Goal: Task Accomplishment & Management: Manage account settings

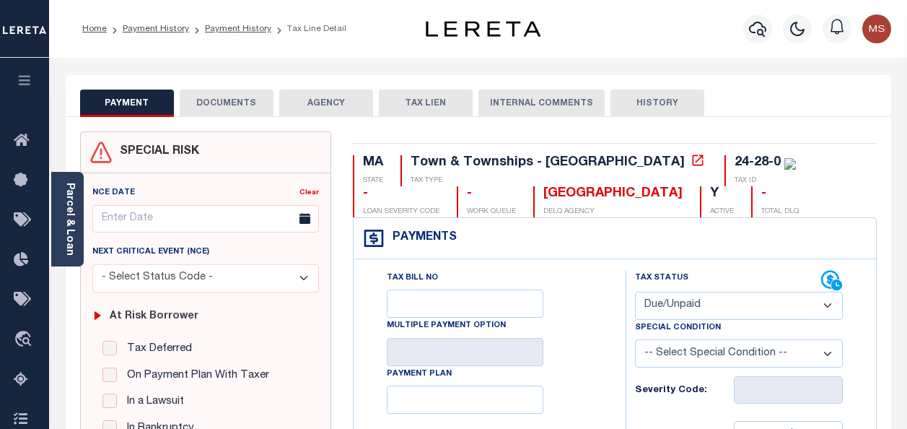
select select "DUE"
click at [31, 87] on icon "button" at bounding box center [25, 80] width 17 height 13
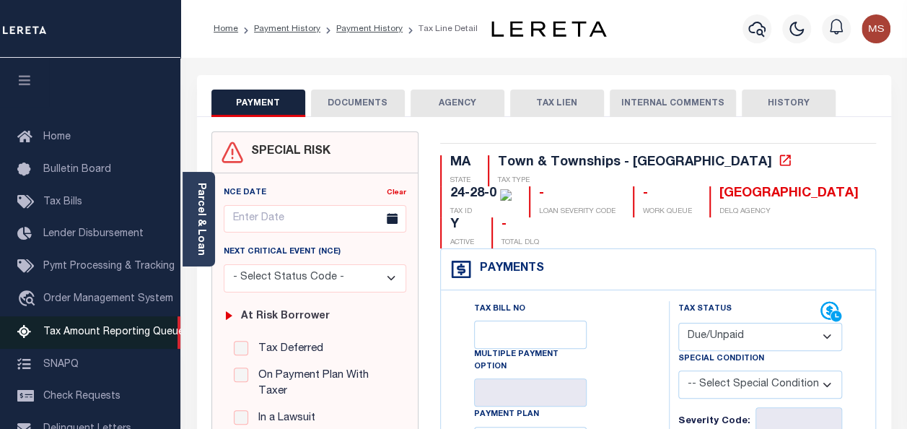
click at [116, 336] on span "Tax Amount Reporting Queue" at bounding box center [113, 332] width 141 height 10
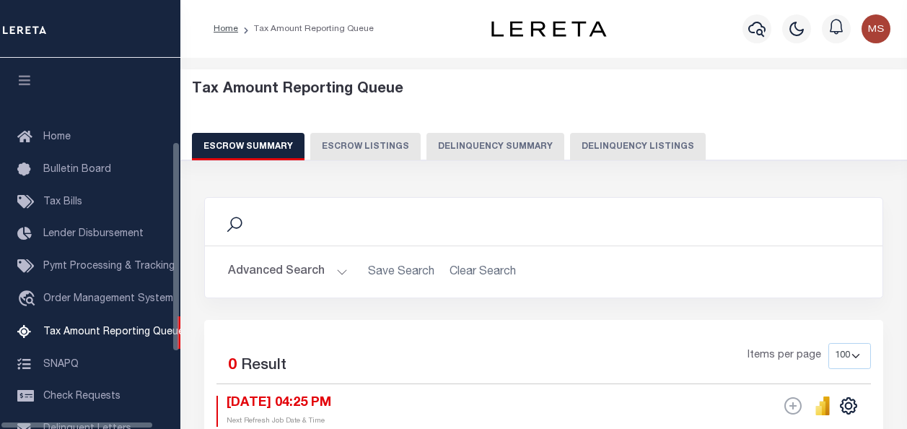
select select "100"
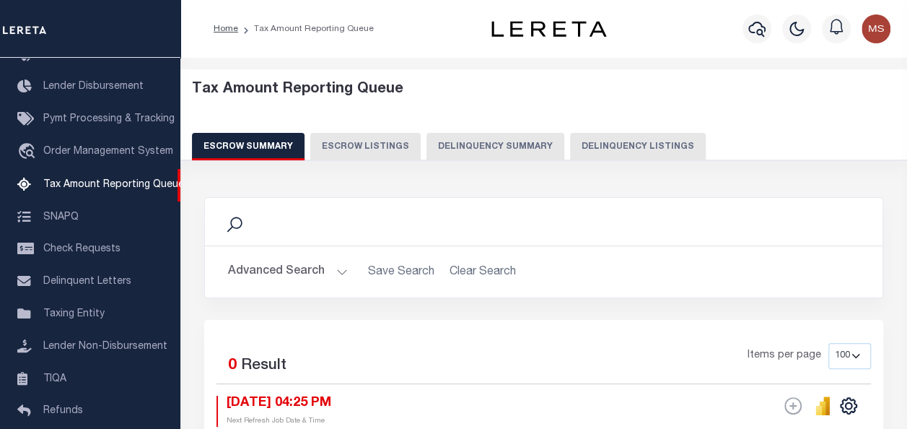
click at [650, 143] on button "Delinquency Listings" at bounding box center [638, 146] width 136 height 27
select select
select select "100"
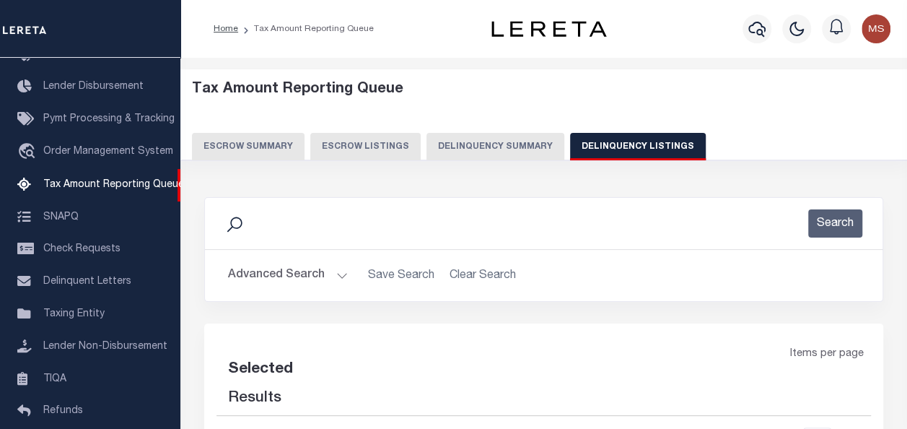
select select "100"
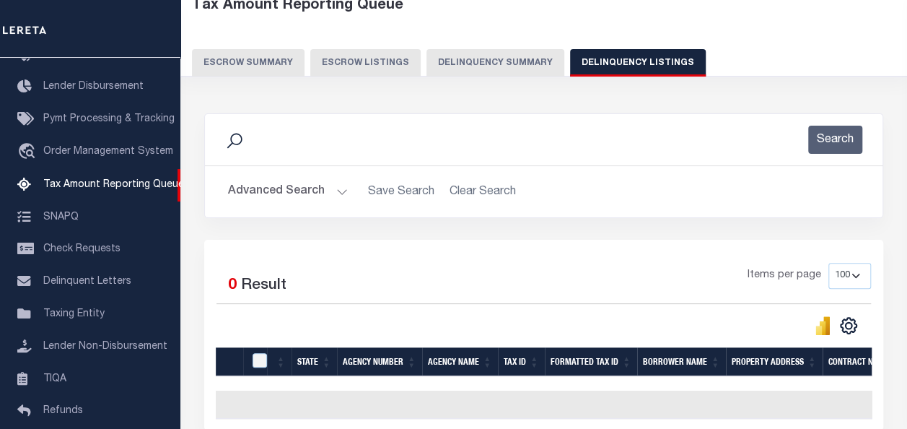
scroll to position [79, 0]
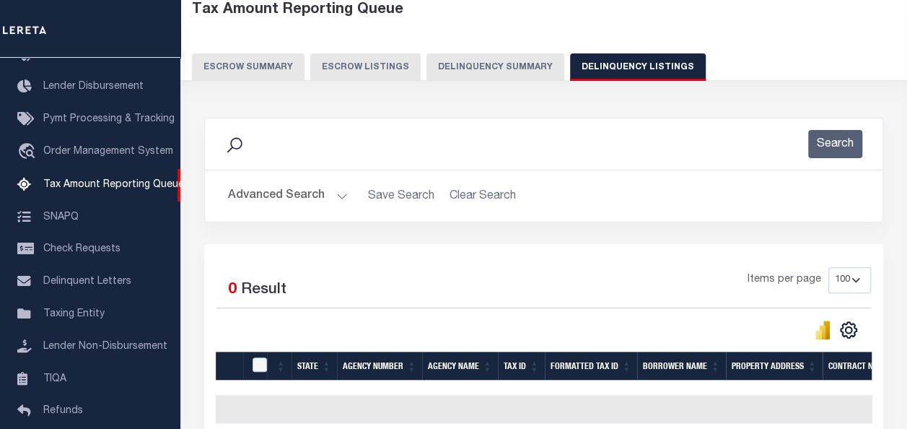
click at [332, 192] on button "Advanced Search" at bounding box center [288, 196] width 120 height 28
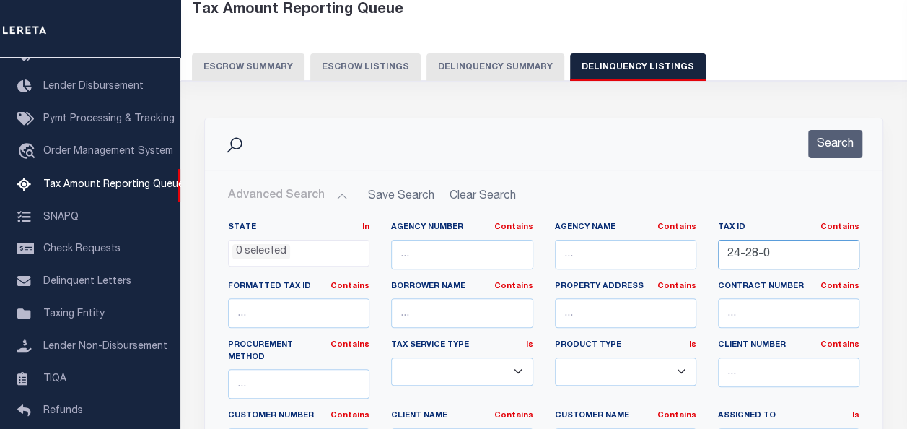
drag, startPoint x: 788, startPoint y: 257, endPoint x: 656, endPoint y: 247, distance: 132.4
click at [656, 247] on div "State In In AK AL AR AZ CA CO CT DC DE FL GA GU HI IA ID IL IN KS KY LA MA MD M…" at bounding box center [543, 374] width 653 height 306
paste input "12-040"
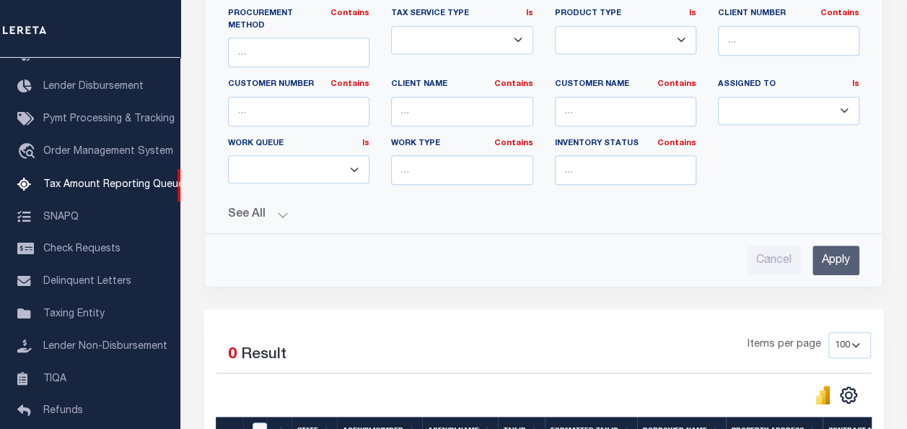
scroll to position [440, 0]
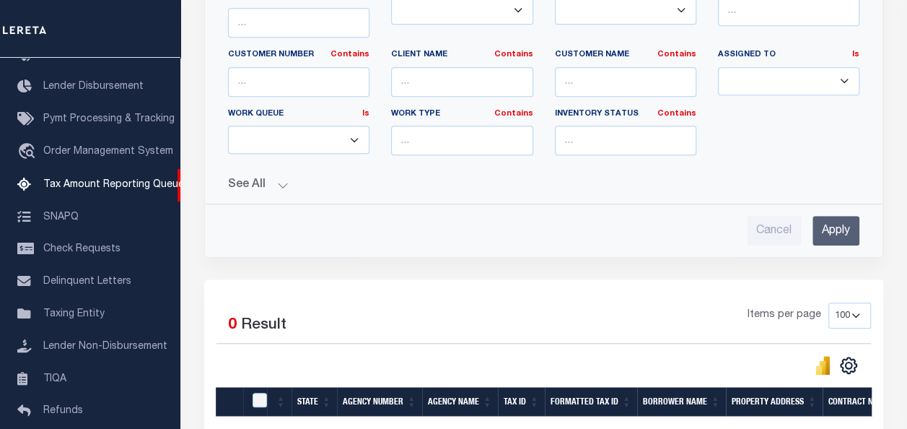
type input "12-040"
click at [828, 216] on input "Apply" at bounding box center [835, 231] width 47 height 30
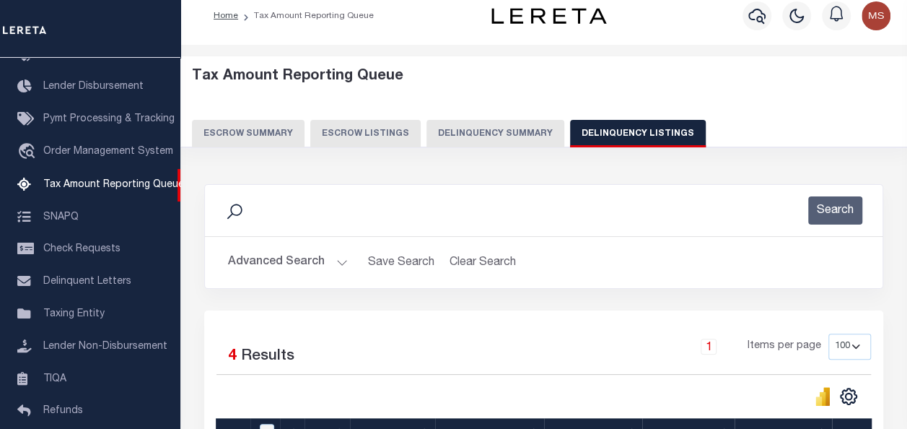
scroll to position [0, 0]
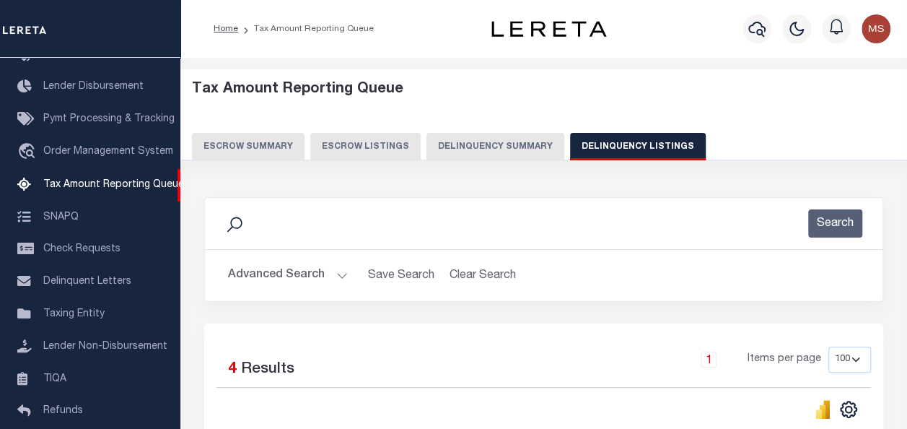
click at [339, 274] on button "Advanced Search" at bounding box center [288, 275] width 120 height 28
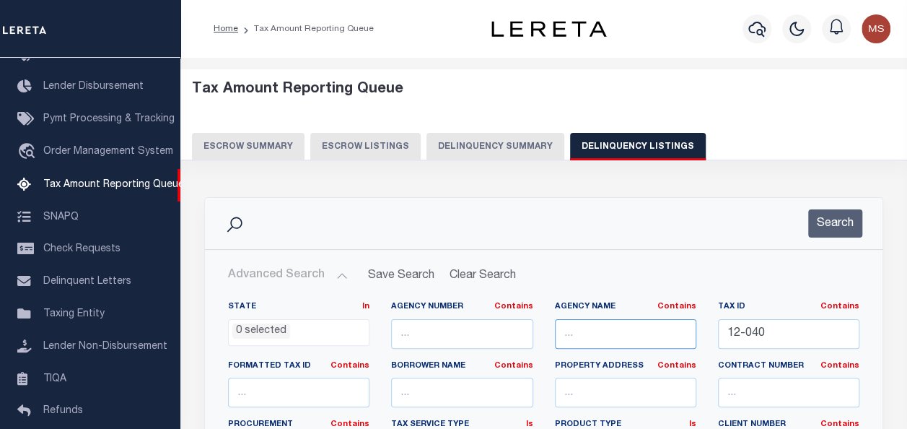
click at [622, 338] on input "text" at bounding box center [625, 334] width 141 height 30
paste input "HULL TOWN"
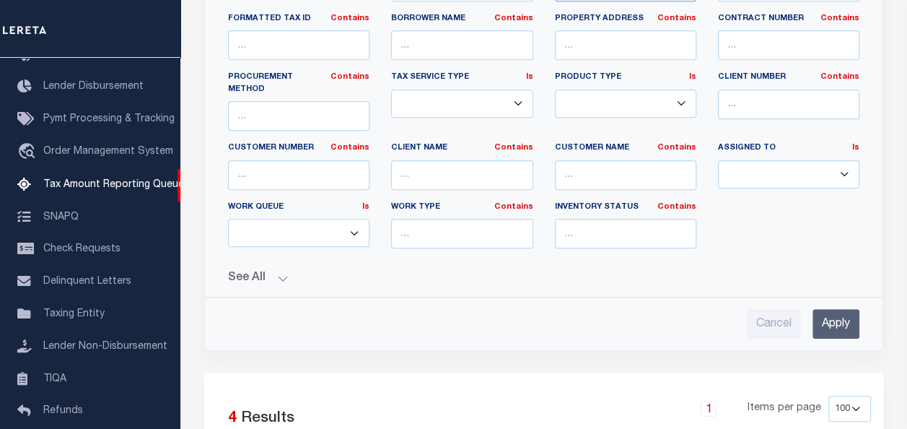
scroll to position [361, 0]
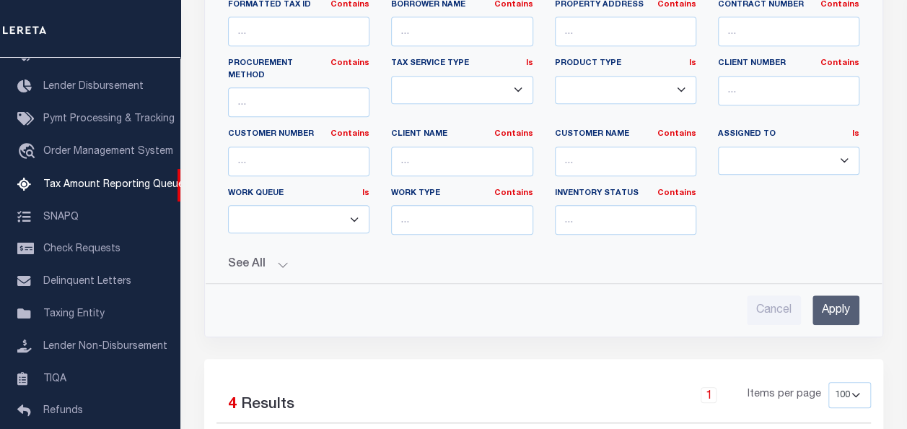
type input "HULL TOWN"
click at [833, 296] on input "Apply" at bounding box center [835, 310] width 47 height 30
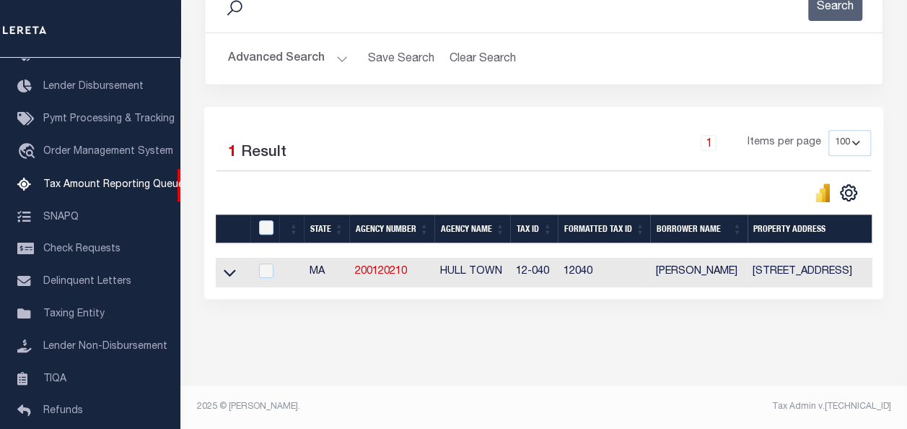
scroll to position [226, 0]
click at [224, 265] on icon at bounding box center [230, 272] width 12 height 15
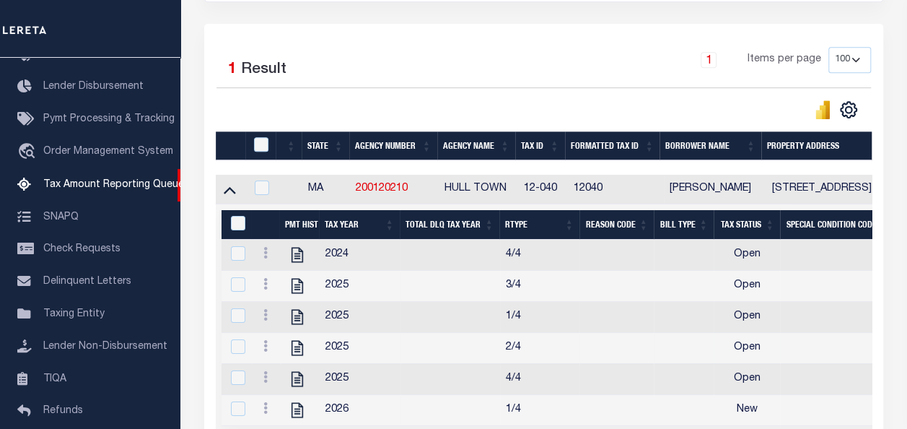
scroll to position [299, 0]
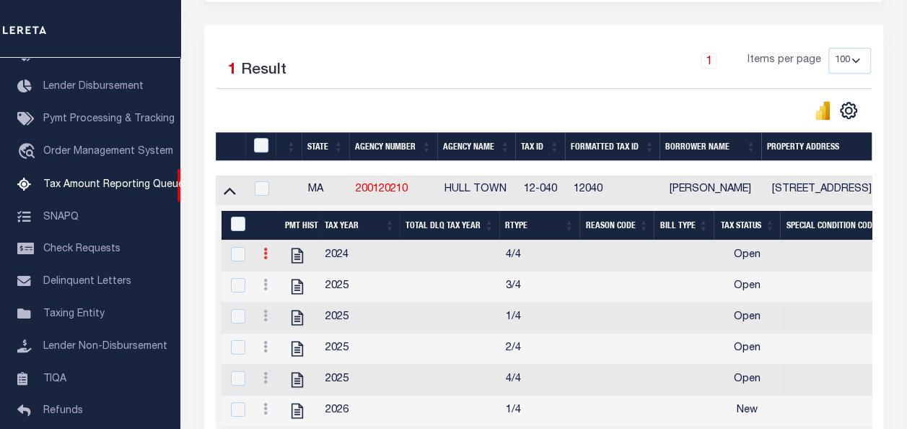
click at [265, 254] on icon at bounding box center [265, 253] width 4 height 12
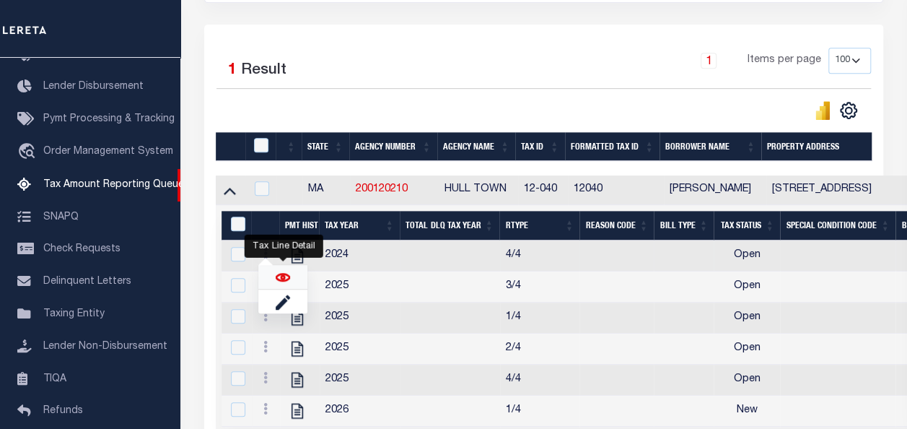
click img ""
checkbox input "true"
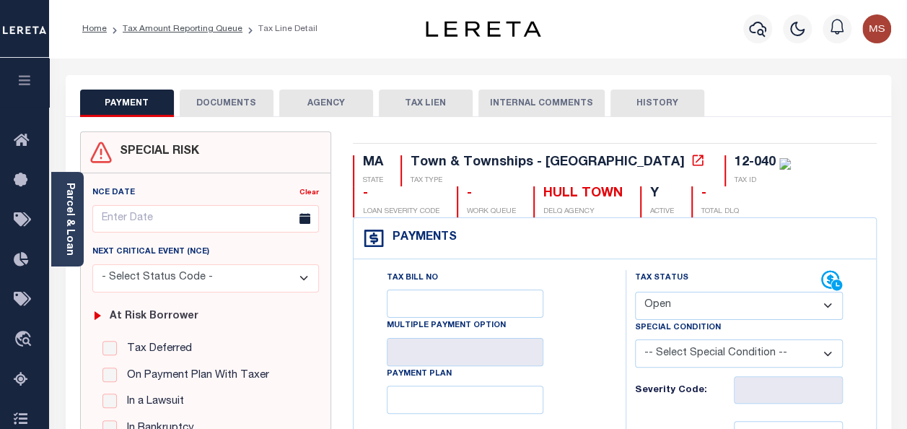
click at [566, 162] on div "Town & Townships - [GEOGRAPHIC_DATA]" at bounding box center [559, 163] width 297 height 16
click at [690, 160] on icon at bounding box center [697, 160] width 14 height 14
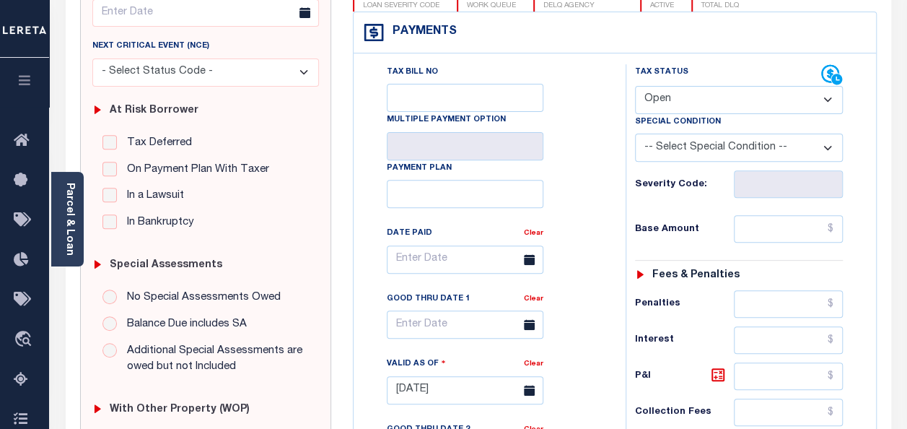
scroll to position [216, 0]
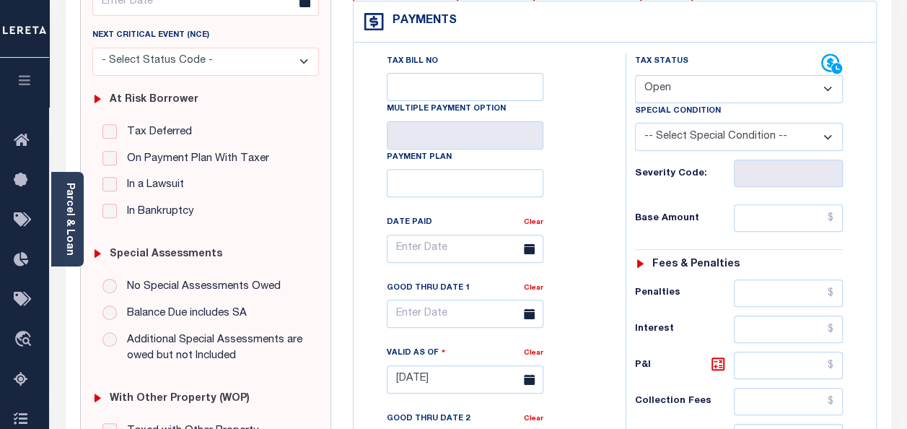
click at [702, 94] on select "- Select Status Code - Open Due/Unpaid Paid Incomplete No Tax Due Internal Refu…" at bounding box center [739, 89] width 208 height 28
select select "PYD"
click at [635, 75] on select "- Select Status Code - Open Due/Unpaid Paid Incomplete No Tax Due Internal Refu…" at bounding box center [739, 89] width 208 height 28
type input "[DATE]"
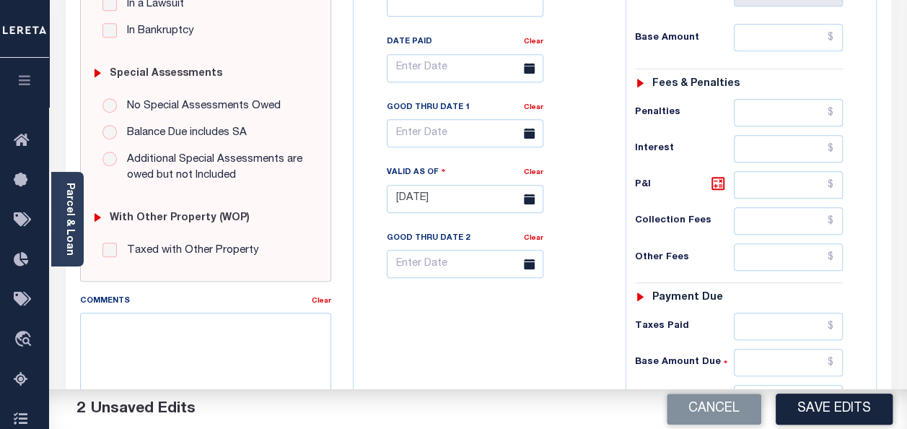
scroll to position [361, 0]
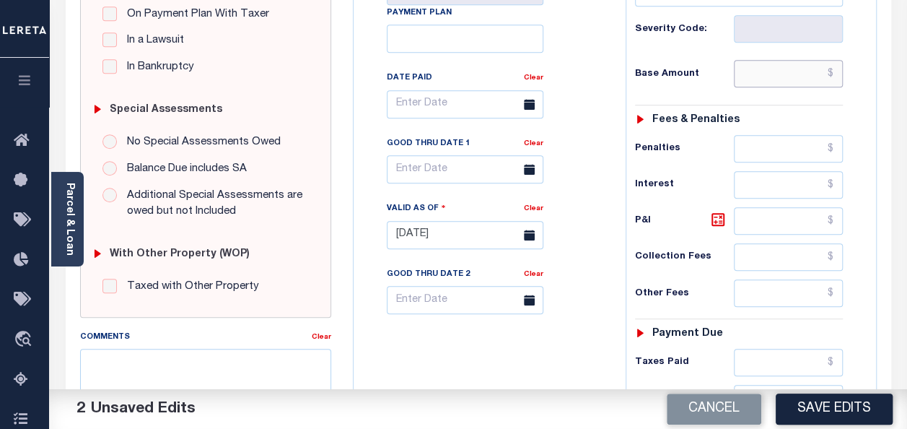
click at [778, 79] on input "text" at bounding box center [788, 73] width 109 height 27
type input "$0.00"
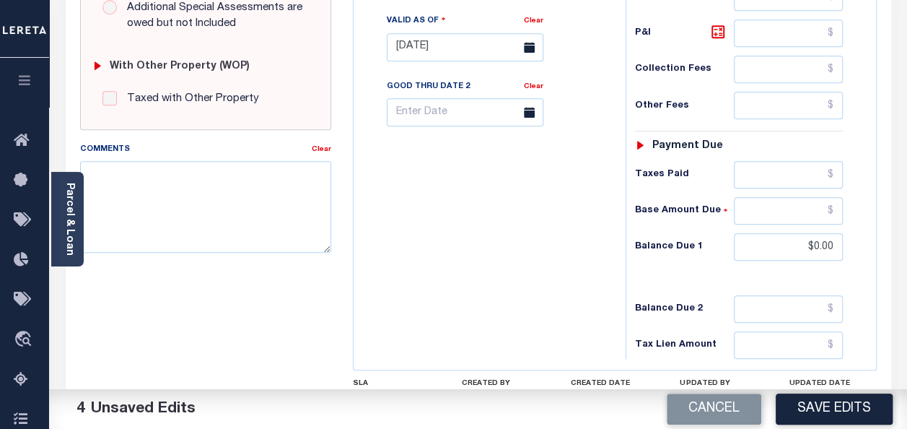
scroll to position [577, 0]
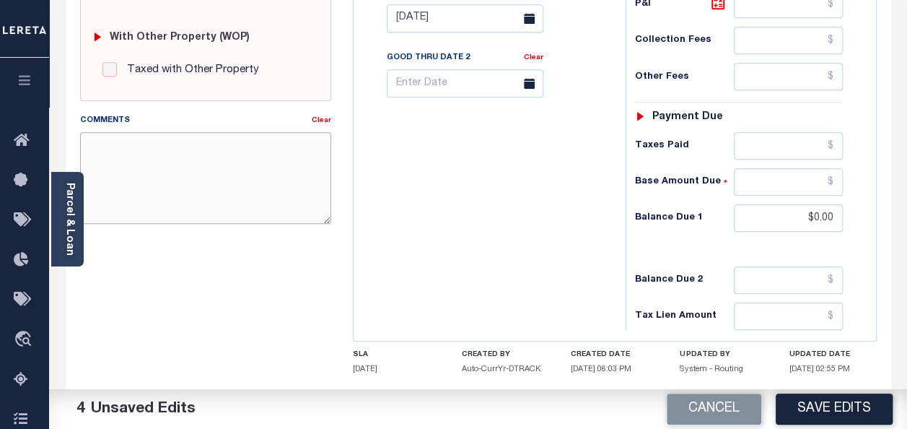
click at [182, 195] on textarea "Comments" at bounding box center [205, 177] width 251 height 91
click at [191, 170] on textarea "Comments" at bounding box center [205, 177] width 251 height 91
paste textarea "spoke with t/c MELISAno taxes are due"
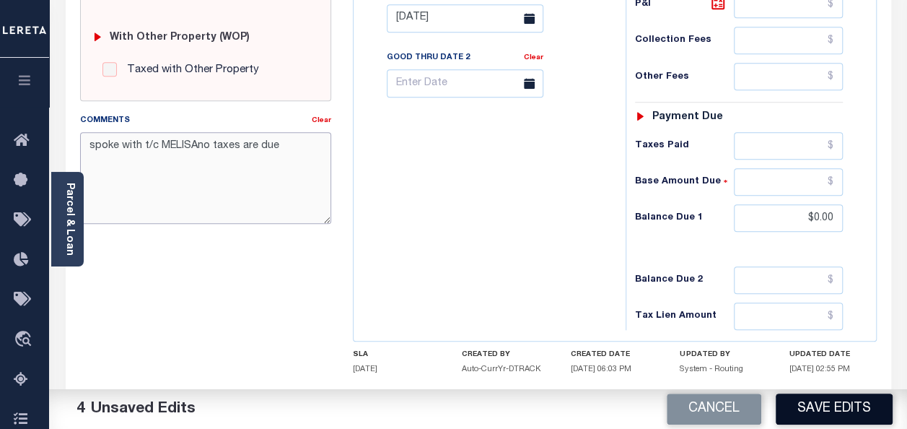
type textarea "spoke with t/c MELISAno taxes are due"
click at [833, 405] on button "Save Edits" at bounding box center [834, 408] width 117 height 31
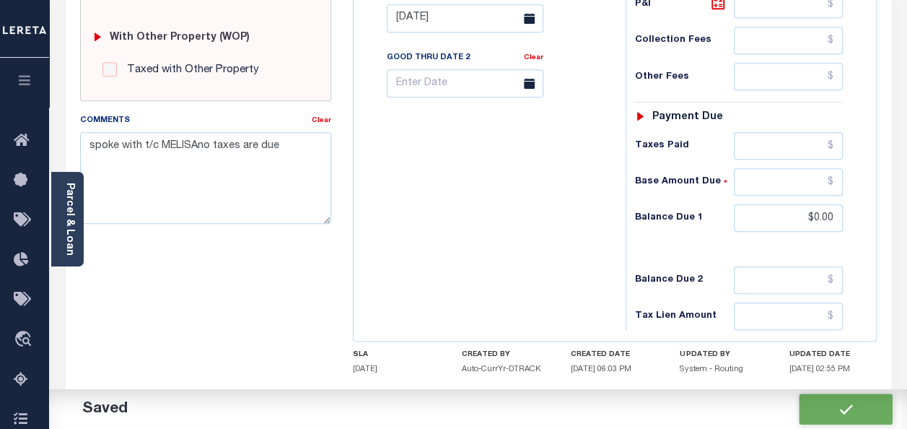
checkbox input "false"
type input "$0"
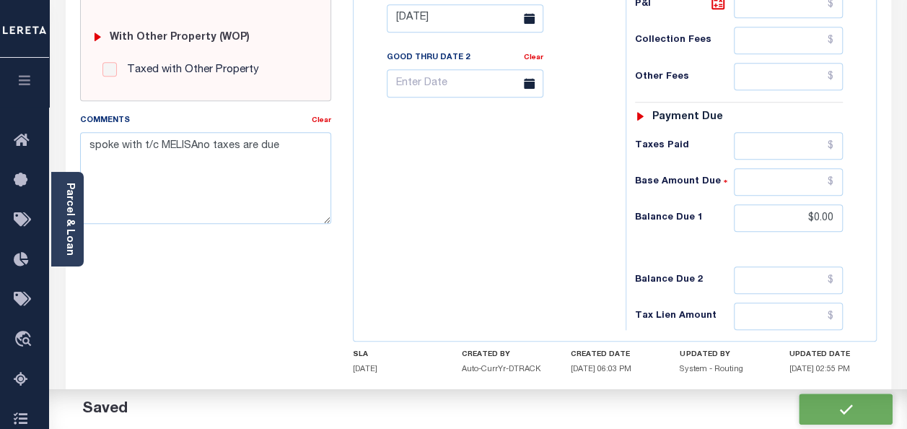
type input "$0"
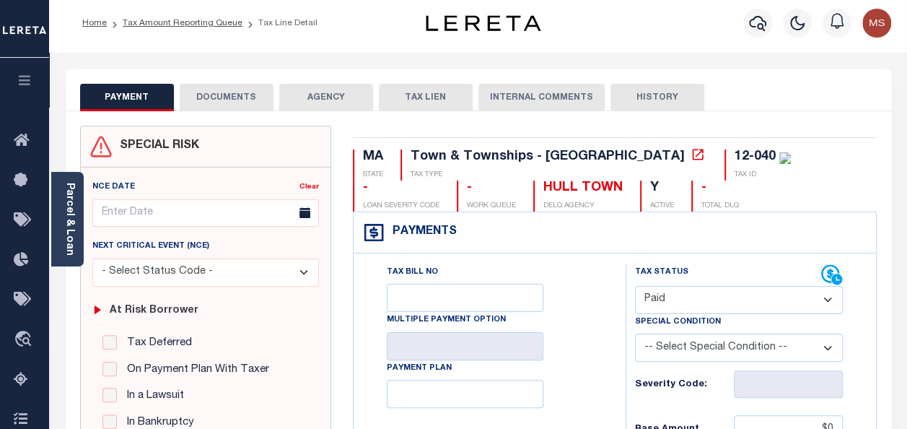
scroll to position [0, 0]
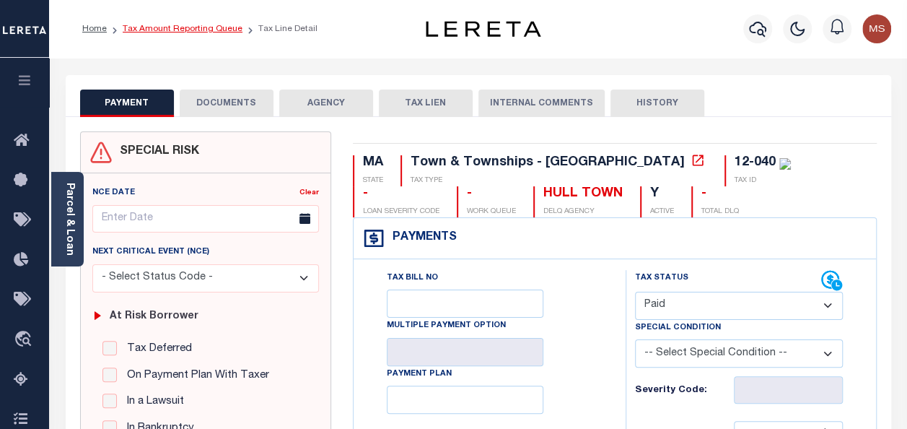
click at [182, 28] on link "Tax Amount Reporting Queue" at bounding box center [183, 29] width 120 height 9
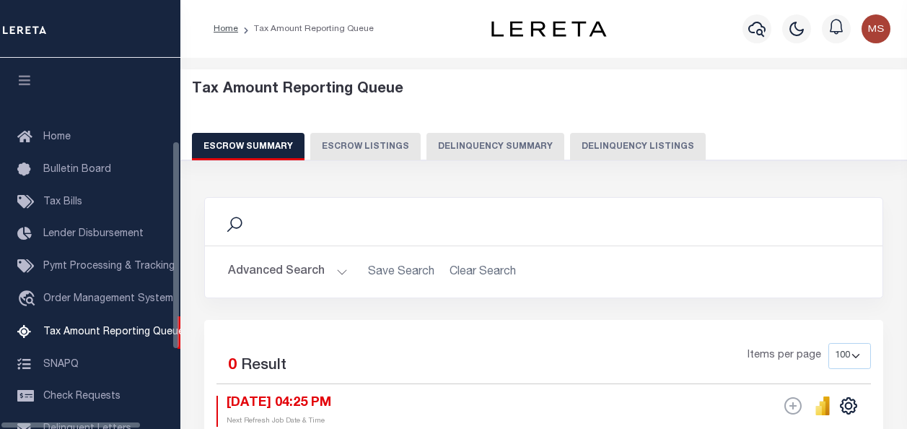
select select "100"
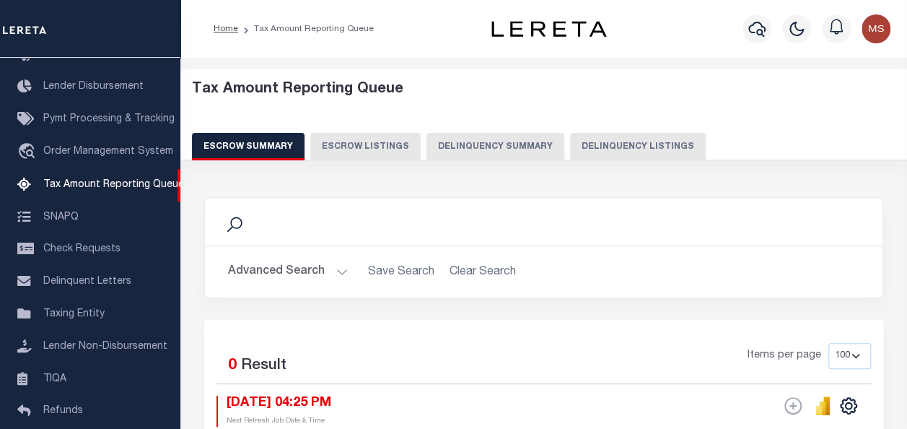
click at [649, 145] on button "Delinquency Listings" at bounding box center [638, 146] width 136 height 27
select select "100"
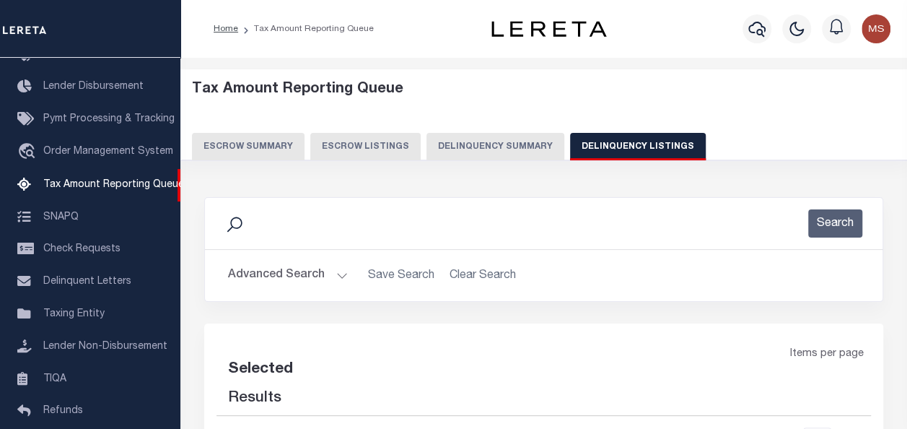
select select "100"
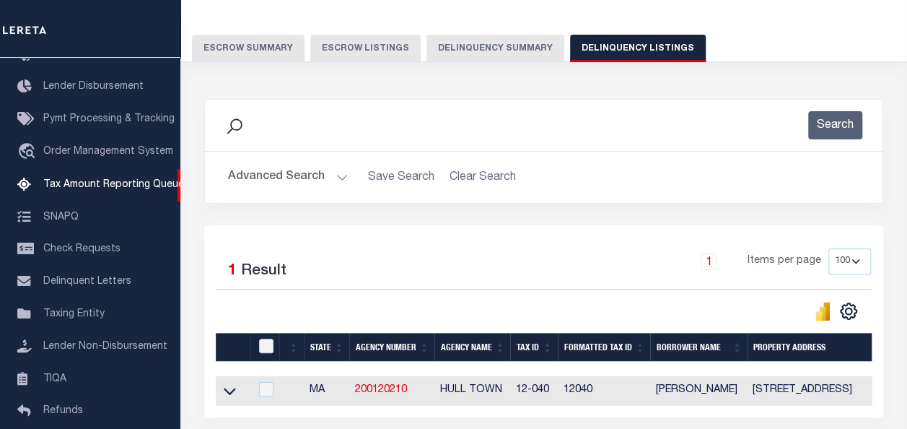
scroll to position [226, 0]
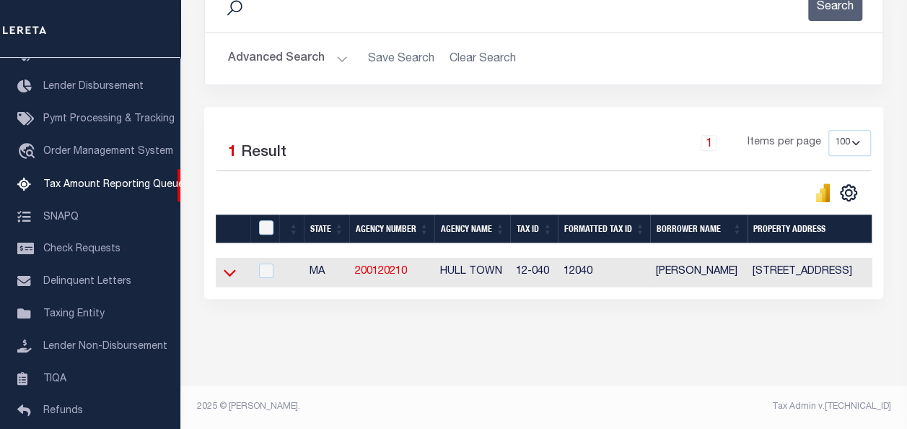
click at [234, 270] on icon at bounding box center [230, 273] width 12 height 7
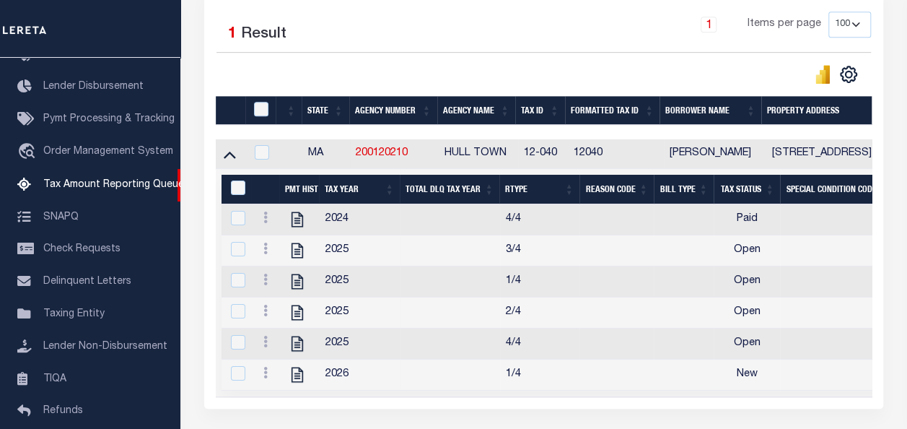
scroll to position [442, 0]
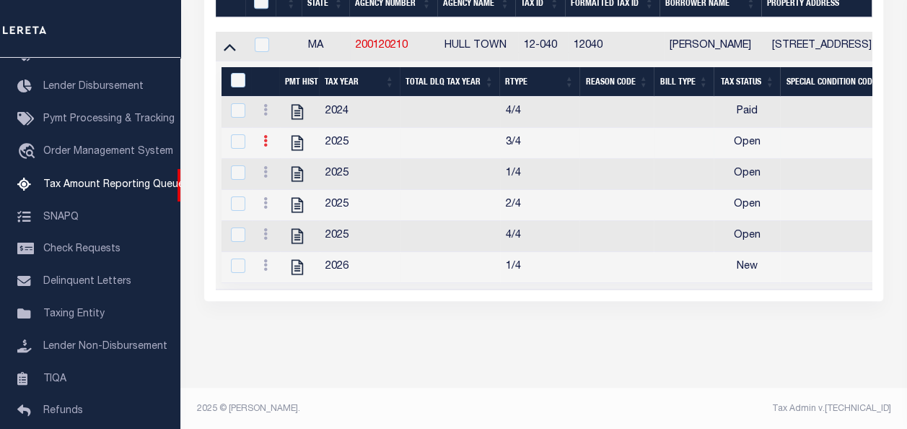
click at [264, 145] on icon at bounding box center [265, 141] width 4 height 12
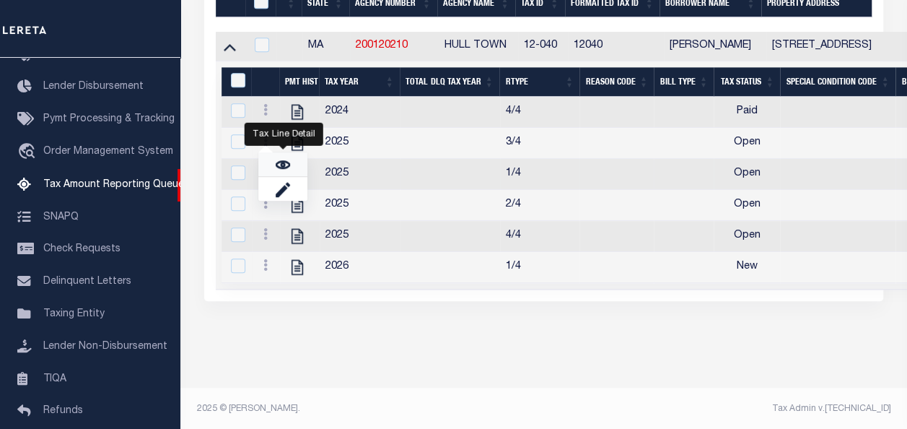
click at [281, 166] on img "" at bounding box center [283, 164] width 14 height 14
checkbox input "true"
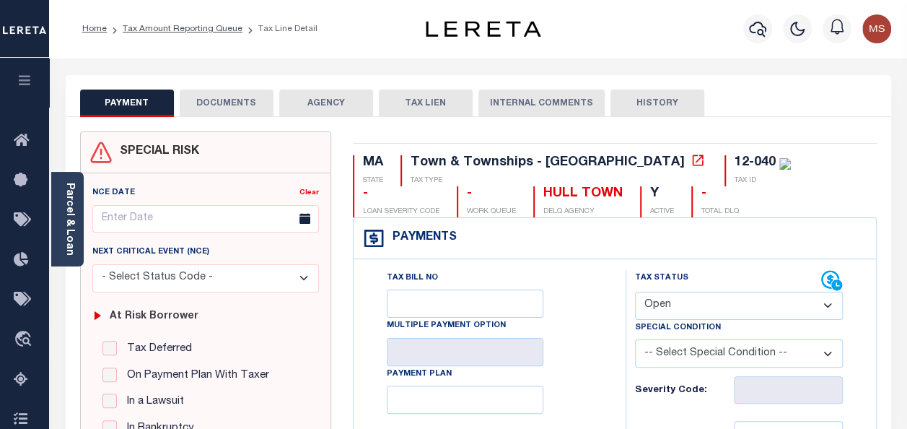
click at [712, 320] on div "Special Condition" at bounding box center [739, 330] width 208 height 20
click at [714, 304] on select "- Select Status Code - Open Due/Unpaid Paid Incomplete No Tax Due Internal Refu…" at bounding box center [739, 305] width 208 height 28
select select "PYD"
click at [635, 291] on select "- Select Status Code - Open Due/Unpaid Paid Incomplete No Tax Due Internal Refu…" at bounding box center [739, 305] width 208 height 28
type input "[DATE]"
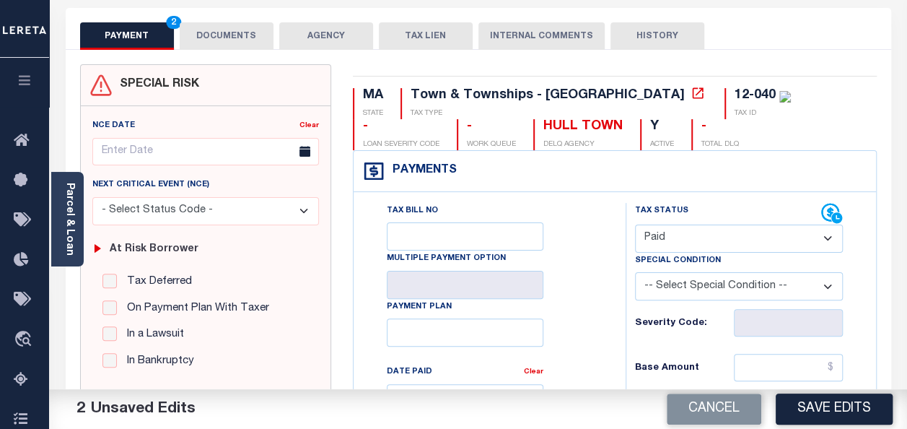
scroll to position [216, 0]
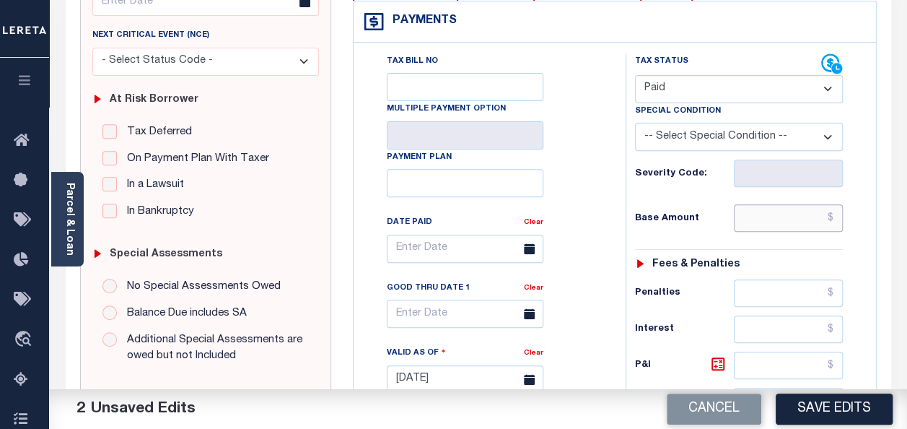
click at [769, 216] on input "text" at bounding box center [788, 217] width 109 height 27
type input "$0.00"
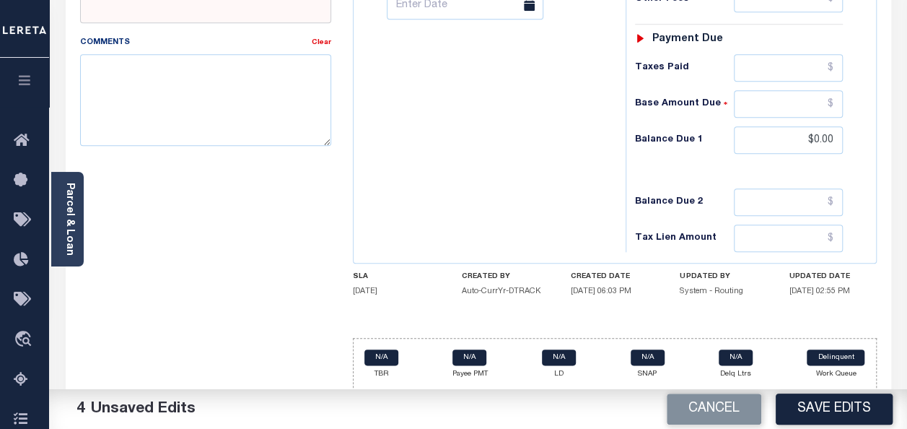
scroll to position [656, 0]
click at [235, 105] on textarea "Comments" at bounding box center [205, 98] width 251 height 91
paste textarea "spoke with t/c MELISAno taxes are due"
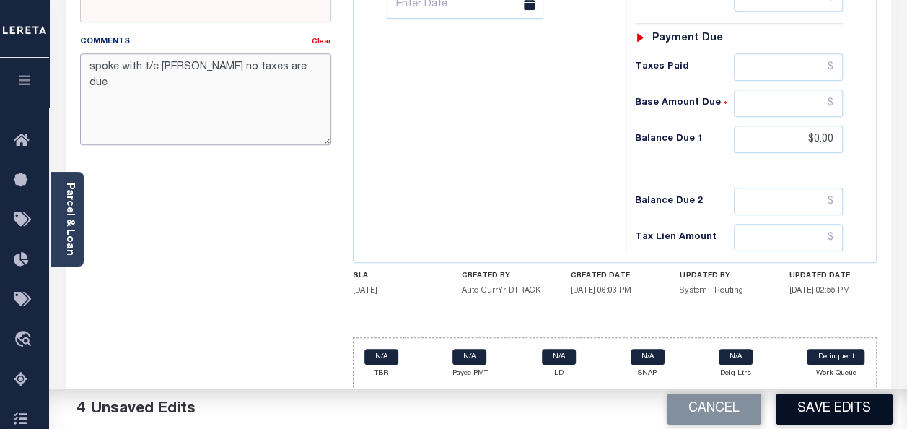
type textarea "spoke with t/c MELISA no taxes are due"
click at [839, 406] on button "Save Edits" at bounding box center [834, 408] width 117 height 31
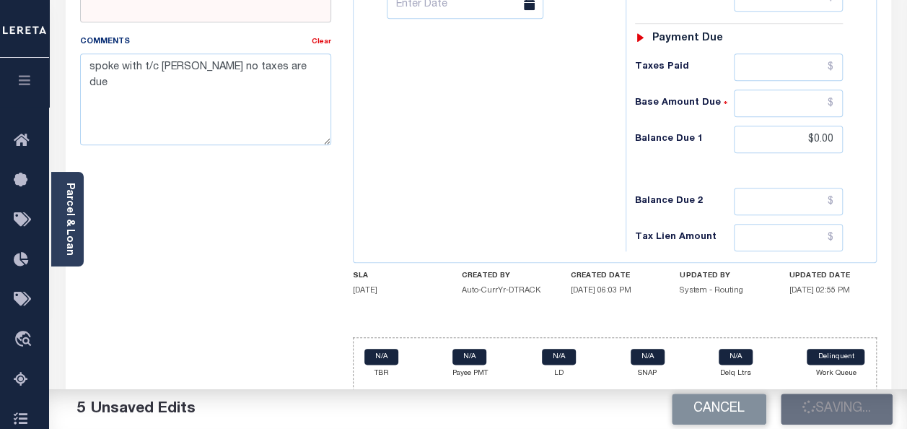
checkbox input "false"
type input "$0"
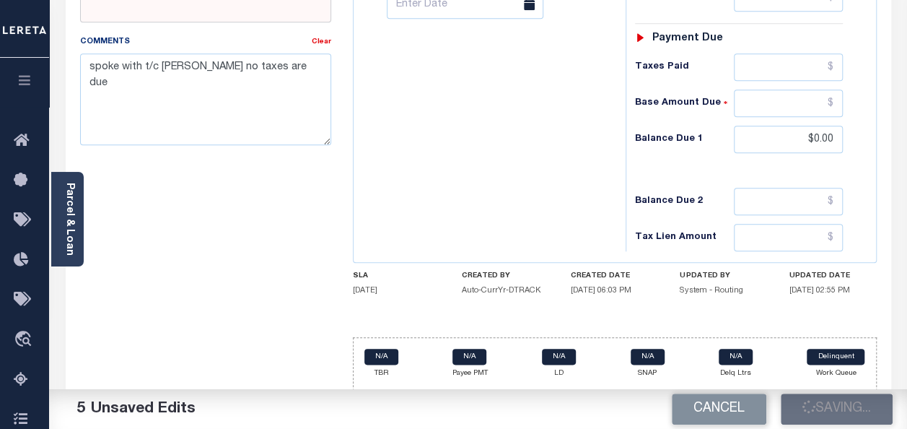
type input "$0"
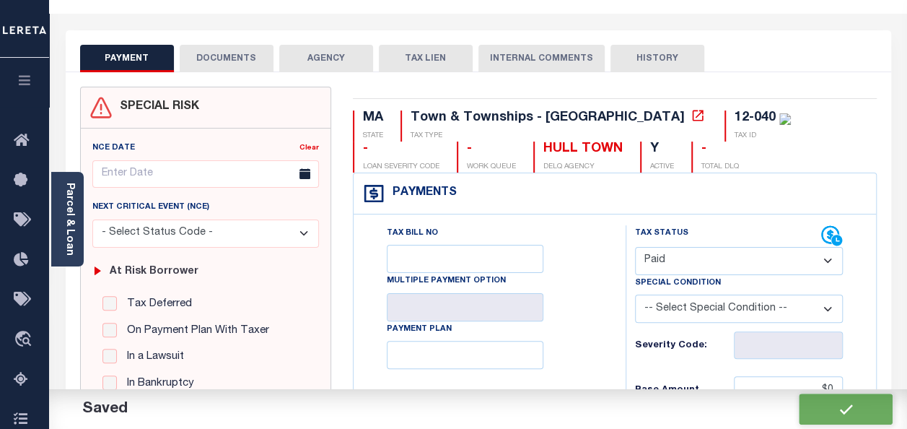
scroll to position [0, 0]
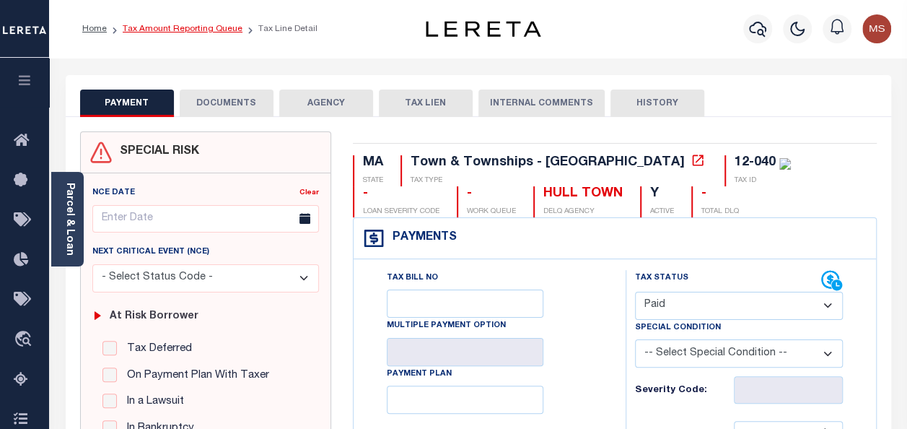
click at [166, 32] on link "Tax Amount Reporting Queue" at bounding box center [183, 29] width 120 height 9
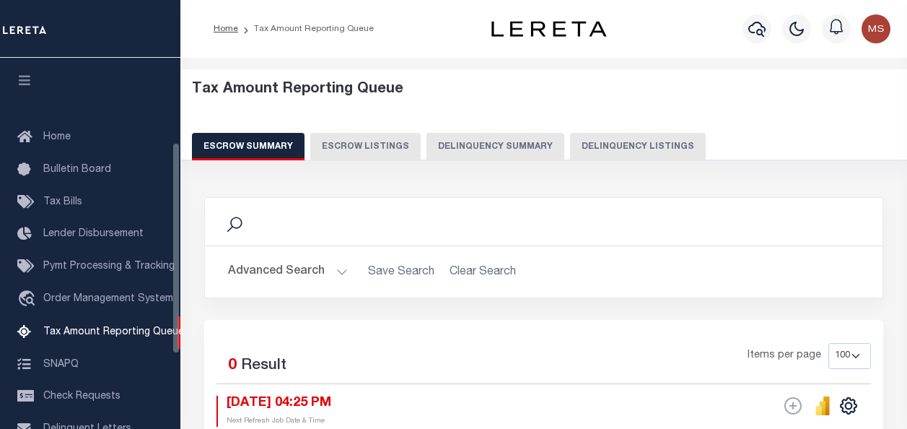
select select "100"
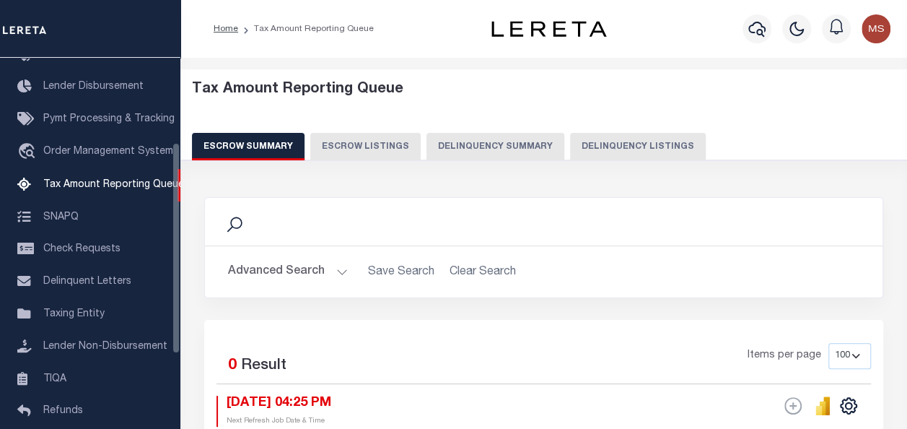
click at [636, 145] on button "Delinquency Listings" at bounding box center [638, 146] width 136 height 27
select select "100"
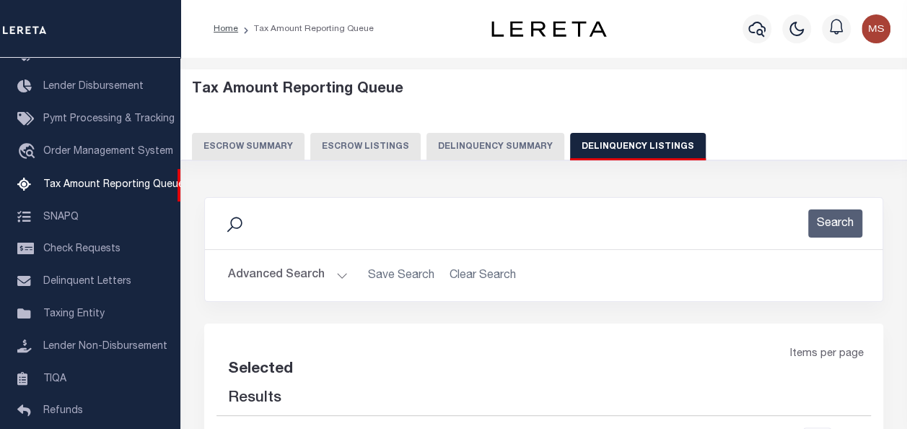
select select "100"
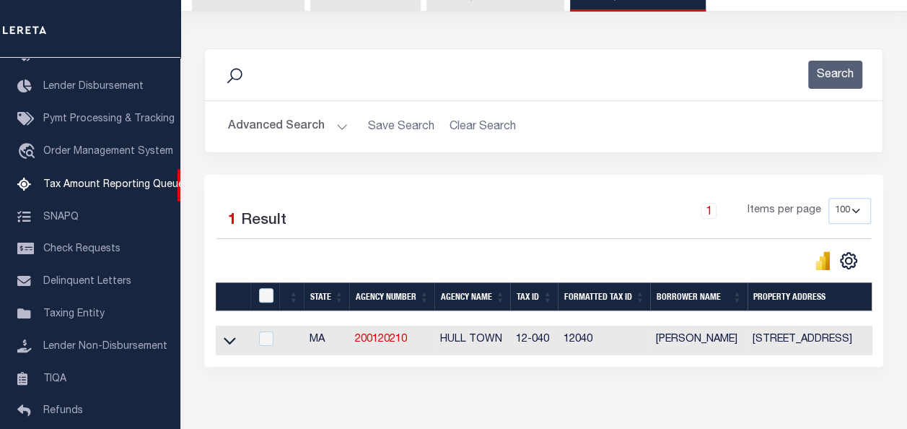
scroll to position [226, 0]
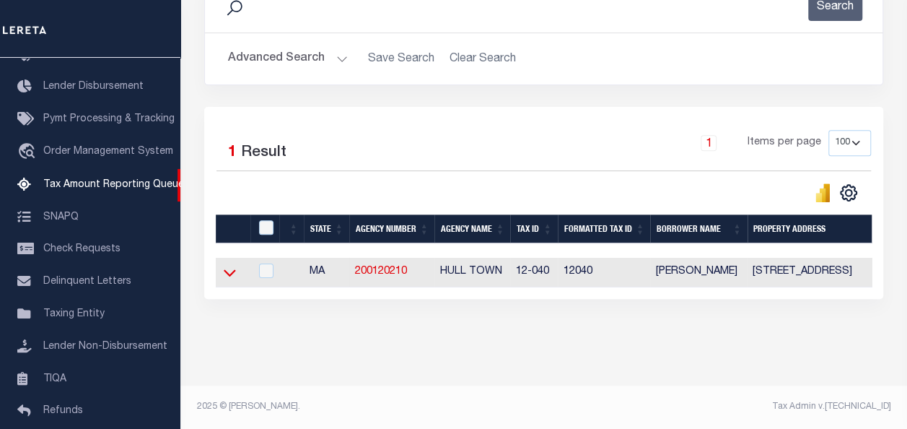
click at [232, 265] on icon at bounding box center [230, 272] width 12 height 15
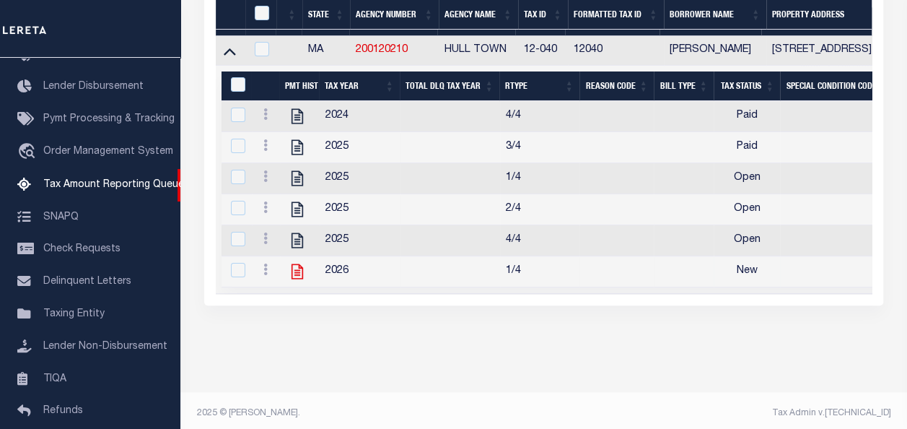
scroll to position [443, 0]
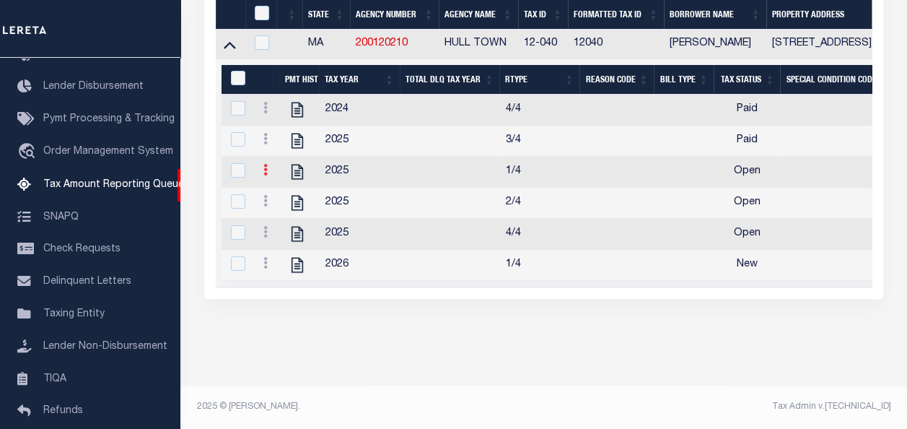
click at [267, 164] on icon at bounding box center [265, 170] width 4 height 12
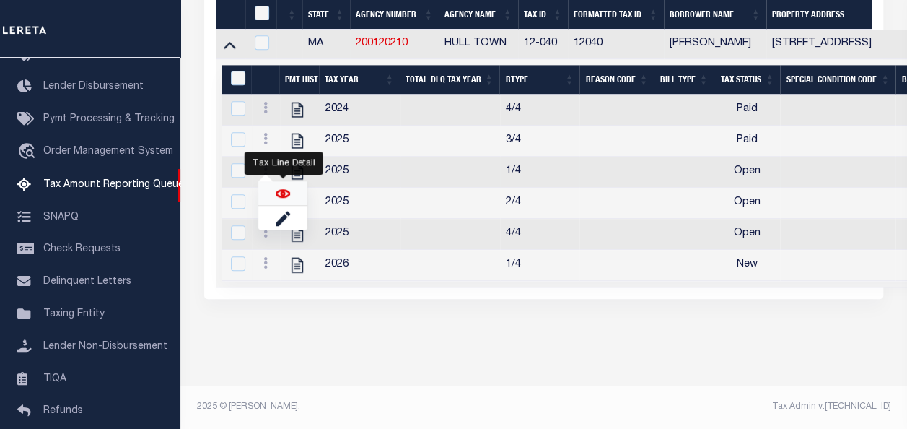
click at [281, 193] on img "" at bounding box center [283, 193] width 14 height 14
checkbox input "true"
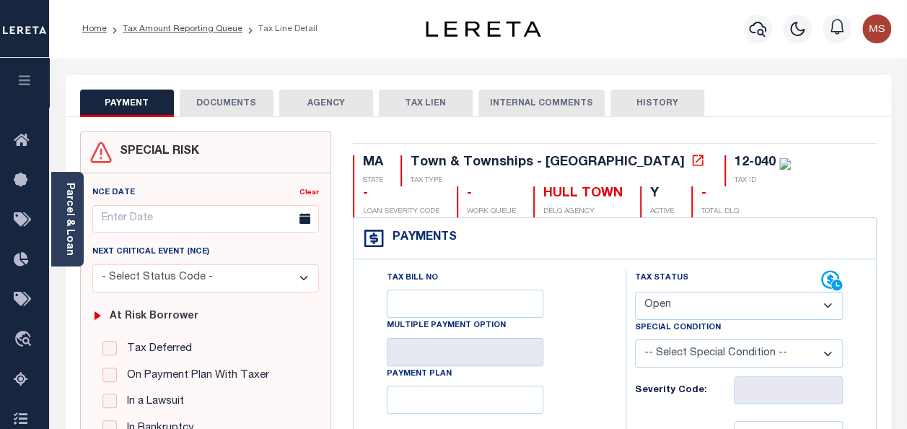
click at [725, 304] on select "- Select Status Code - Open Due/Unpaid Paid Incomplete No Tax Due Internal Refu…" at bounding box center [739, 305] width 208 height 28
select select "PYD"
click at [635, 291] on select "- Select Status Code - Open Due/Unpaid Paid Incomplete No Tax Due Internal Refu…" at bounding box center [739, 305] width 208 height 28
type input "[DATE]"
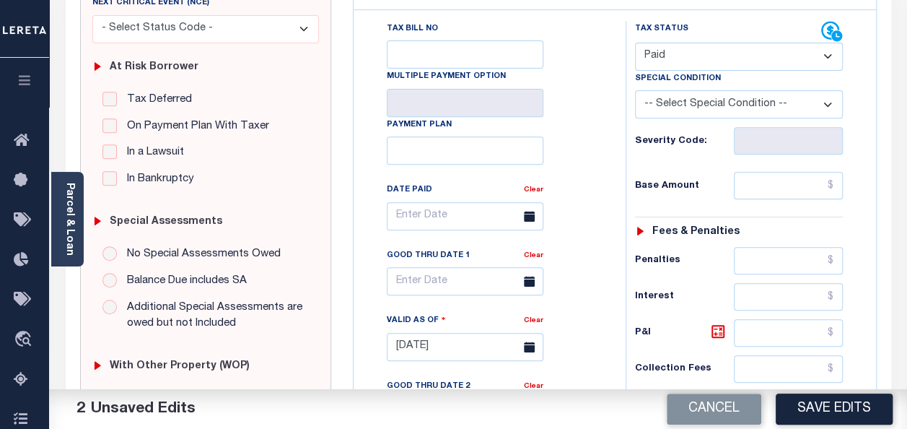
scroll to position [361, 0]
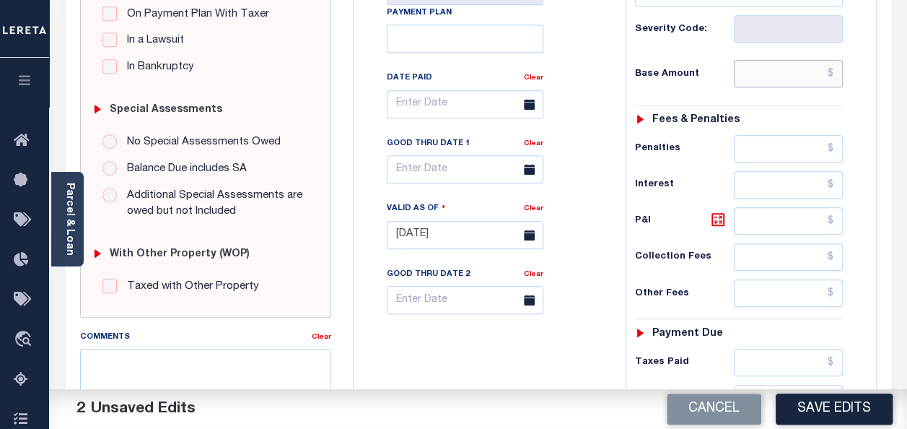
click at [766, 79] on input "text" at bounding box center [788, 73] width 109 height 27
type input "$0.00"
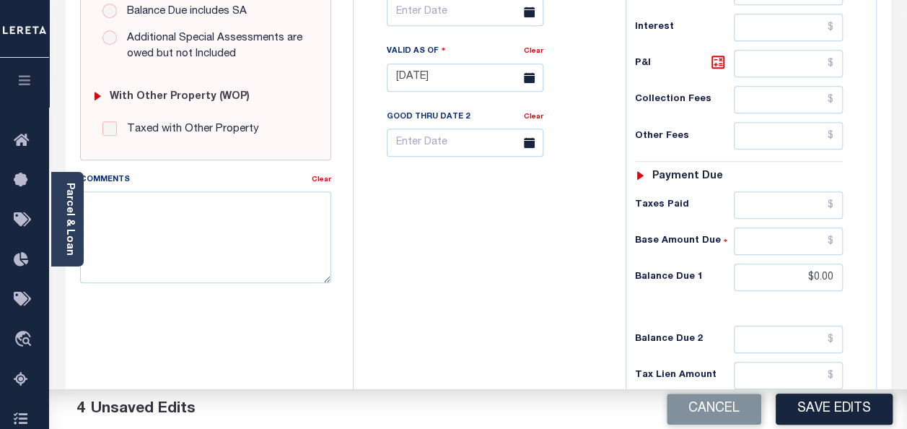
scroll to position [577, 0]
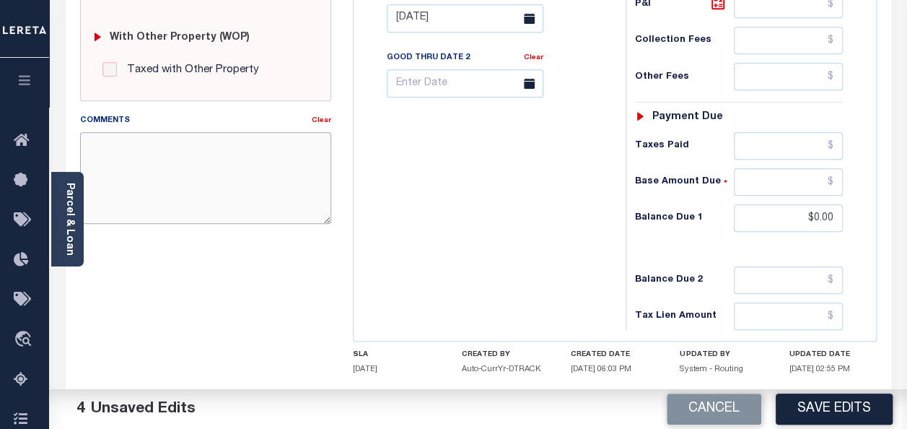
click at [103, 166] on textarea "Comments" at bounding box center [205, 177] width 251 height 91
paste textarea "spoke with t/c MELISAno taxes are due"
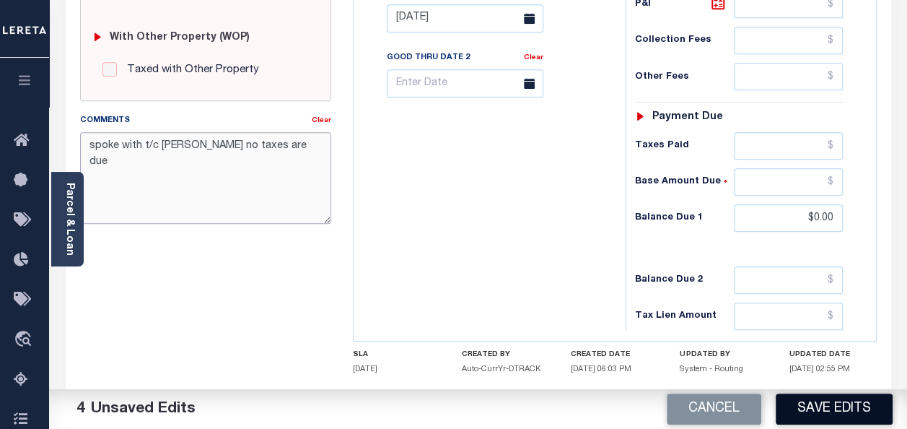
type textarea "spoke with t/c [PERSON_NAME] no taxes are due"
click at [791, 411] on button "Save Edits" at bounding box center [834, 408] width 117 height 31
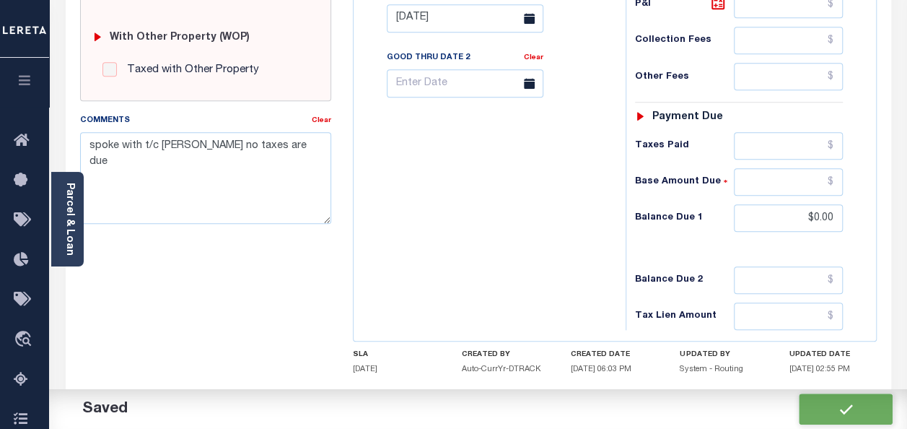
checkbox input "false"
type input "$0"
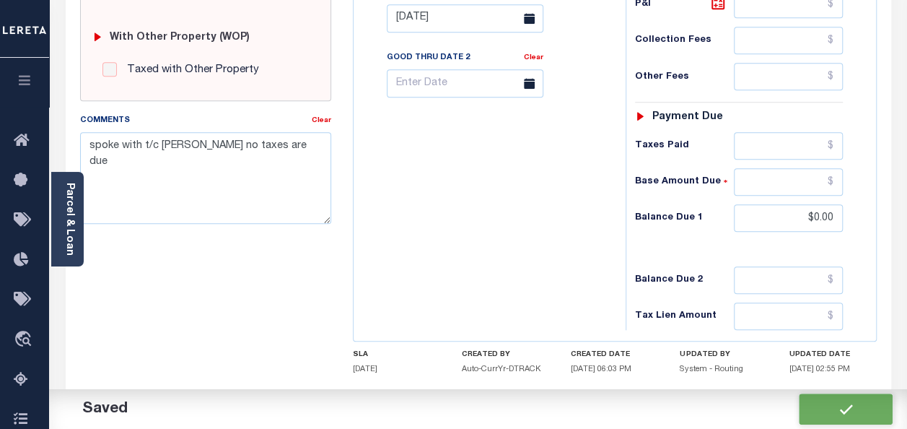
type input "$0"
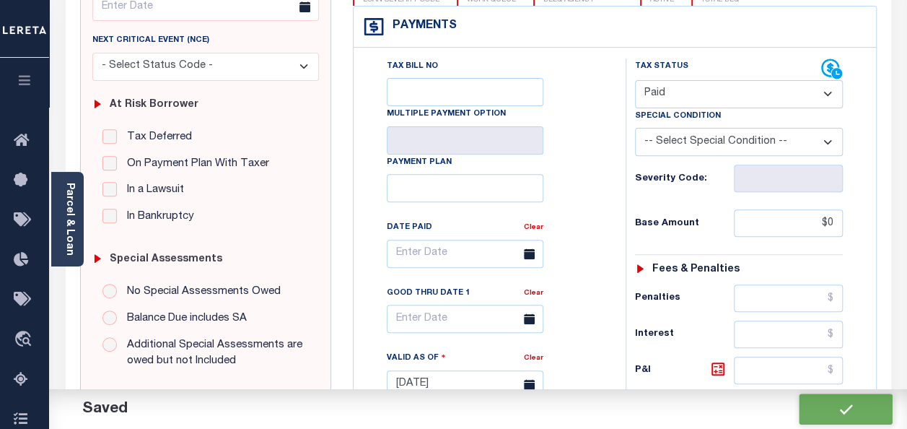
scroll to position [0, 0]
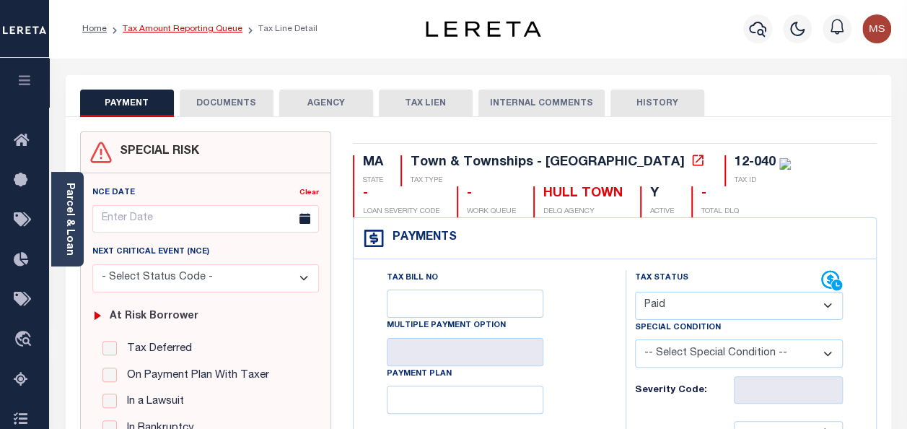
click at [180, 31] on link "Tax Amount Reporting Queue" at bounding box center [183, 29] width 120 height 9
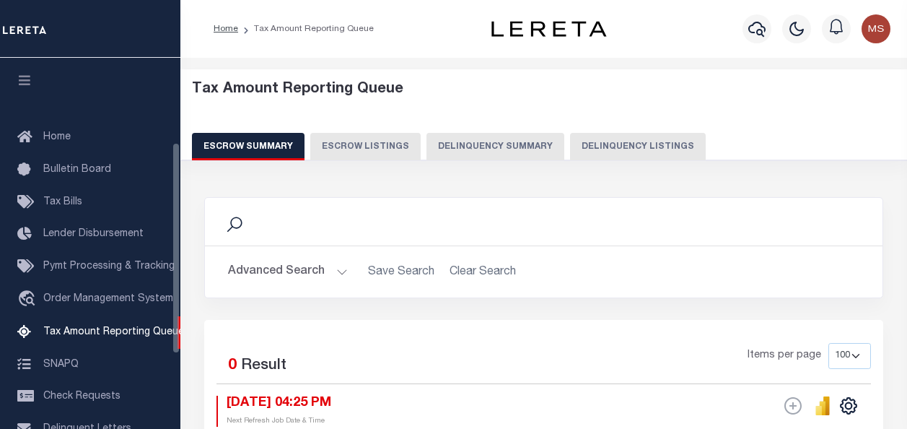
select select "100"
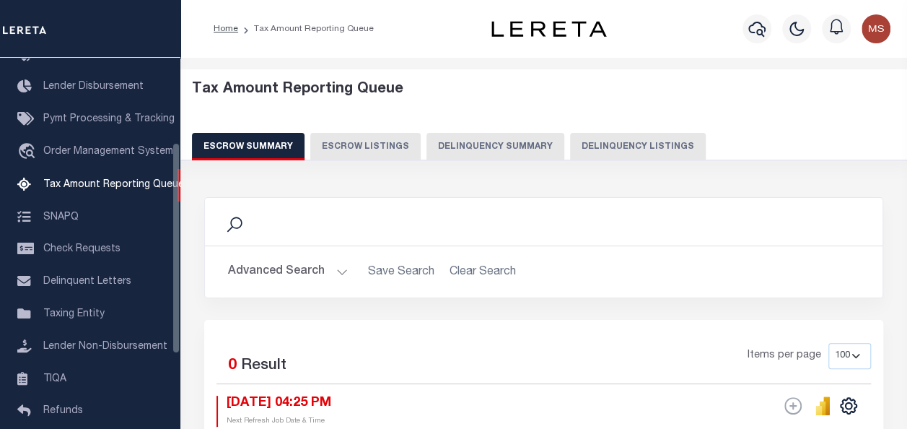
click at [612, 147] on button "Delinquency Listings" at bounding box center [638, 146] width 136 height 27
select select "100"
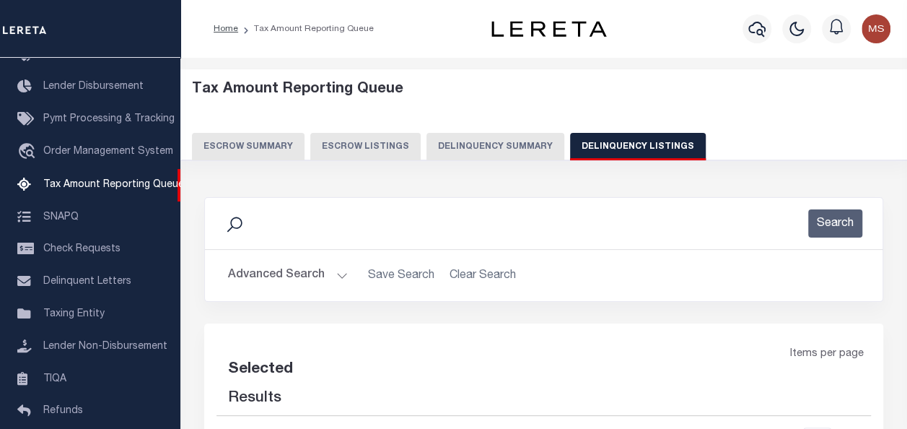
select select "100"
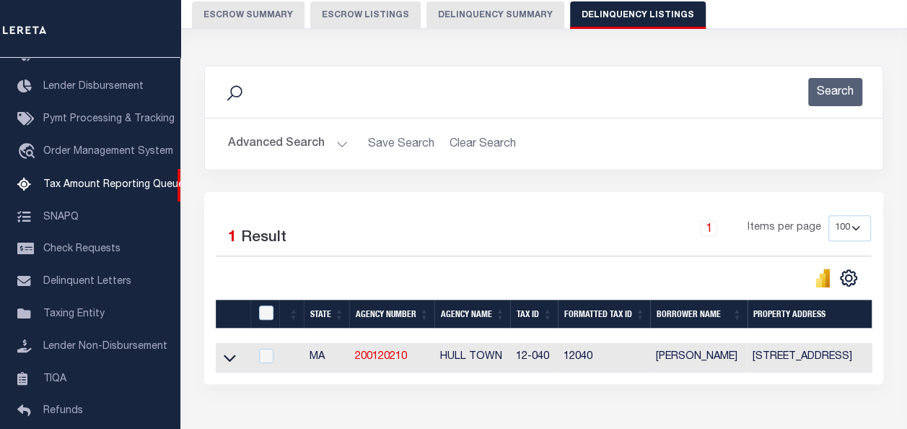
scroll to position [226, 0]
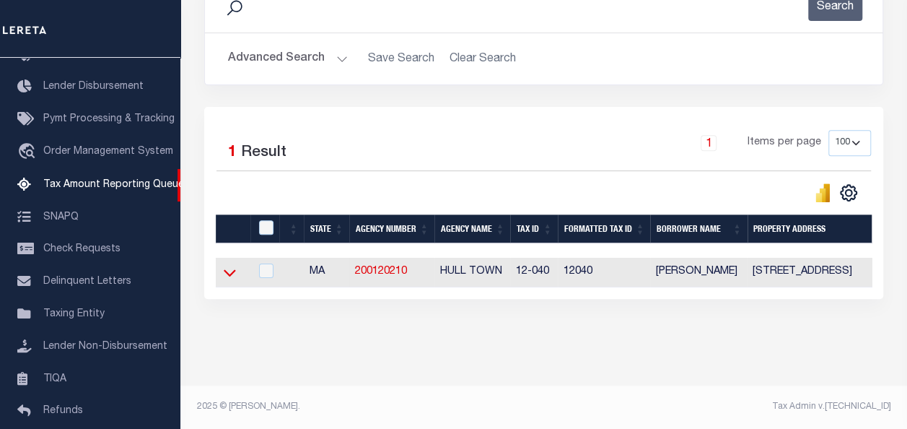
click at [229, 265] on icon at bounding box center [230, 272] width 12 height 15
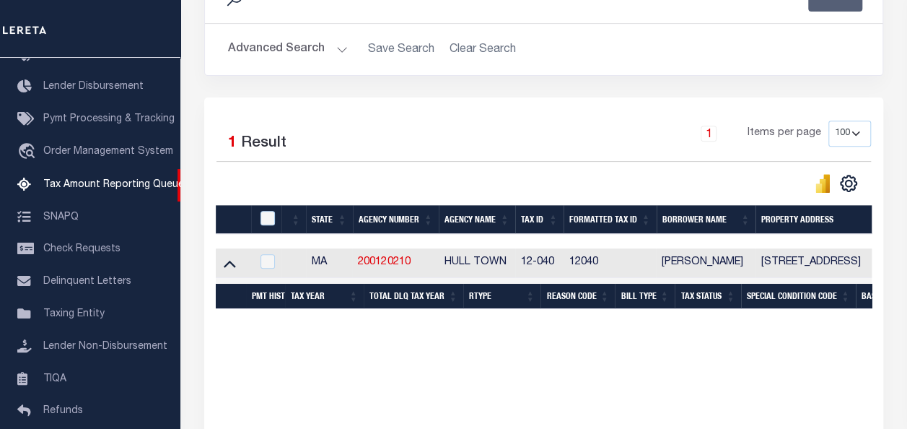
scroll to position [443, 0]
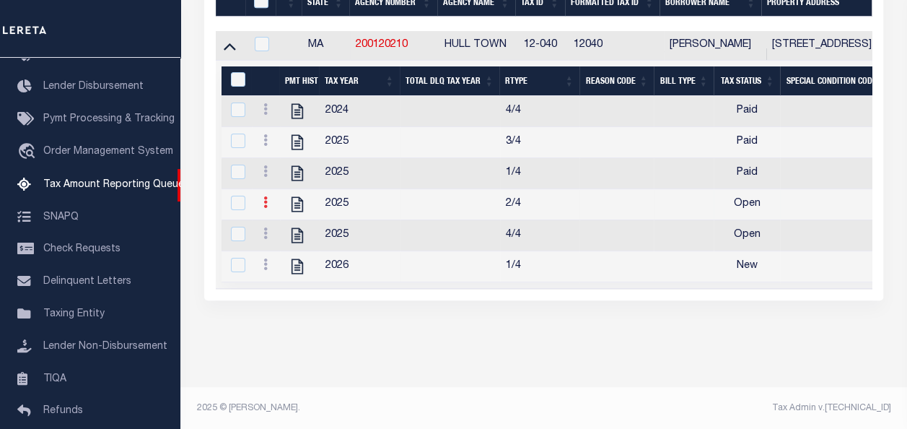
click at [263, 207] on icon at bounding box center [265, 202] width 4 height 12
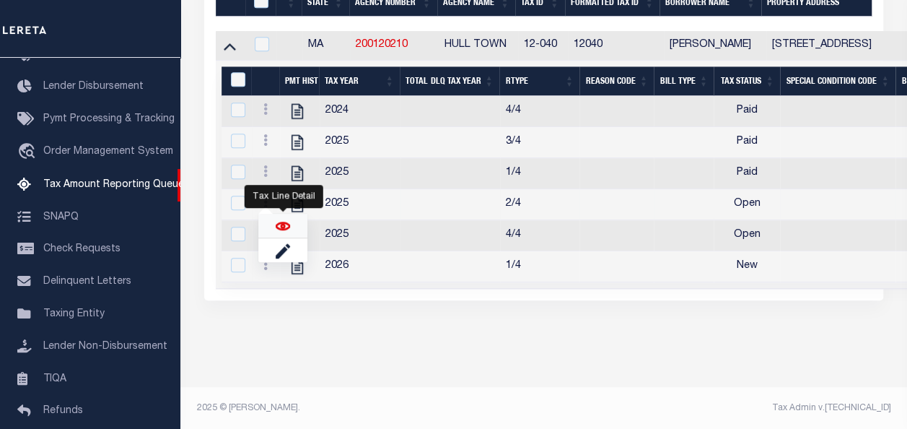
click at [282, 228] on img "" at bounding box center [283, 226] width 14 height 14
checkbox input "true"
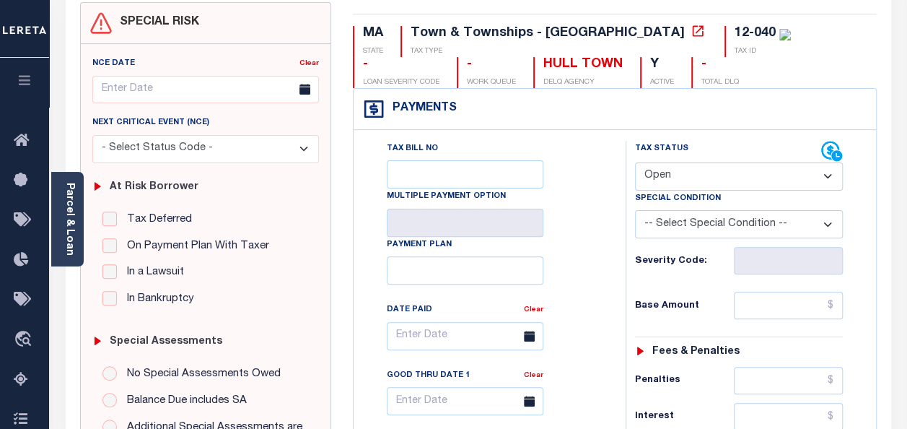
scroll to position [216, 0]
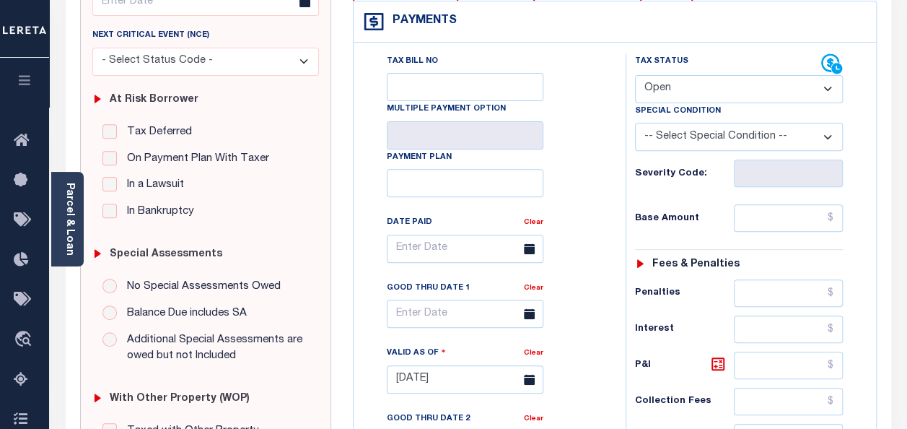
click at [703, 101] on select "- Select Status Code - Open Due/Unpaid Paid Incomplete No Tax Due Internal Refu…" at bounding box center [739, 89] width 208 height 28
select select "PYD"
click at [635, 75] on select "- Select Status Code - Open Due/Unpaid Paid Incomplete No Tax Due Internal Refu…" at bounding box center [739, 89] width 208 height 28
type input "[DATE]"
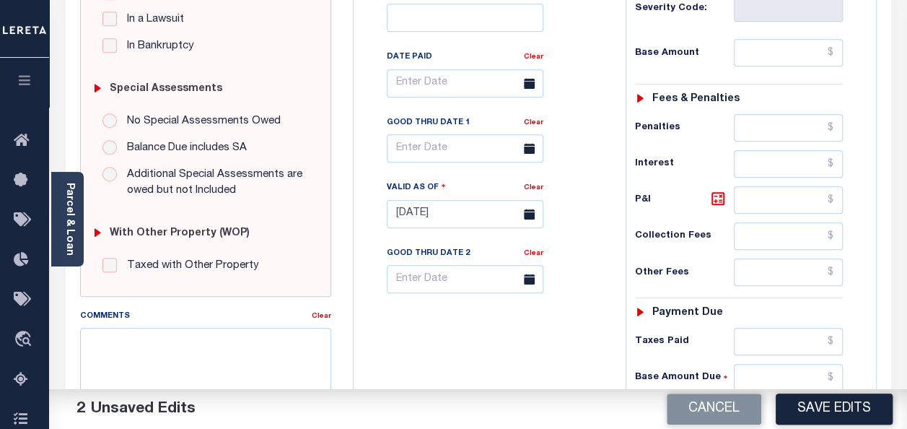
scroll to position [361, 0]
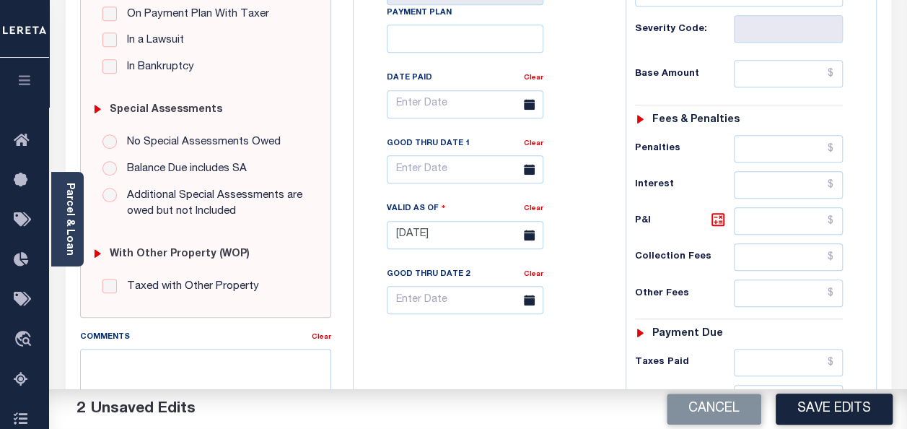
click at [789, 87] on div "Tax Status Status - Select Status Code -" at bounding box center [743, 227] width 236 height 637
click at [787, 65] on input "text" at bounding box center [788, 73] width 109 height 27
type input "$0.00"
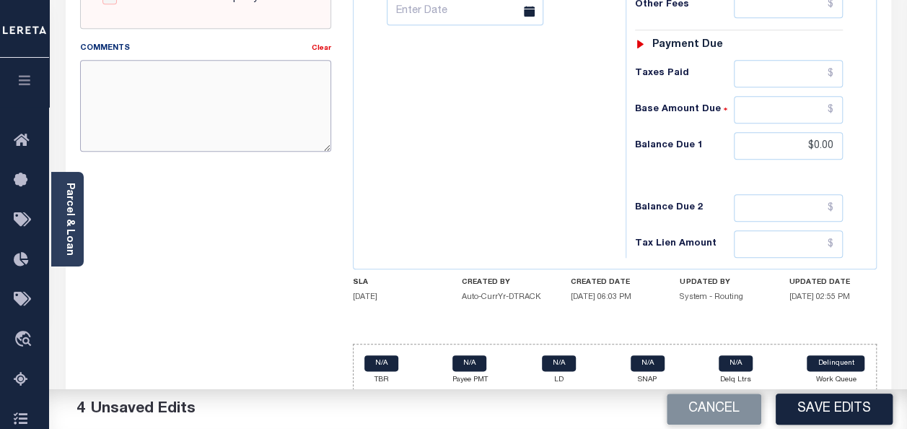
click at [145, 128] on textarea "Comments" at bounding box center [205, 105] width 251 height 91
paste textarea "spoke with t/c MELISAno taxes are due"
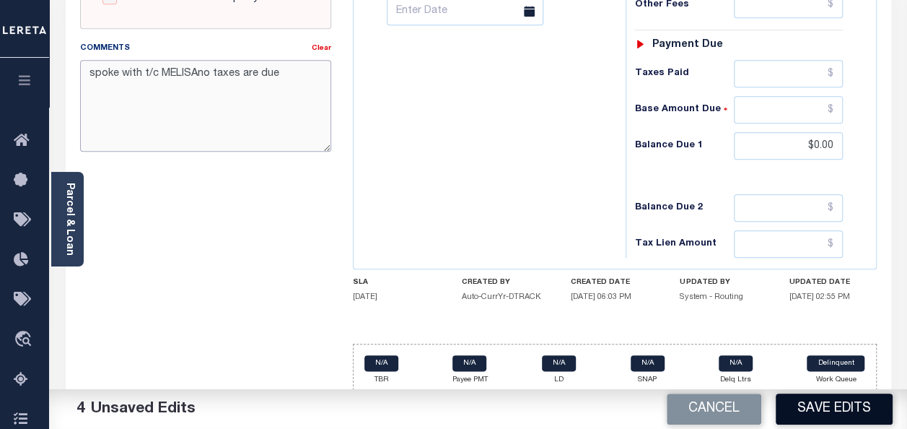
type textarea "spoke with t/c MELISAno taxes are due"
click at [829, 411] on button "Save Edits" at bounding box center [834, 408] width 117 height 31
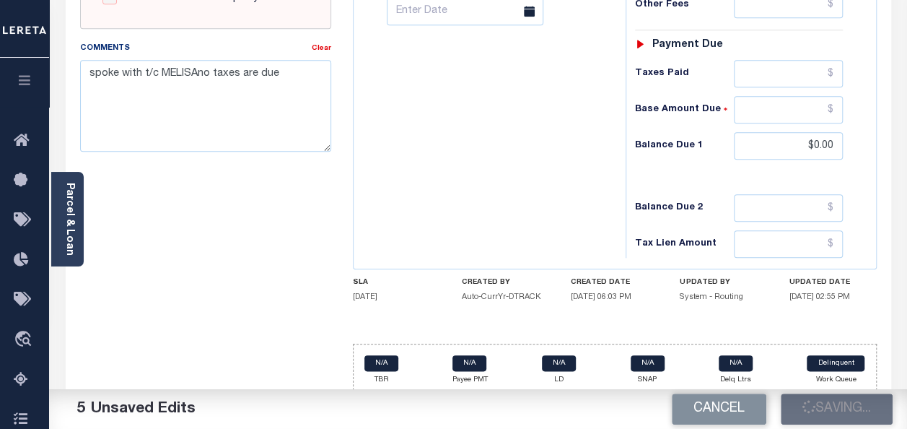
checkbox input "false"
type input "$0"
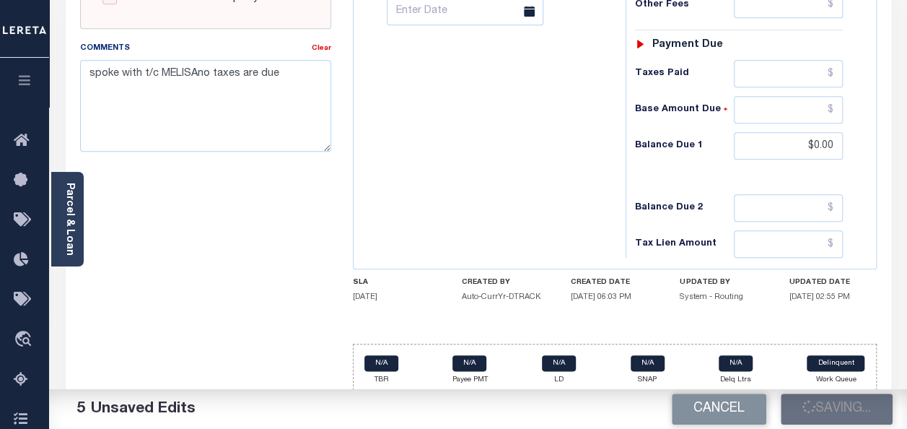
type input "$0"
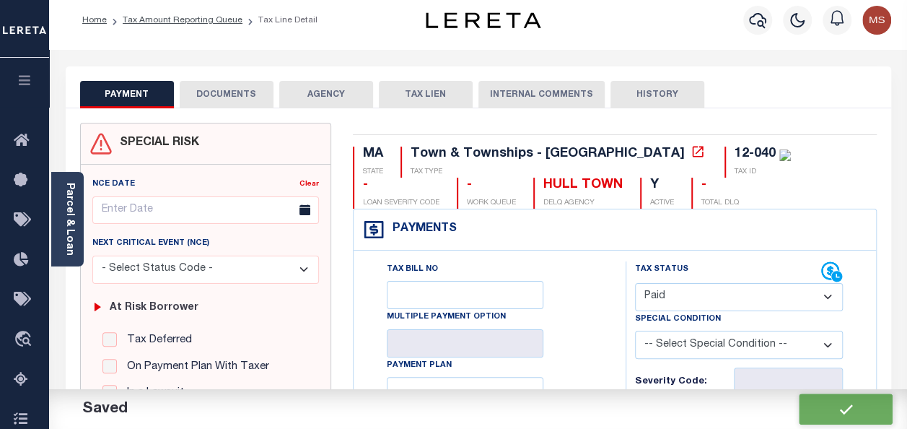
scroll to position [0, 0]
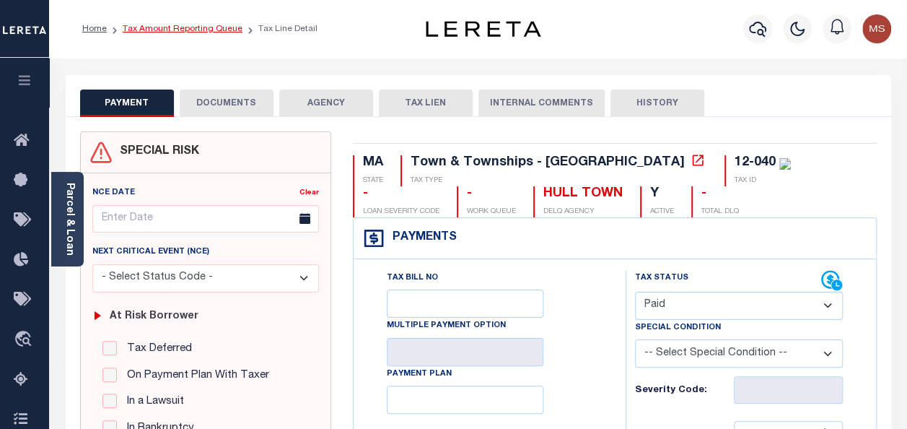
click at [169, 33] on link "Tax Amount Reporting Queue" at bounding box center [183, 29] width 120 height 9
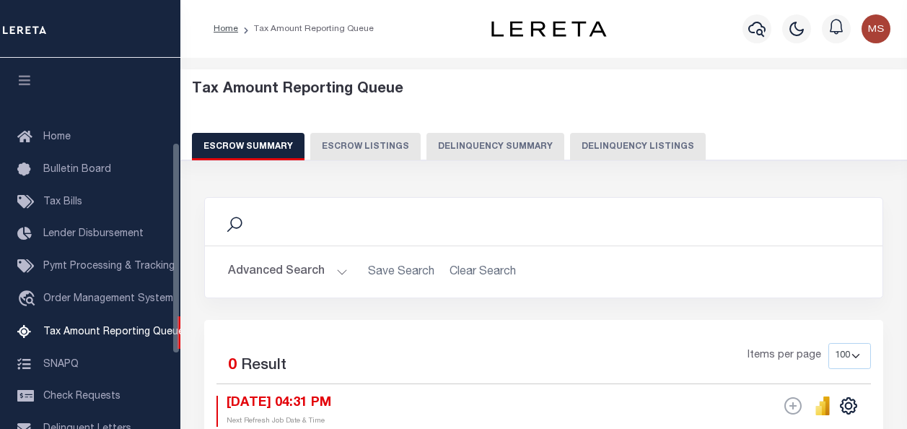
select select "100"
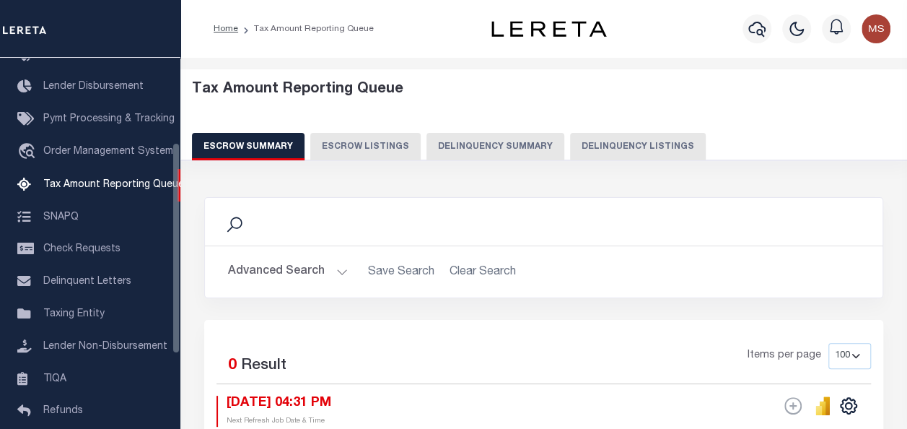
click at [598, 149] on button "Delinquency Listings" at bounding box center [638, 146] width 136 height 27
select select "100"
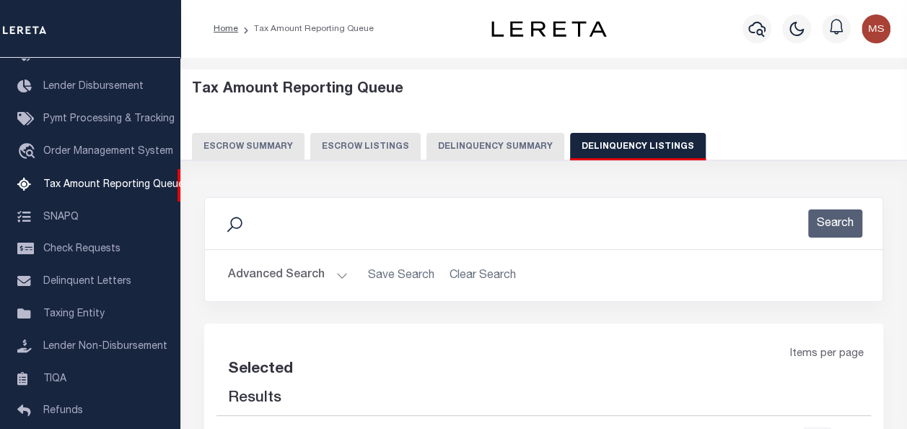
select select "100"
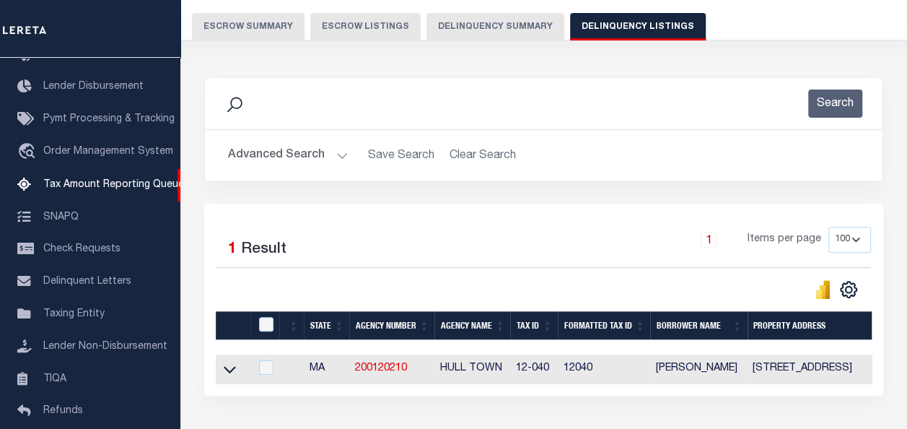
scroll to position [226, 0]
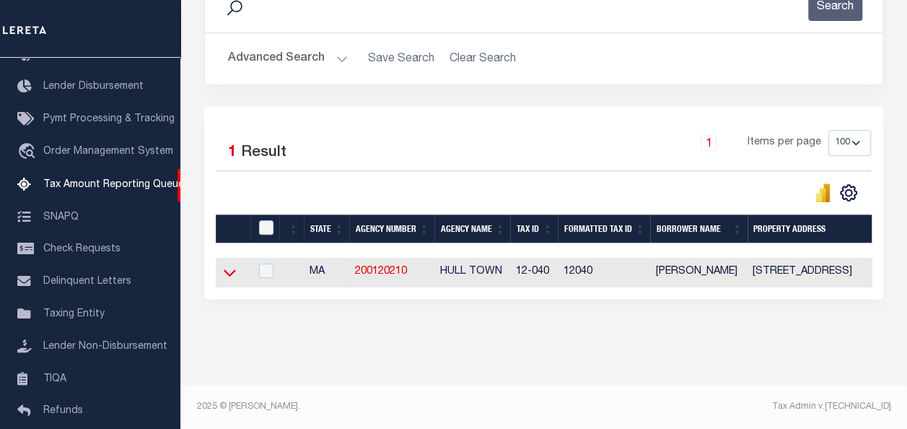
click at [229, 265] on icon at bounding box center [230, 272] width 12 height 15
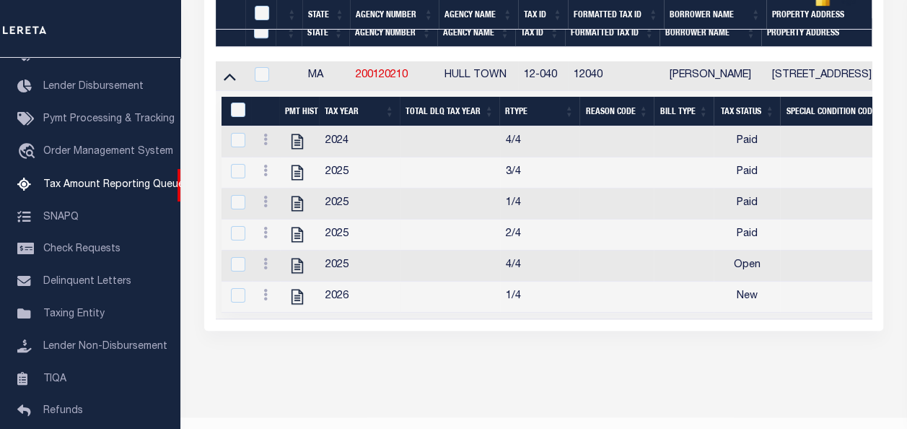
scroll to position [457, 0]
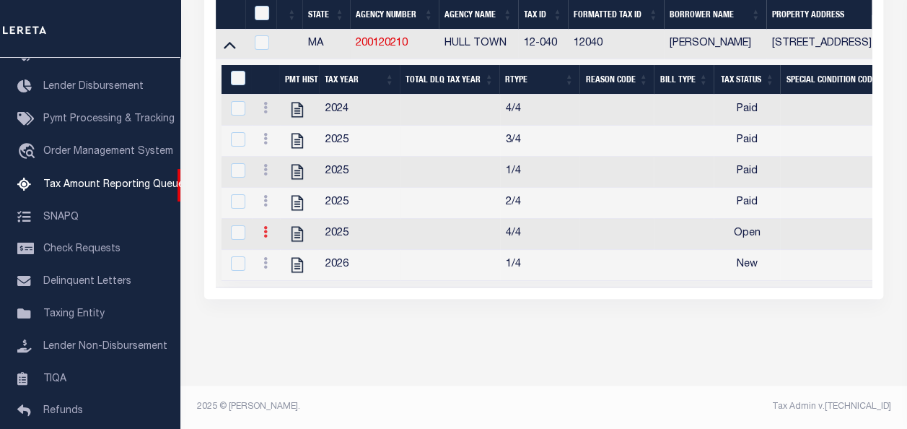
click at [264, 226] on icon at bounding box center [265, 232] width 4 height 12
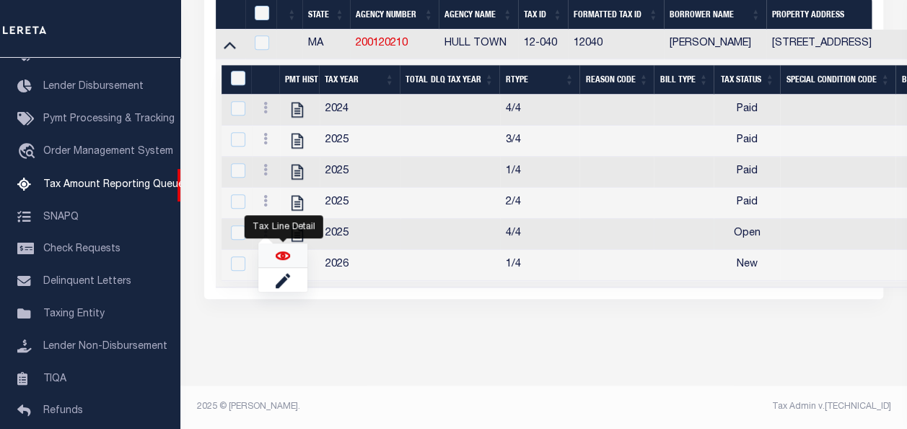
click at [280, 255] on img "" at bounding box center [283, 255] width 14 height 14
checkbox input "true"
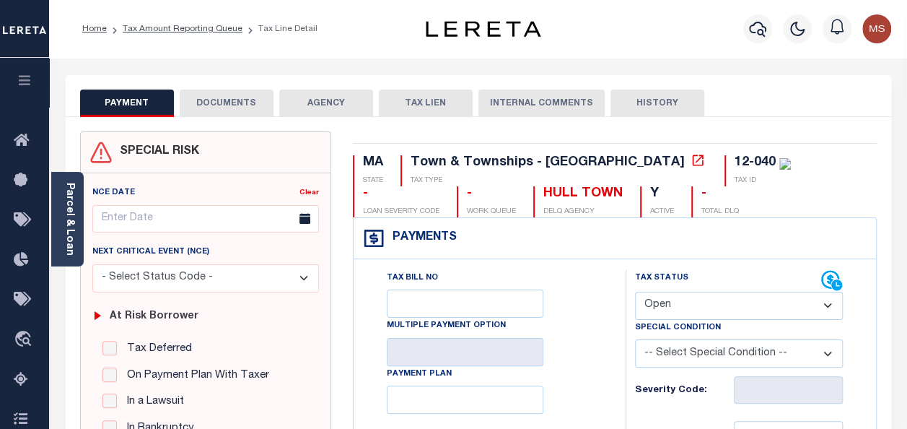
click at [711, 297] on select "- Select Status Code - Open Due/Unpaid Paid Incomplete No Tax Due Internal Refu…" at bounding box center [739, 305] width 208 height 28
select select "PYD"
click at [635, 291] on select "- Select Status Code - Open Due/Unpaid Paid Incomplete No Tax Due Internal Refu…" at bounding box center [739, 305] width 208 height 28
type input "[DATE]"
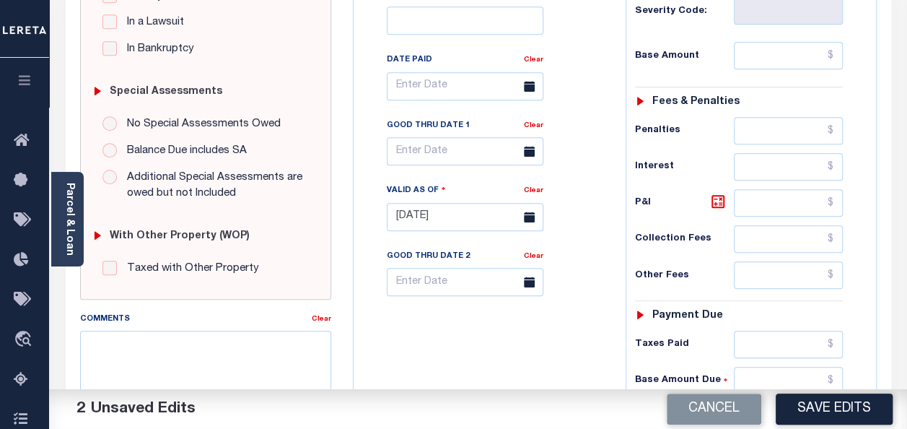
scroll to position [289, 0]
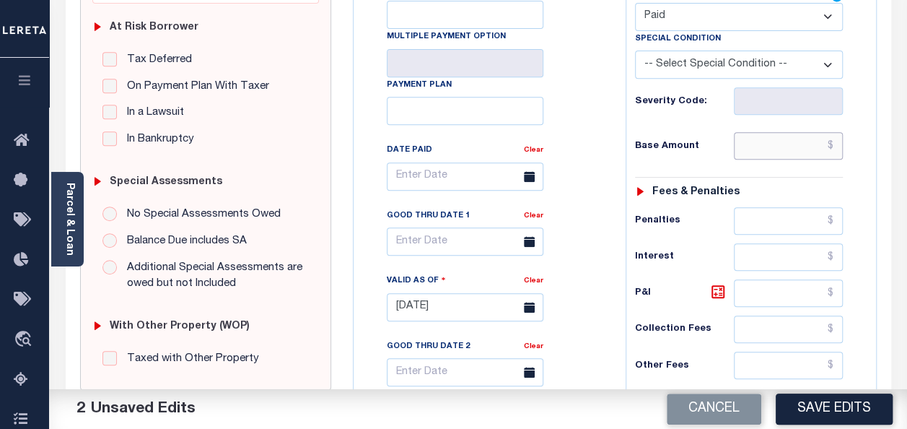
click at [778, 139] on input "text" at bounding box center [788, 145] width 109 height 27
type input "$0.00"
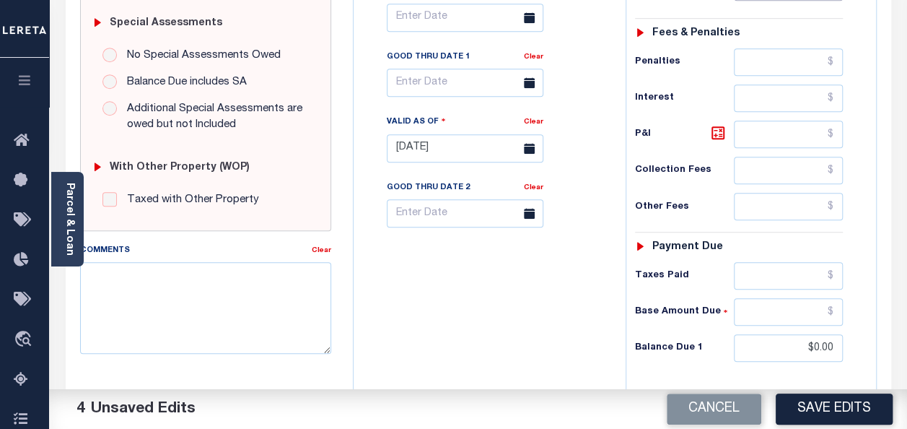
scroll to position [577, 0]
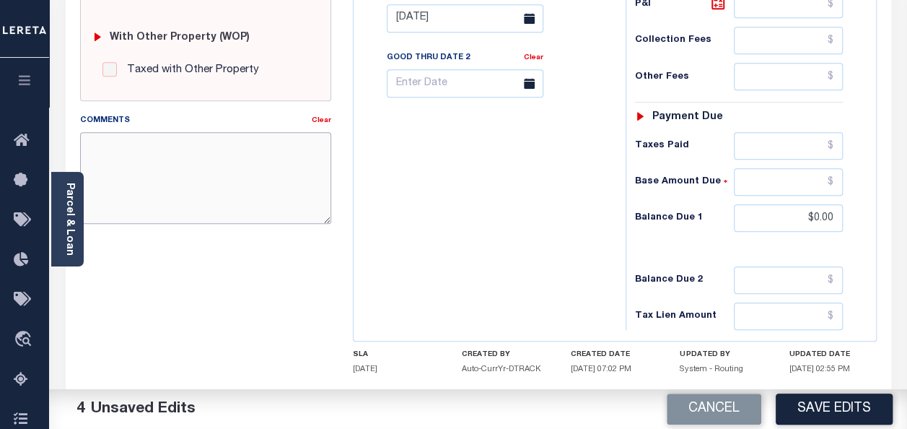
click at [185, 180] on textarea "Comments" at bounding box center [205, 177] width 251 height 91
paste textarea "spoke with t/c MELISAno taxes are due"
type textarea "spoke with t/c MELISAno taxes are due"
click at [820, 395] on button "Save Edits" at bounding box center [834, 408] width 117 height 31
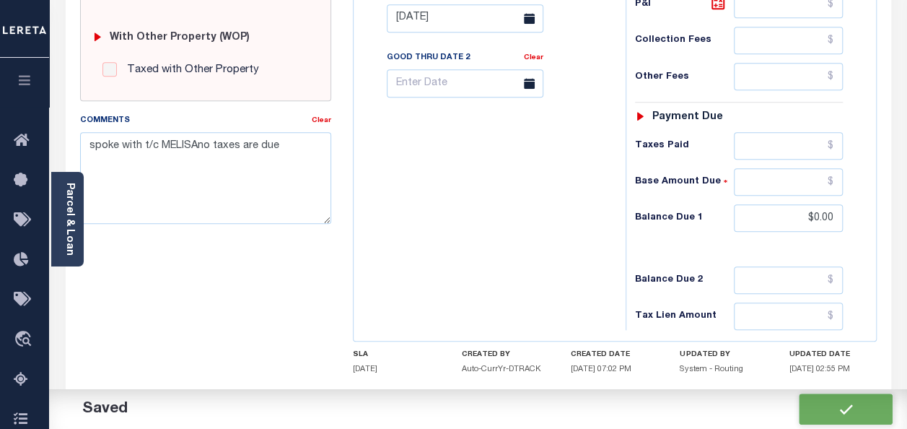
checkbox input "false"
type input "$0"
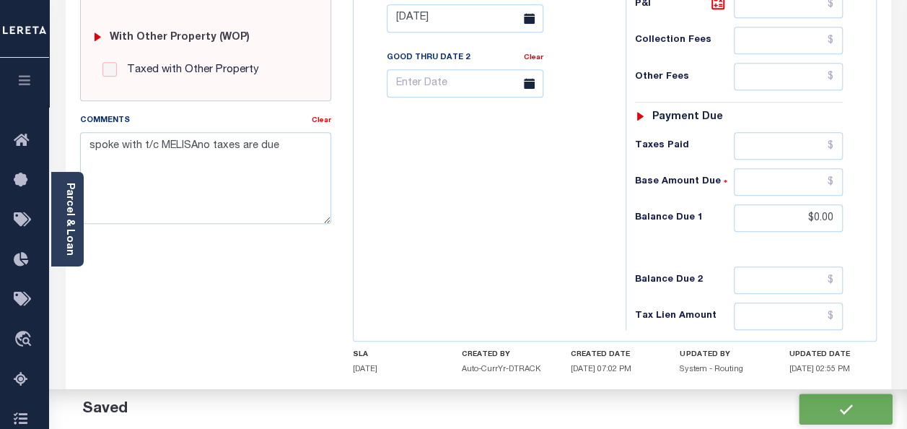
type input "$0"
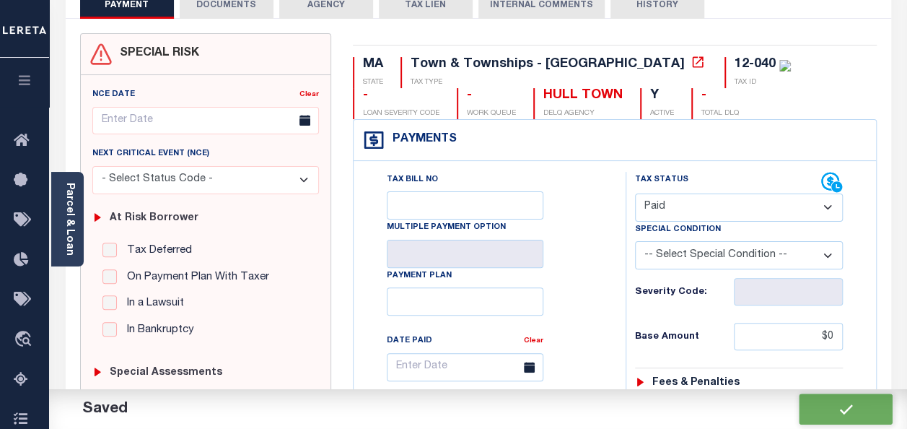
scroll to position [0, 0]
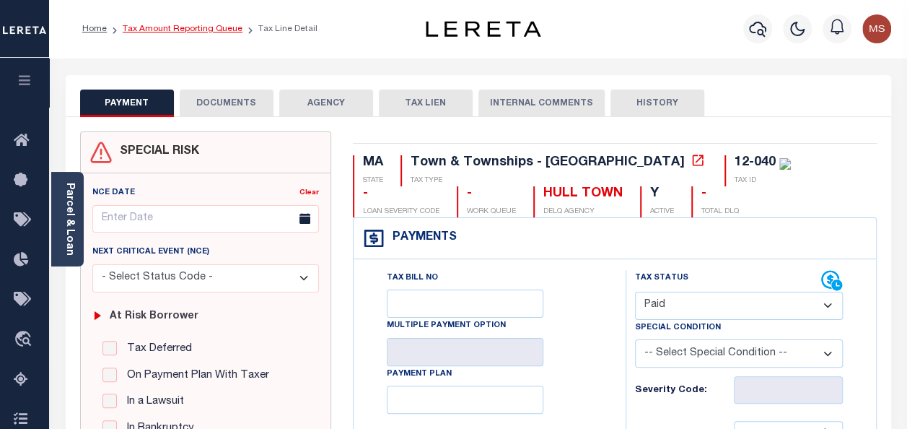
click at [146, 29] on link "Tax Amount Reporting Queue" at bounding box center [183, 29] width 120 height 9
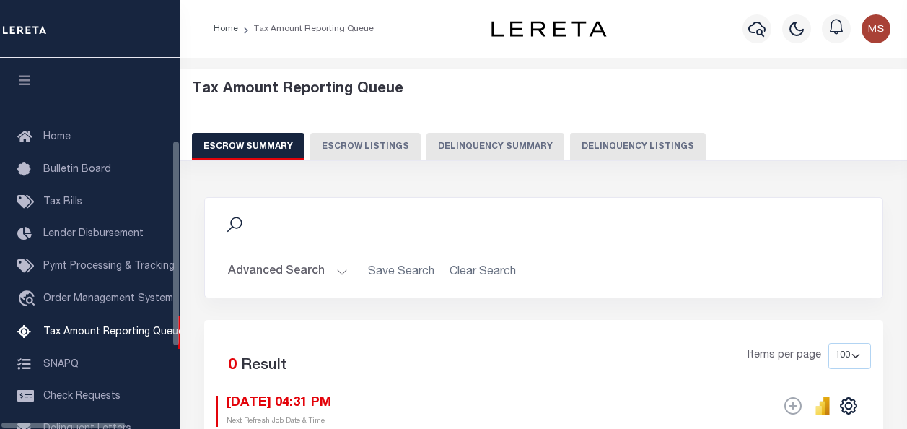
select select "100"
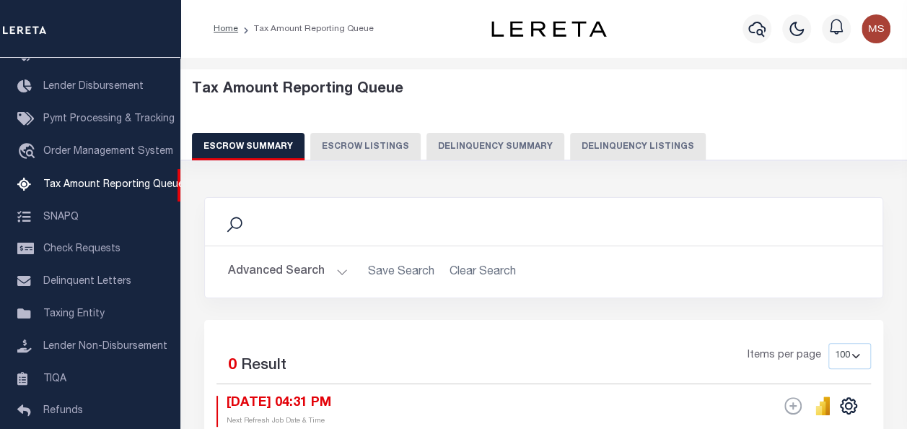
click at [618, 146] on button "Delinquency Listings" at bounding box center [638, 146] width 136 height 27
select select "100"
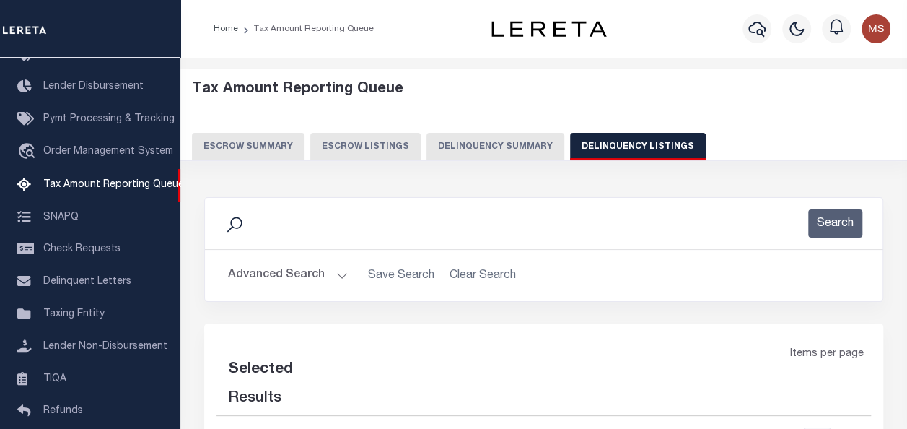
select select "100"
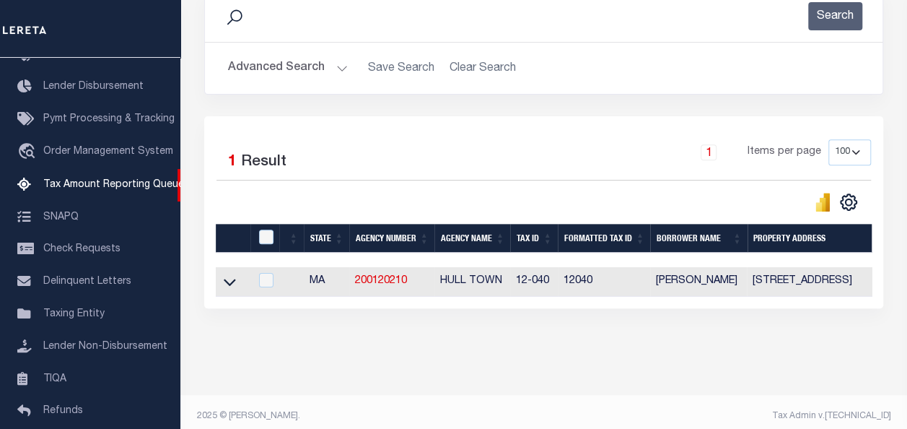
scroll to position [226, 0]
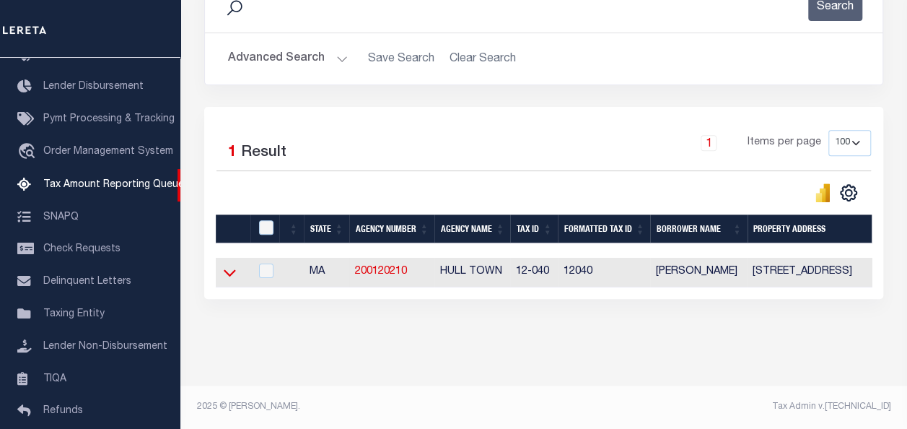
click at [232, 265] on icon at bounding box center [230, 272] width 12 height 15
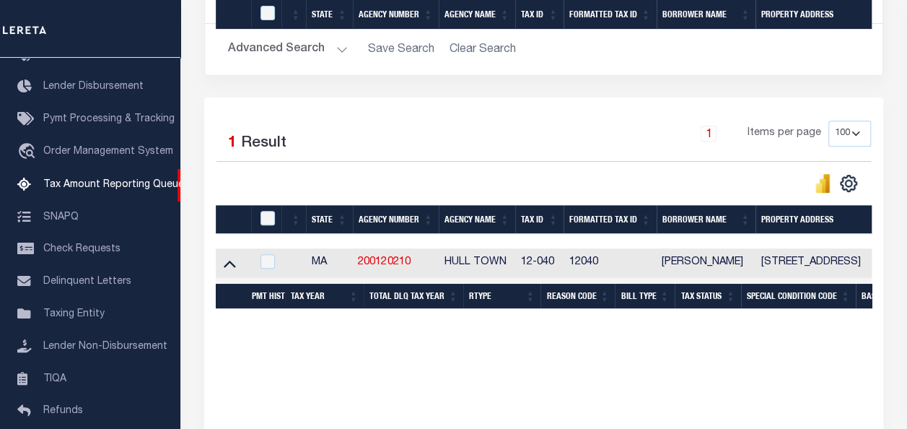
scroll to position [443, 0]
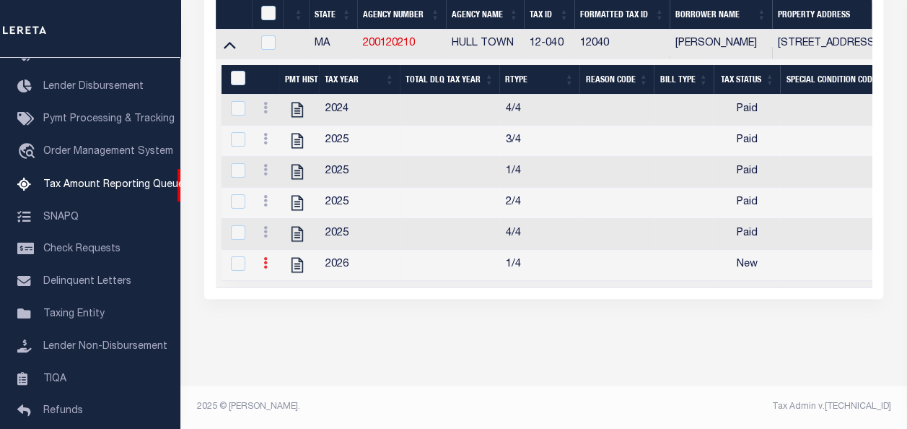
click at [267, 257] on icon at bounding box center [265, 263] width 4 height 12
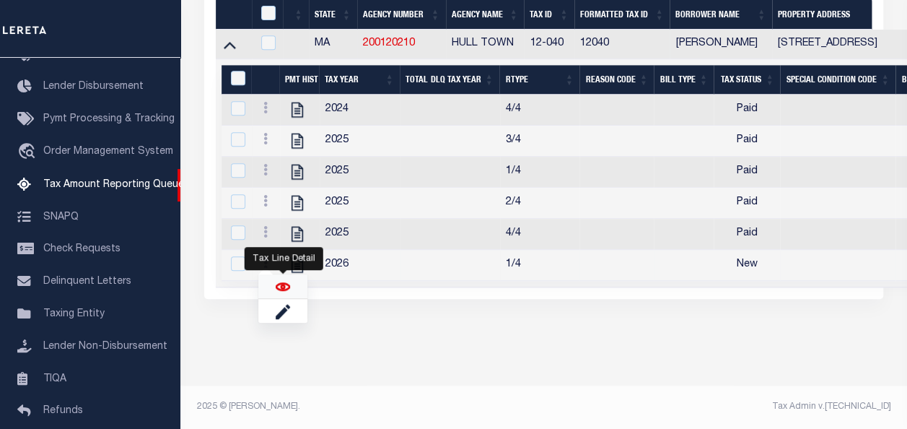
click at [284, 291] on img "" at bounding box center [283, 286] width 14 height 14
checkbox input "true"
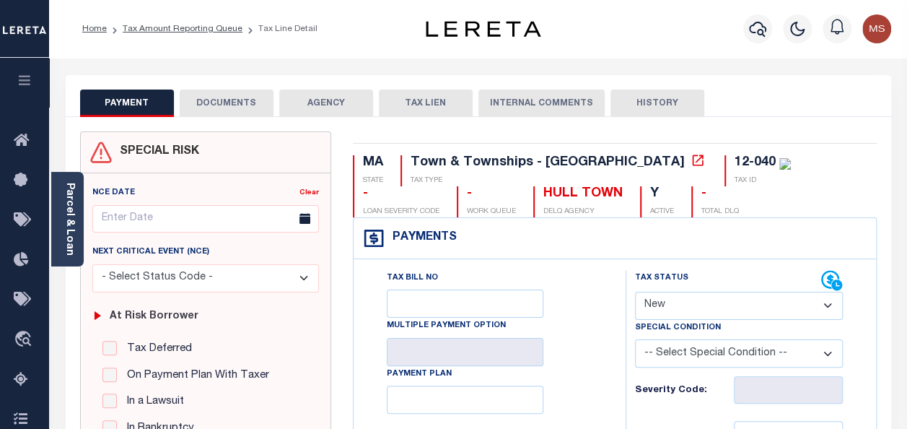
click at [714, 306] on select "- Select Status Code - Open Due/Unpaid Paid Incomplete No Tax Due Internal Refu…" at bounding box center [739, 305] width 208 height 28
select select "PYD"
click at [635, 291] on select "- Select Status Code - Open Due/Unpaid Paid Incomplete No Tax Due Internal Refu…" at bounding box center [739, 305] width 208 height 28
type input "[DATE]"
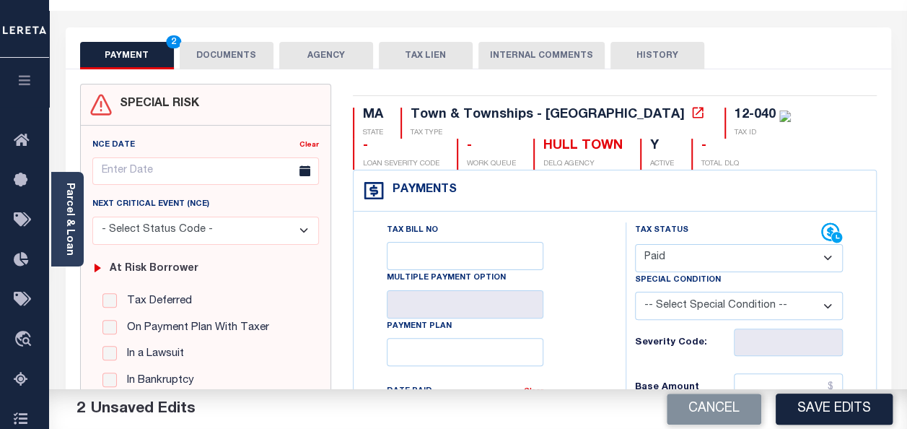
scroll to position [216, 0]
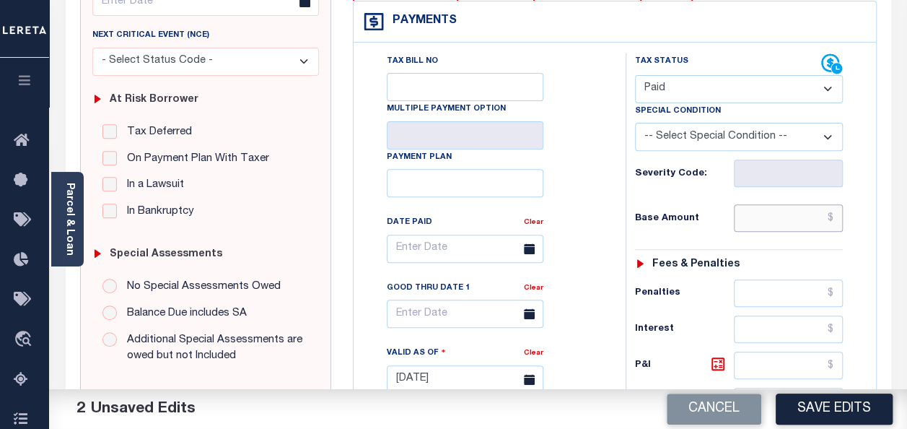
click at [767, 207] on input "text" at bounding box center [788, 217] width 109 height 27
type input "$0.00"
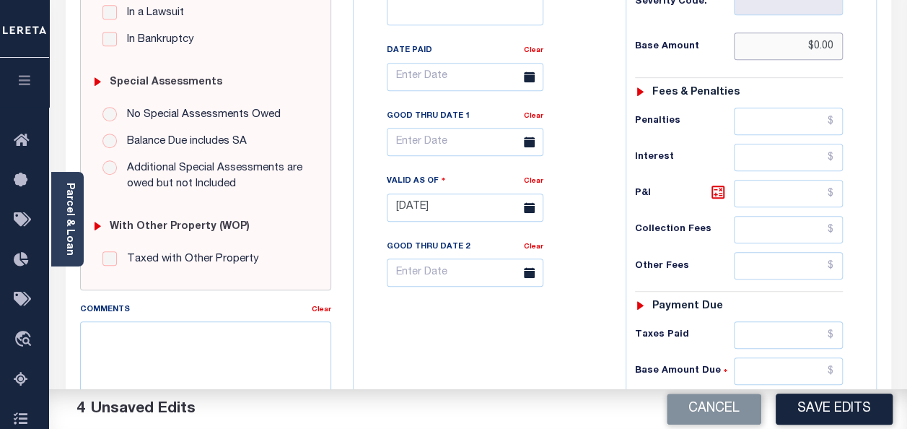
scroll to position [649, 0]
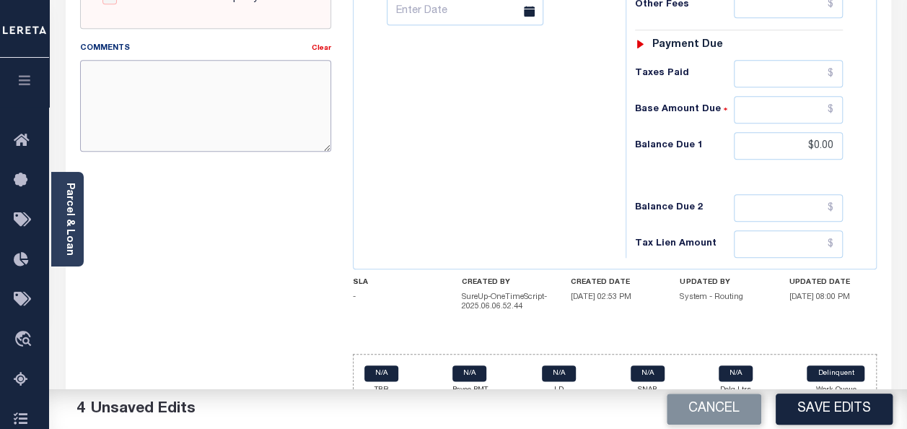
click at [234, 123] on textarea "Comments" at bounding box center [205, 105] width 251 height 91
paste textarea "spoke with t/c MELISAno taxes are due"
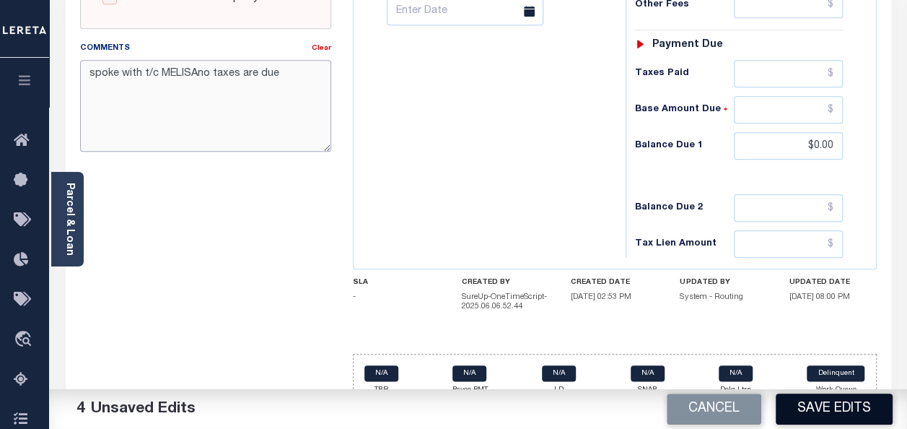
type textarea "spoke with t/c MELISAno taxes are due"
click at [799, 407] on button "Save Edits" at bounding box center [834, 408] width 117 height 31
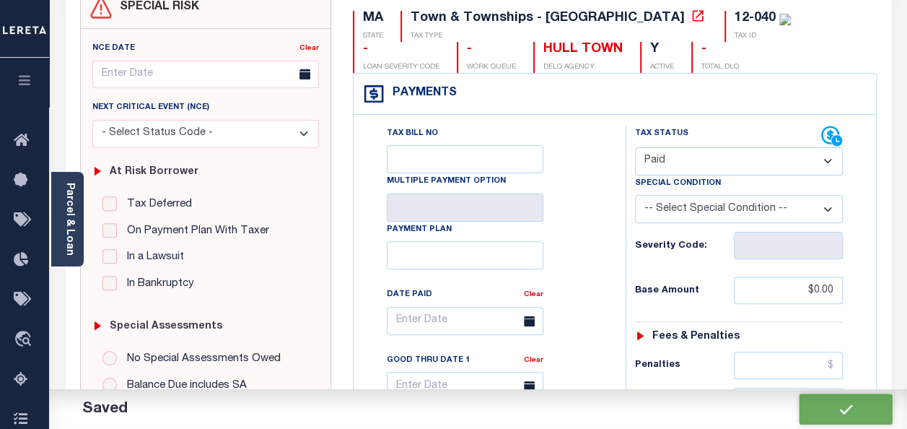
checkbox input "false"
type input "$0"
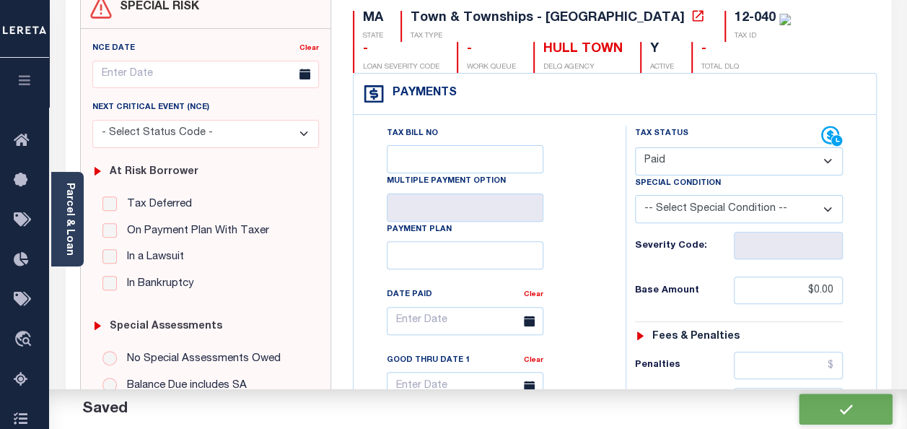
type input "$0"
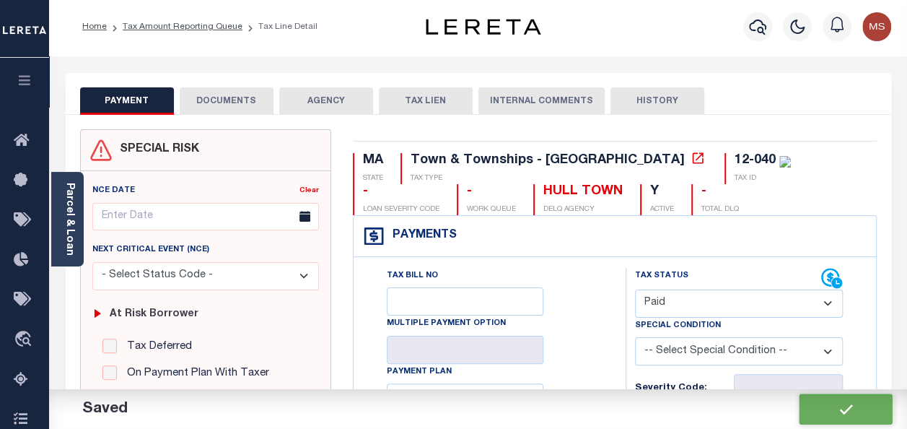
scroll to position [0, 0]
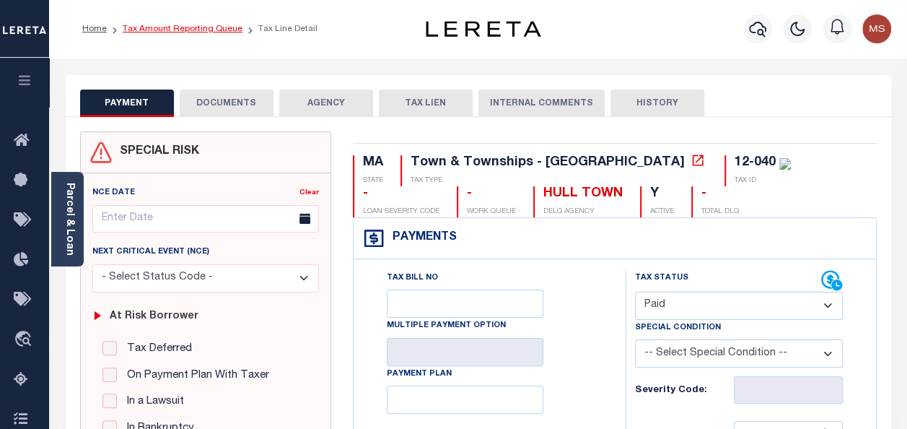
click at [215, 32] on link "Tax Amount Reporting Queue" at bounding box center [183, 29] width 120 height 9
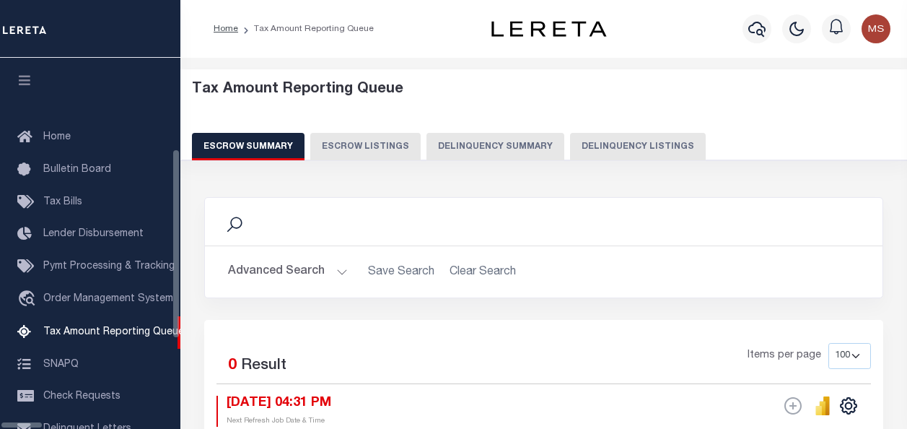
select select "100"
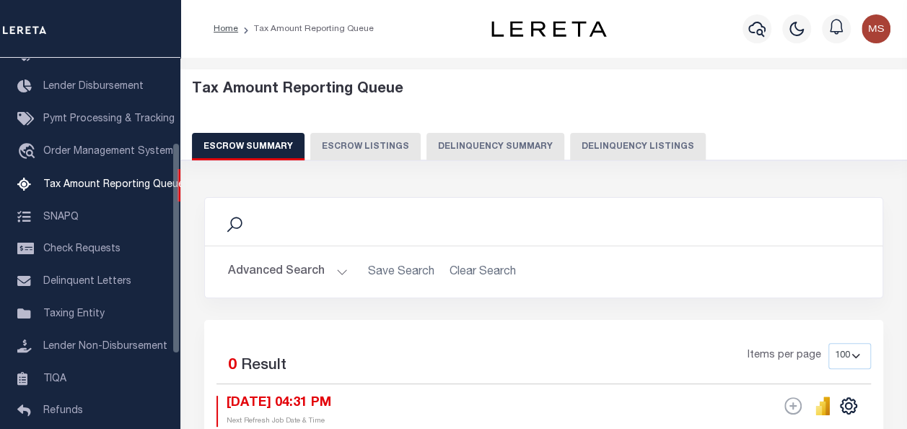
click at [606, 152] on button "Delinquency Listings" at bounding box center [638, 146] width 136 height 27
select select "100"
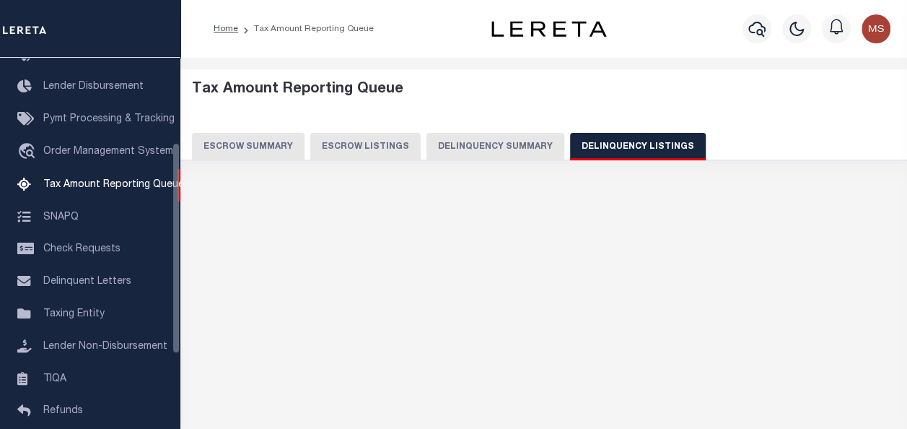
select select "100"
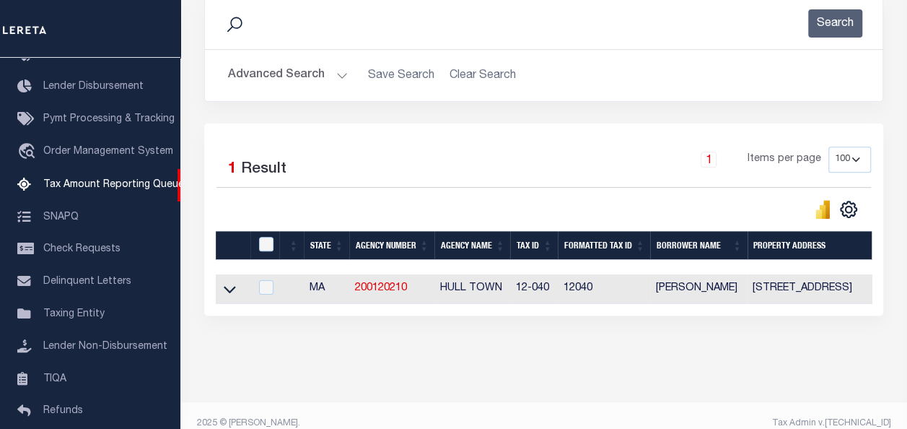
scroll to position [226, 0]
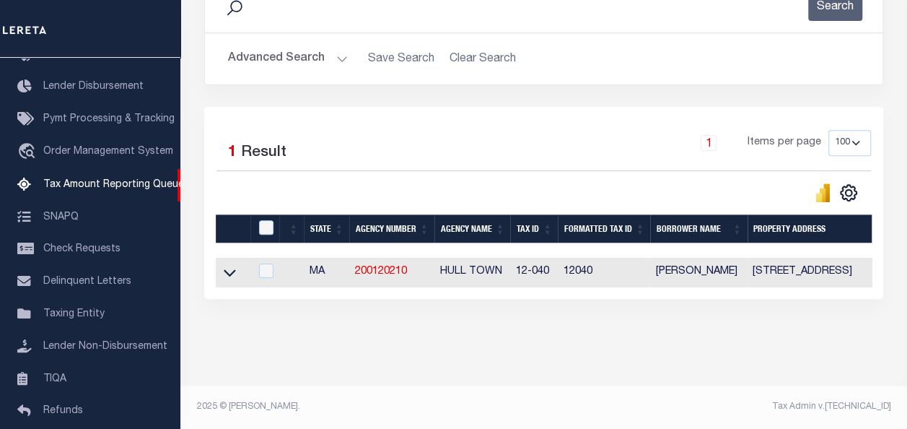
drag, startPoint x: 224, startPoint y: 265, endPoint x: 244, endPoint y: 235, distance: 35.8
click at [224, 265] on icon at bounding box center [230, 272] width 12 height 15
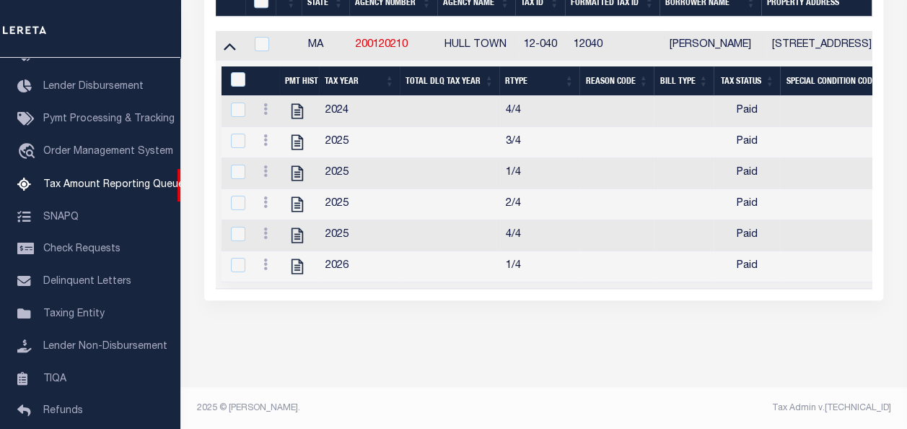
scroll to position [154, 0]
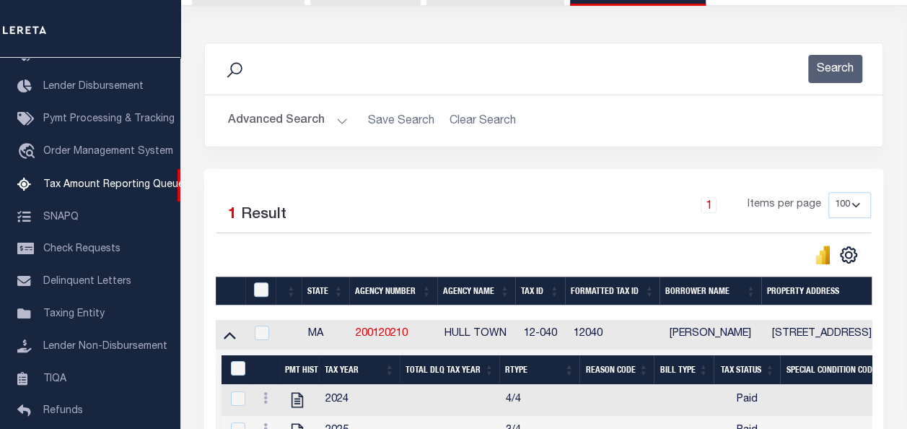
click at [264, 281] on th at bounding box center [260, 291] width 31 height 30
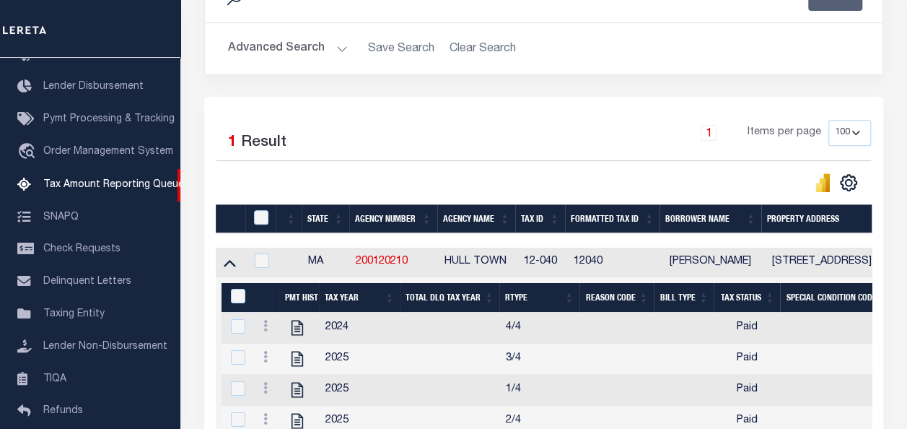
scroll to position [443, 0]
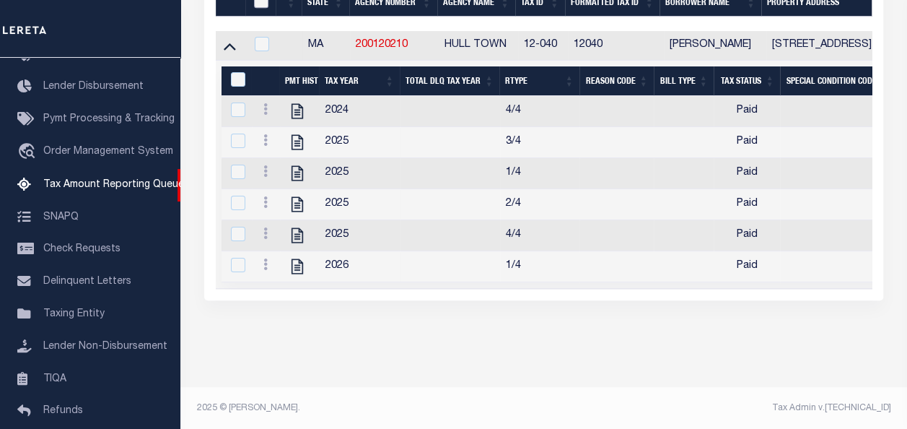
click at [263, 3] on input "checkbox" at bounding box center [261, 1] width 14 height 14
checkbox input "true"
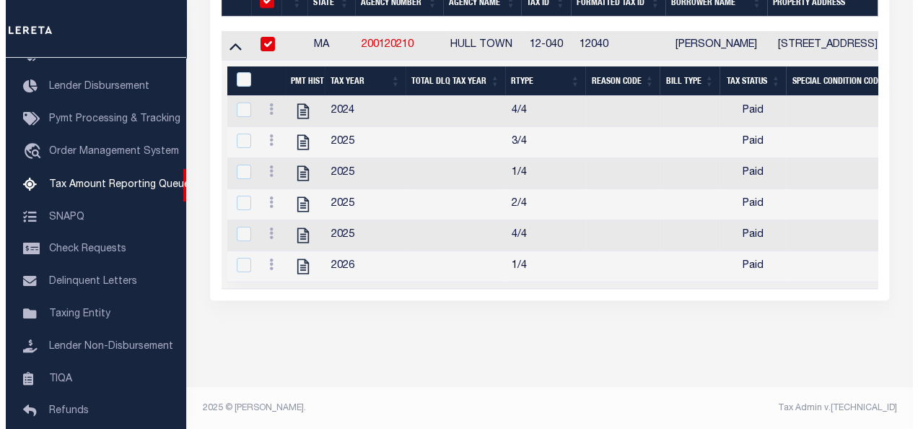
scroll to position [440, 0]
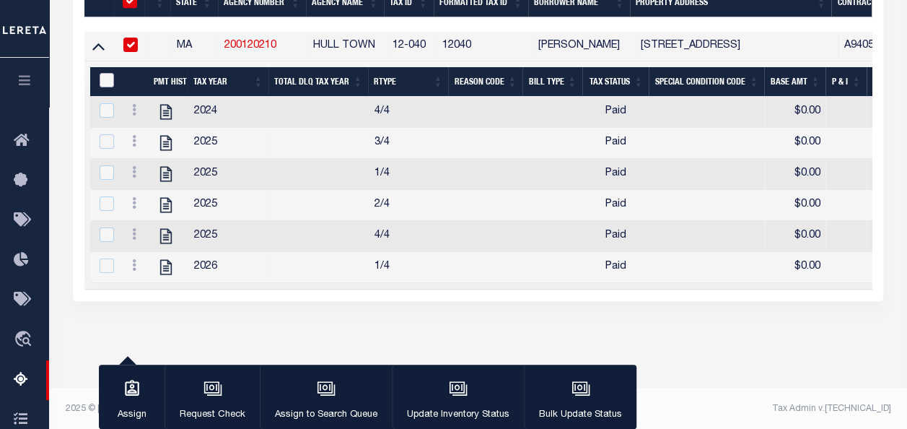
click at [105, 84] on input "&nbsp;" at bounding box center [107, 80] width 14 height 14
checkbox input "true"
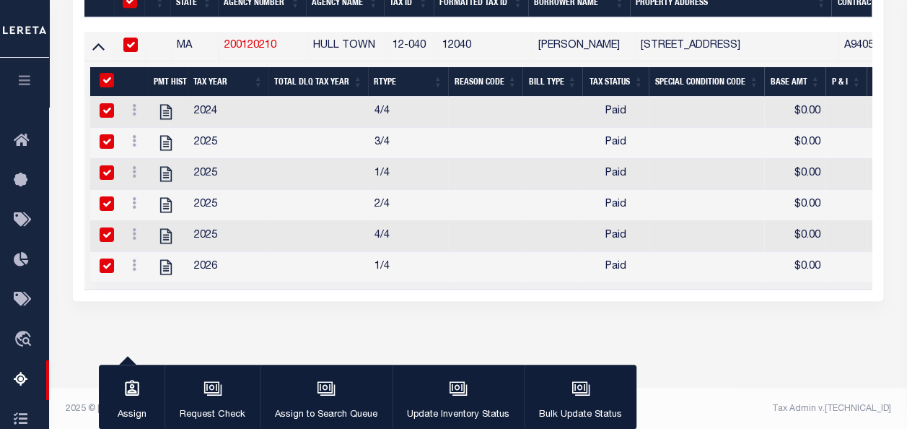
checkbox input "true"
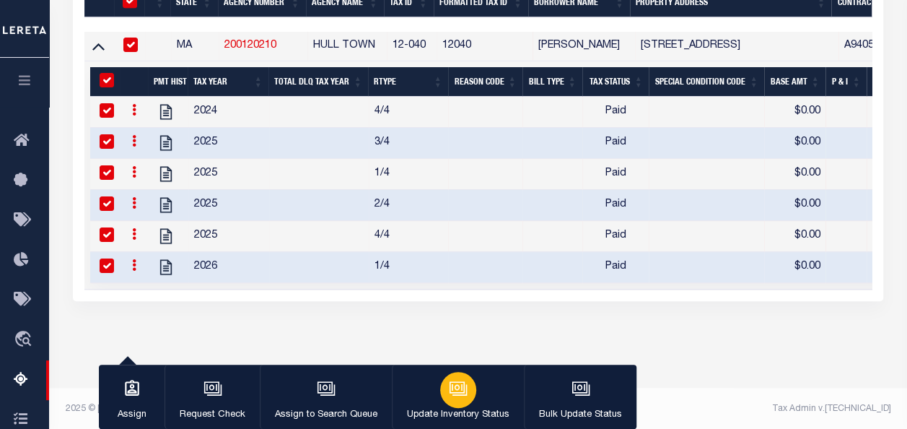
click at [462, 391] on icon "button" at bounding box center [459, 389] width 14 height 11
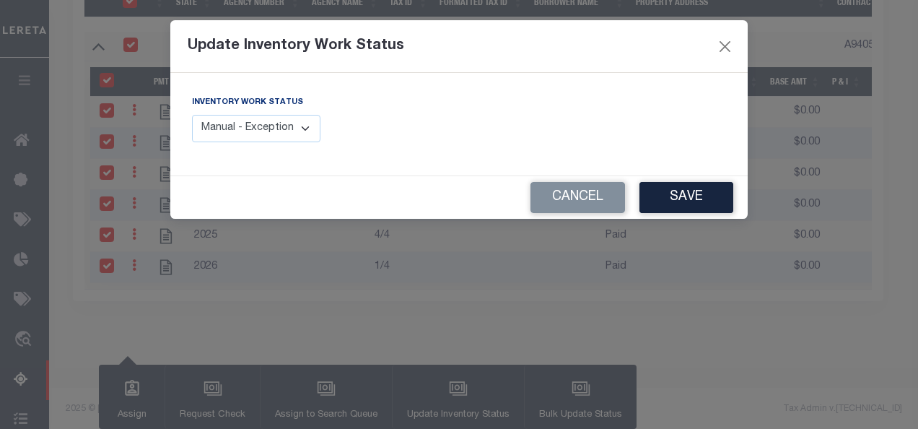
click at [299, 127] on select "Manual - Exception Pended - Awaiting Search Late Add Exception Completed" at bounding box center [256, 129] width 128 height 28
select select "4"
click at [192, 115] on select "Manual - Exception Pended - Awaiting Search Late Add Exception Completed" at bounding box center [256, 129] width 128 height 28
click at [674, 200] on button "Save" at bounding box center [686, 197] width 94 height 31
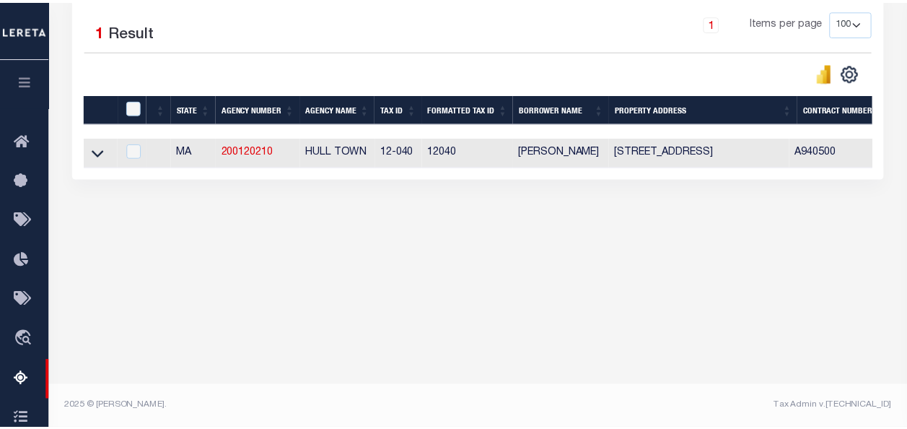
scroll to position [336, 0]
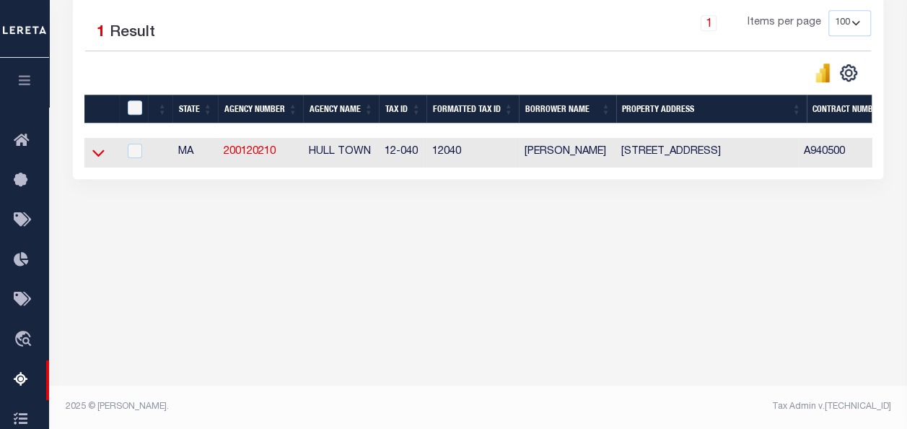
click at [100, 154] on icon at bounding box center [98, 153] width 12 height 7
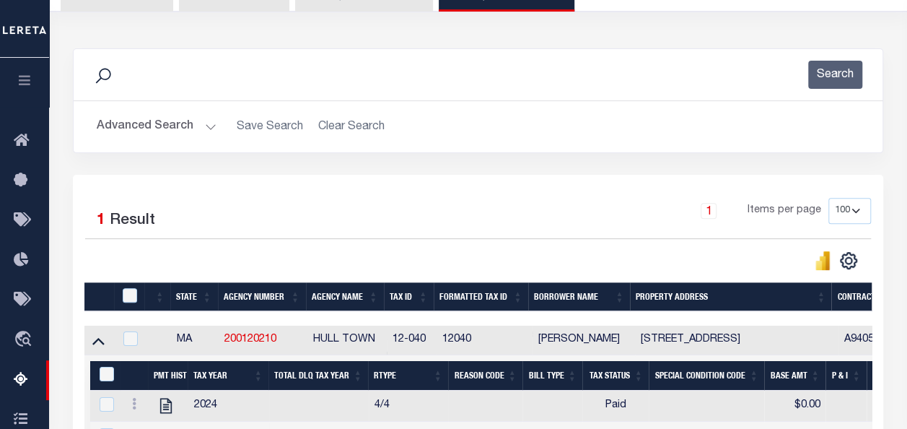
scroll to position [120, 0]
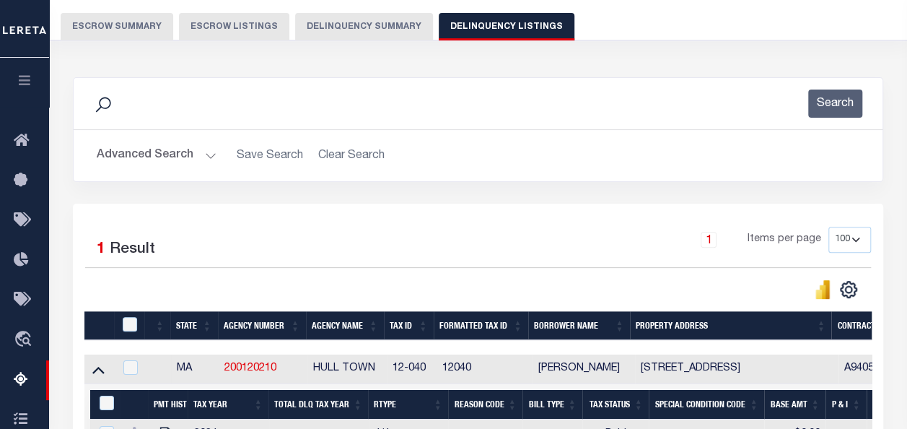
click at [209, 154] on button "Advanced Search" at bounding box center [157, 155] width 120 height 28
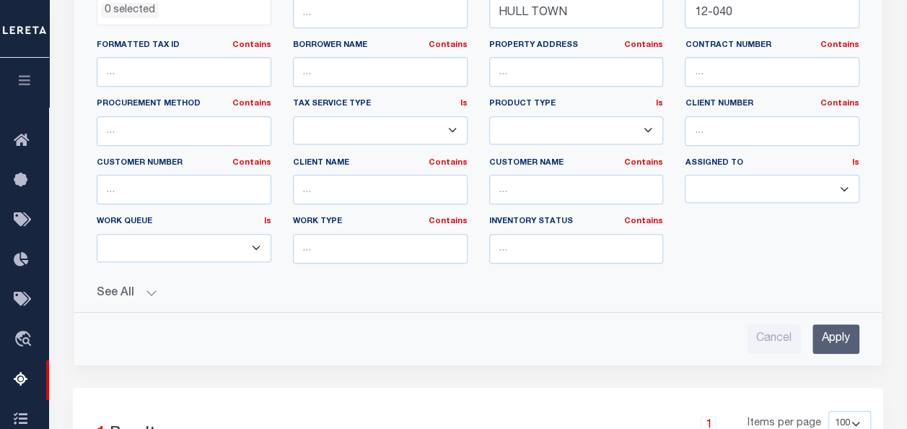
scroll to position [189, 0]
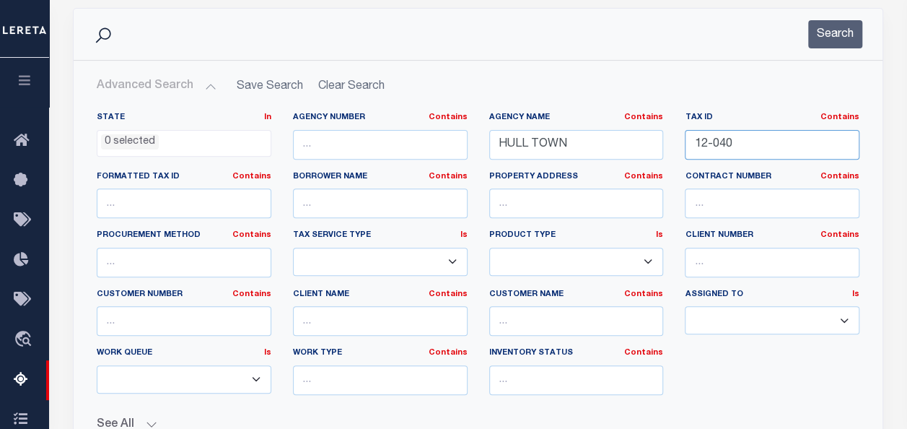
drag, startPoint x: 752, startPoint y: 149, endPoint x: 677, endPoint y: 141, distance: 76.1
click at [677, 141] on div "Tax ID Contains Contains Is 12-040" at bounding box center [772, 141] width 196 height 59
paste input "24-176"
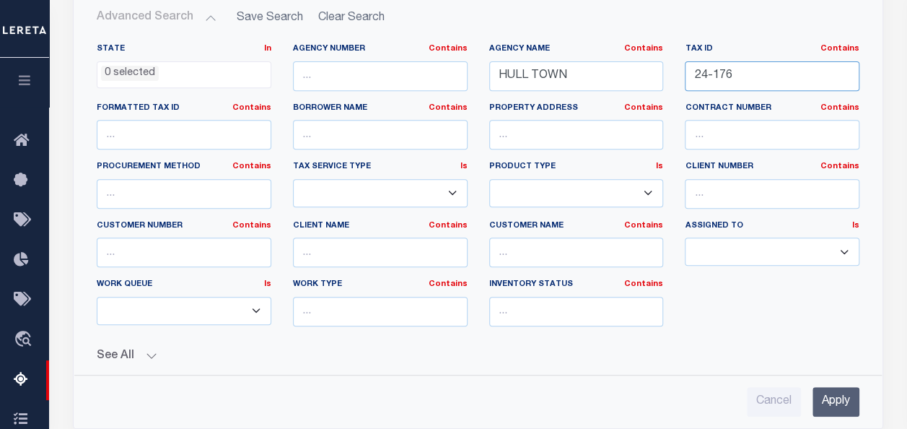
scroll to position [478, 0]
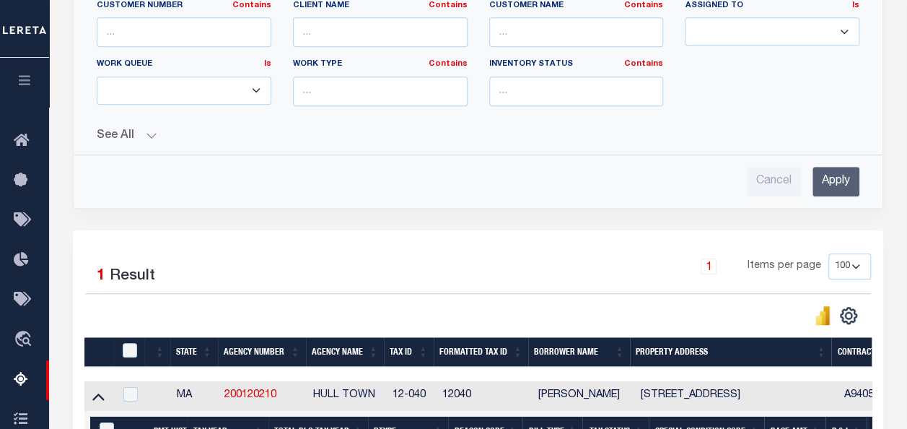
type input "24-176"
click at [840, 177] on input "Apply" at bounding box center [835, 182] width 47 height 30
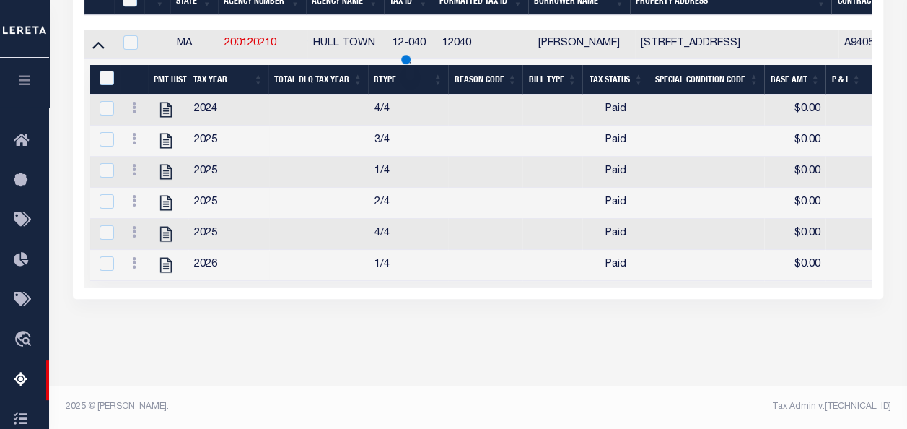
scroll to position [336, 0]
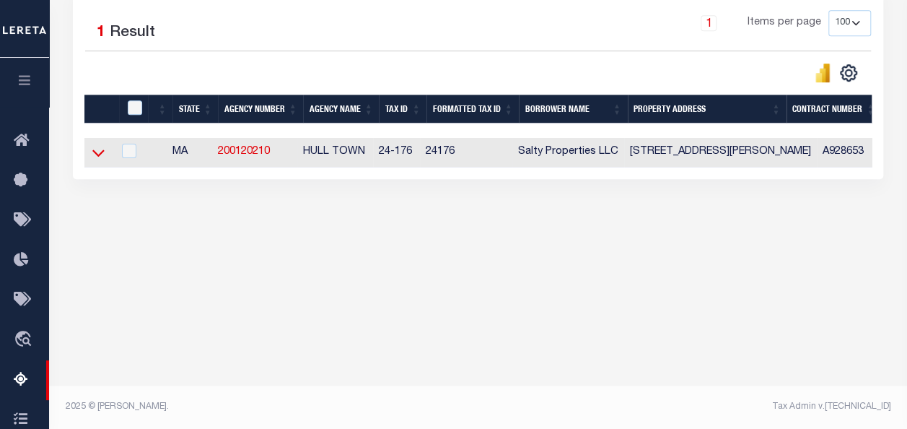
click at [102, 152] on icon at bounding box center [98, 153] width 12 height 7
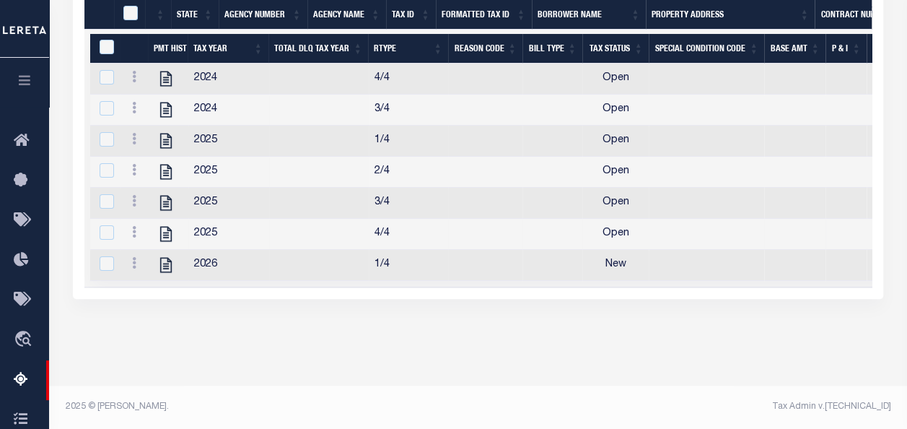
scroll to position [402, 0]
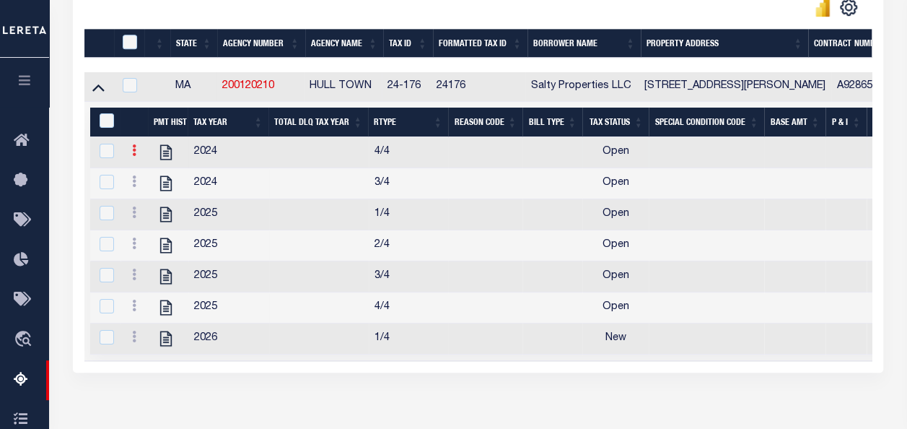
click at [136, 154] on link at bounding box center [134, 152] width 16 height 12
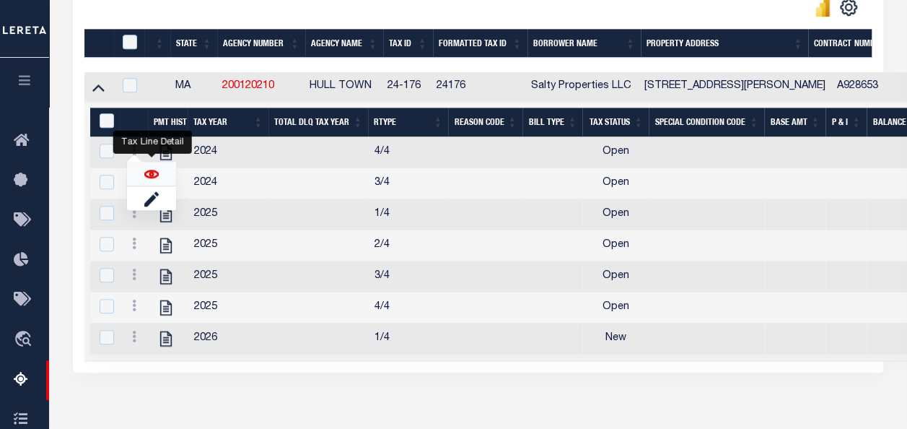
click at [152, 180] on img "" at bounding box center [151, 174] width 14 height 14
checkbox input "false"
checkbox input "true"
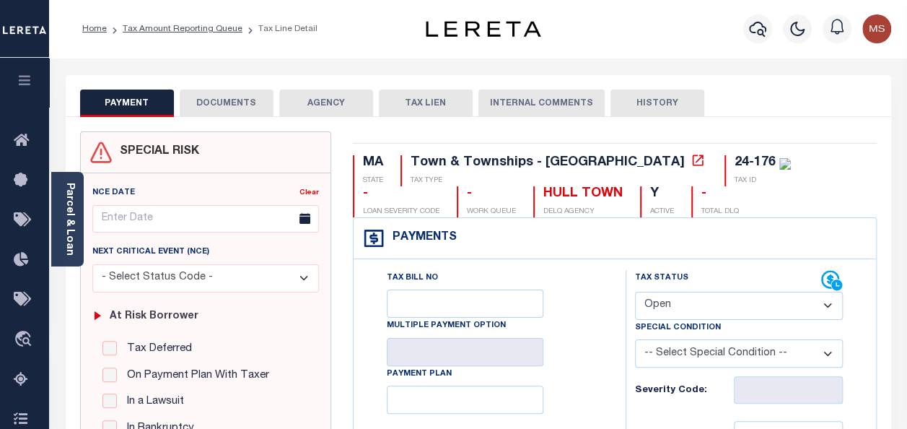
click at [685, 306] on select "- Select Status Code - Open Due/Unpaid Paid Incomplete No Tax Due Internal Refu…" at bounding box center [739, 305] width 208 height 28
select select "PYD"
click at [635, 291] on select "- Select Status Code - Open Due/Unpaid Paid Incomplete No Tax Due Internal Refu…" at bounding box center [739, 305] width 208 height 28
type input "[DATE]"
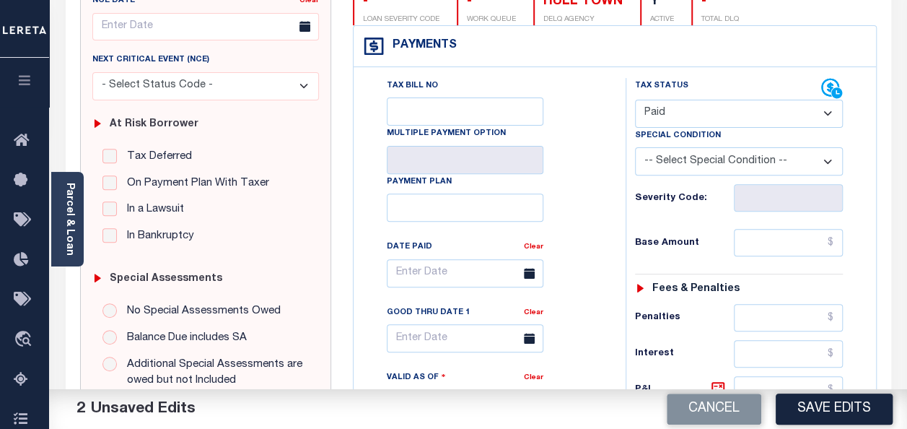
scroll to position [289, 0]
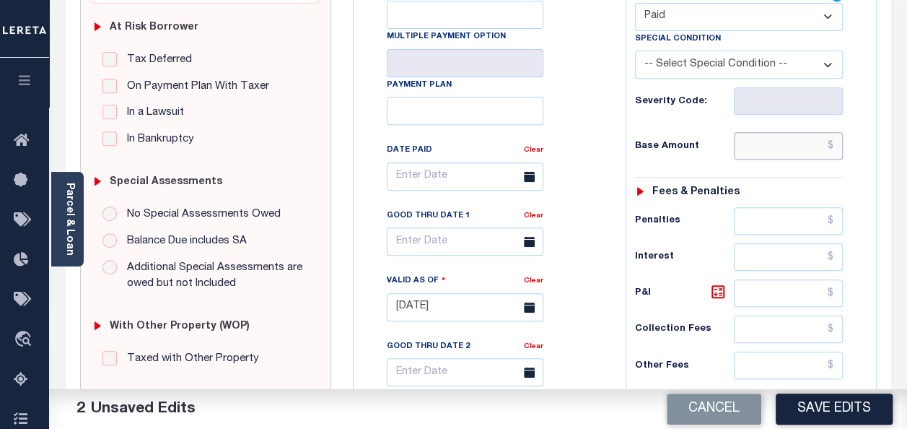
click at [763, 151] on input "text" at bounding box center [788, 145] width 109 height 27
type input "$0.00"
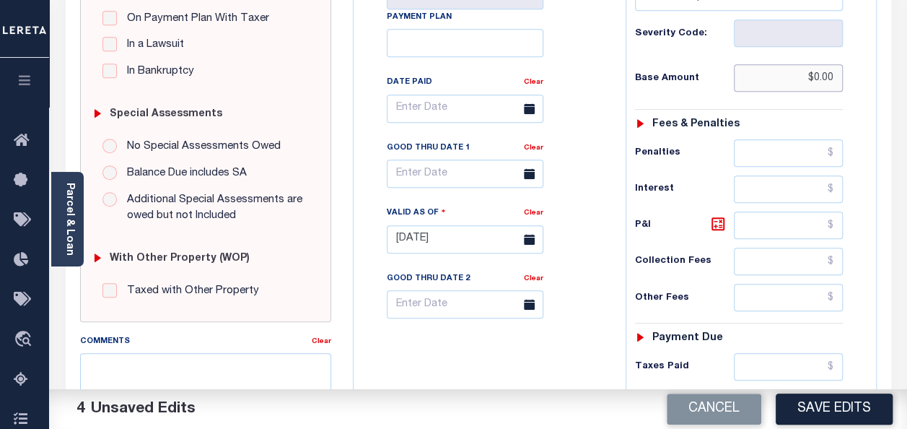
scroll to position [577, 0]
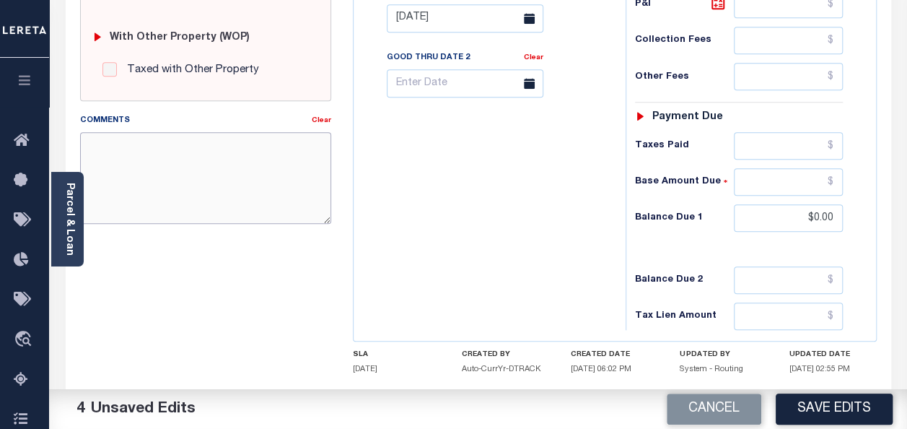
click at [209, 162] on textarea "Comments" at bounding box center [205, 177] width 251 height 91
click at [116, 177] on textarea "Comments" at bounding box center [205, 177] width 251 height 91
paste textarea "spoke with t/c MELISAno taxes are due"
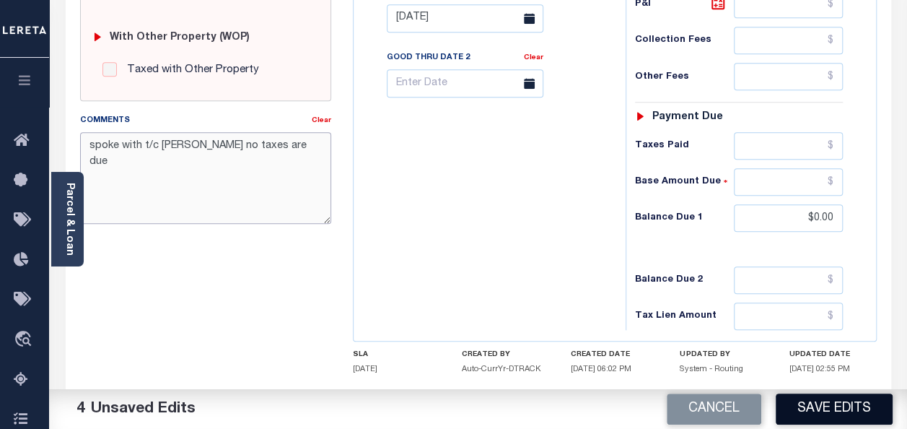
type textarea "spoke with t/c [PERSON_NAME] no taxes are due"
click at [801, 404] on button "Save Edits" at bounding box center [834, 408] width 117 height 31
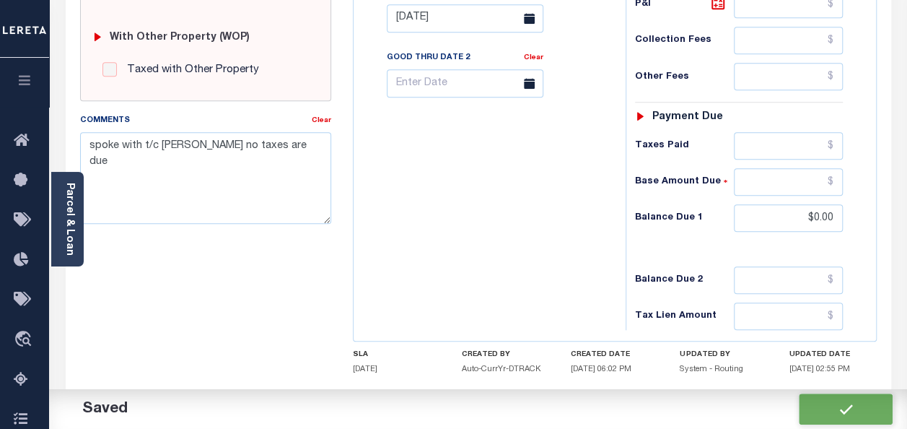
checkbox input "false"
type input "$0"
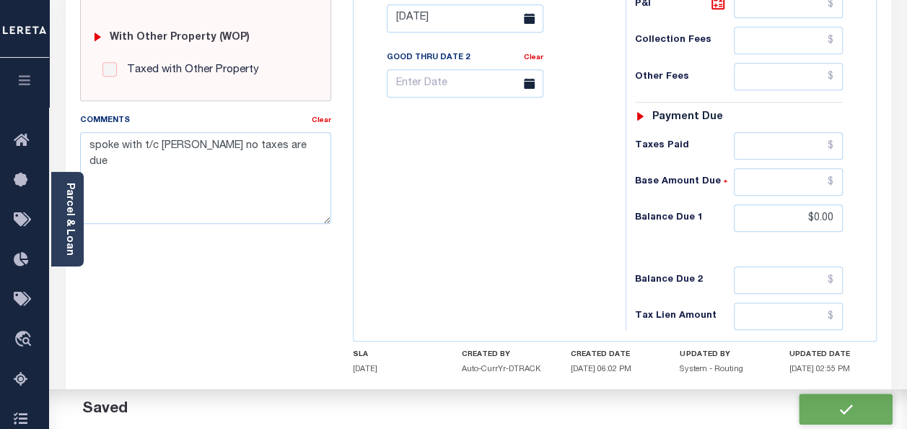
type input "$0"
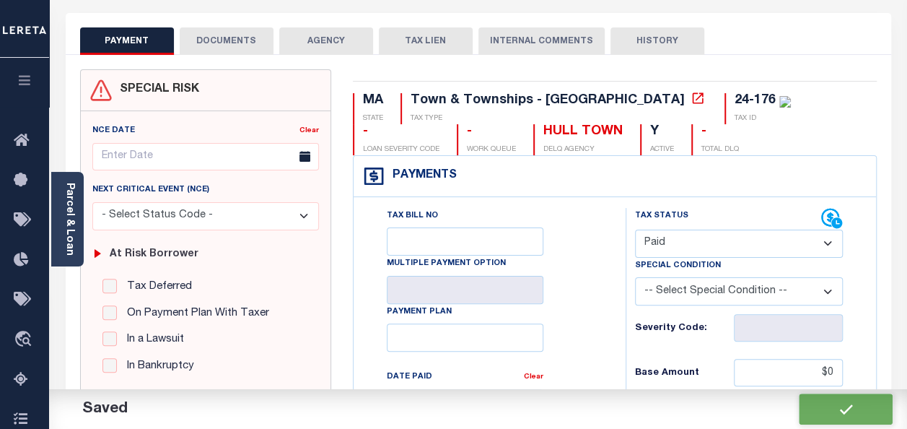
scroll to position [0, 0]
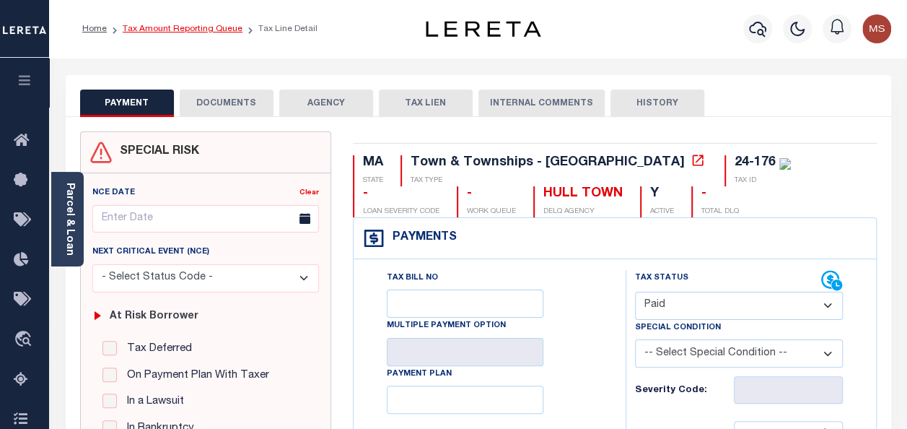
click at [164, 28] on link "Tax Amount Reporting Queue" at bounding box center [183, 29] width 120 height 9
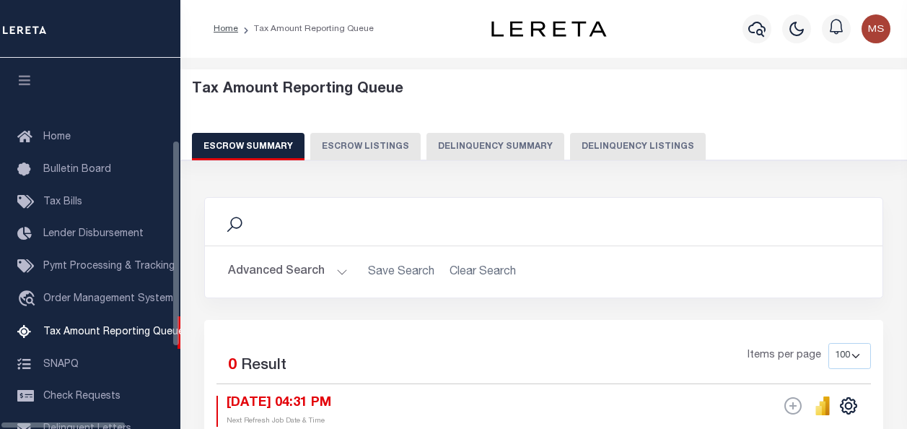
select select "100"
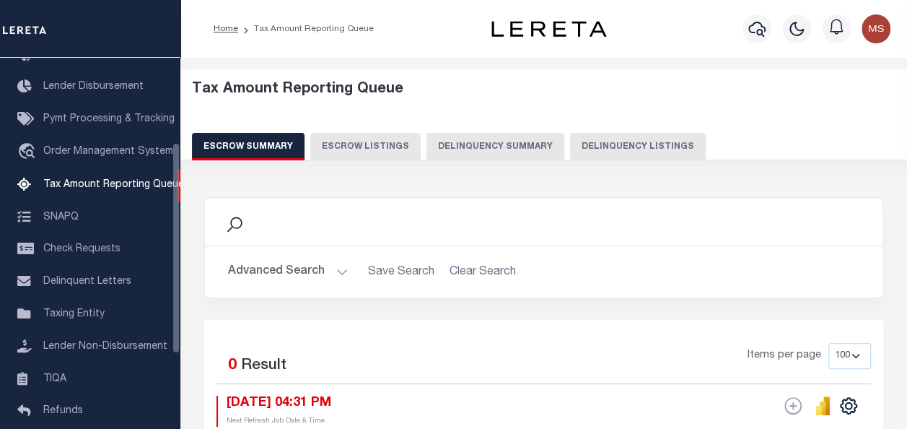
click at [603, 143] on button "Delinquency Listings" at bounding box center [638, 146] width 136 height 27
select select "100"
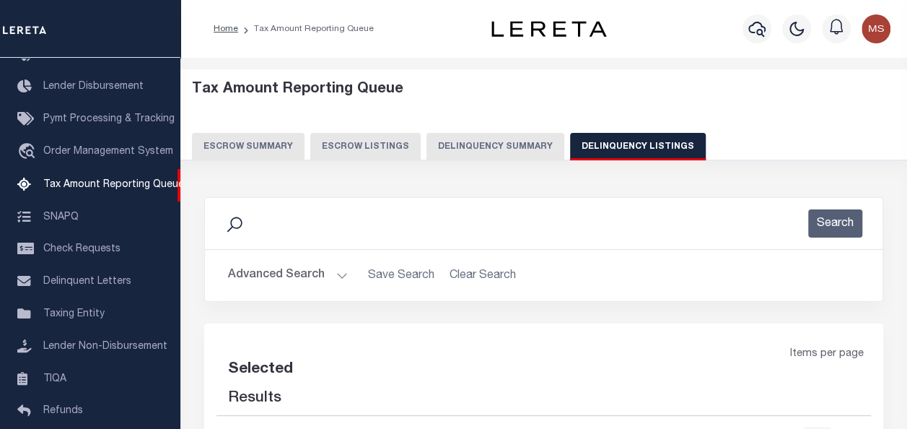
select select "100"
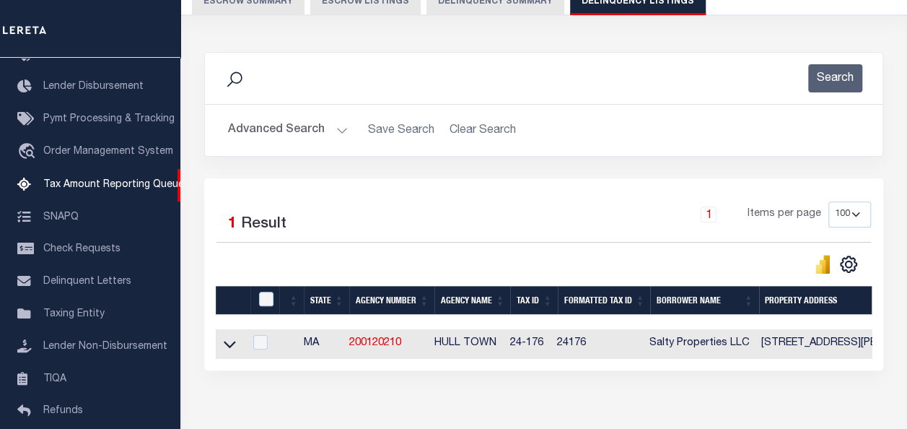
scroll to position [226, 0]
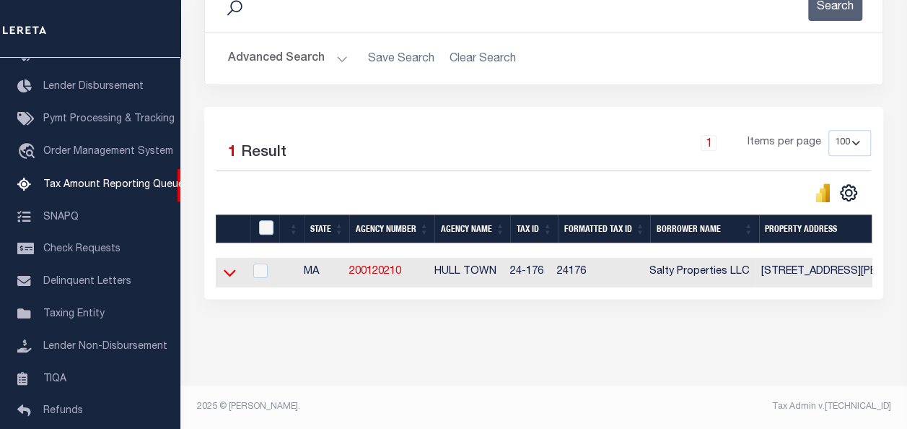
click at [227, 265] on icon at bounding box center [230, 272] width 12 height 15
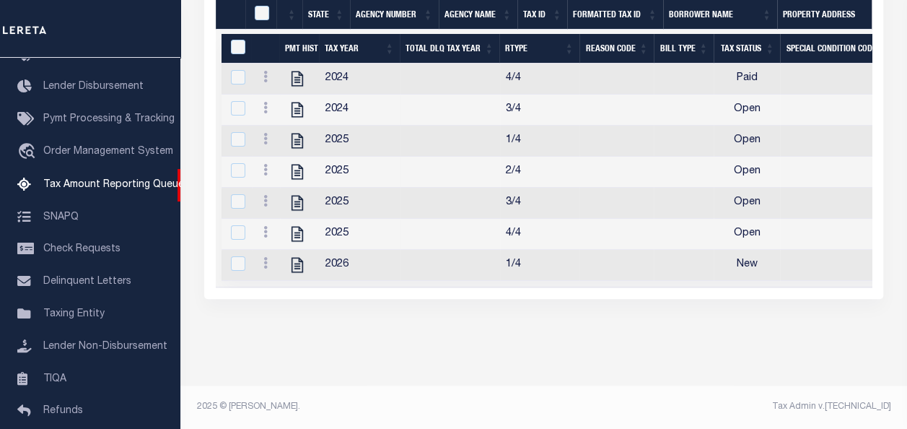
scroll to position [474, 0]
click at [265, 102] on icon at bounding box center [265, 108] width 4 height 12
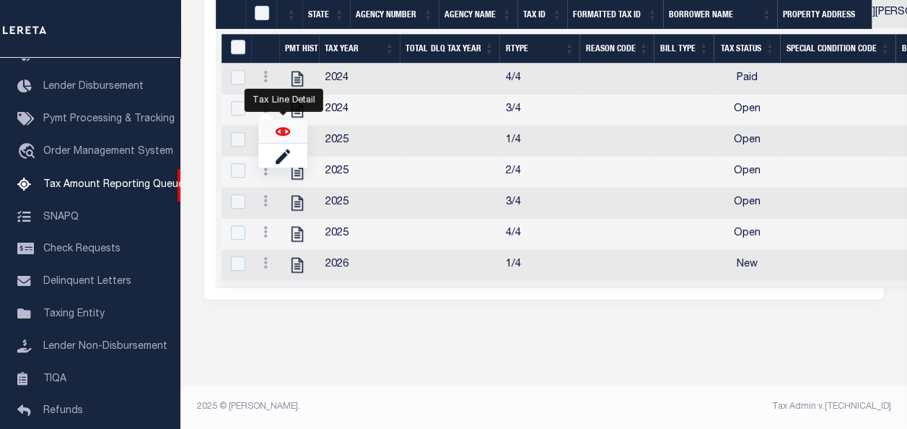
click at [284, 126] on img "" at bounding box center [283, 131] width 14 height 14
checkbox input "true"
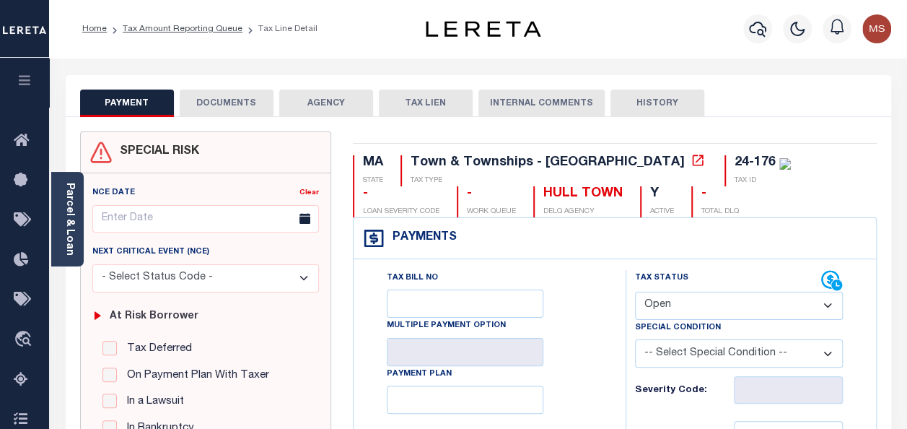
click at [697, 307] on select "- Select Status Code - Open Due/Unpaid Paid Incomplete No Tax Due Internal Refu…" at bounding box center [739, 305] width 208 height 28
select select "PYD"
click at [635, 291] on select "- Select Status Code - Open Due/Unpaid Paid Incomplete No Tax Due Internal Refu…" at bounding box center [739, 305] width 208 height 28
type input "[DATE]"
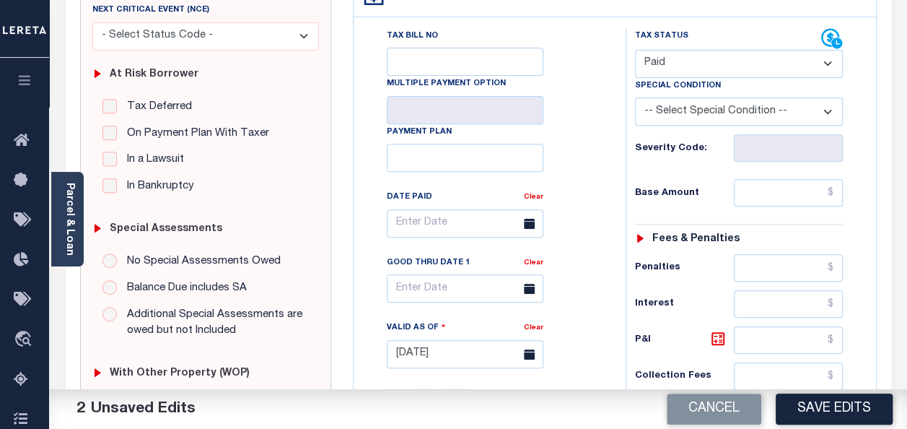
scroll to position [289, 0]
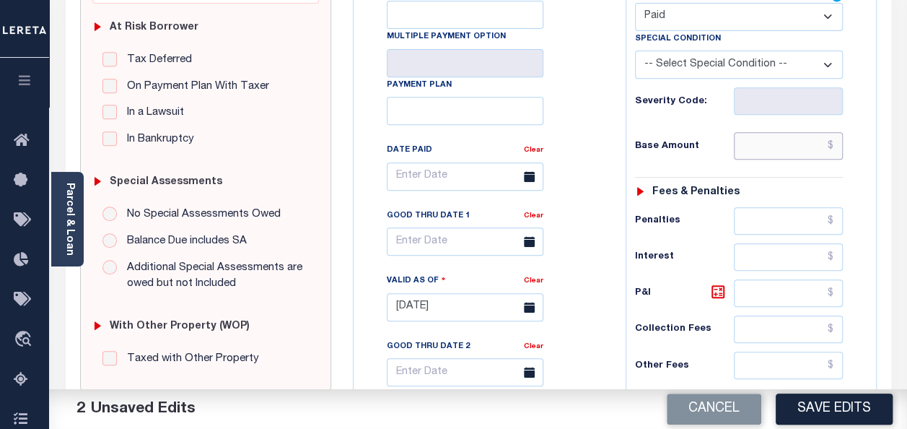
click at [747, 141] on input "text" at bounding box center [788, 145] width 109 height 27
type input "$0.00"
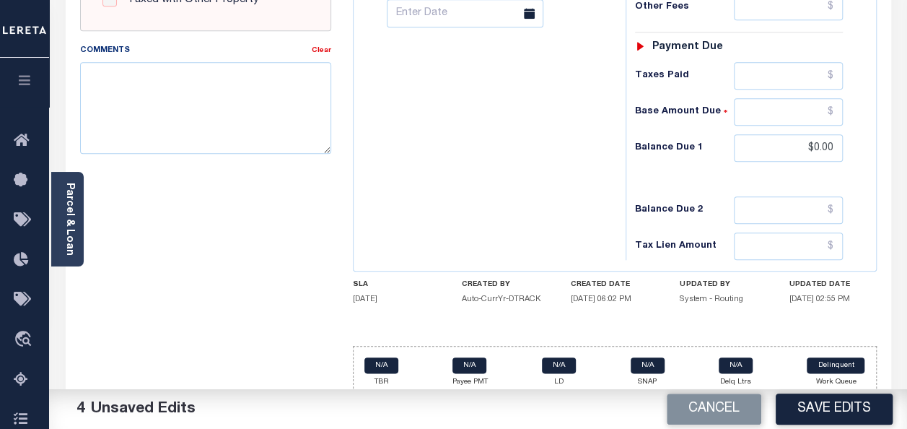
scroll to position [649, 0]
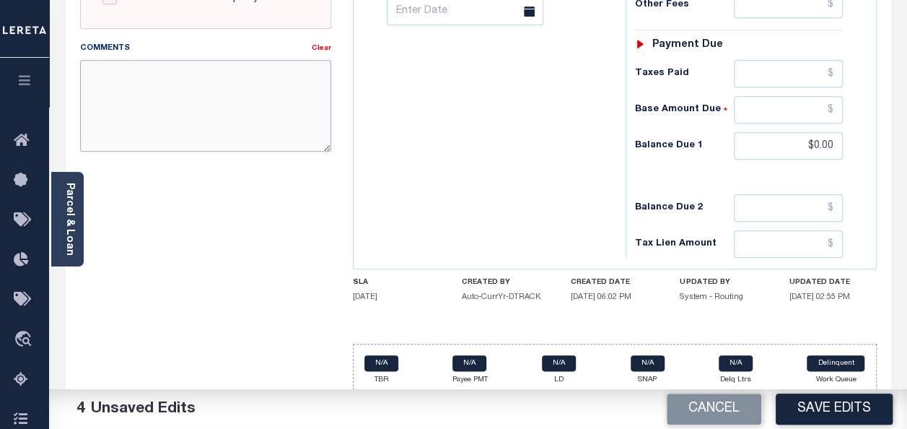
click at [224, 115] on textarea "Comments" at bounding box center [205, 105] width 251 height 91
paste textarea "spoke with t/c MELISAno taxes are due"
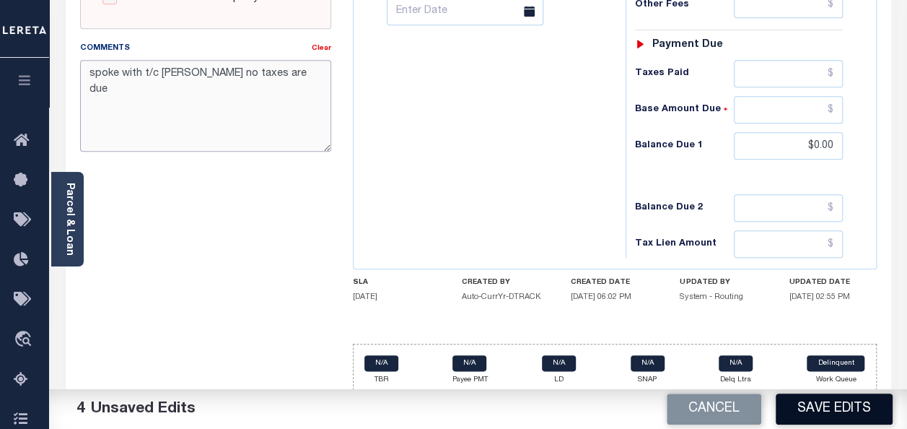
type textarea "spoke with t/c MELISA no taxes are due"
click at [834, 400] on button "Save Edits" at bounding box center [834, 408] width 117 height 31
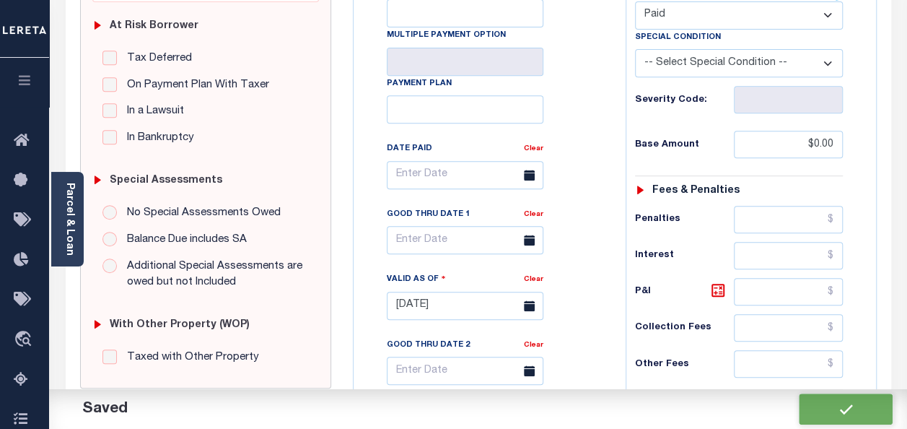
checkbox input "false"
type input "$0"
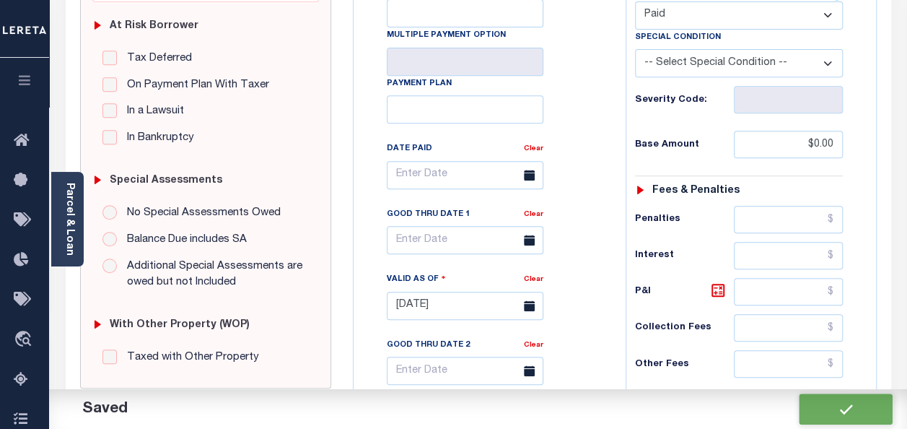
type input "$0"
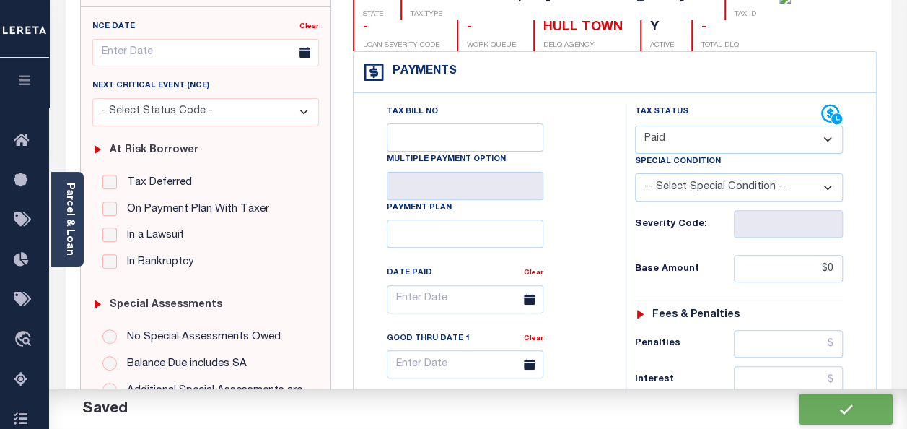
scroll to position [0, 0]
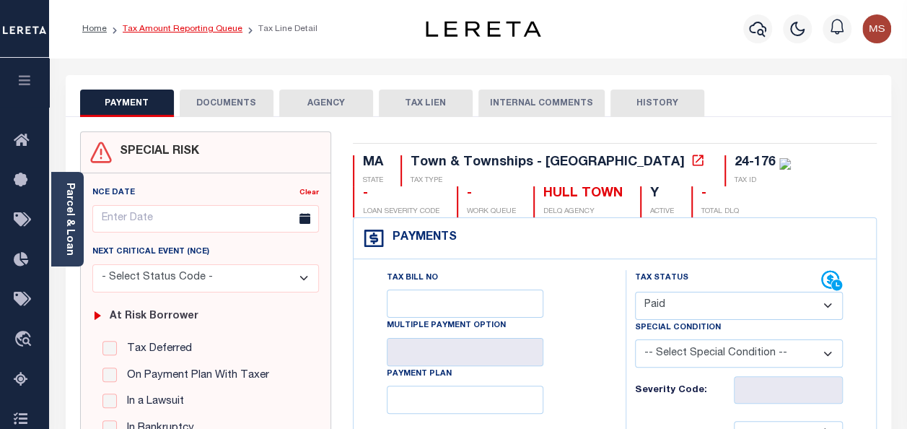
click at [163, 28] on link "Tax Amount Reporting Queue" at bounding box center [183, 29] width 120 height 9
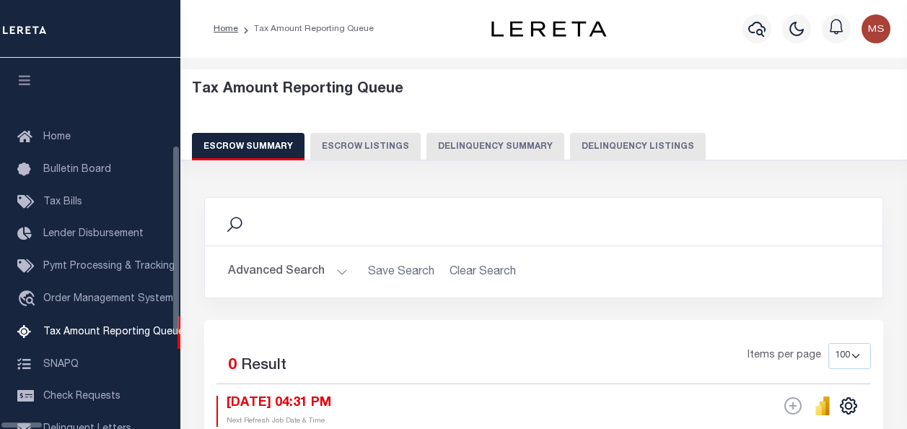
select select "100"
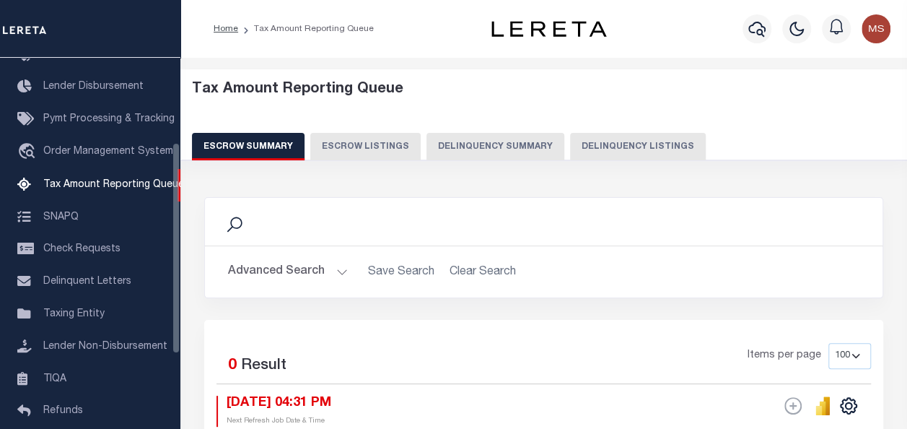
click at [616, 150] on button "Delinquency Listings" at bounding box center [638, 146] width 136 height 27
select select "100"
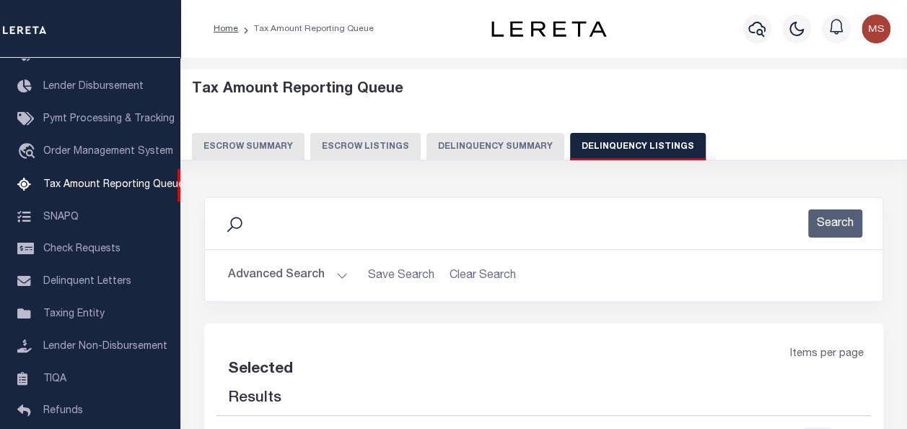
select select "100"
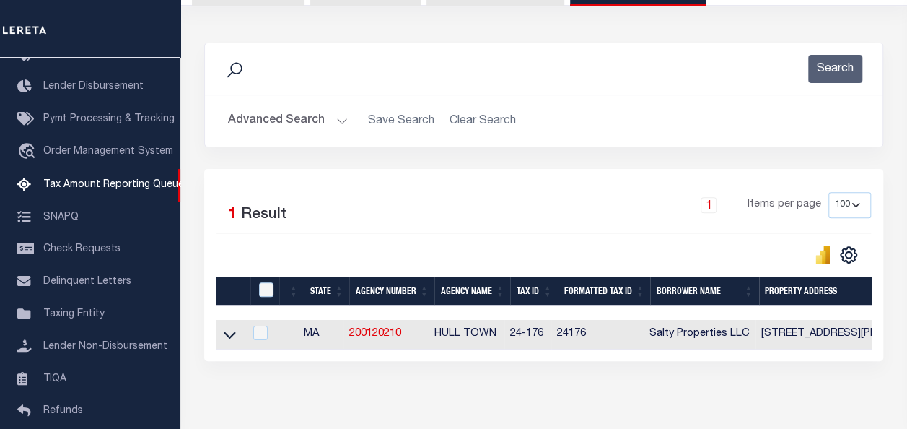
scroll to position [226, 0]
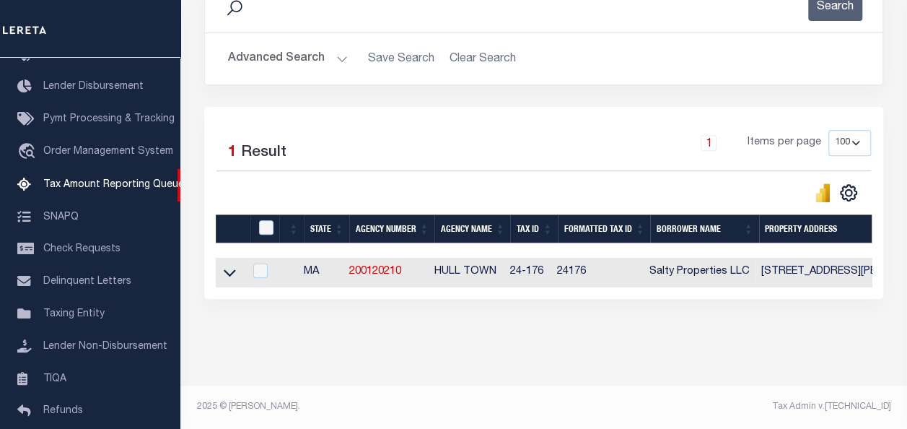
click at [228, 265] on icon at bounding box center [230, 272] width 12 height 15
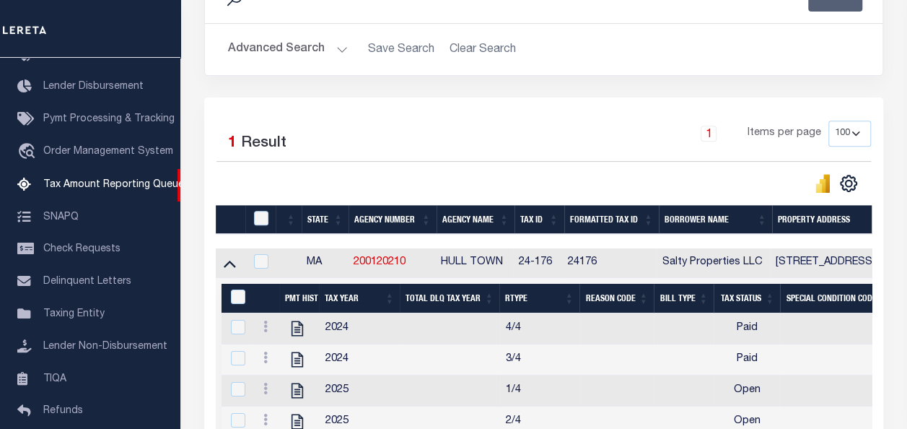
scroll to position [442, 0]
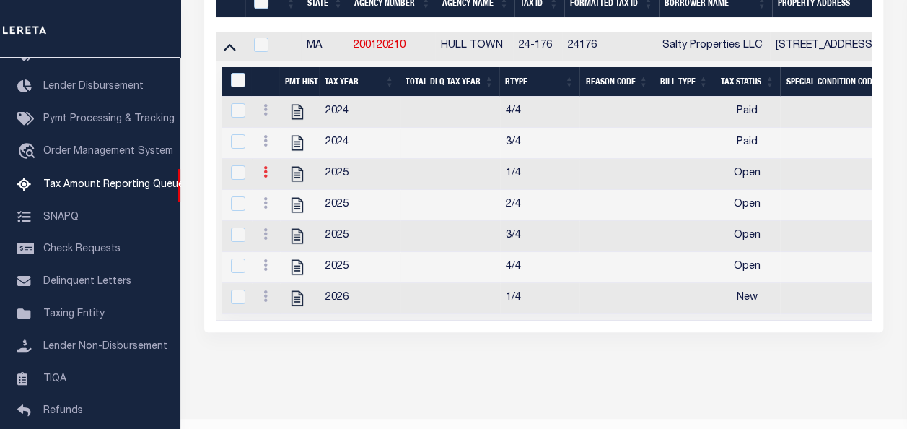
click at [267, 175] on icon at bounding box center [265, 172] width 4 height 12
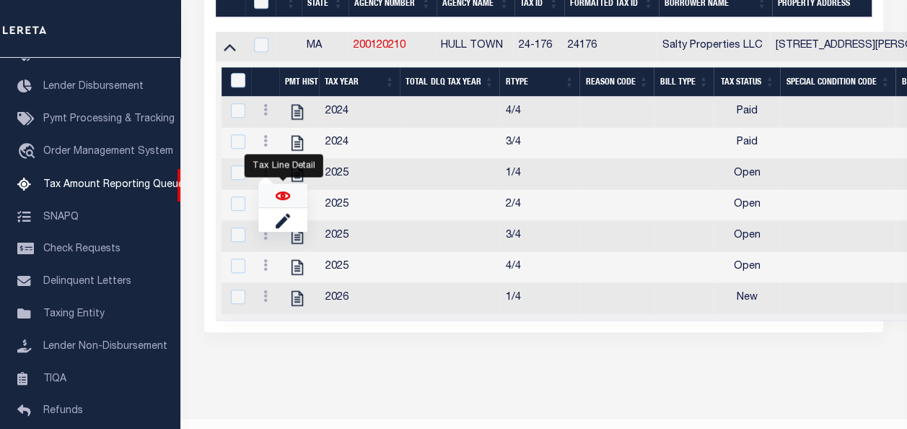
click at [289, 198] on img "" at bounding box center [283, 195] width 14 height 14
checkbox input "true"
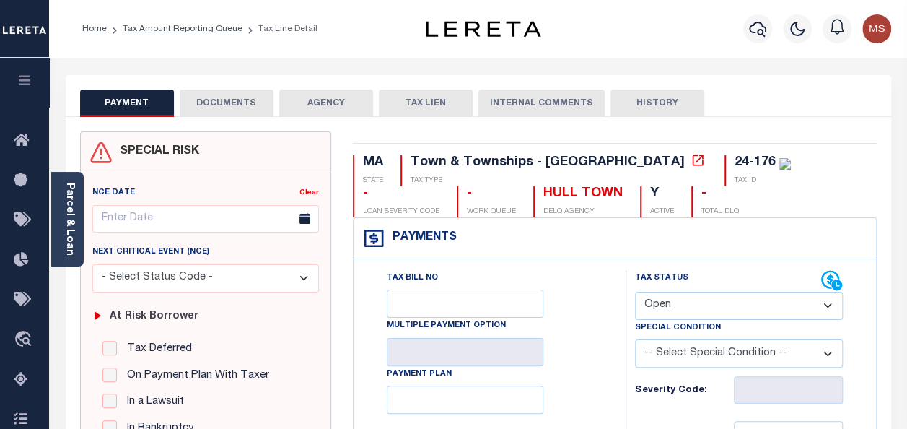
click at [703, 299] on select "- Select Status Code - Open Due/Unpaid Paid Incomplete No Tax Due Internal Refu…" at bounding box center [739, 305] width 208 height 28
select select "PYD"
click at [635, 291] on select "- Select Status Code - Open Due/Unpaid Paid Incomplete No Tax Due Internal Refu…" at bounding box center [739, 305] width 208 height 28
type input "[DATE]"
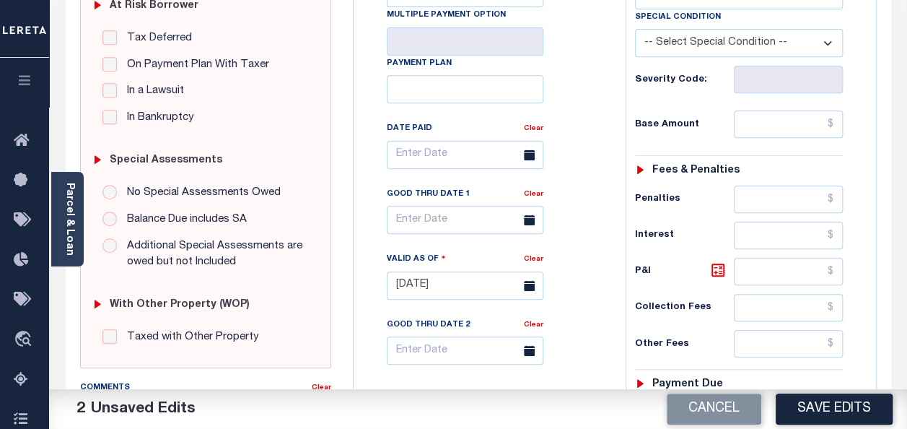
scroll to position [361, 0]
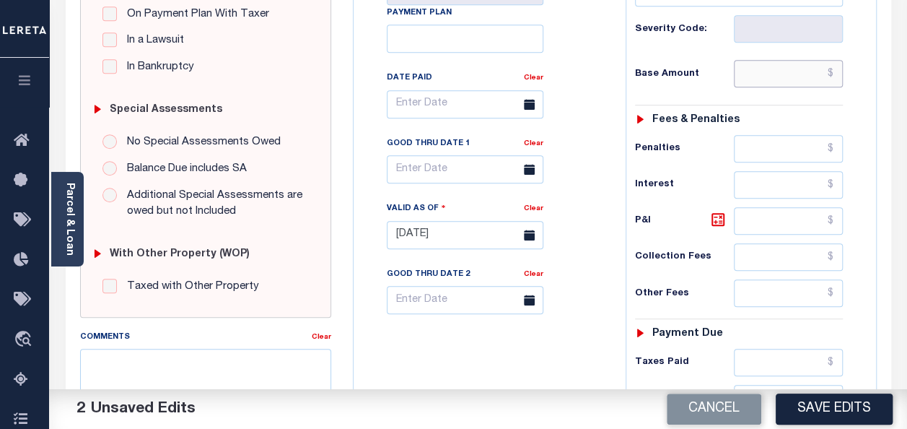
click at [775, 83] on input "text" at bounding box center [788, 73] width 109 height 27
type input "$0.00"
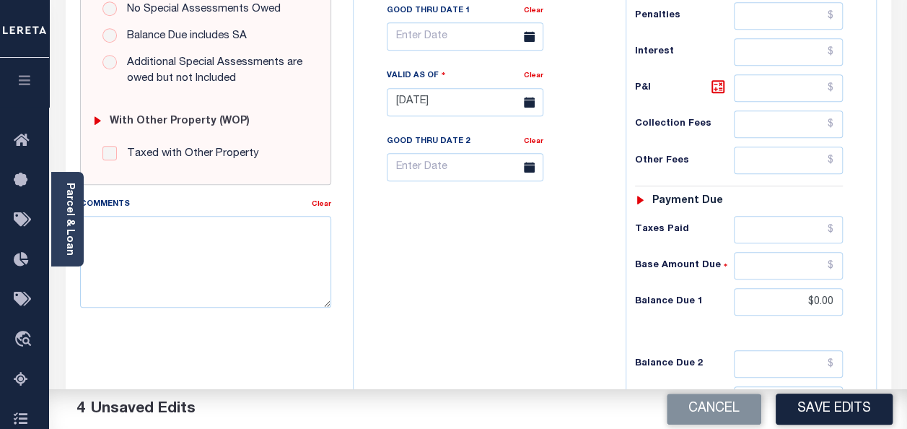
scroll to position [577, 0]
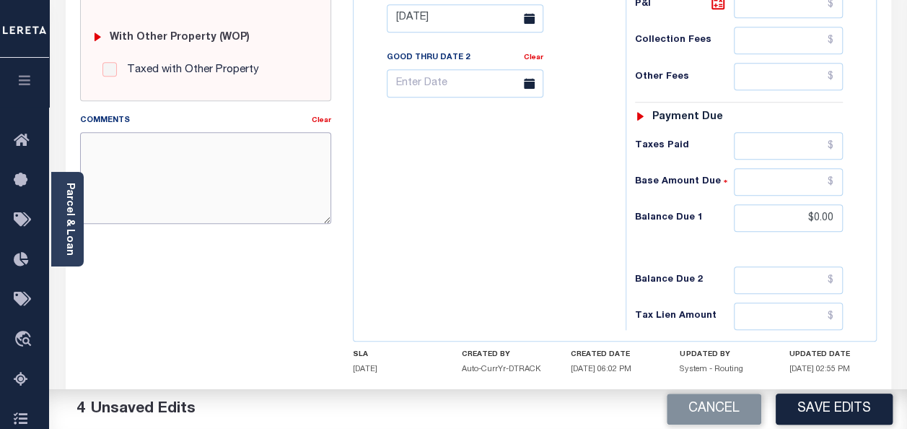
click at [173, 175] on textarea "Comments" at bounding box center [205, 177] width 251 height 91
paste textarea "spoke with t/c MELISAno taxes are due"
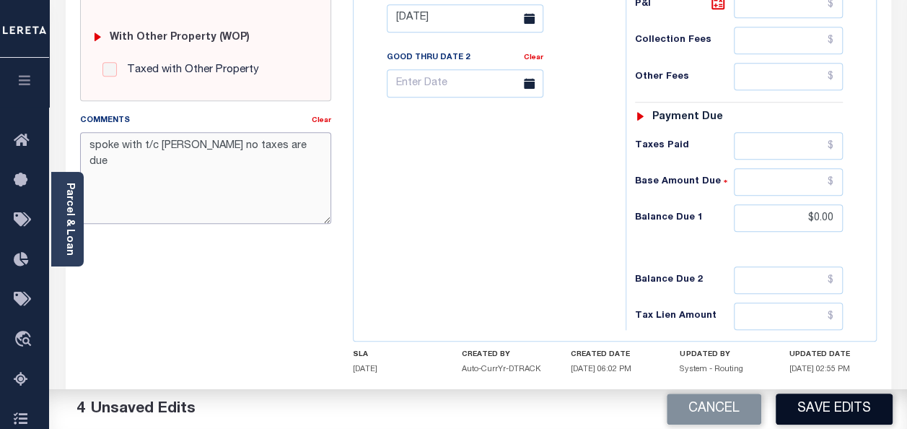
type textarea "spoke with t/c [PERSON_NAME] no taxes are due"
click at [834, 404] on button "Save Edits" at bounding box center [834, 408] width 117 height 31
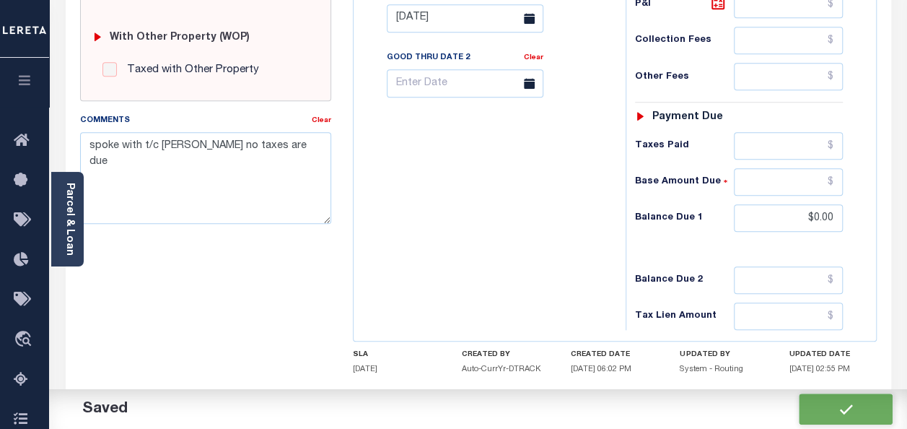
checkbox input "false"
type input "$0"
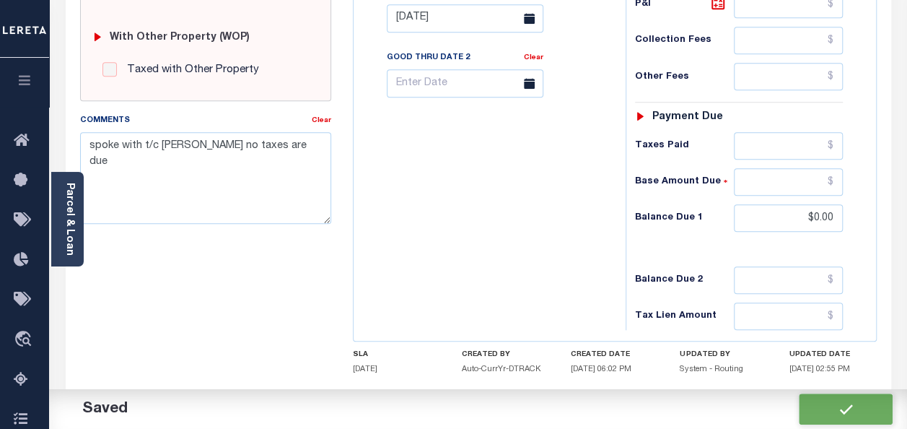
type input "$0"
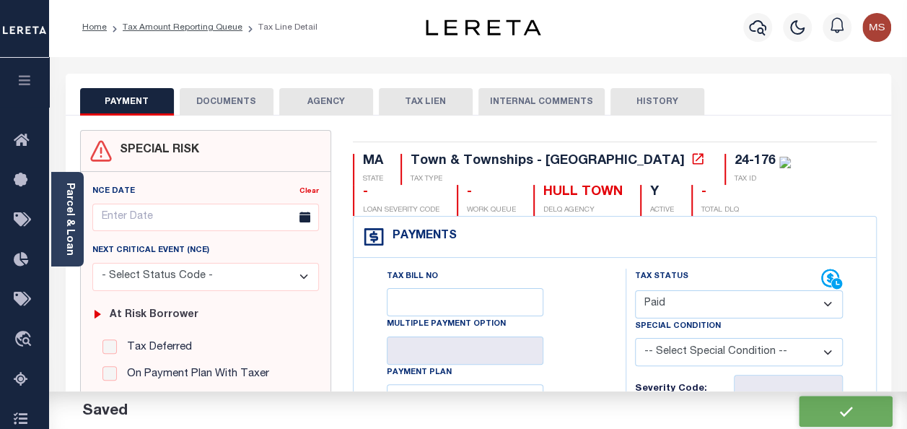
scroll to position [0, 0]
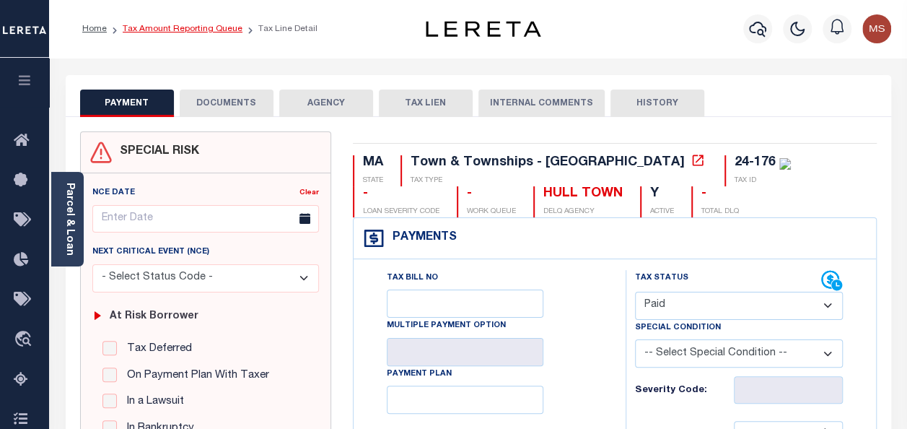
click at [194, 33] on link "Tax Amount Reporting Queue" at bounding box center [183, 29] width 120 height 9
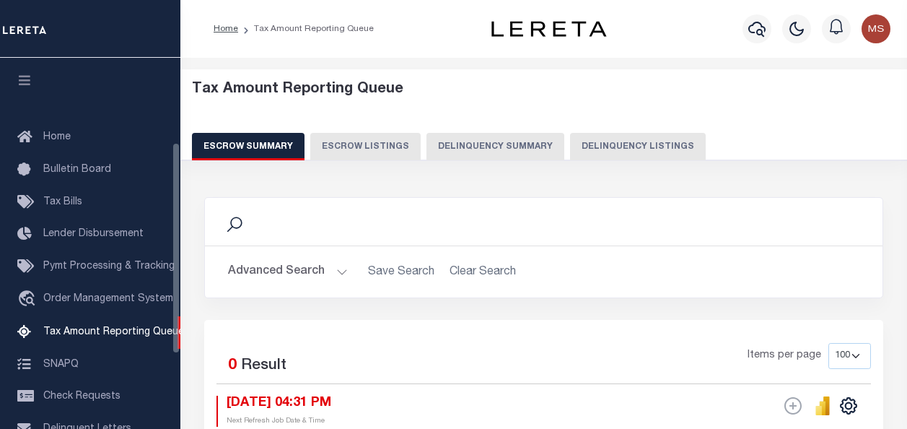
select select "100"
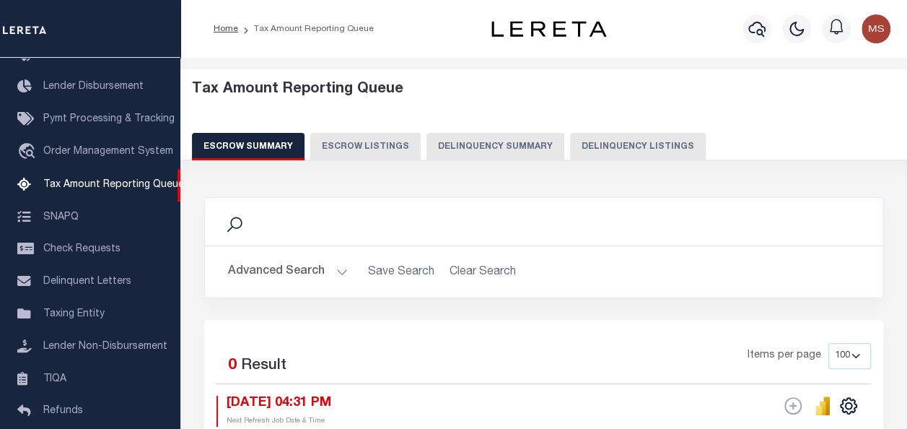
click at [639, 153] on button "Delinquency Listings" at bounding box center [638, 146] width 136 height 27
select select "100"
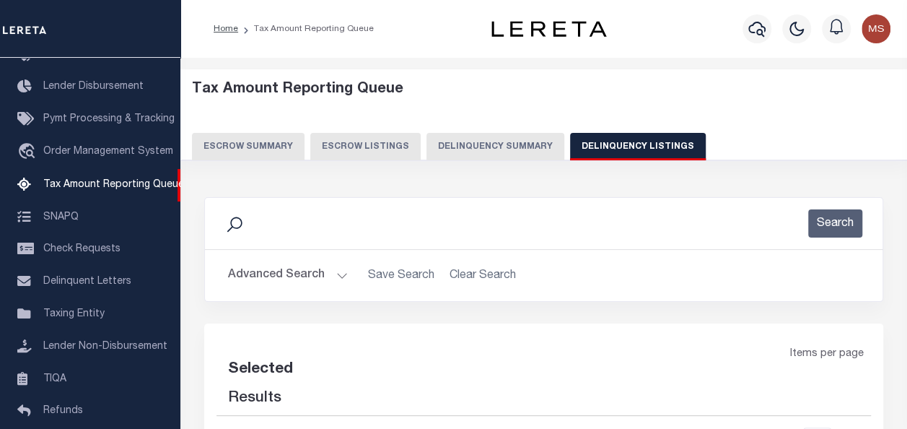
select select "100"
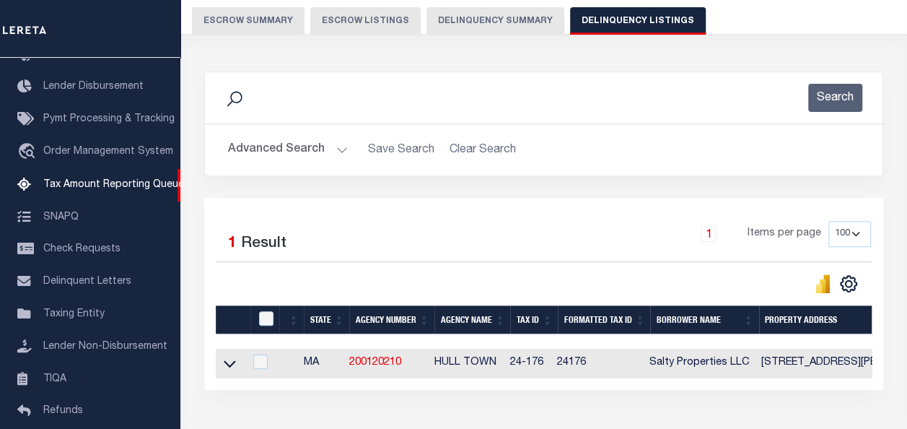
scroll to position [226, 0]
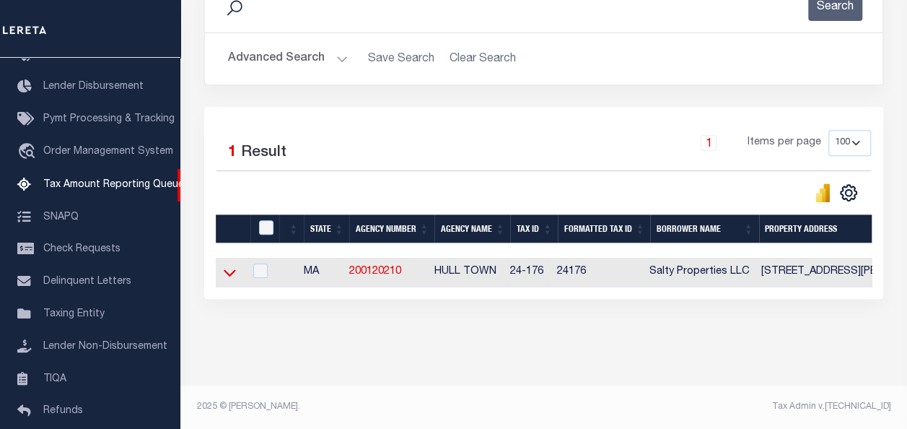
click at [225, 270] on icon at bounding box center [230, 273] width 12 height 7
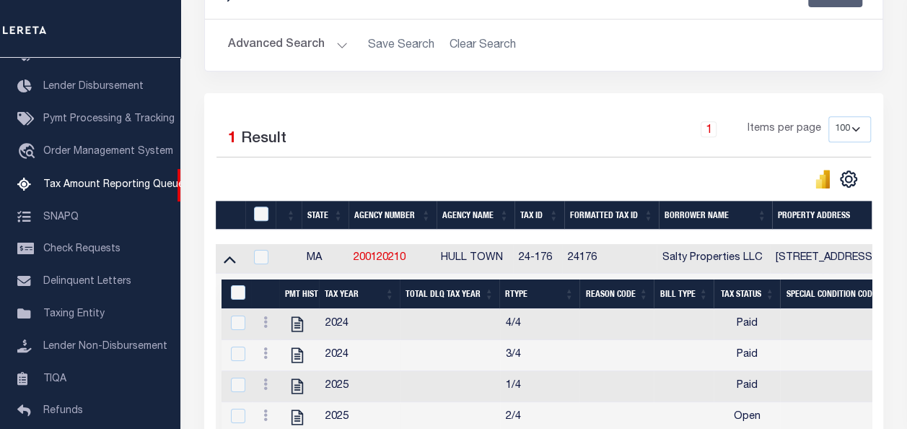
scroll to position [458, 0]
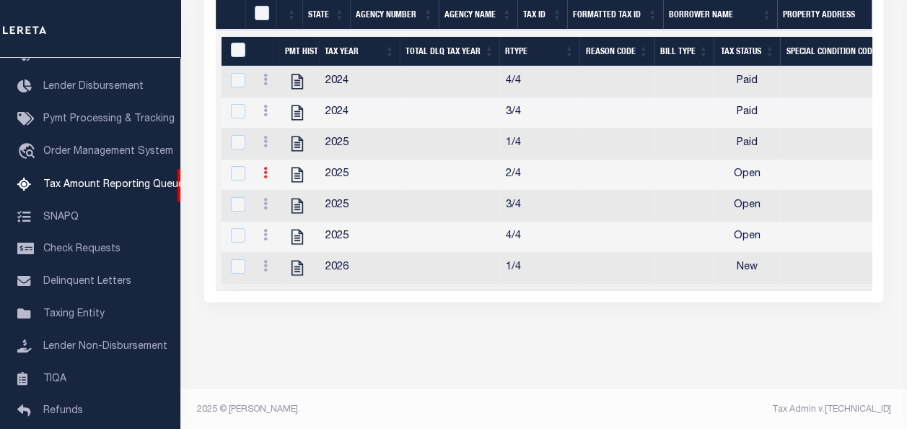
click at [268, 173] on link at bounding box center [266, 175] width 16 height 12
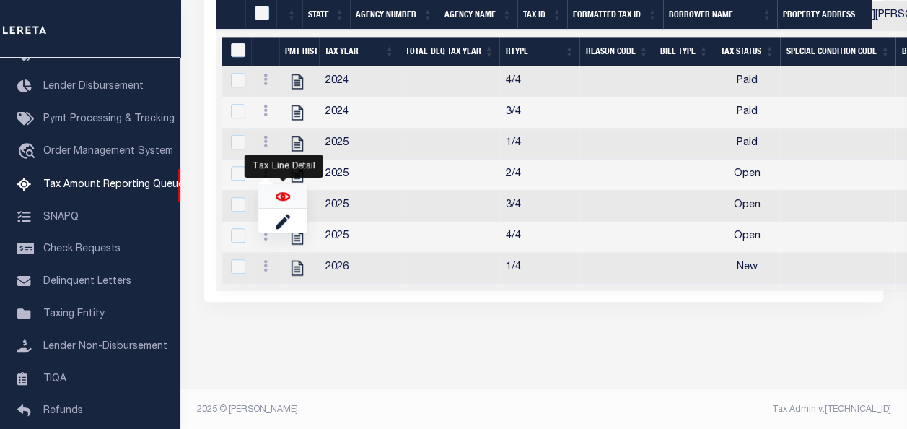
click at [284, 203] on img "" at bounding box center [283, 196] width 14 height 14
checkbox input "true"
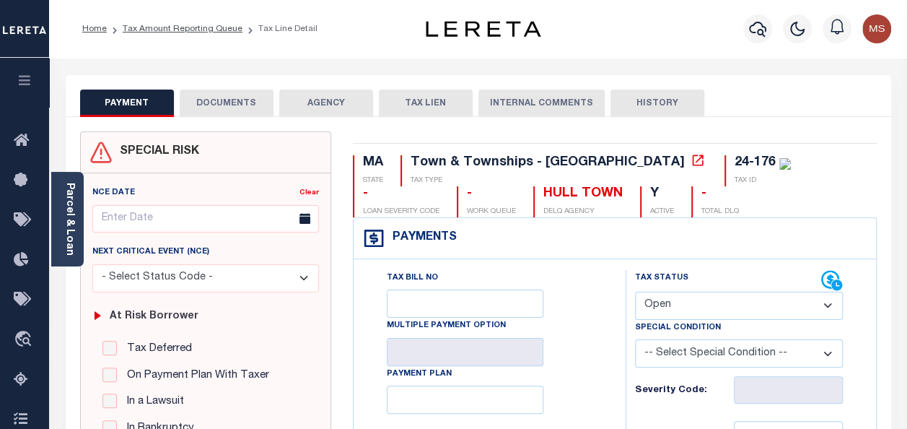
click at [694, 305] on select "- Select Status Code - Open Due/Unpaid Paid Incomplete No Tax Due Internal Refu…" at bounding box center [739, 305] width 208 height 28
select select "PYD"
click at [635, 291] on select "- Select Status Code - Open Due/Unpaid Paid Incomplete No Tax Due Internal Refu…" at bounding box center [739, 305] width 208 height 28
type input "[DATE]"
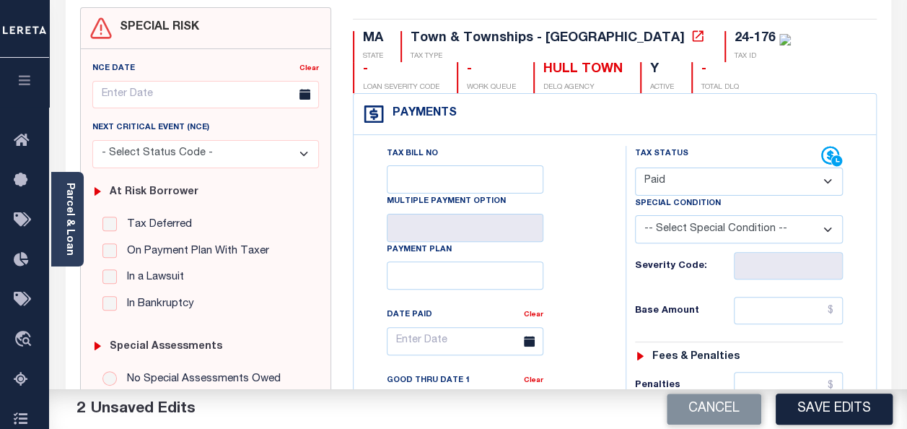
scroll to position [216, 0]
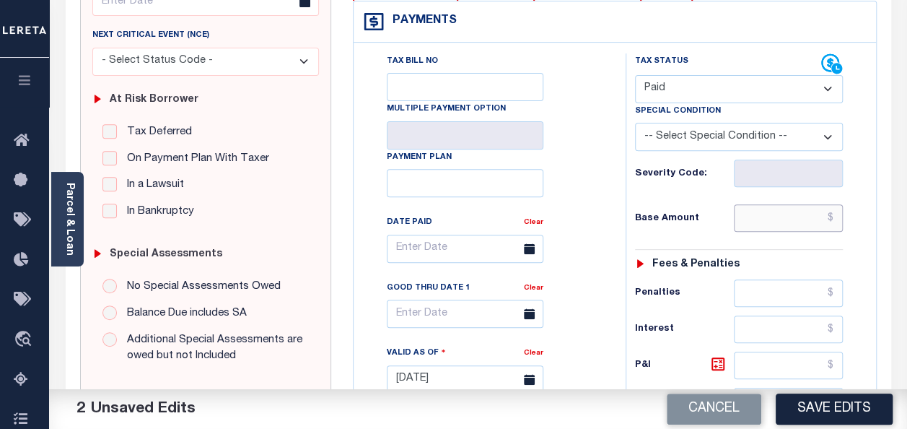
click at [778, 216] on input "text" at bounding box center [788, 217] width 109 height 27
type input "$0.00"
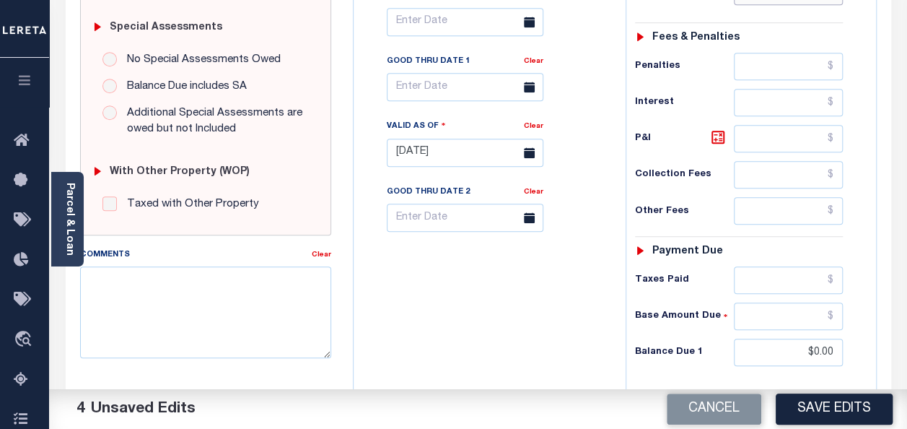
scroll to position [505, 0]
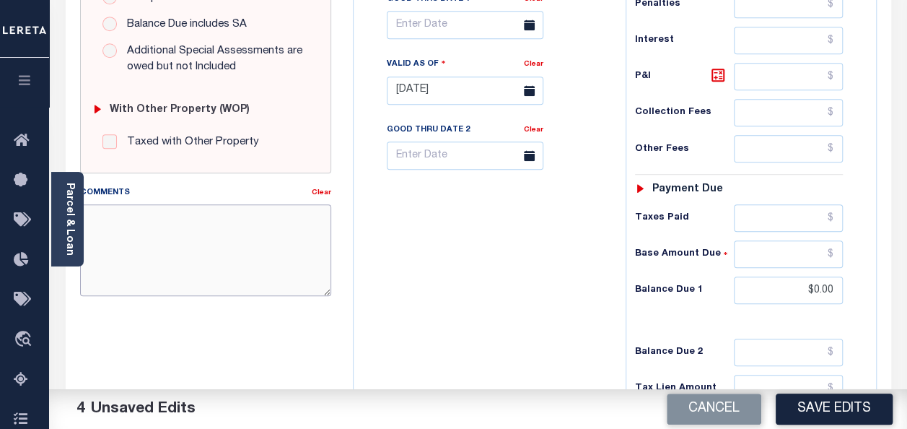
click at [143, 223] on textarea "Comments" at bounding box center [205, 249] width 251 height 91
paste textarea "spoke with t/c MELISAno taxes are due"
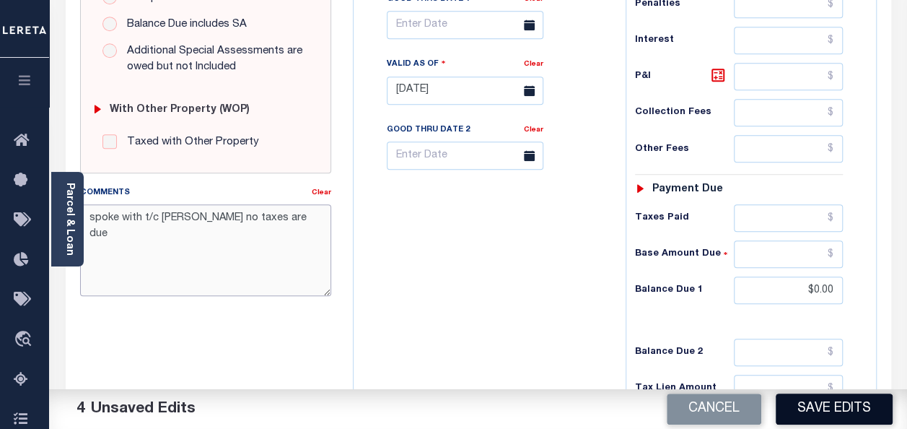
type textarea "spoke with t/c [PERSON_NAME] no taxes are due"
click at [838, 410] on button "Save Edits" at bounding box center [834, 408] width 117 height 31
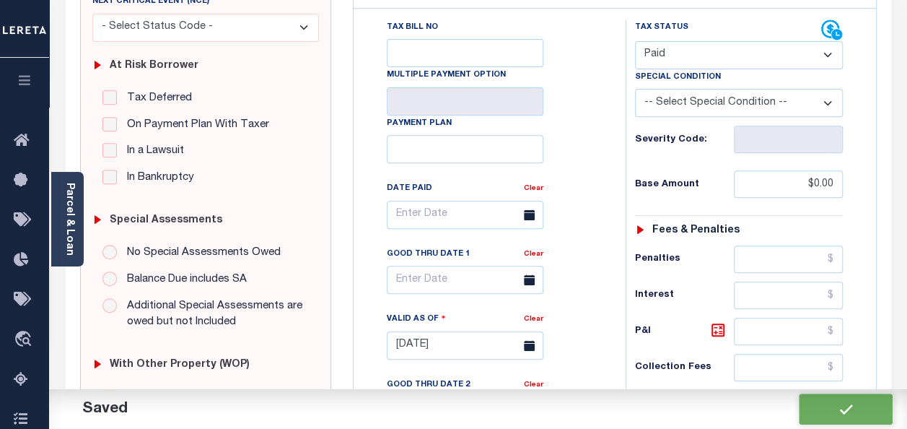
scroll to position [144, 0]
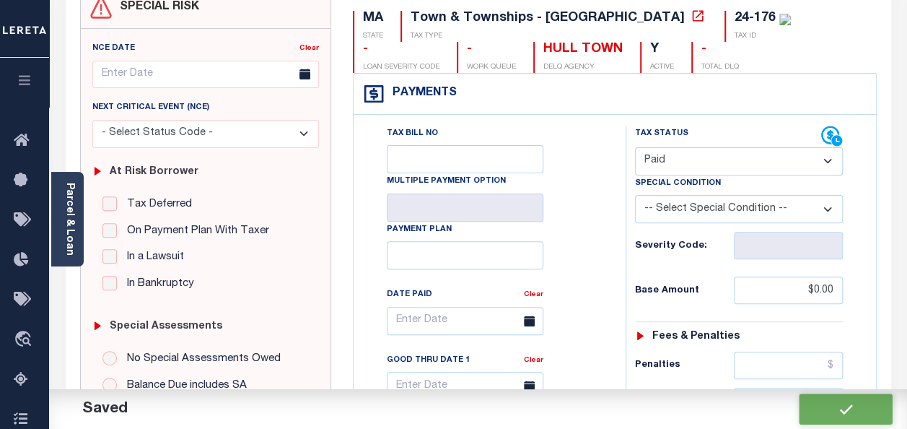
checkbox input "false"
type input "$0"
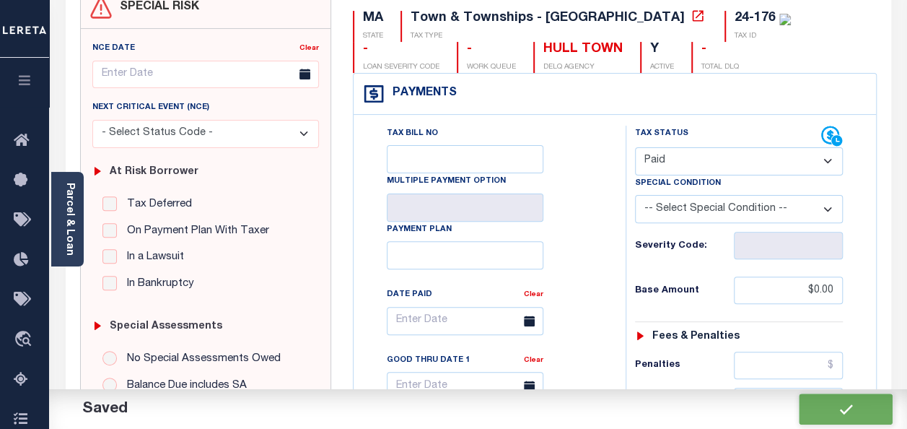
type input "$0"
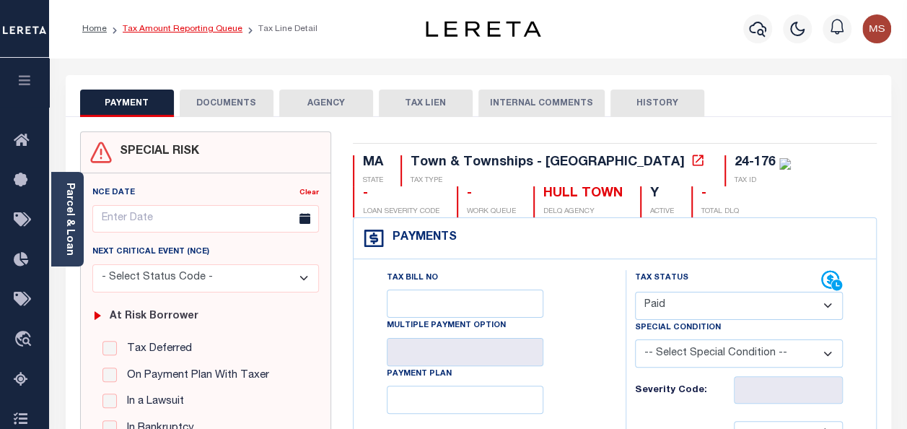
click at [196, 29] on link "Tax Amount Reporting Queue" at bounding box center [183, 29] width 120 height 9
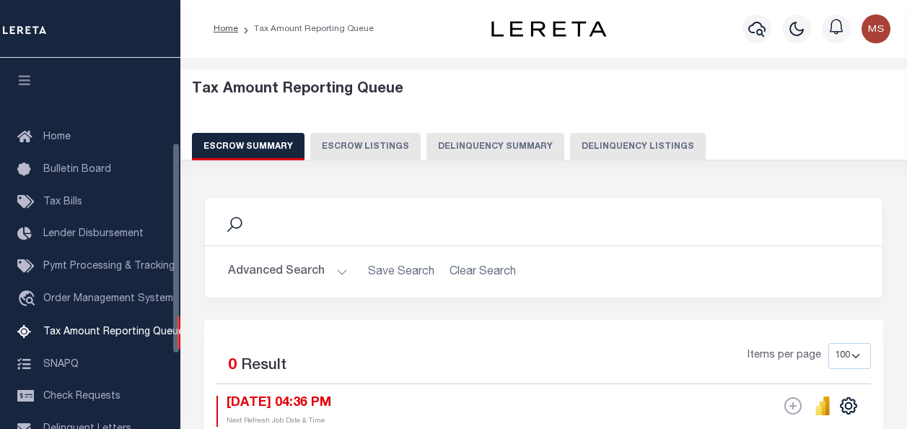
select select "100"
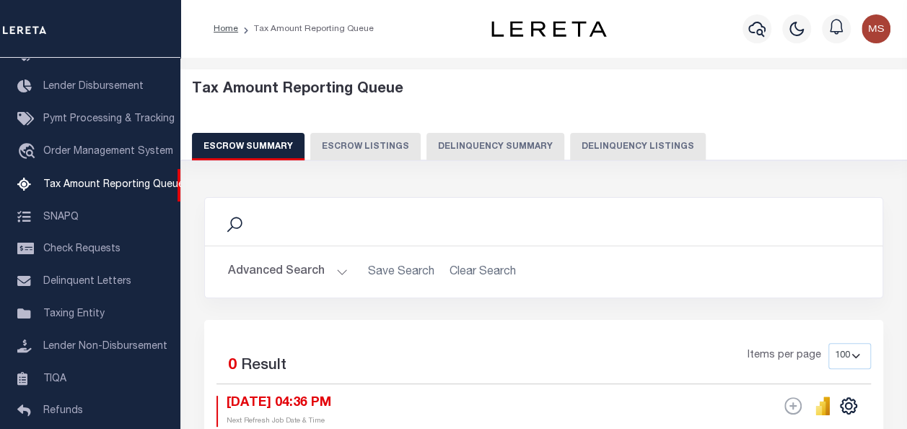
click at [589, 144] on button "Delinquency Listings" at bounding box center [638, 146] width 136 height 27
select select "100"
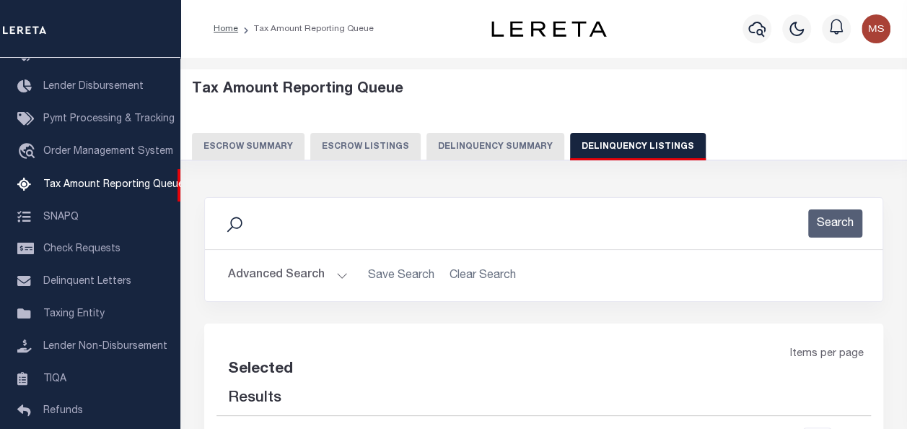
select select "100"
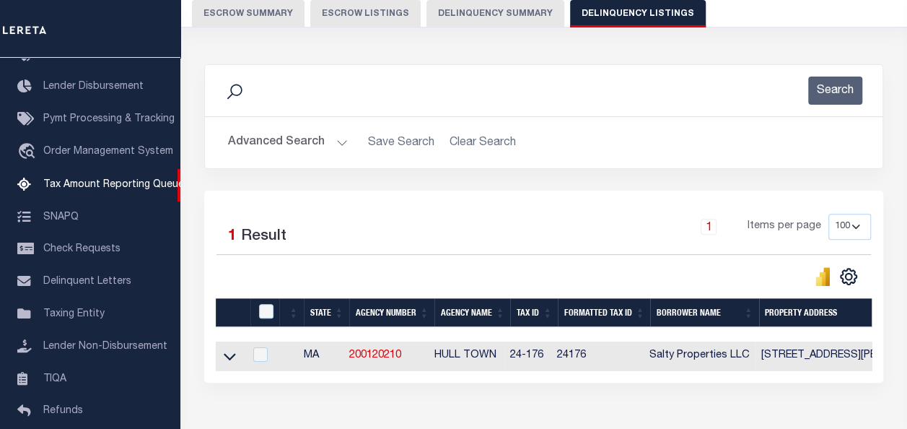
scroll to position [226, 0]
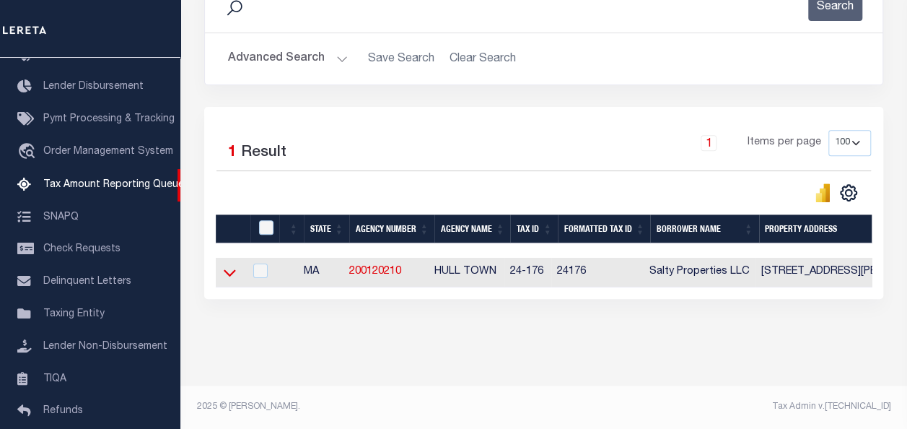
click at [232, 265] on icon at bounding box center [230, 272] width 12 height 15
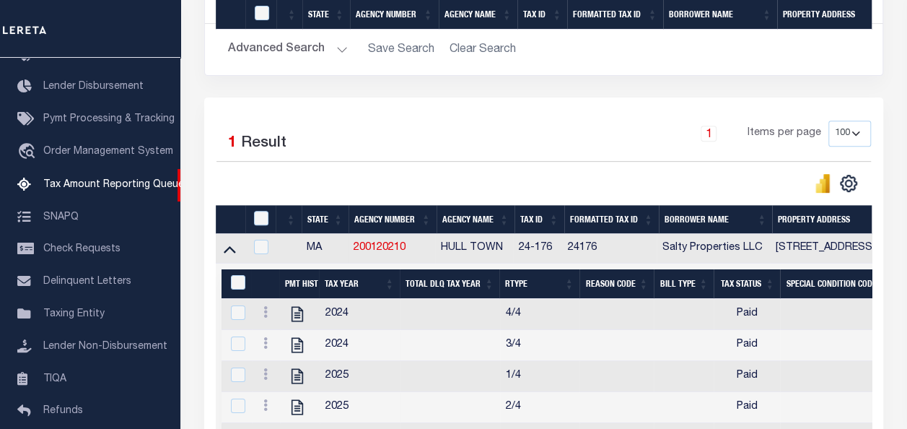
scroll to position [474, 0]
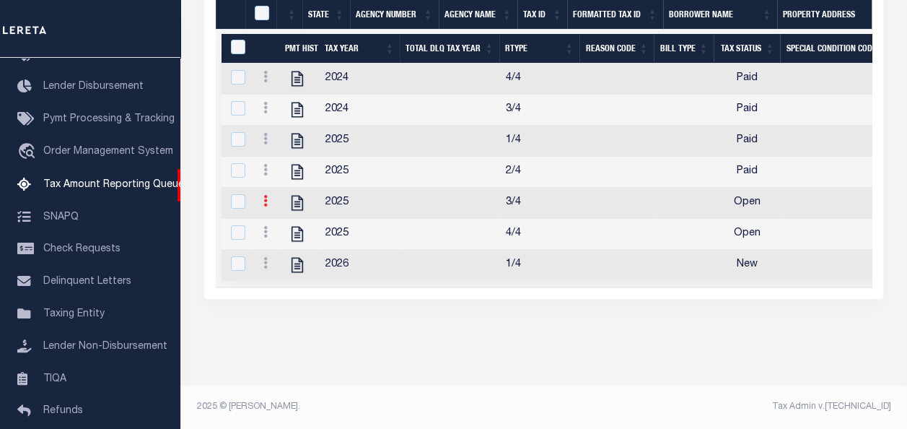
click at [264, 195] on icon at bounding box center [265, 201] width 4 height 12
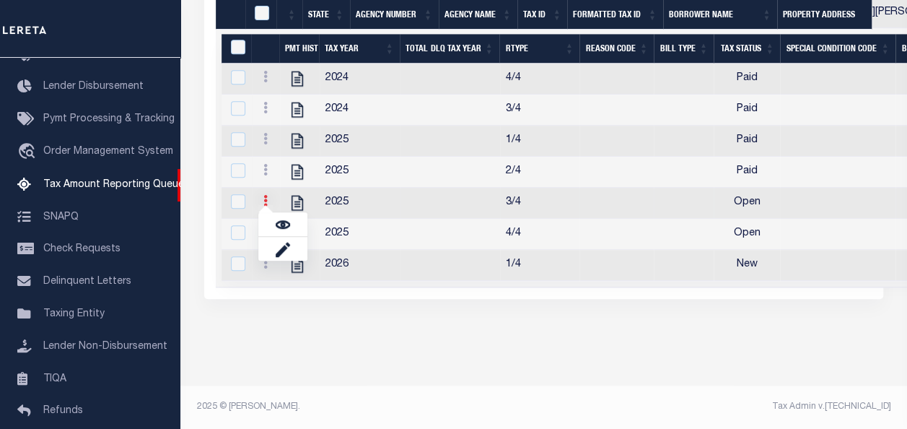
scroll to position [465, 0]
click at [283, 224] on img "" at bounding box center [283, 224] width 14 height 14
checkbox input "true"
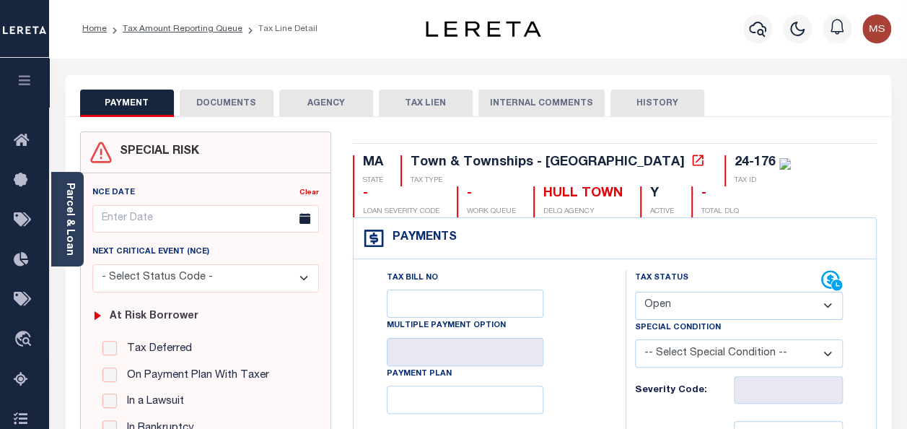
click at [720, 301] on select "- Select Status Code - Open Due/Unpaid Paid Incomplete No Tax Due Internal Refu…" at bounding box center [739, 305] width 208 height 28
select select "PYD"
click at [635, 291] on select "- Select Status Code - Open Due/Unpaid Paid Incomplete No Tax Due Internal Refu…" at bounding box center [739, 305] width 208 height 28
type input "[DATE]"
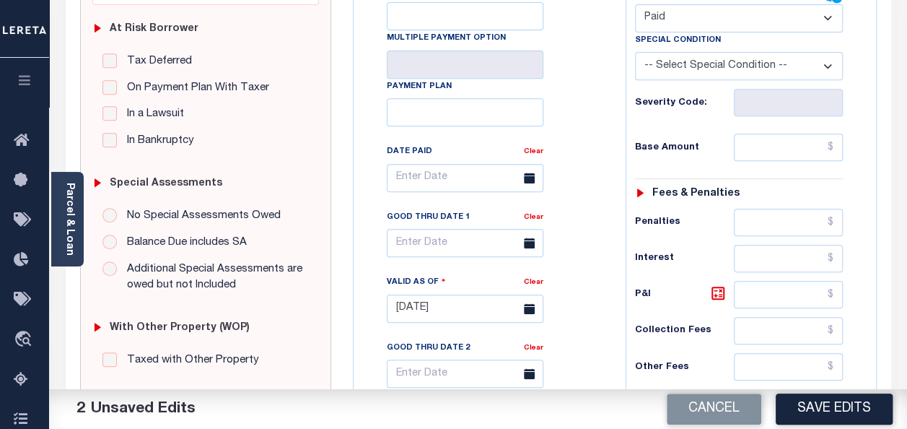
scroll to position [289, 0]
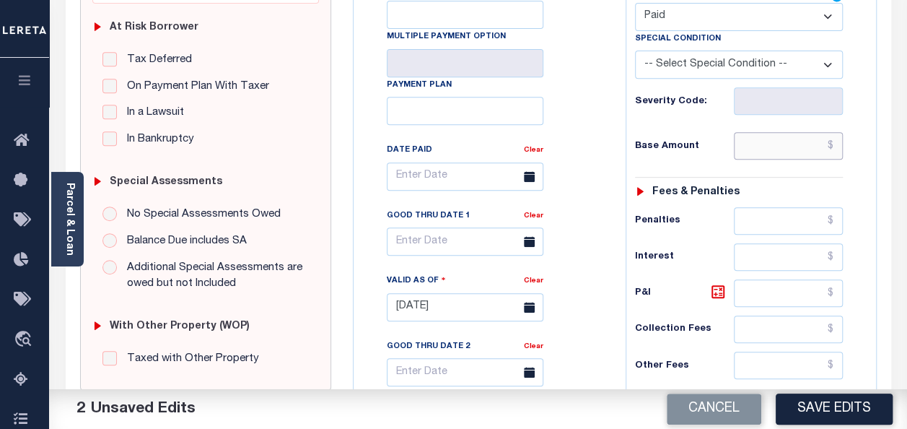
click at [771, 144] on input "text" at bounding box center [788, 145] width 109 height 27
type input "$0.00"
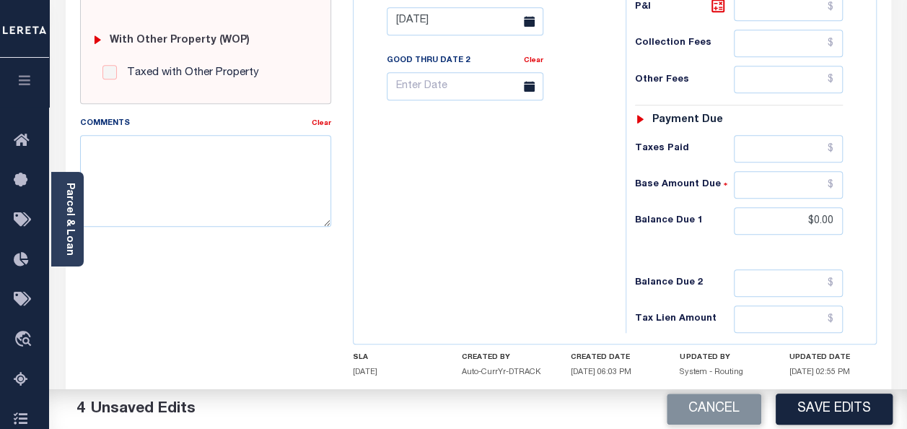
scroll to position [577, 0]
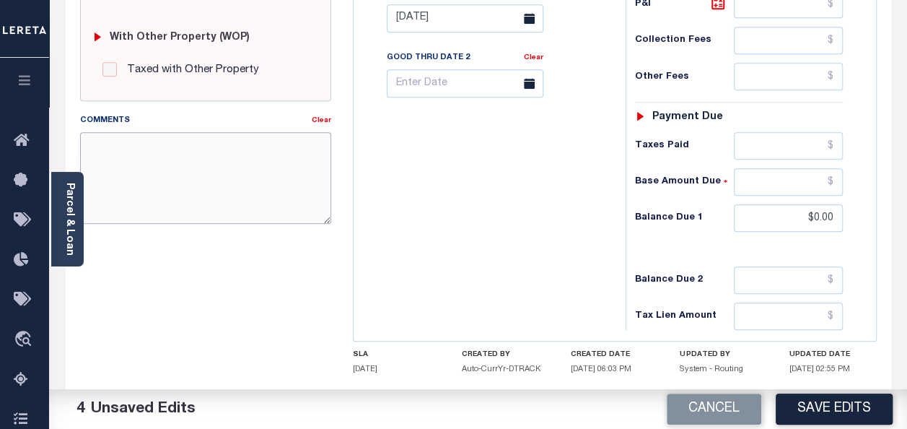
click at [153, 165] on textarea "Comments" at bounding box center [205, 177] width 251 height 91
paste textarea "spoke with t/c MELISAno taxes are due"
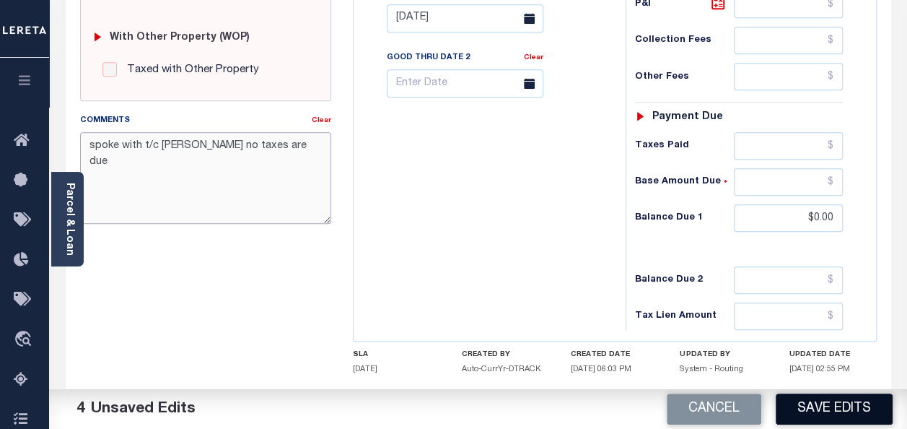
type textarea "spoke with t/c MELISA no taxes are due"
click at [876, 408] on button "Save Edits" at bounding box center [834, 408] width 117 height 31
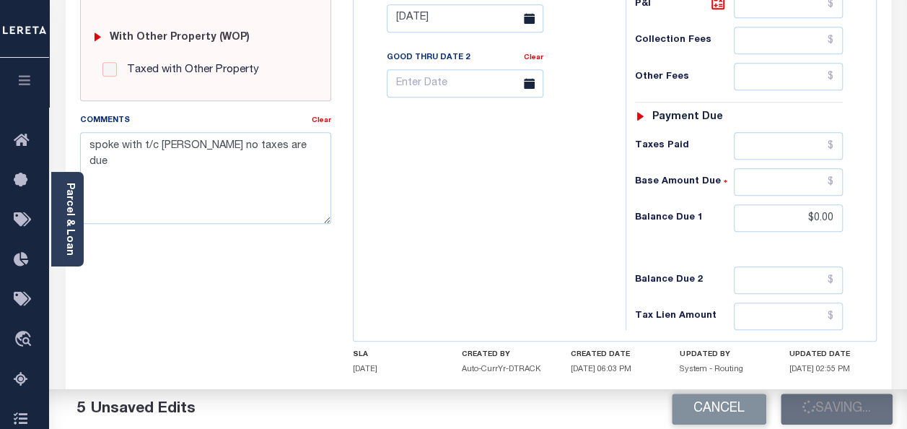
checkbox input "false"
type input "$0"
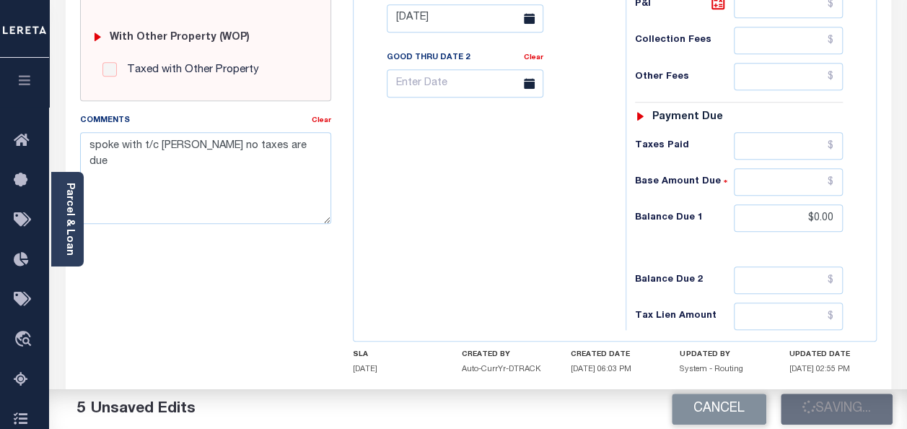
type input "$0"
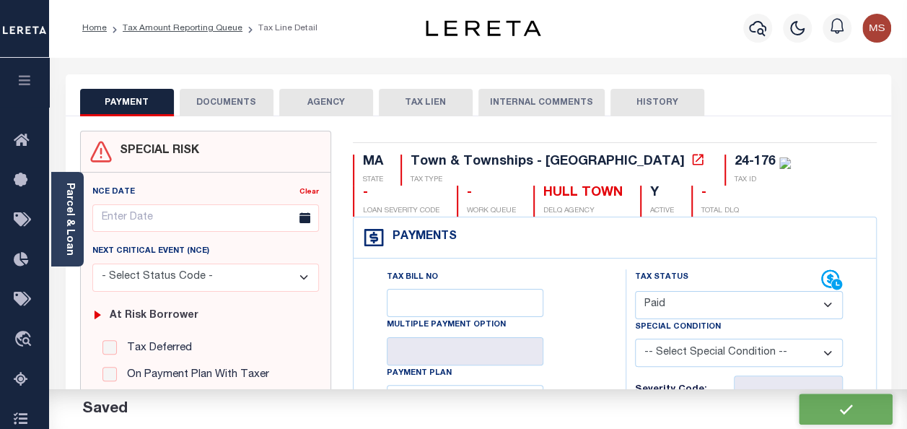
scroll to position [0, 0]
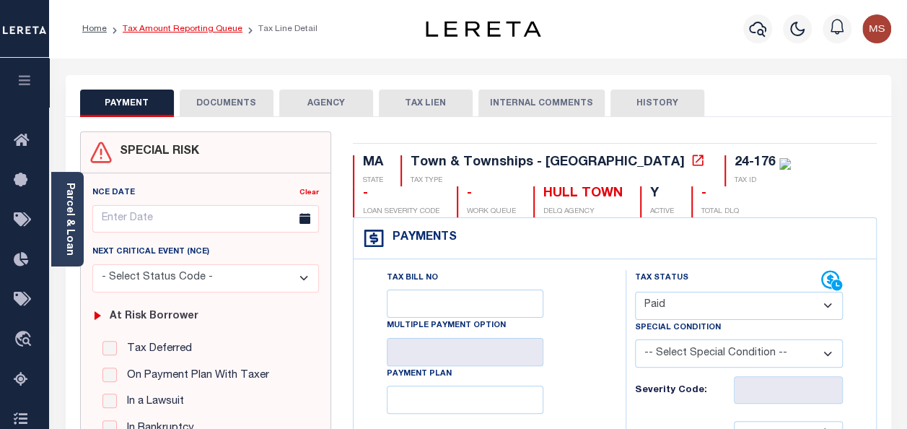
click at [169, 25] on link "Tax Amount Reporting Queue" at bounding box center [183, 29] width 120 height 9
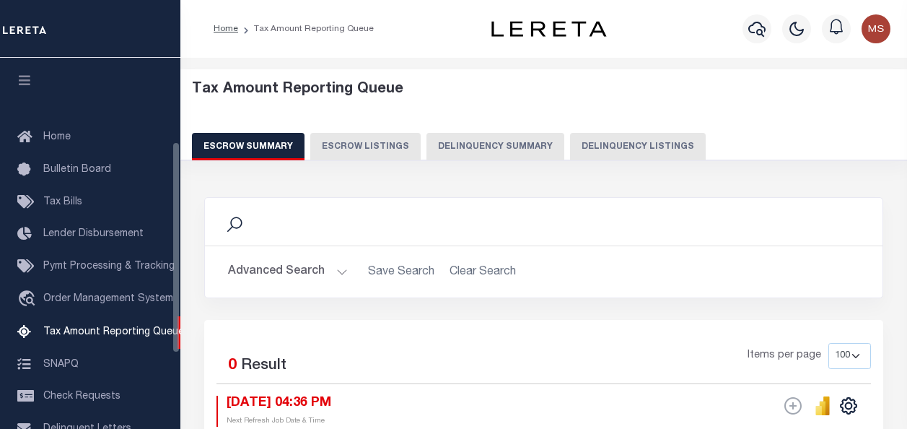
select select "100"
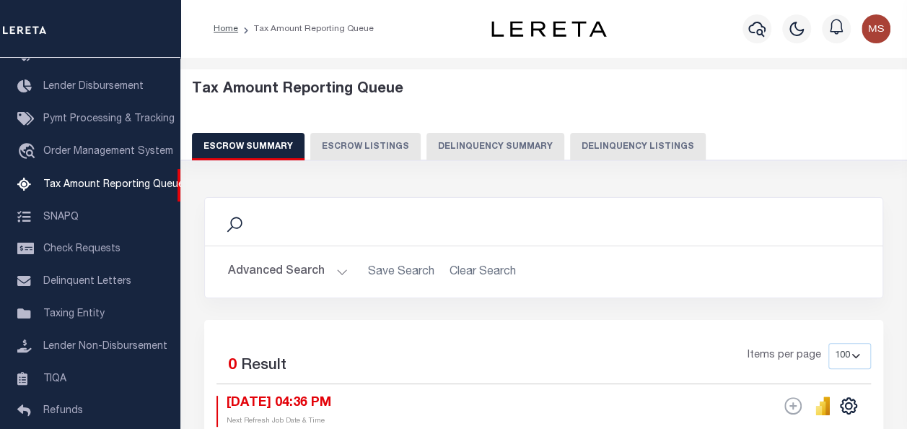
click at [610, 142] on button "Delinquency Listings" at bounding box center [638, 146] width 136 height 27
select select "100"
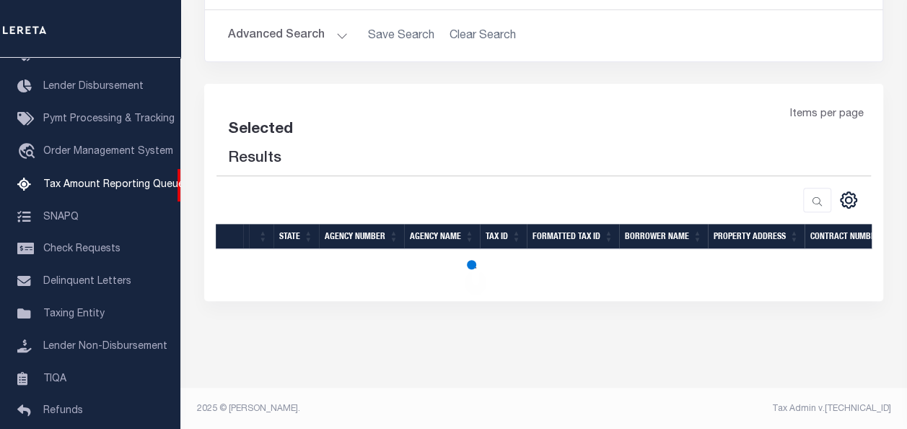
select select "100"
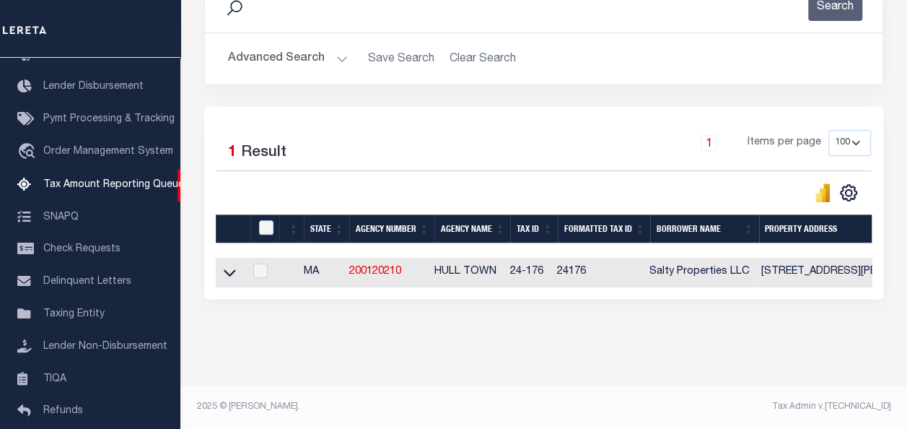
scroll to position [226, 0]
click at [229, 265] on icon at bounding box center [230, 272] width 12 height 15
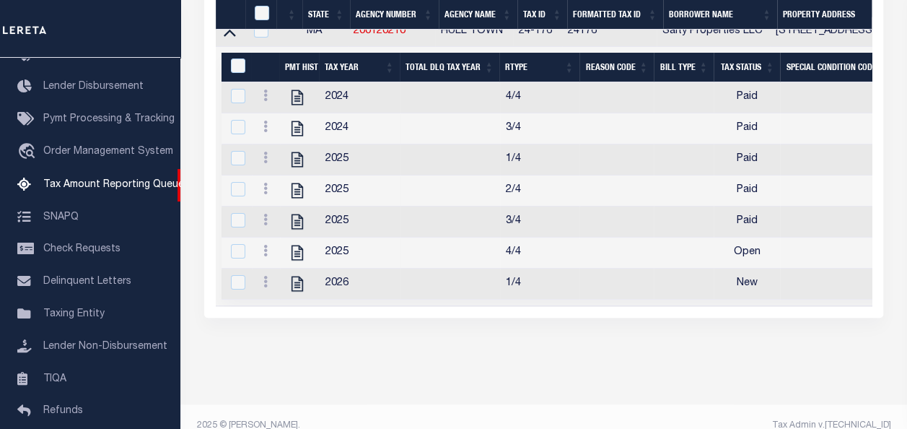
scroll to position [474, 0]
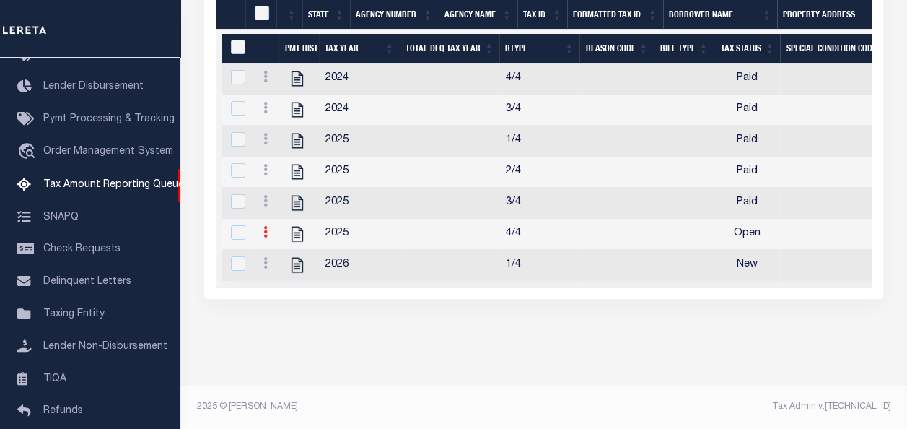
click at [268, 228] on link at bounding box center [266, 234] width 16 height 12
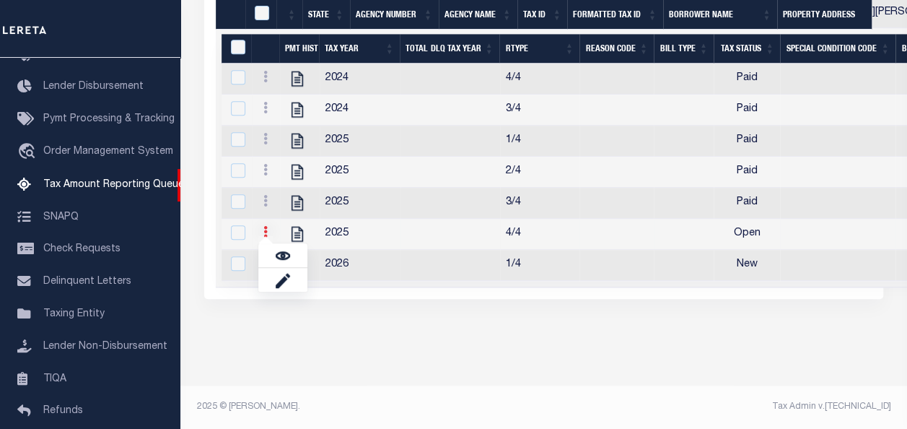
scroll to position [465, 0]
click at [287, 260] on img "" at bounding box center [283, 255] width 14 height 14
checkbox input "true"
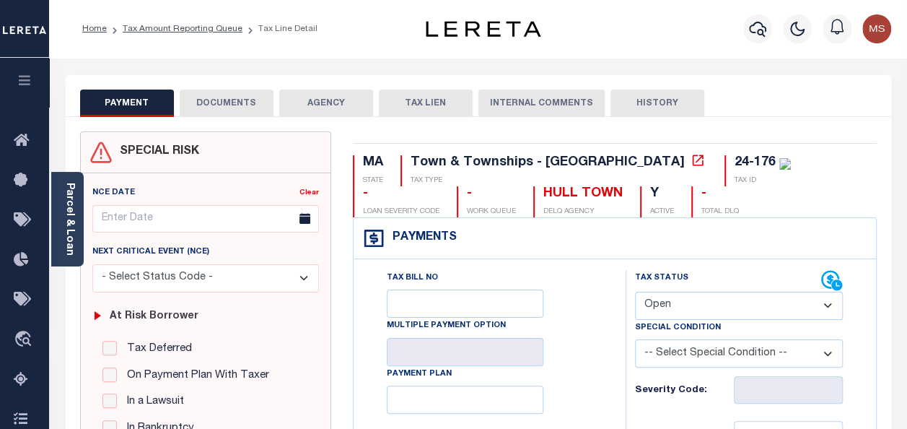
click at [720, 297] on select "- Select Status Code - Open Due/Unpaid Paid Incomplete No Tax Due Internal Refu…" at bounding box center [739, 305] width 208 height 28
select select "PYD"
click at [635, 291] on select "- Select Status Code - Open Due/Unpaid Paid Incomplete No Tax Due Internal Refu…" at bounding box center [739, 305] width 208 height 28
type input "[DATE]"
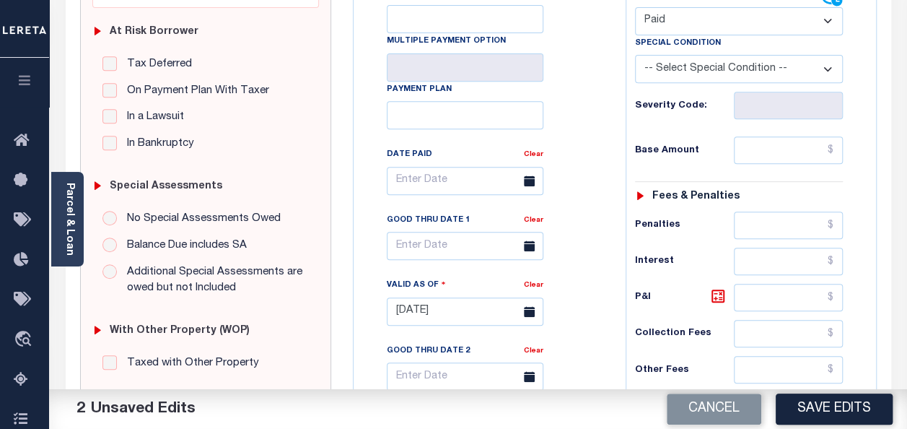
scroll to position [289, 0]
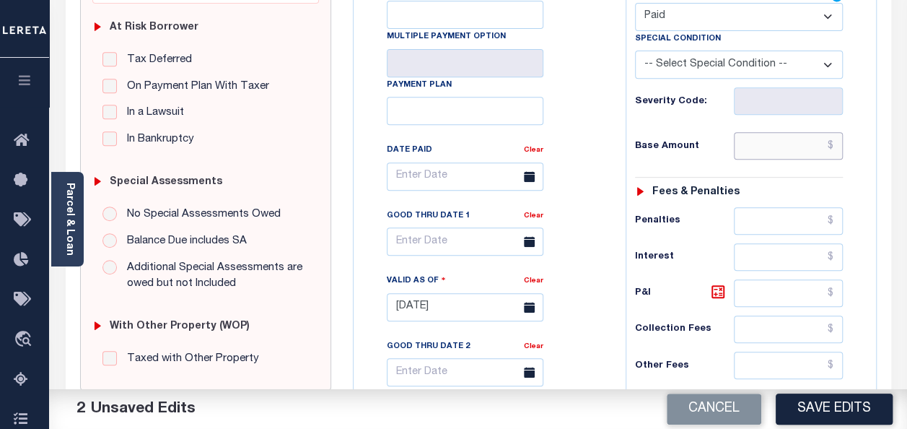
click at [779, 146] on input "text" at bounding box center [788, 145] width 109 height 27
type input "$0.00"
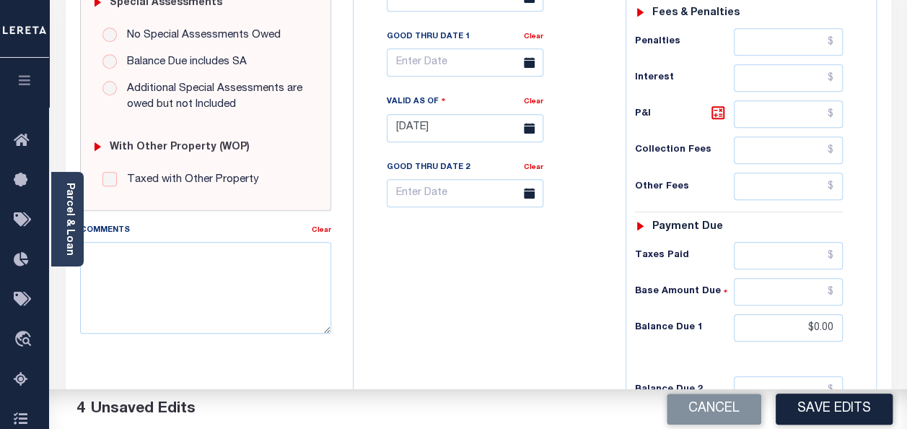
scroll to position [577, 0]
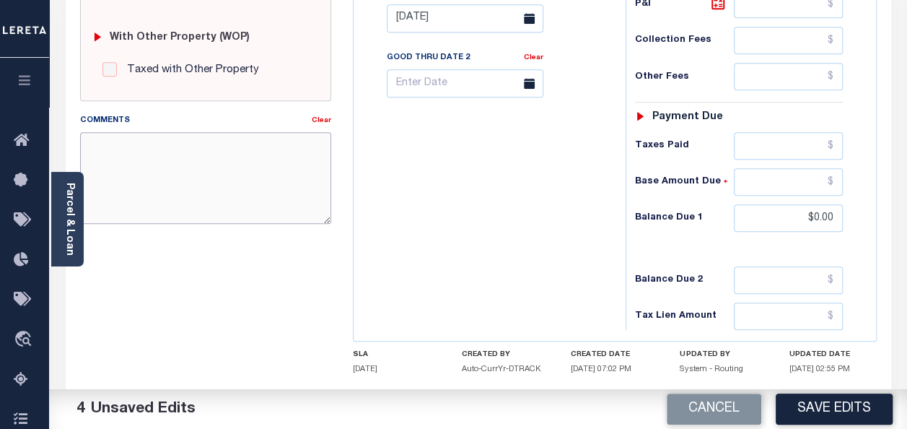
paste textarea "spoke with t/c MELISAno taxes are due"
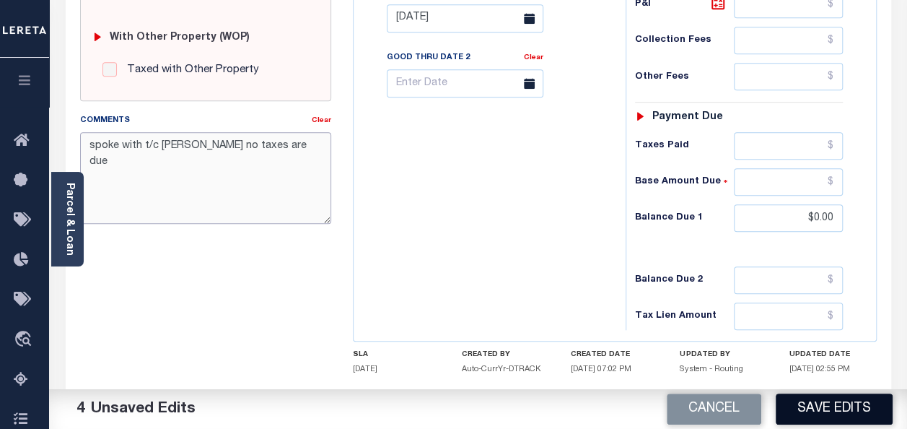
type textarea "spoke with t/c [PERSON_NAME] no taxes are due"
click at [858, 405] on button "Save Edits" at bounding box center [834, 408] width 117 height 31
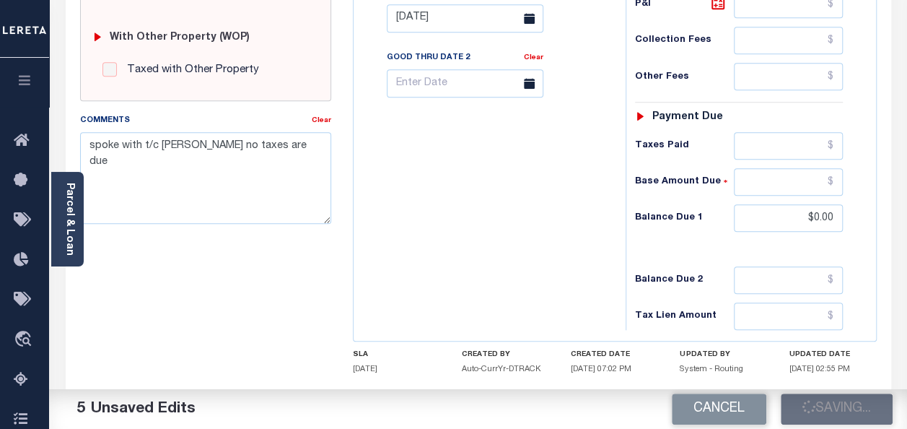
checkbox input "false"
type input "$0"
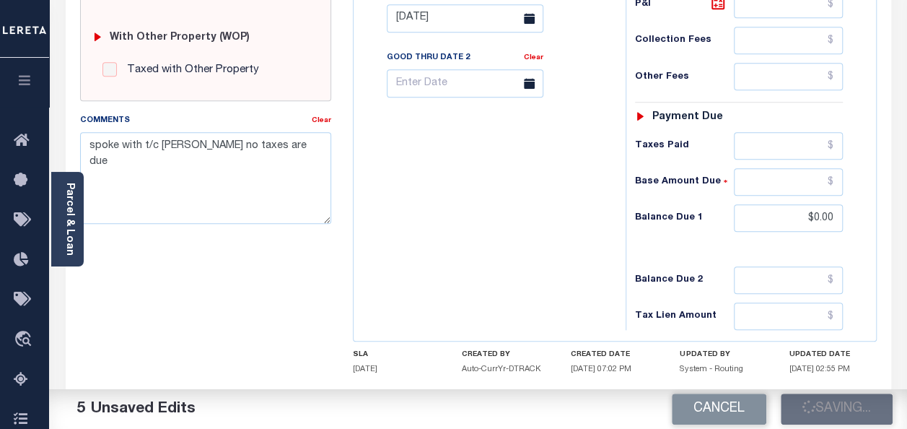
type input "$0"
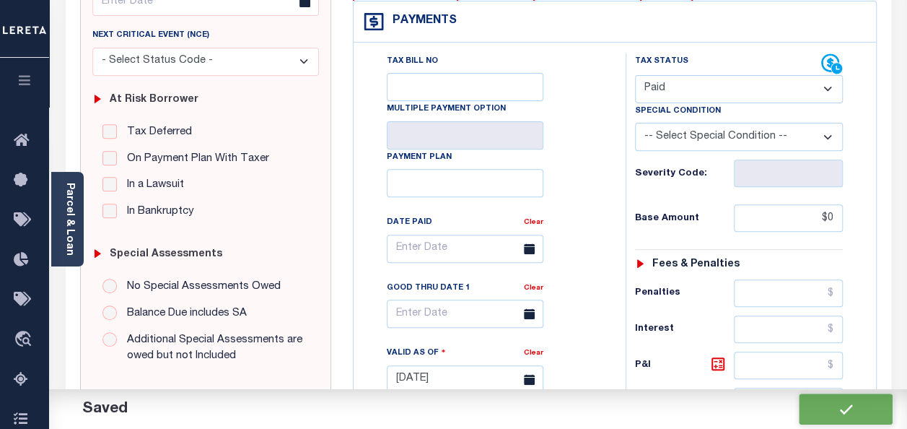
scroll to position [0, 0]
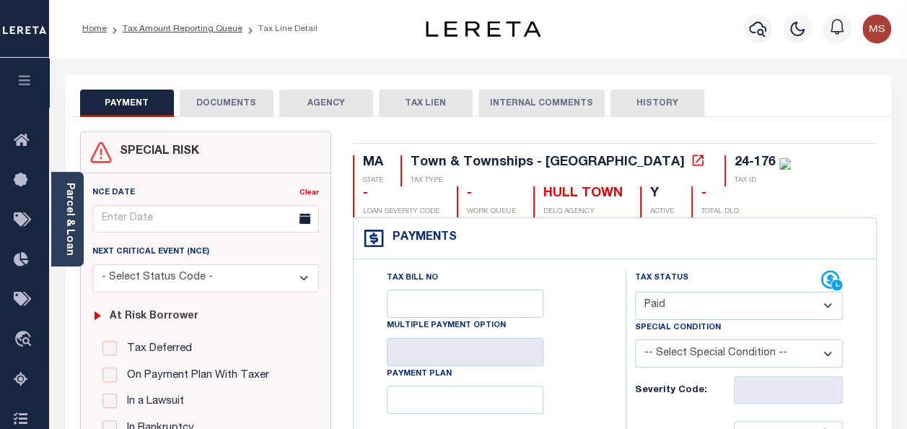
click at [162, 35] on li "Tax Amount Reporting Queue" at bounding box center [175, 28] width 136 height 13
click at [162, 29] on link "Tax Amount Reporting Queue" at bounding box center [183, 29] width 120 height 9
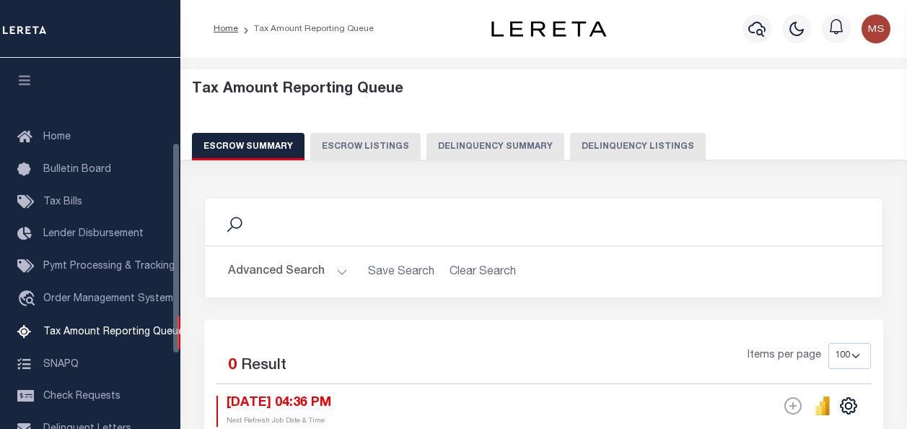
select select "100"
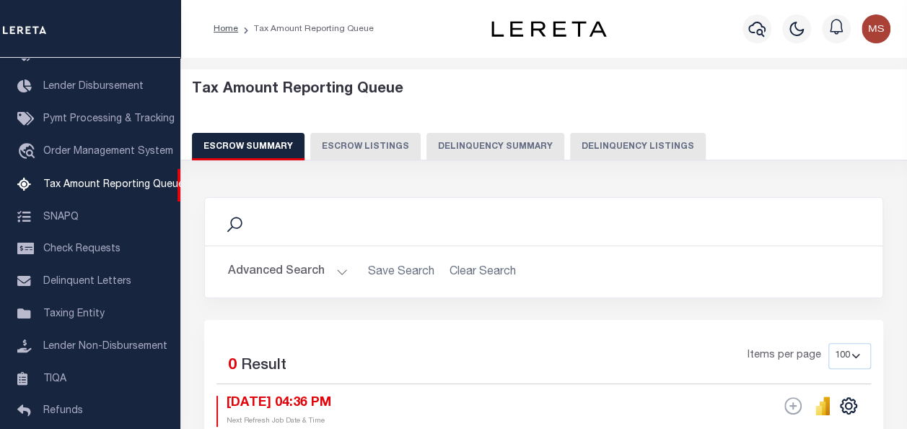
click at [651, 144] on button "Delinquency Listings" at bounding box center [638, 146] width 136 height 27
select select "100"
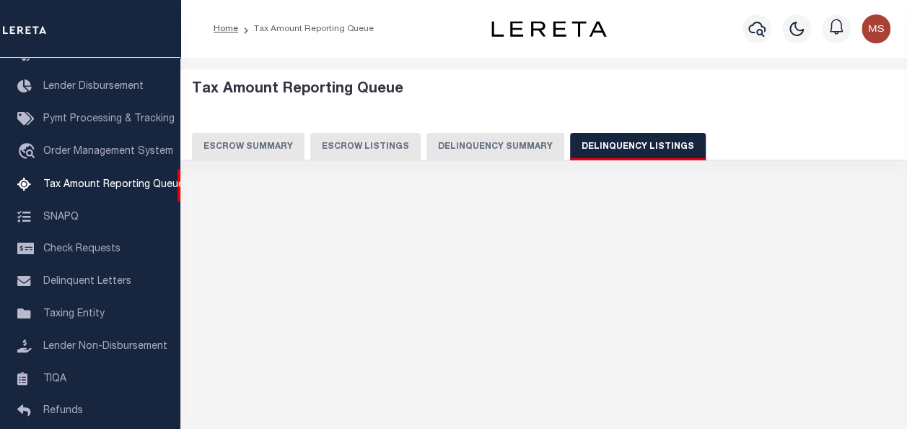
select select "100"
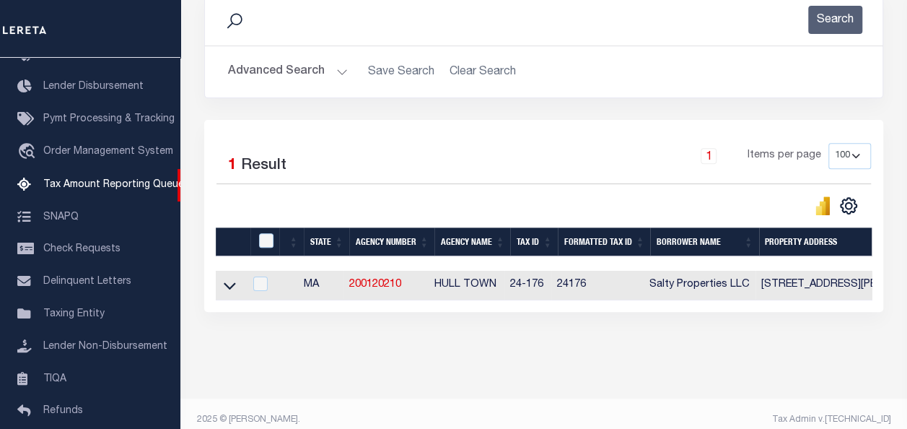
scroll to position [226, 0]
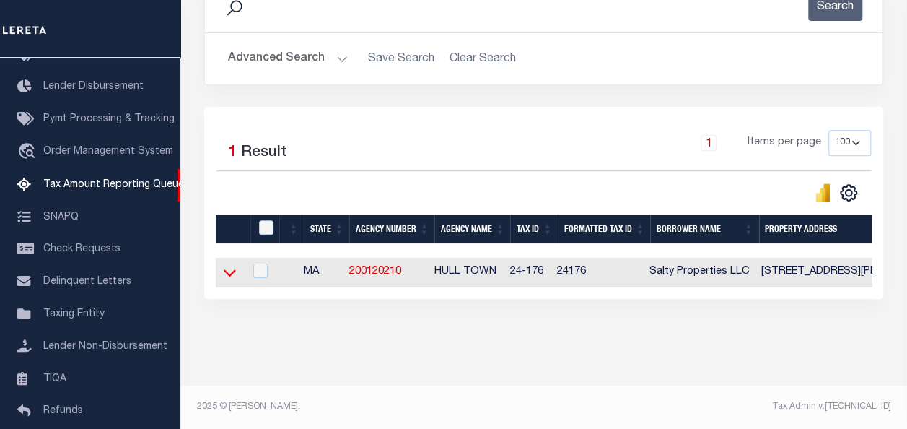
click at [234, 265] on icon at bounding box center [230, 272] width 12 height 15
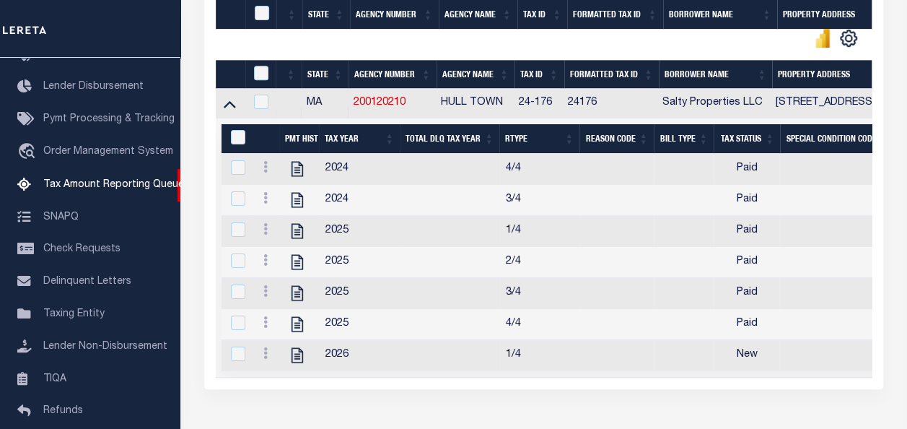
scroll to position [474, 0]
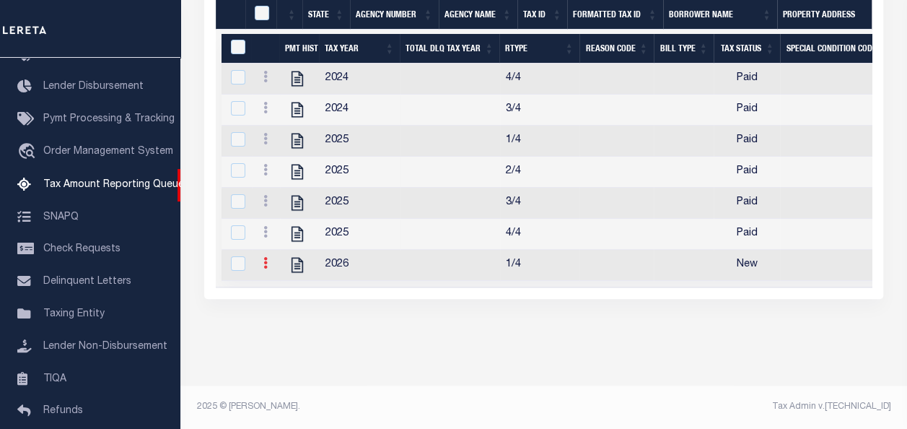
click at [263, 258] on icon at bounding box center [265, 263] width 4 height 12
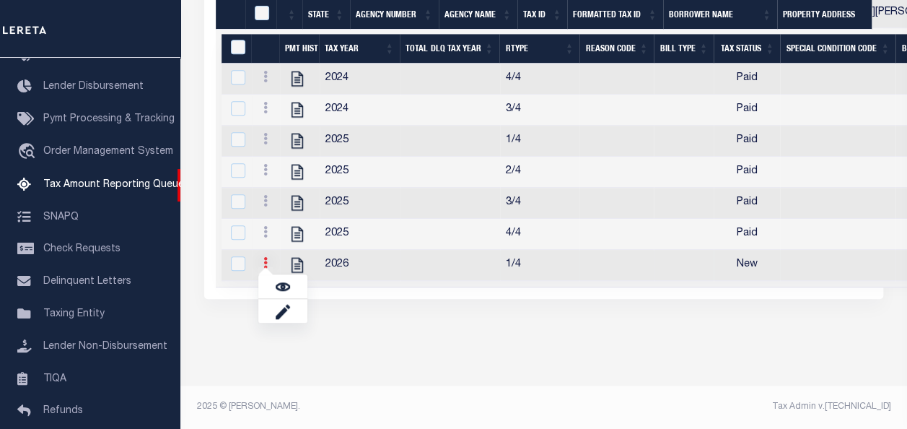
scroll to position [465, 0]
click at [291, 287] on link "" at bounding box center [282, 286] width 49 height 24
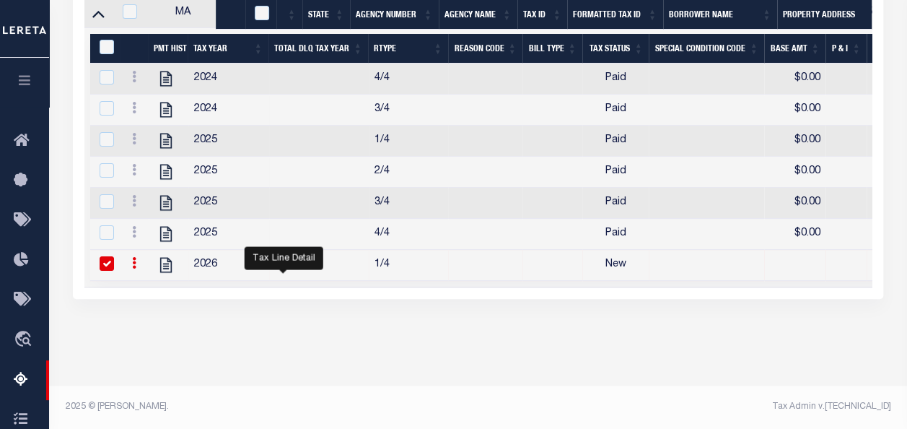
checkbox input "true"
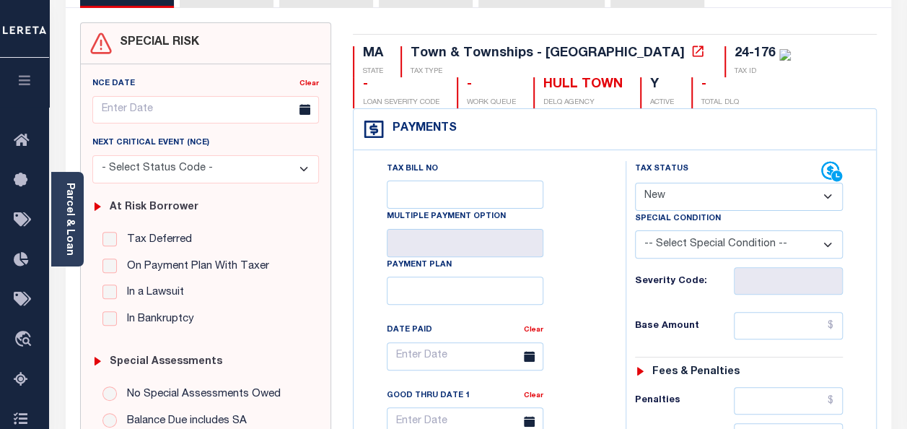
scroll to position [144, 0]
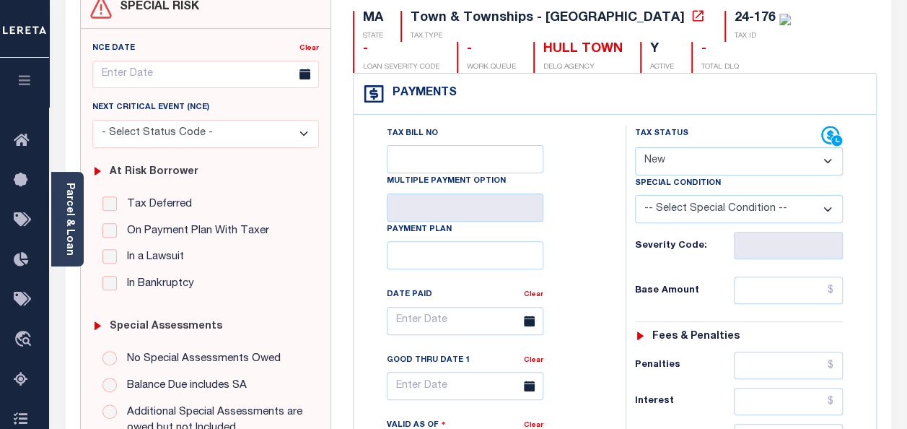
click at [716, 163] on select "- Select Status Code - Open Due/Unpaid Paid Incomplete No Tax Due Internal Refu…" at bounding box center [739, 161] width 208 height 28
select select "PYD"
click at [635, 147] on select "- Select Status Code - Open Due/Unpaid Paid Incomplete No Tax Due Internal Refu…" at bounding box center [739, 161] width 208 height 28
type input "[DATE]"
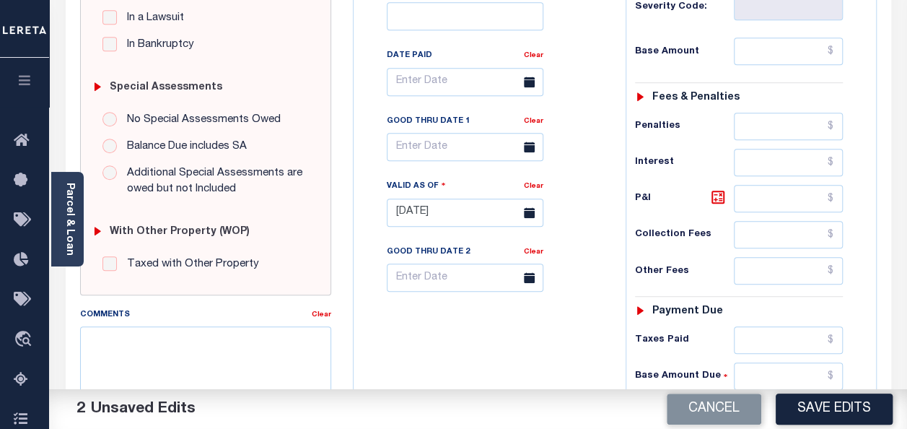
scroll to position [433, 0]
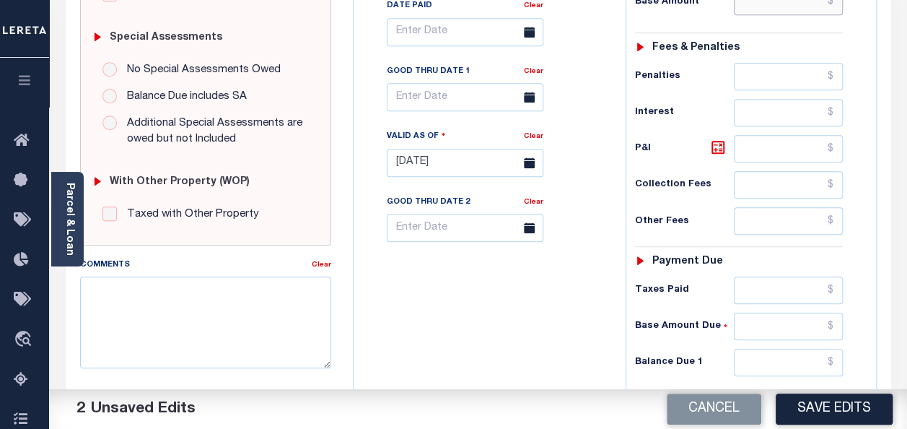
click at [767, 5] on input "text" at bounding box center [788, 1] width 109 height 27
type input "$0.00"
click at [162, 304] on textarea "Comments" at bounding box center [205, 321] width 251 height 91
paste textarea "spoke with t/c MELISAno taxes are due"
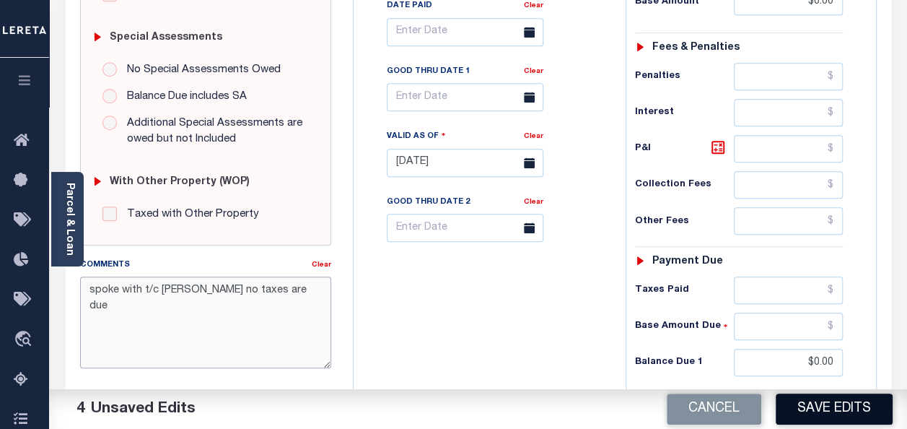
type textarea "spoke with t/c [PERSON_NAME] no taxes are due"
click at [817, 418] on button "Save Edits" at bounding box center [834, 408] width 117 height 31
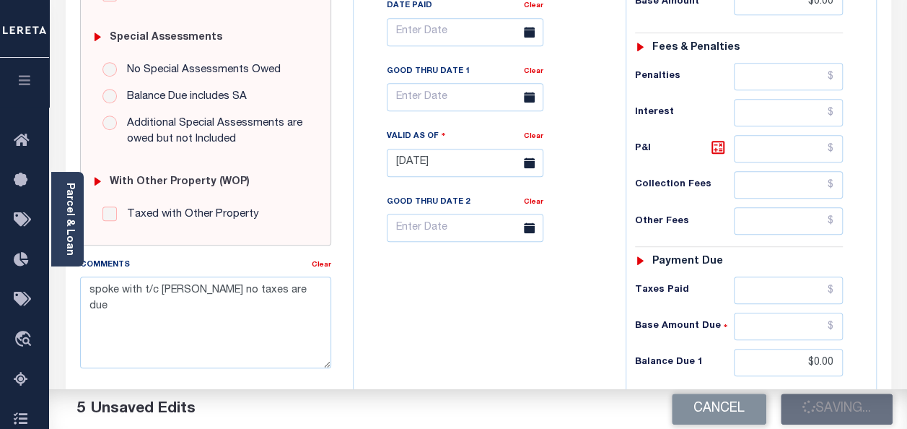
checkbox input "false"
type input "$0"
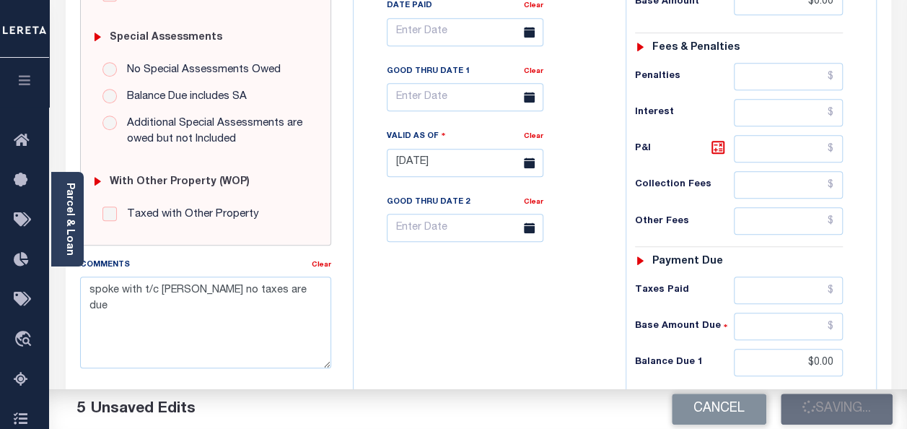
type input "$0"
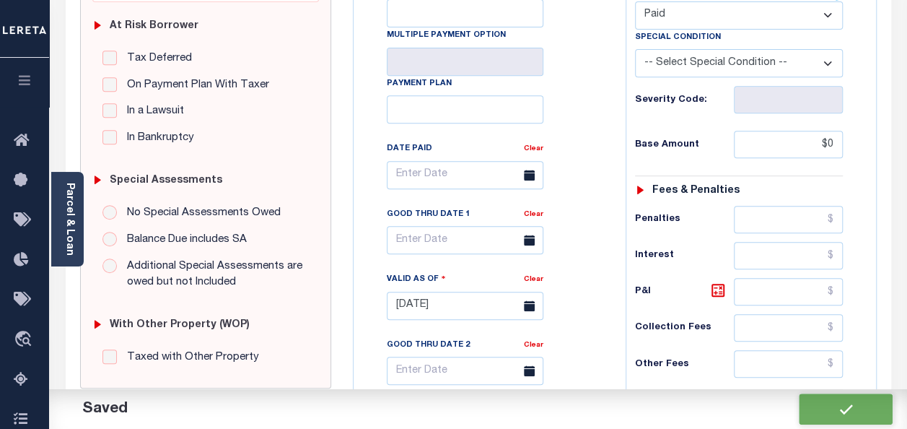
scroll to position [0, 0]
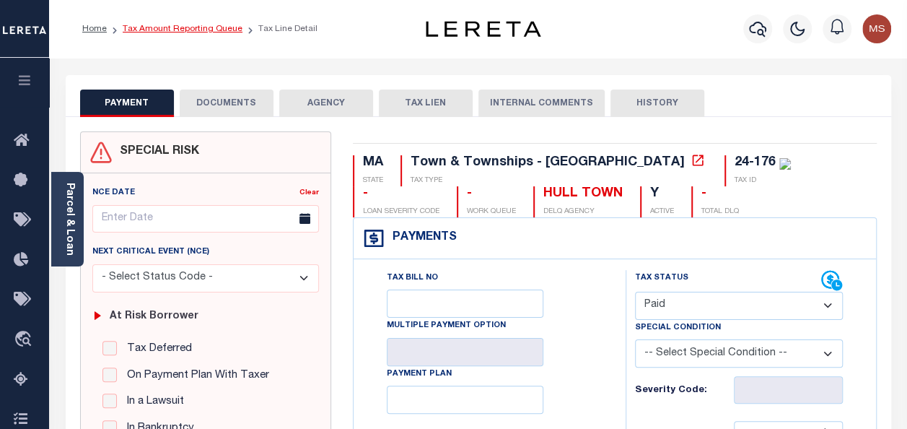
click at [175, 30] on link "Tax Amount Reporting Queue" at bounding box center [183, 29] width 120 height 9
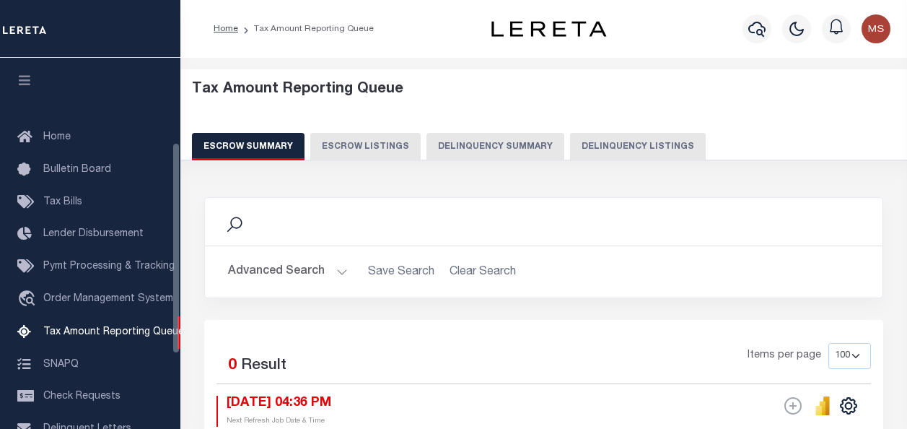
select select "100"
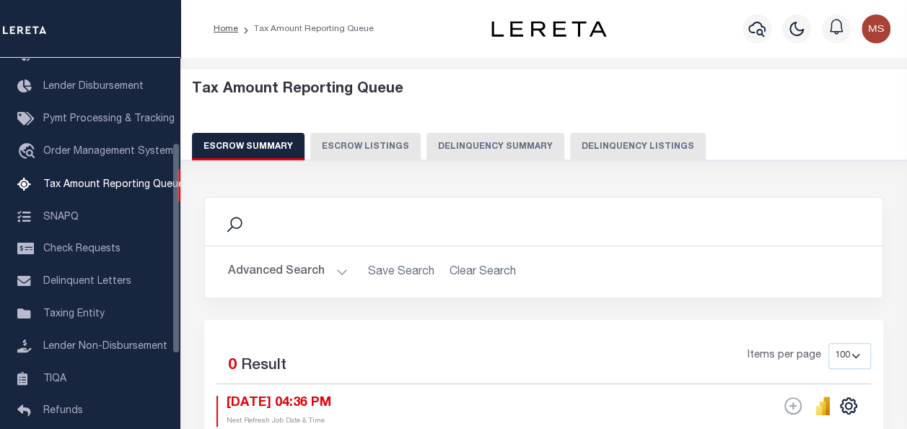
click at [640, 141] on button "Delinquency Listings" at bounding box center [638, 146] width 136 height 27
select select "100"
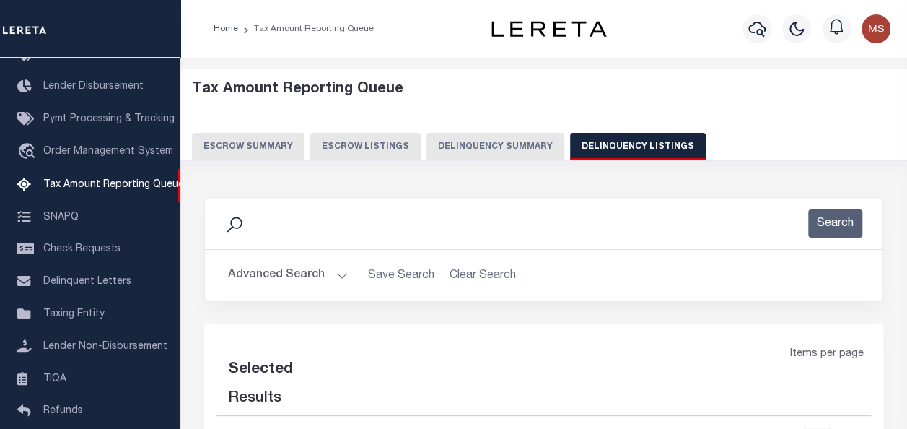
select select "100"
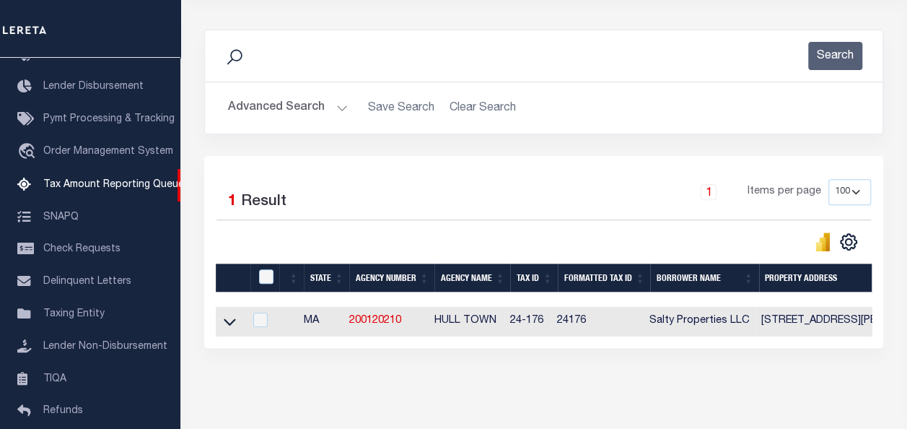
scroll to position [226, 0]
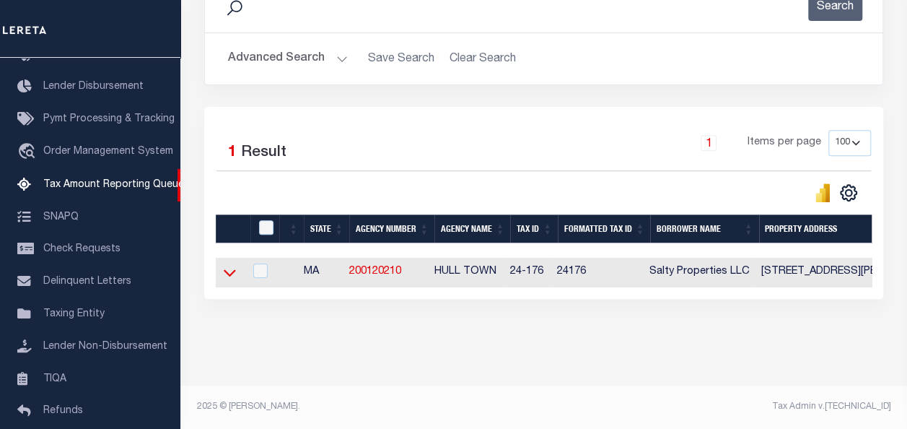
click at [231, 270] on icon at bounding box center [230, 273] width 12 height 7
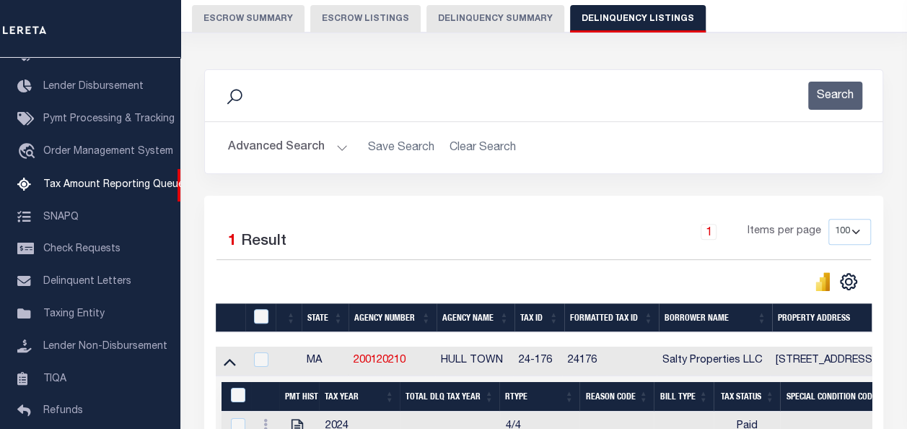
scroll to position [113, 0]
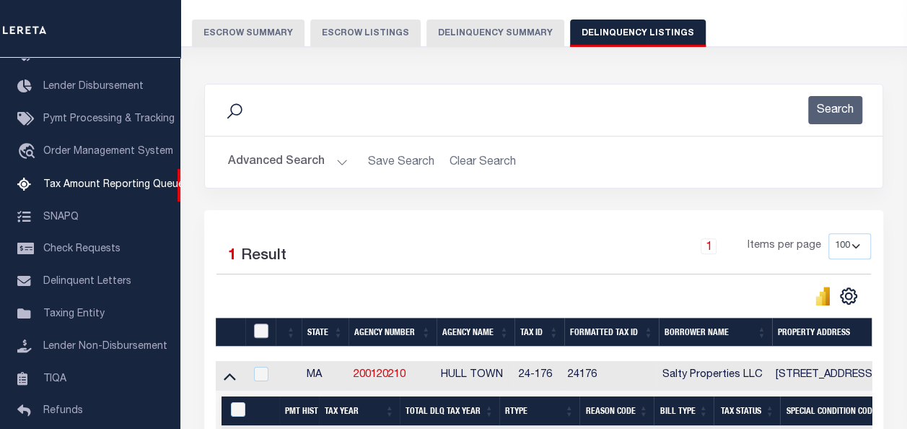
click at [258, 329] on input "checkbox" at bounding box center [261, 330] width 14 height 14
checkbox input "true"
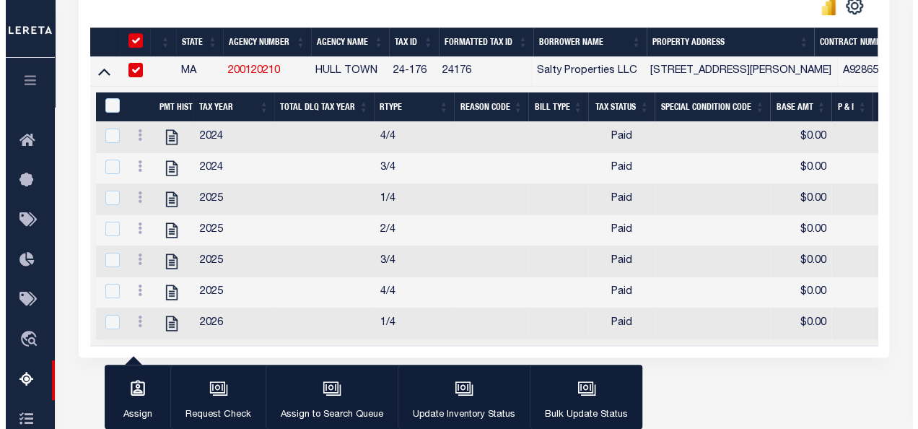
scroll to position [400, 0]
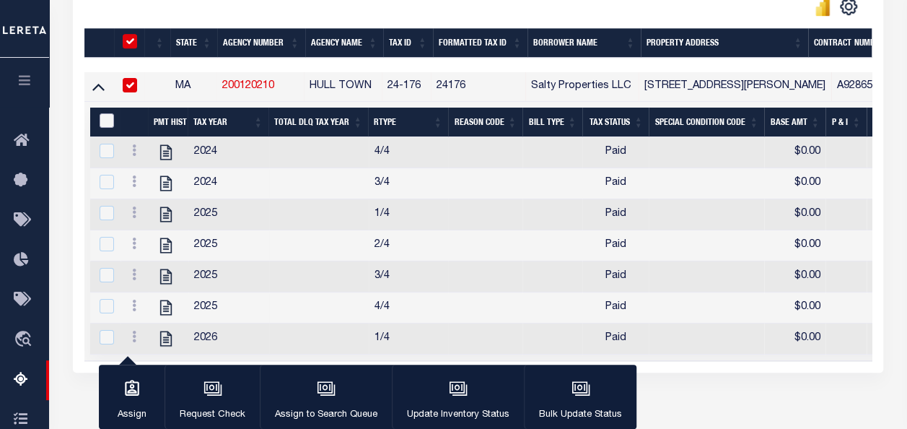
click at [110, 120] on input "&nbsp;" at bounding box center [107, 120] width 14 height 14
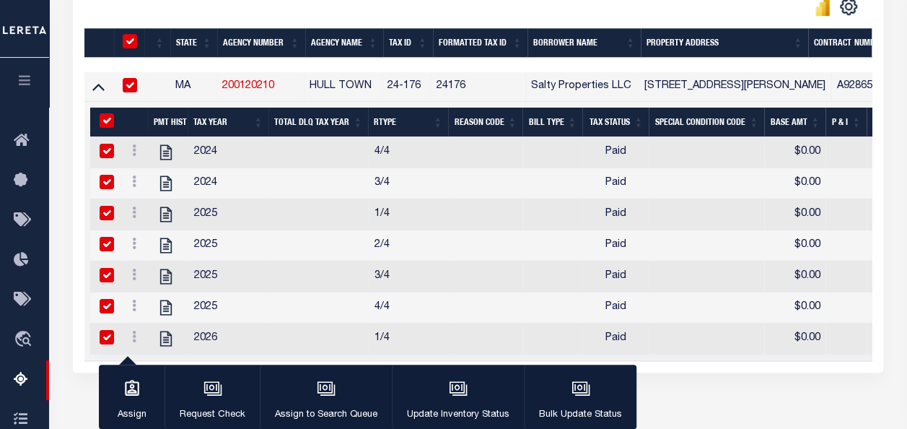
checkbox input "true"
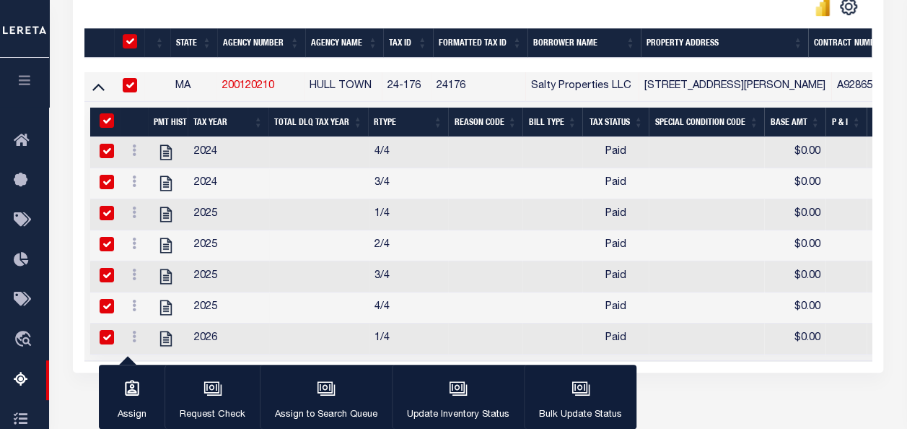
checkbox input "true"
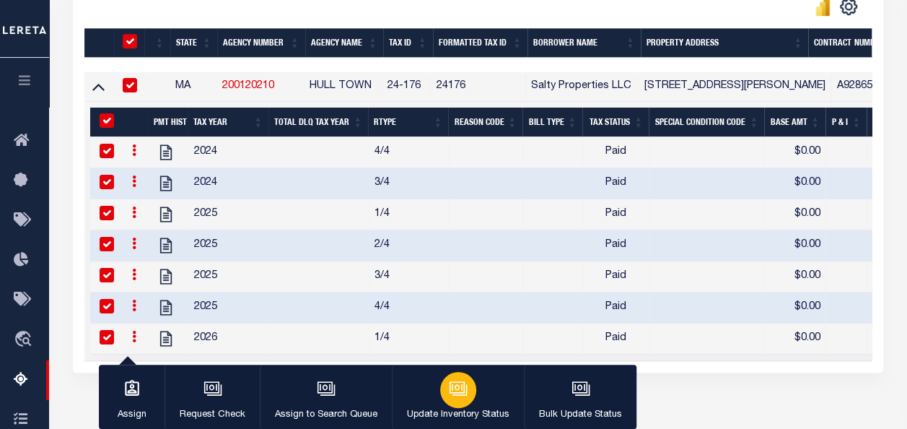
click at [457, 400] on div "button" at bounding box center [458, 390] width 36 height 36
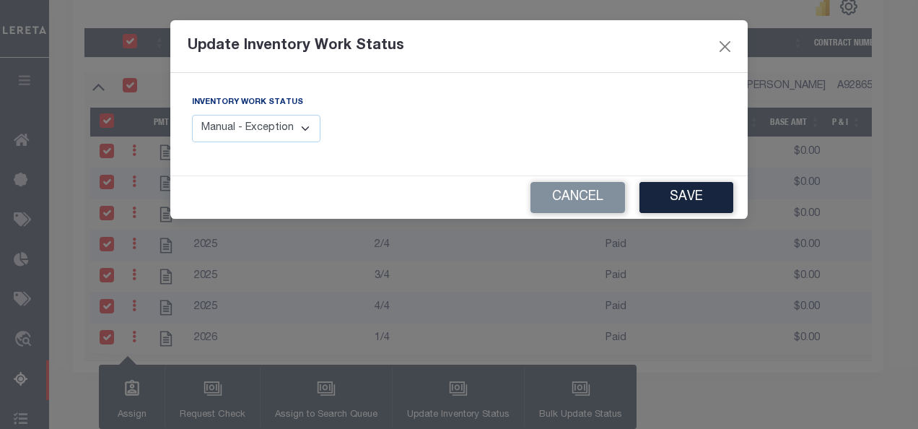
click at [306, 129] on select "Manual - Exception Pended - Awaiting Search Late Add Exception Completed" at bounding box center [256, 129] width 128 height 28
select select "4"
click at [192, 115] on select "Manual - Exception Pended - Awaiting Search Late Add Exception Completed" at bounding box center [256, 129] width 128 height 28
click at [687, 196] on button "Save" at bounding box center [686, 197] width 94 height 31
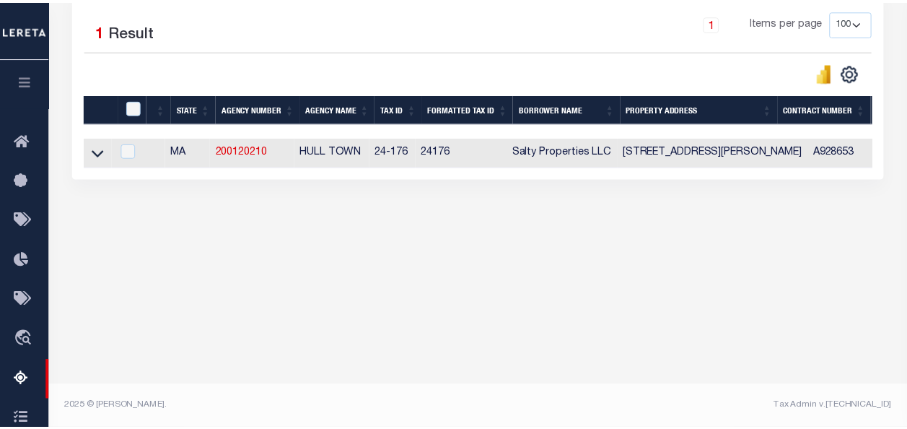
scroll to position [336, 0]
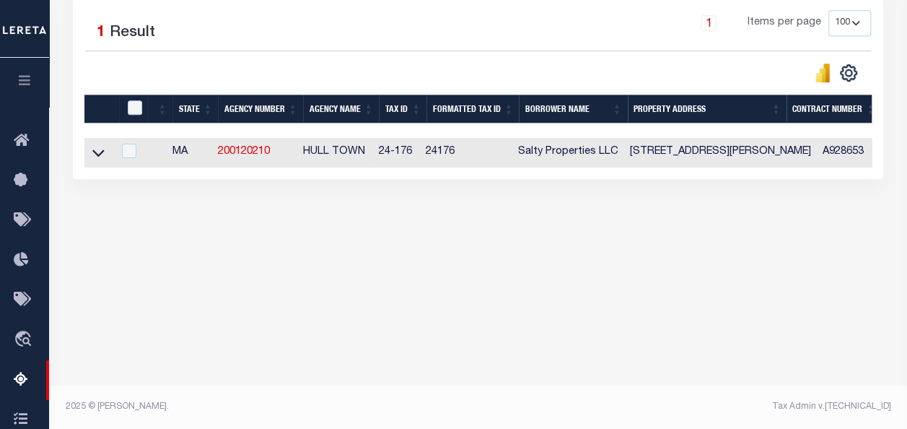
click at [92, 154] on icon at bounding box center [98, 152] width 12 height 15
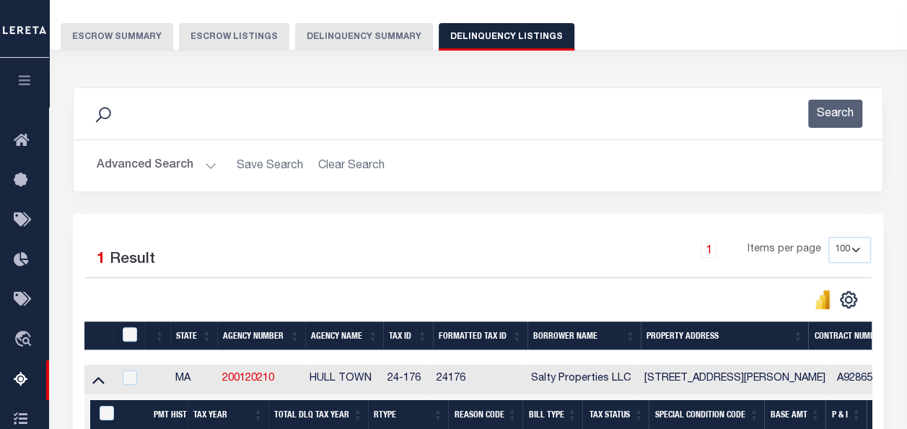
scroll to position [48, 0]
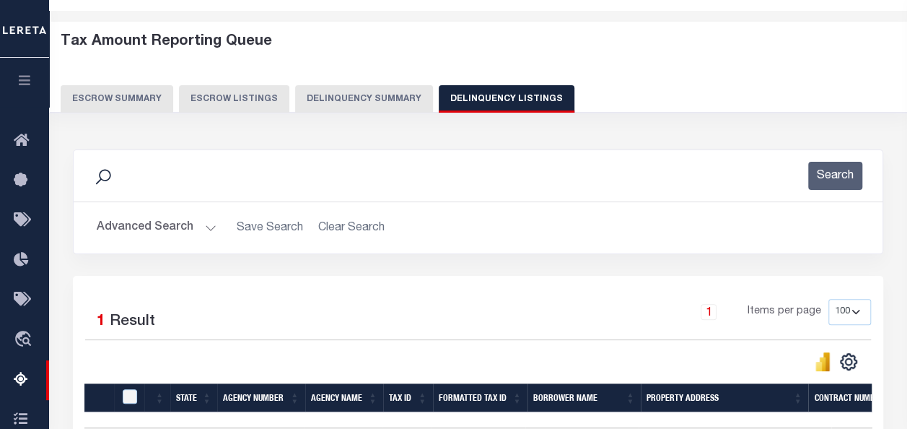
click at [196, 222] on button "Advanced Search" at bounding box center [157, 228] width 120 height 28
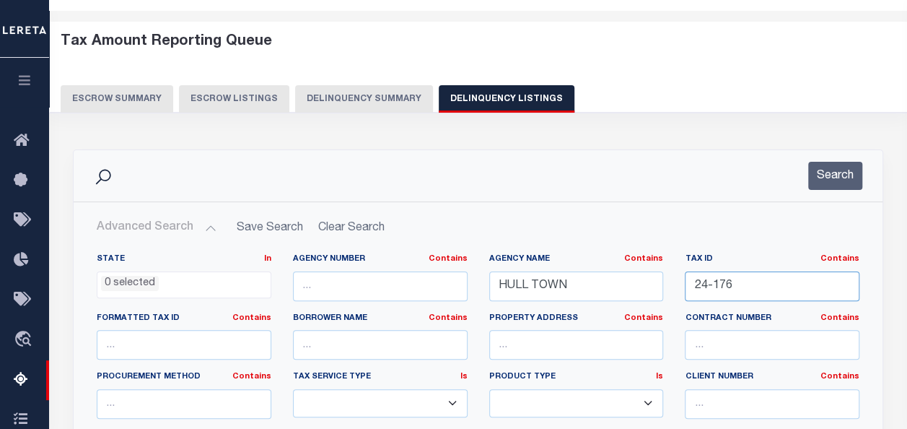
drag, startPoint x: 733, startPoint y: 284, endPoint x: 637, endPoint y: 278, distance: 96.1
click at [637, 278] on div "State In In AK AL AR AZ CA CO CT DC DE FL GA GU HI IA ID IL IN KS KY LA MA MD M…" at bounding box center [478, 400] width 784 height 294
paste input "32-063"
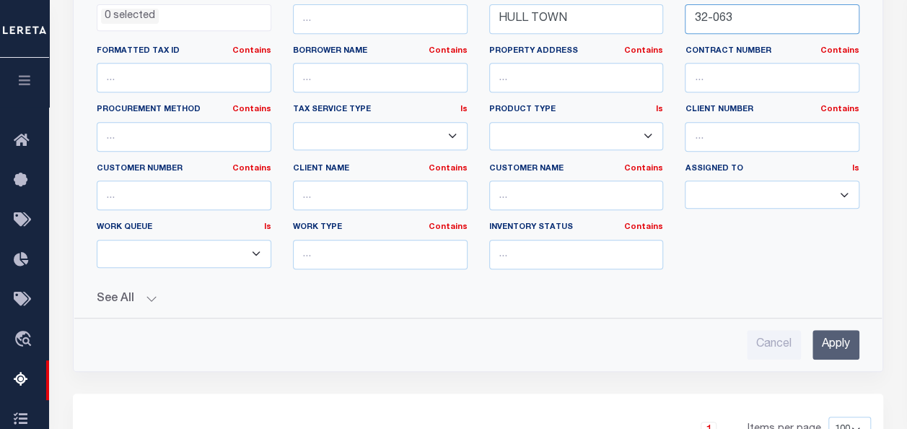
scroll to position [480, 0]
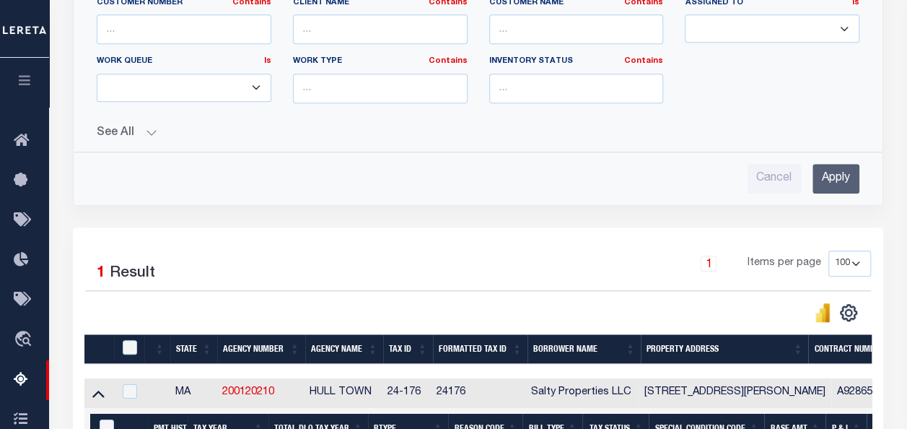
type input "32-063"
click at [834, 177] on input "Apply" at bounding box center [835, 179] width 47 height 30
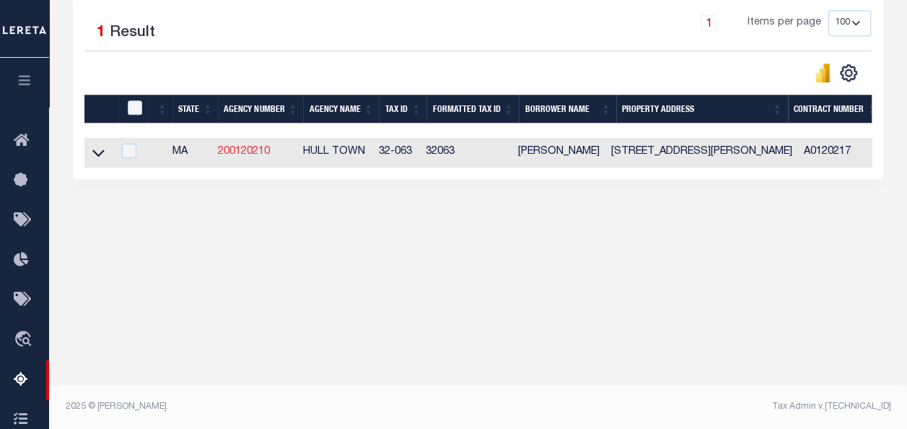
scroll to position [336, 0]
click at [97, 154] on icon at bounding box center [98, 152] width 12 height 15
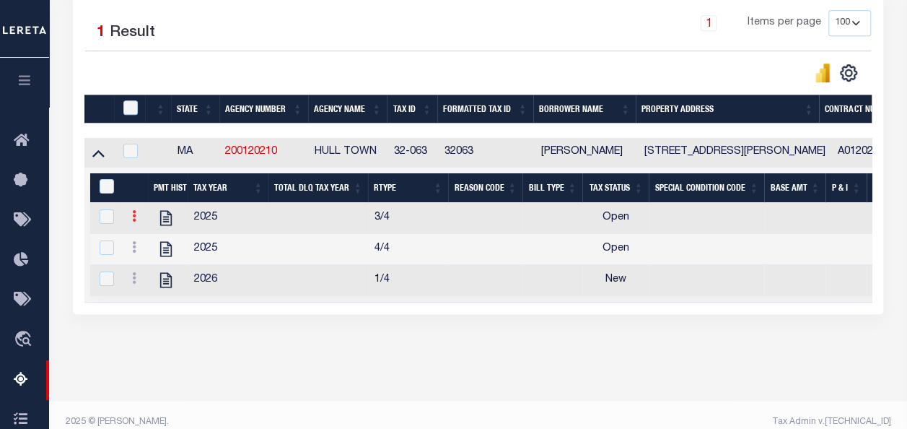
click at [132, 216] on icon at bounding box center [134, 216] width 4 height 12
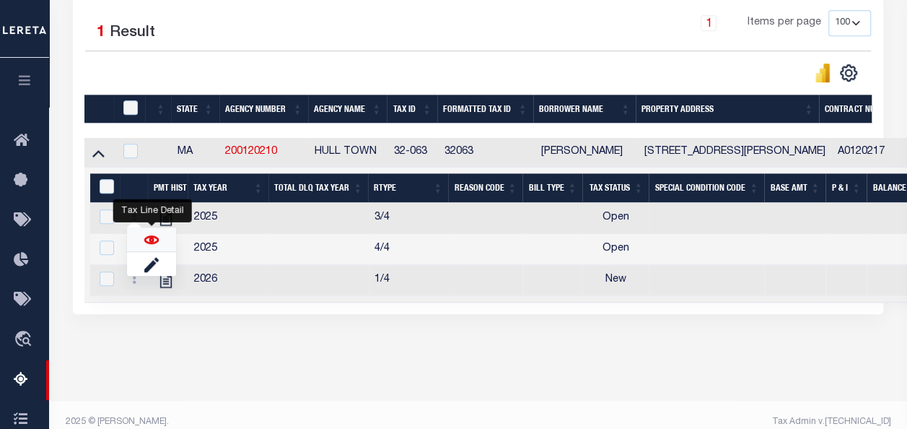
click at [154, 238] on img "" at bounding box center [151, 239] width 14 height 14
checkbox input "false"
checkbox input "true"
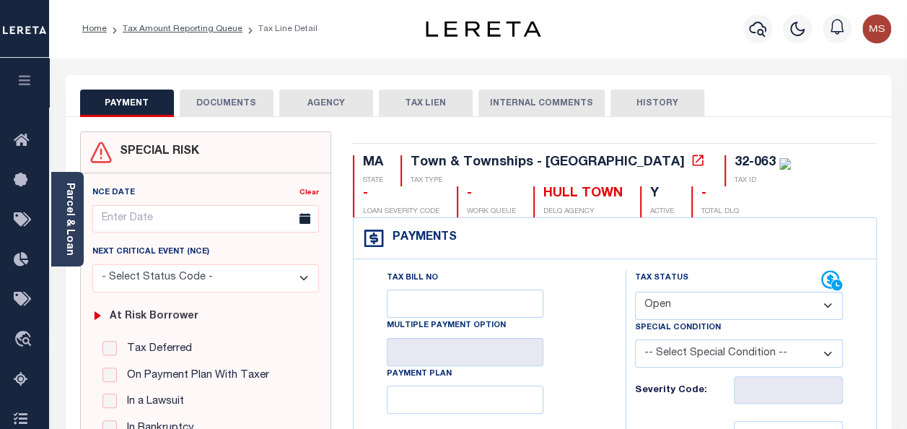
click at [657, 308] on select "- Select Status Code - Open Due/Unpaid Paid Incomplete No Tax Due Internal Refu…" at bounding box center [739, 305] width 208 height 28
select select "PYD"
click at [635, 291] on select "- Select Status Code - Open Due/Unpaid Paid Incomplete No Tax Due Internal Refu…" at bounding box center [739, 305] width 208 height 28
type input "[DATE]"
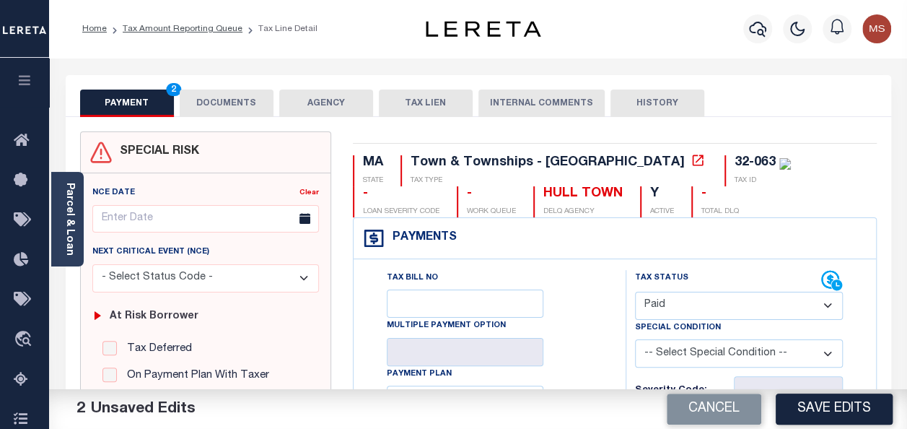
scroll to position [289, 0]
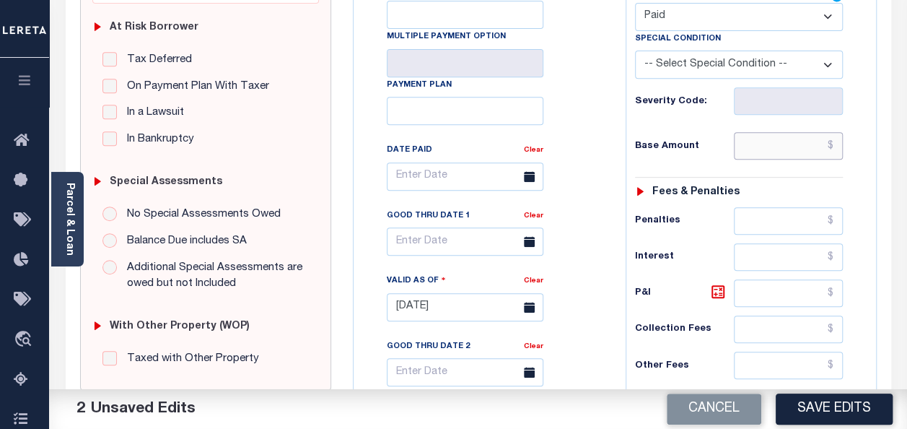
click at [772, 150] on input "text" at bounding box center [788, 145] width 109 height 27
type input "$0.00"
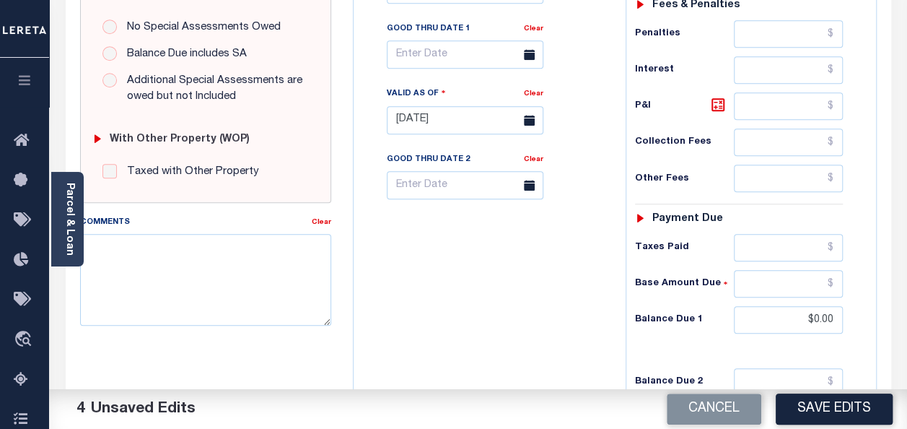
scroll to position [577, 0]
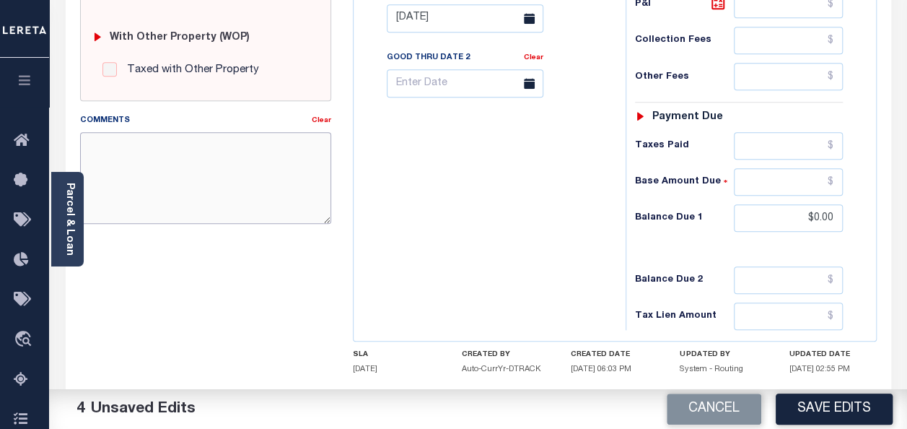
click at [273, 164] on textarea "Comments" at bounding box center [205, 177] width 251 height 91
click at [133, 153] on textarea "Comments" at bounding box center [205, 177] width 251 height 91
paste textarea "spoke with t/c MELISAno taxes are due"
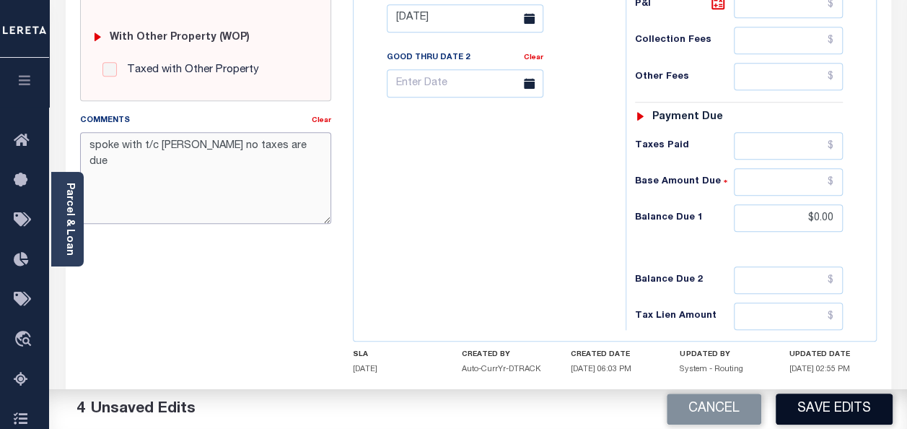
type textarea "spoke with t/c [PERSON_NAME] no taxes are due"
click at [824, 413] on button "Save Edits" at bounding box center [834, 408] width 117 height 31
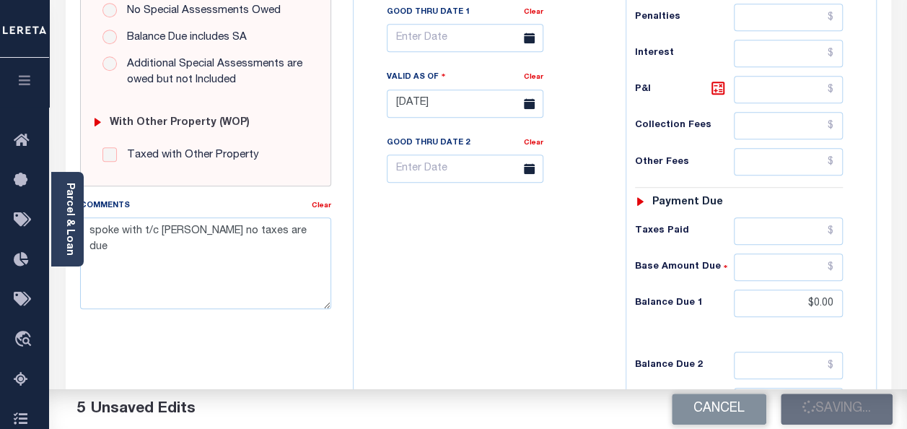
checkbox input "false"
type input "$0"
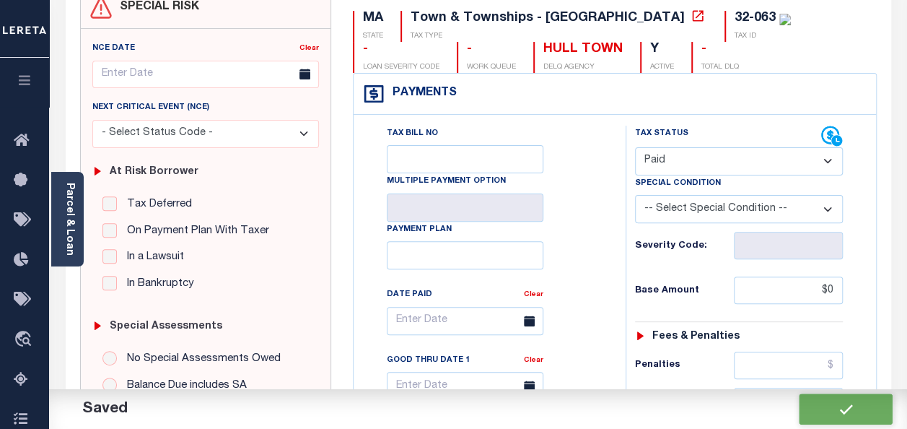
scroll to position [0, 0]
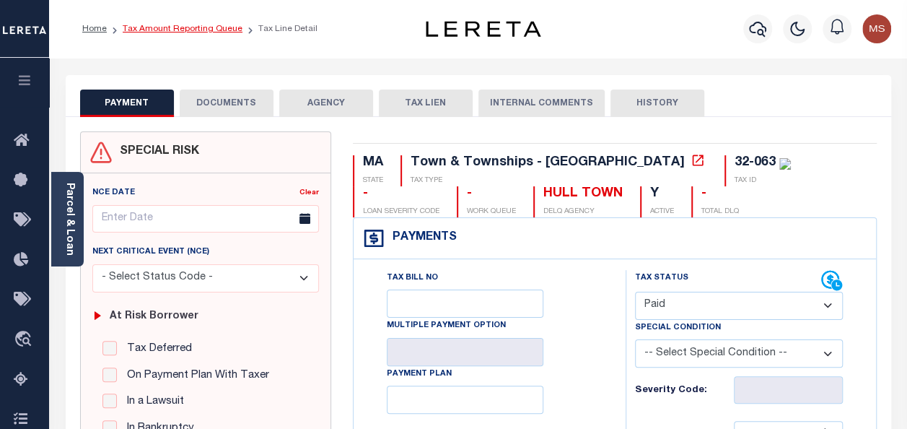
click at [167, 33] on link "Tax Amount Reporting Queue" at bounding box center [183, 29] width 120 height 9
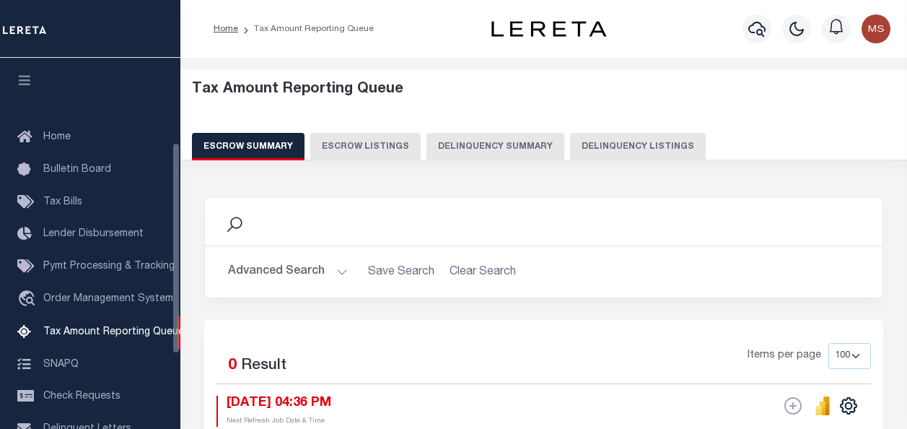
select select "100"
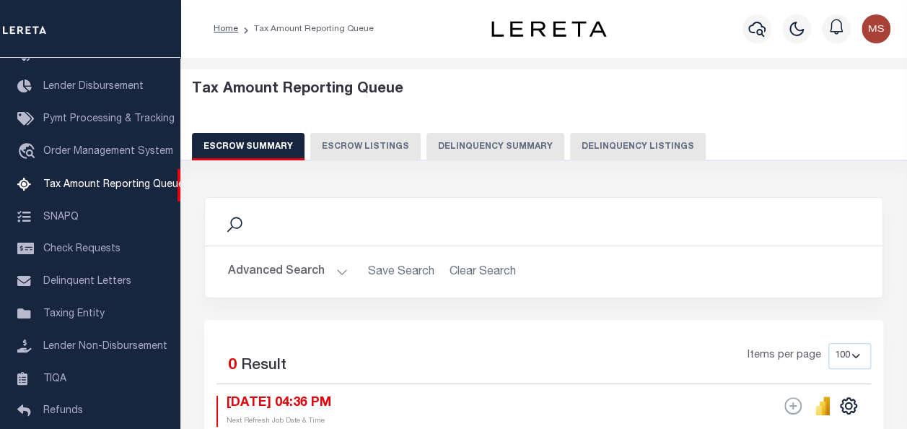
click at [648, 144] on button "Delinquency Listings" at bounding box center [638, 146] width 136 height 27
select select "100"
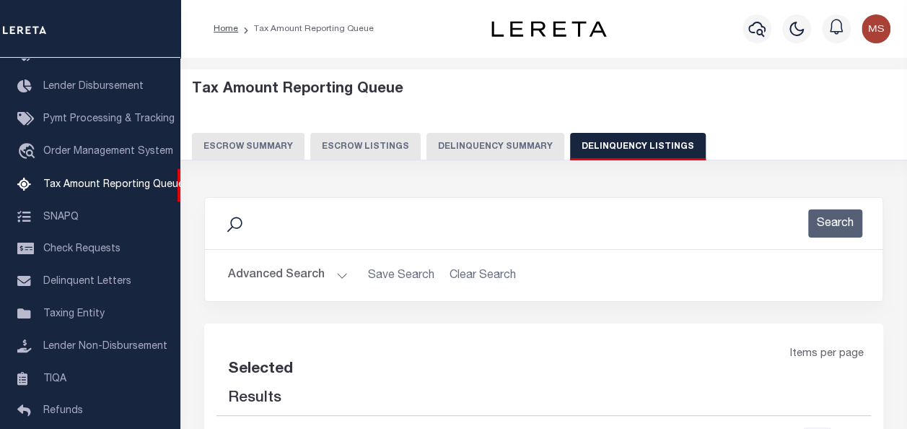
select select "100"
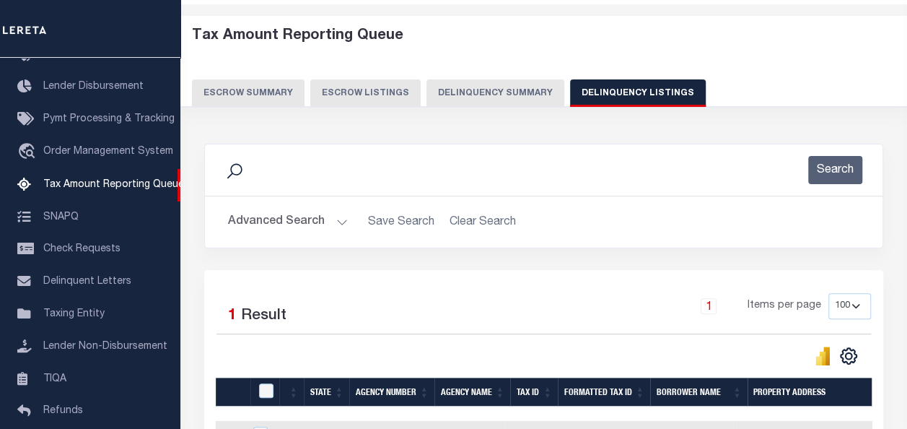
scroll to position [226, 0]
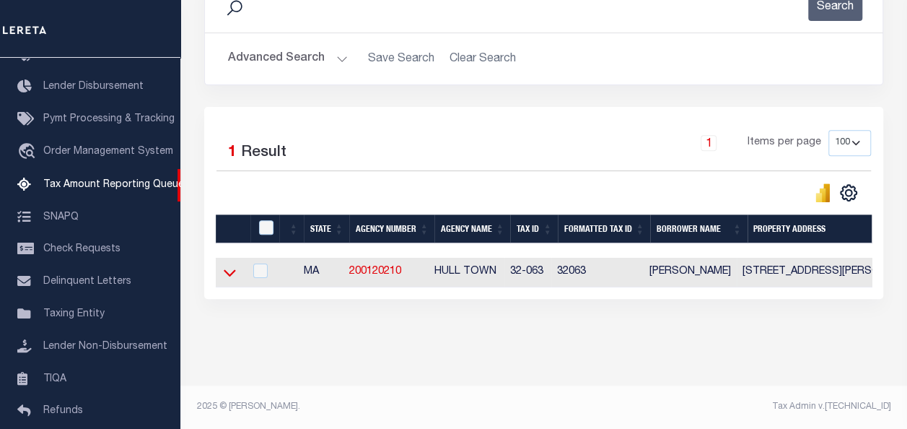
click at [229, 265] on icon at bounding box center [230, 272] width 12 height 15
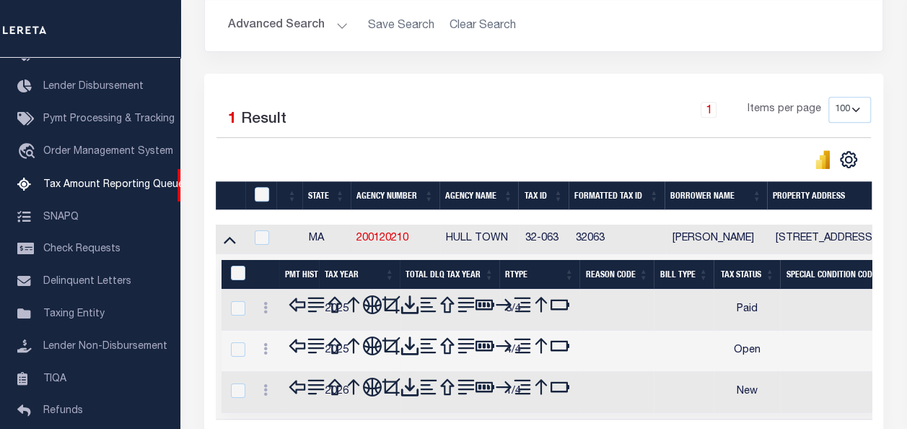
scroll to position [298, 0]
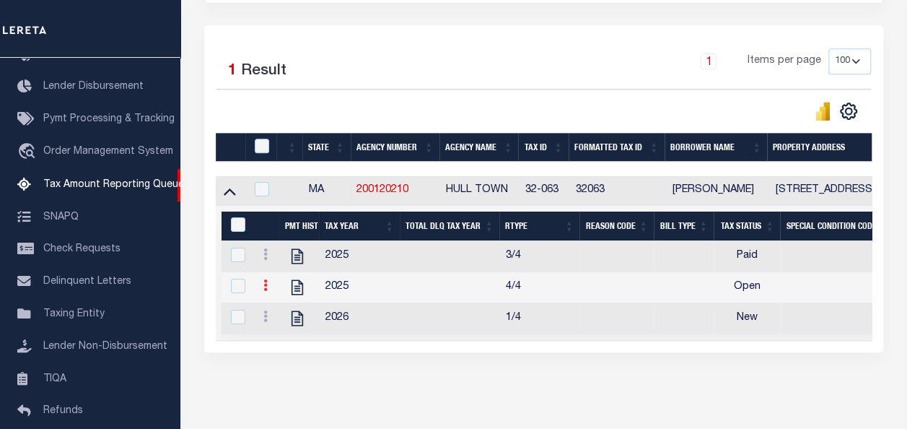
click at [268, 286] on link at bounding box center [266, 287] width 16 height 12
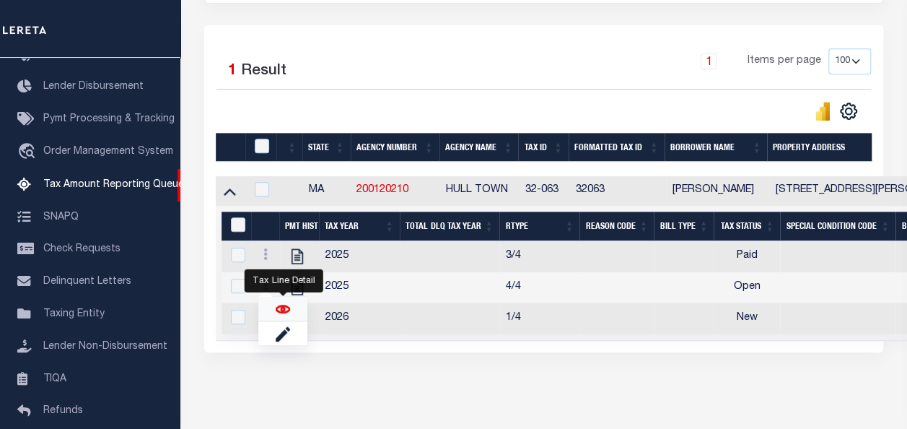
click at [283, 312] on img "" at bounding box center [283, 309] width 14 height 14
checkbox input "true"
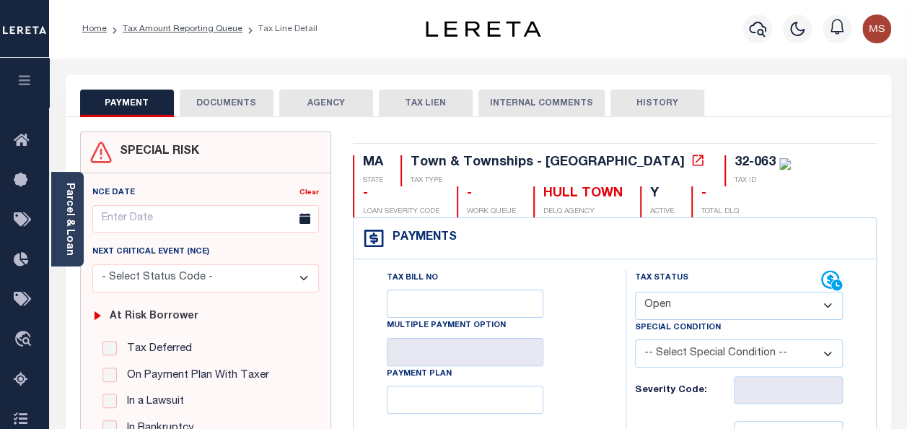
click at [697, 293] on select "- Select Status Code - Open Due/Unpaid Paid Incomplete No Tax Due Internal Refu…" at bounding box center [739, 305] width 208 height 28
select select "PYD"
click at [635, 291] on select "- Select Status Code - Open Due/Unpaid Paid Incomplete No Tax Due Internal Refu…" at bounding box center [739, 305] width 208 height 28
type input "[DATE]"
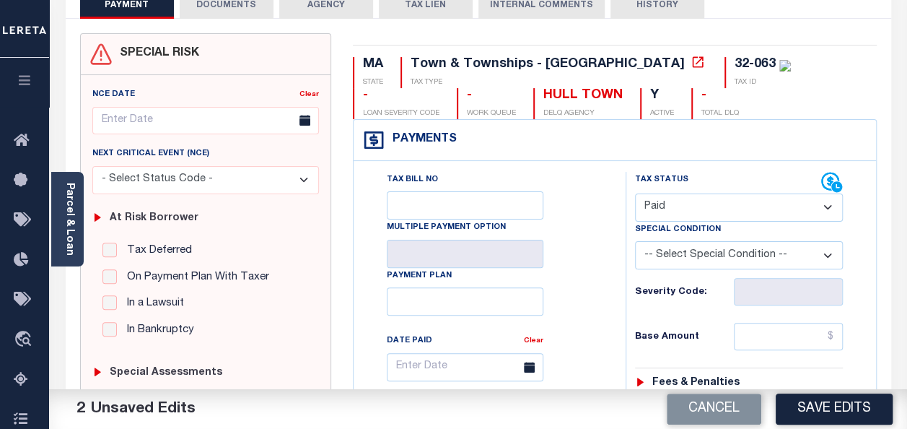
scroll to position [361, 0]
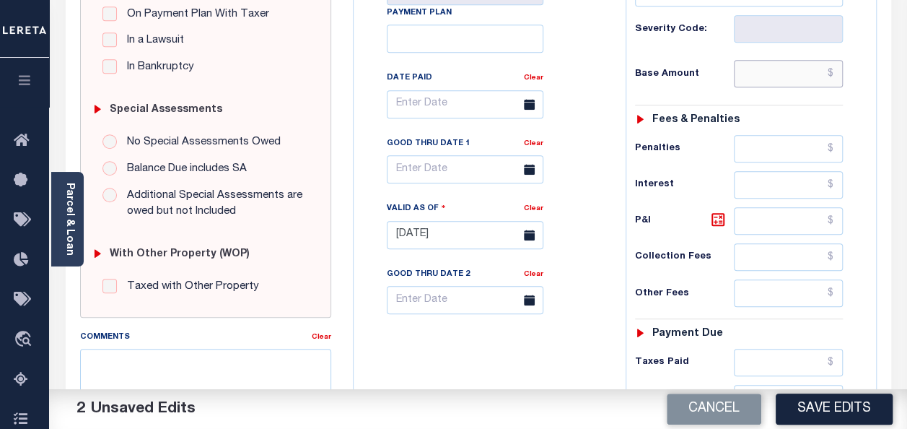
click at [761, 85] on input "text" at bounding box center [788, 73] width 109 height 27
type input "$0.00"
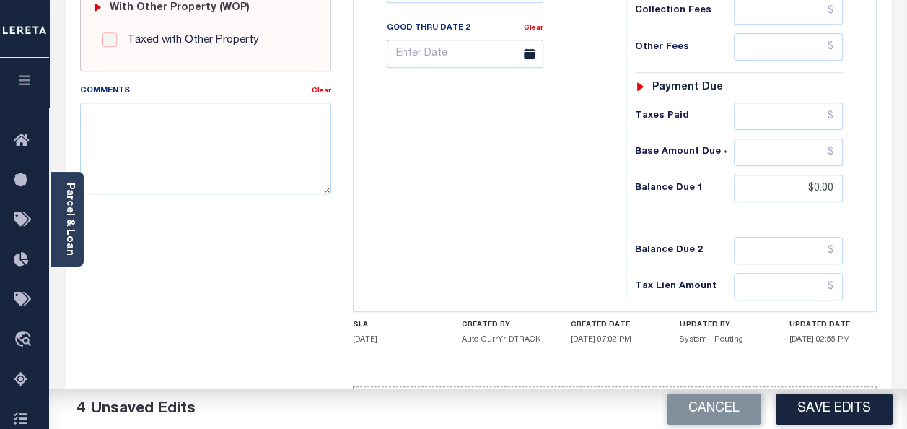
scroll to position [656, 0]
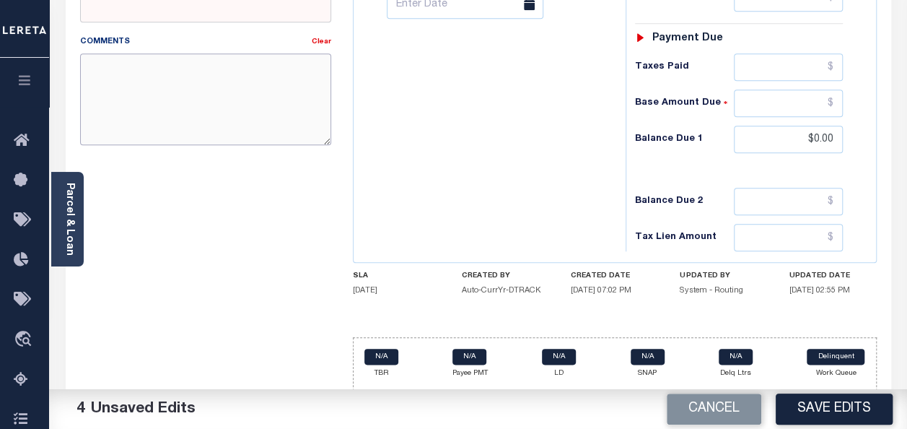
click at [168, 88] on textarea "Comments" at bounding box center [205, 98] width 251 height 91
paste textarea "spoke with t/c MELISAno taxes are due"
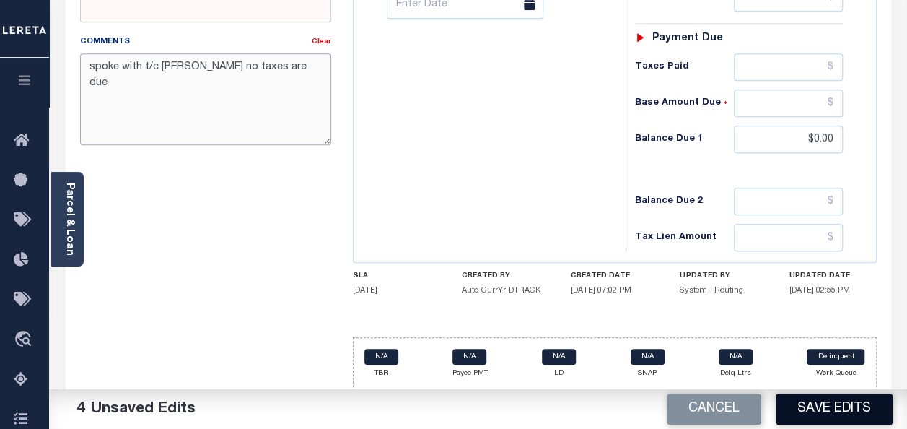
type textarea "spoke with t/c [PERSON_NAME] no taxes are due"
click at [838, 409] on button "Save Edits" at bounding box center [834, 408] width 117 height 31
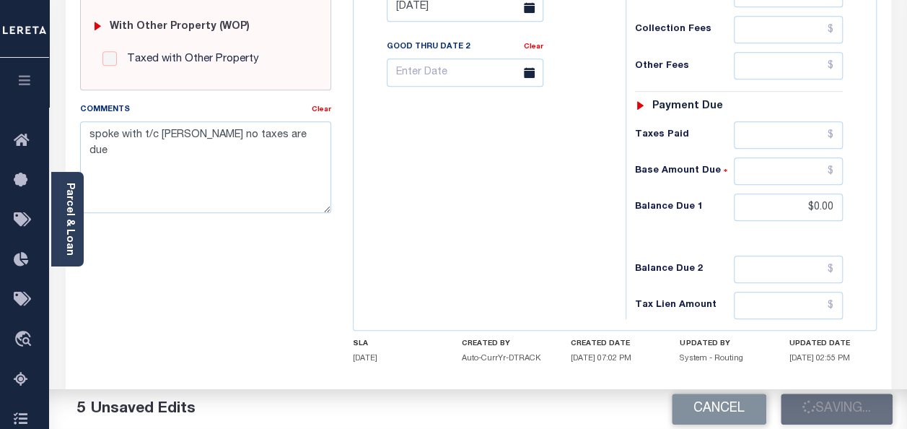
checkbox input "false"
type input "$0"
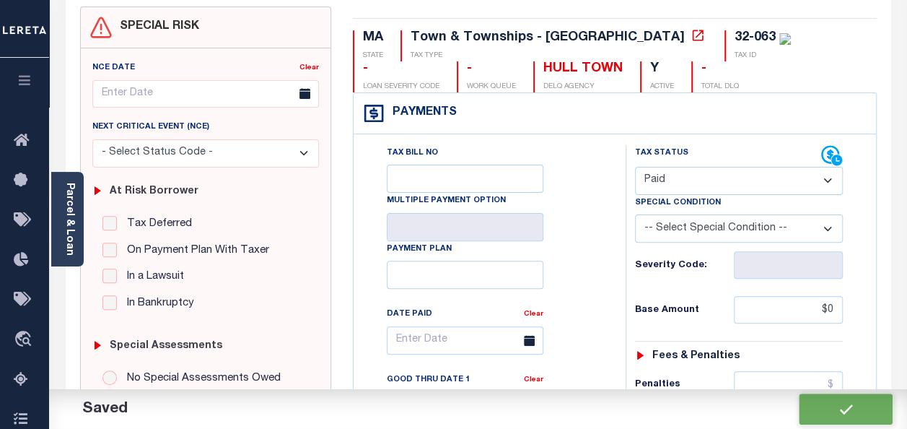
scroll to position [0, 0]
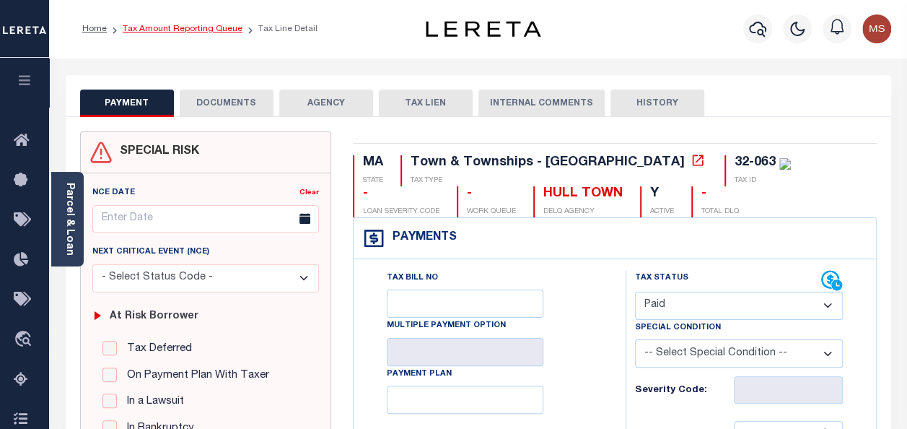
click at [161, 31] on link "Tax Amount Reporting Queue" at bounding box center [183, 29] width 120 height 9
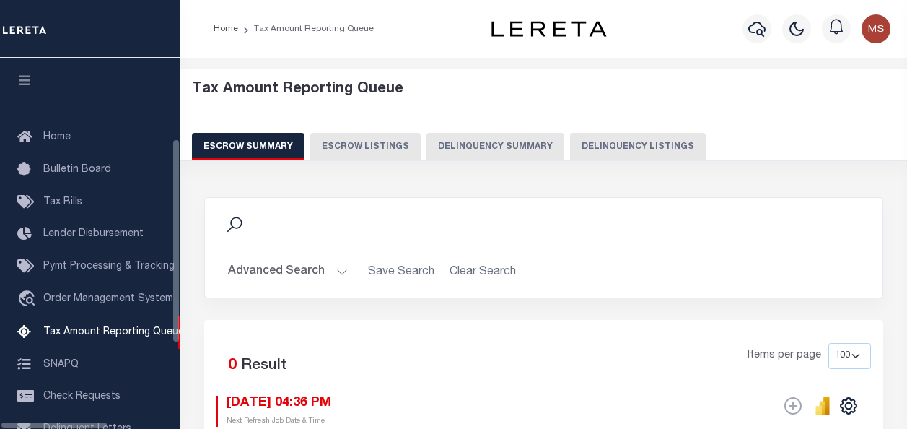
select select "100"
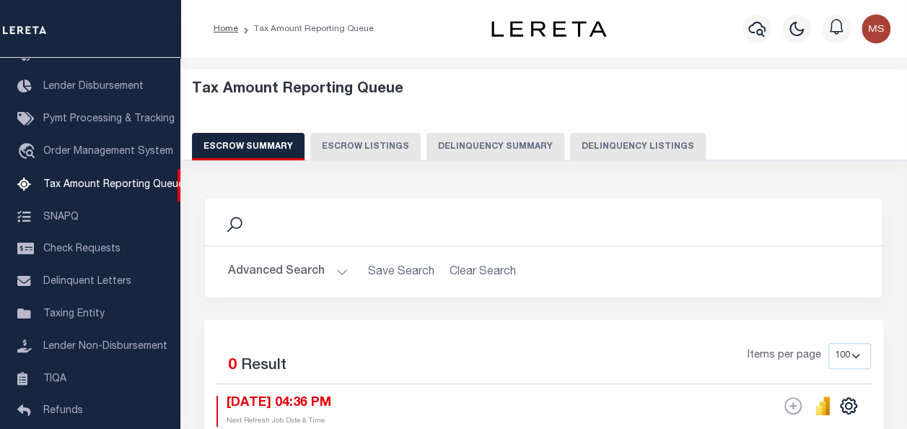
click at [590, 141] on button "Delinquency Listings" at bounding box center [638, 146] width 136 height 27
select select "100"
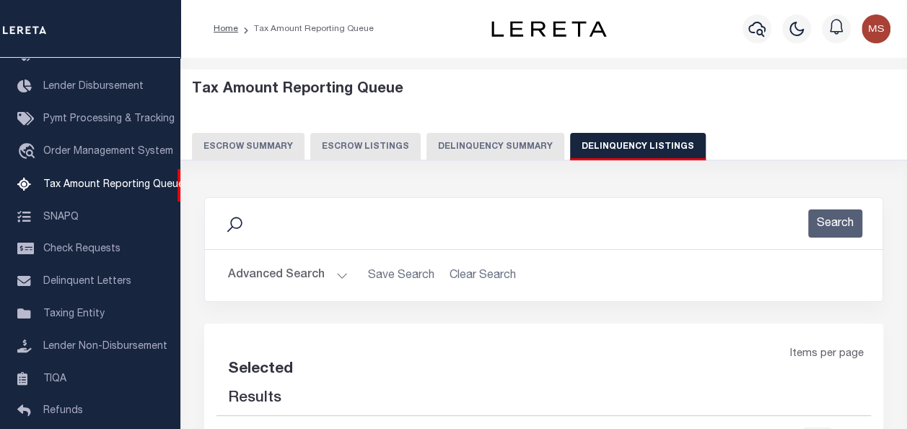
select select "100"
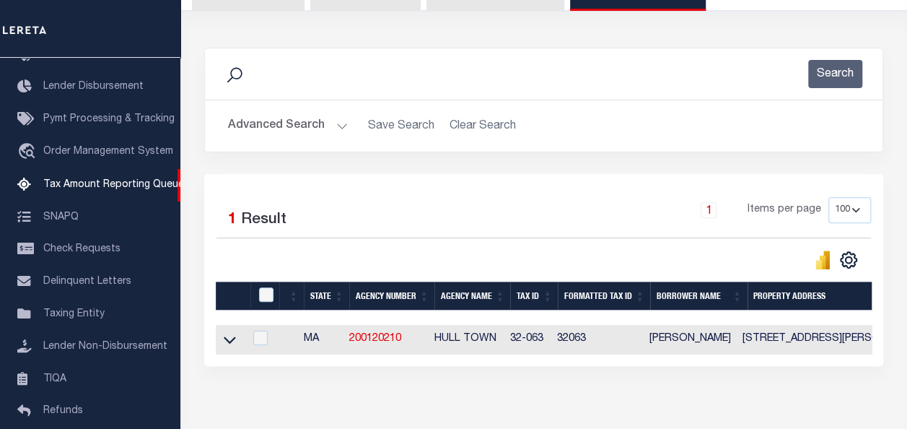
scroll to position [226, 0]
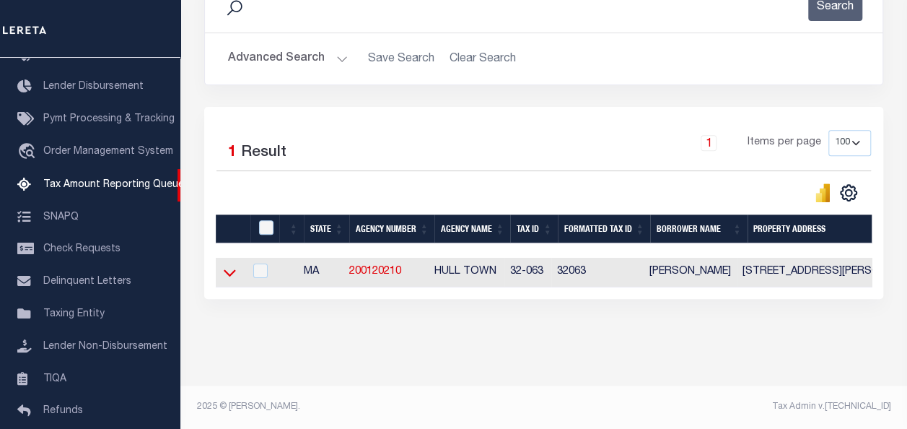
click at [226, 265] on icon at bounding box center [230, 272] width 12 height 15
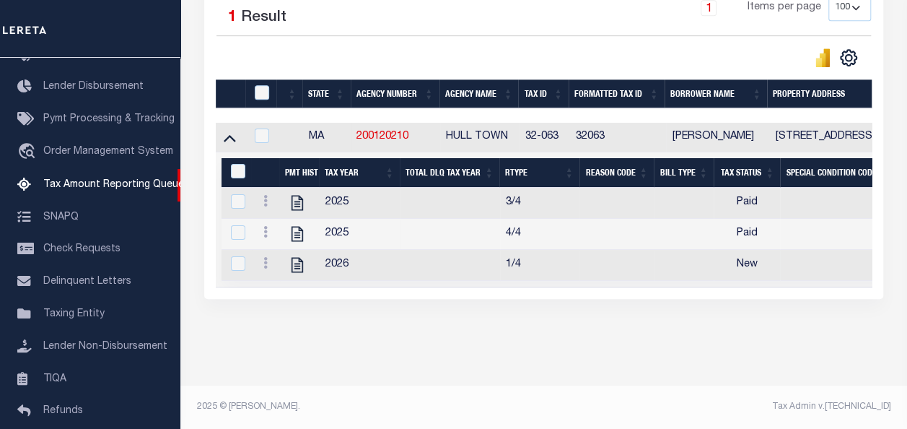
scroll to position [362, 0]
click at [263, 257] on icon at bounding box center [265, 263] width 4 height 12
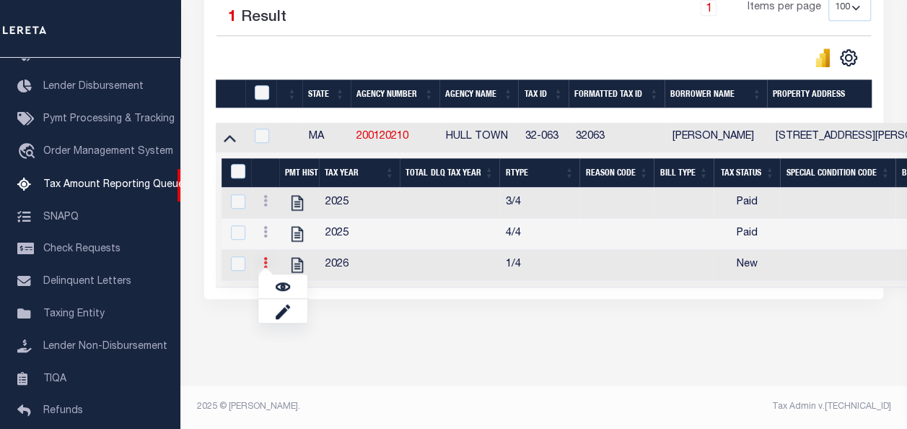
scroll to position [353, 0]
click at [284, 290] on img "" at bounding box center [283, 286] width 14 height 14
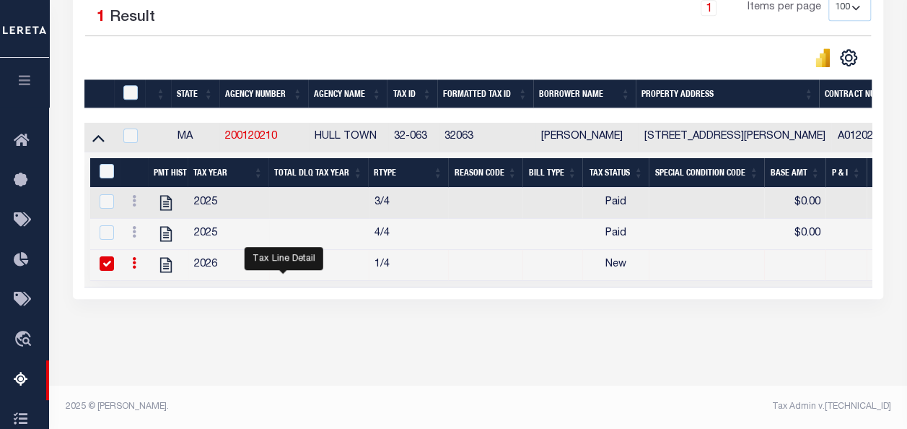
checkbox input "true"
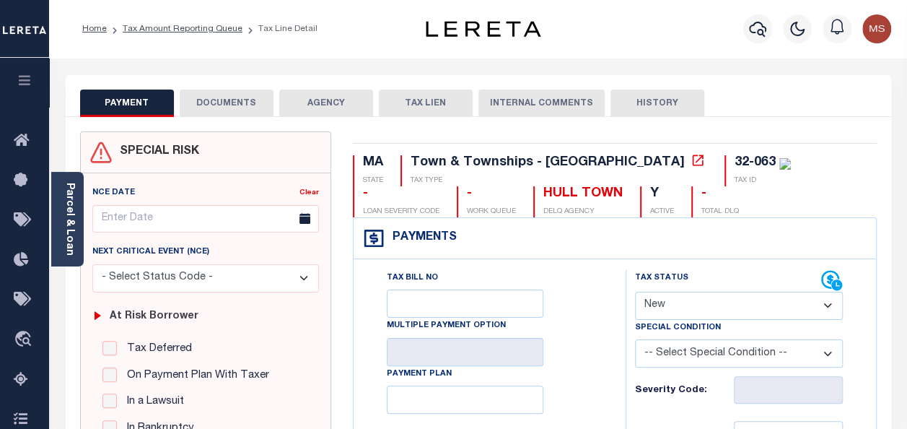
click at [699, 306] on select "- Select Status Code - Open Due/Unpaid Paid Incomplete No Tax Due Internal Refu…" at bounding box center [739, 305] width 208 height 28
select select "PYD"
click at [635, 291] on select "- Select Status Code - Open Due/Unpaid Paid Incomplete No Tax Due Internal Refu…" at bounding box center [739, 305] width 208 height 28
type input "[DATE]"
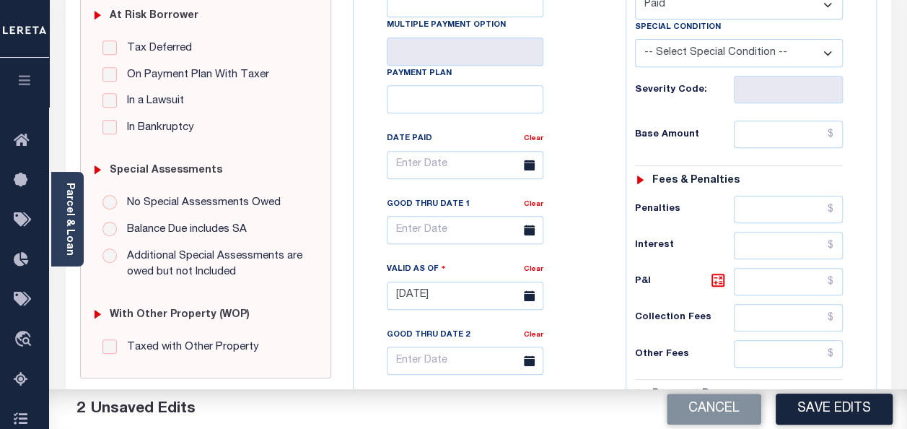
scroll to position [361, 0]
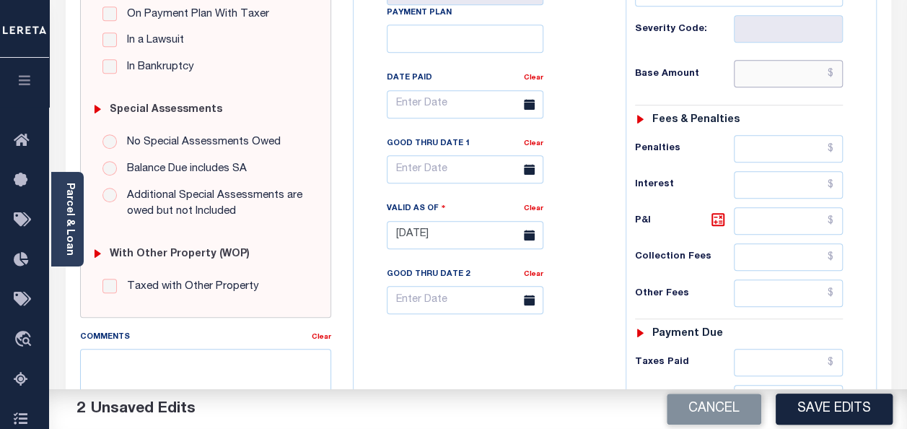
click at [785, 82] on input "text" at bounding box center [788, 73] width 109 height 27
type input "$0.00"
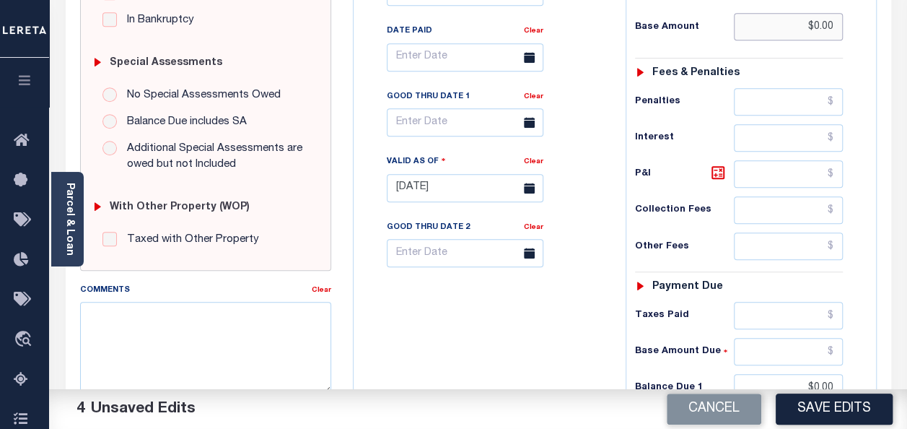
scroll to position [649, 0]
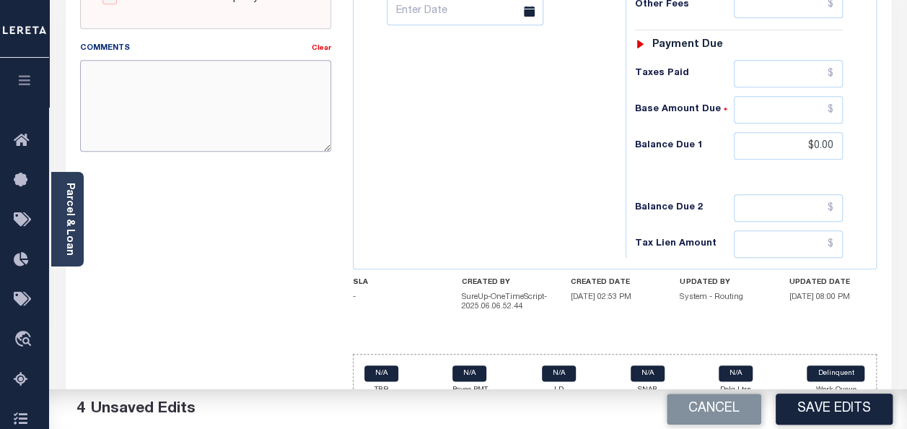
click at [178, 105] on textarea "Comments" at bounding box center [205, 105] width 251 height 91
paste textarea "spoke with t/c MELISAno taxes are due"
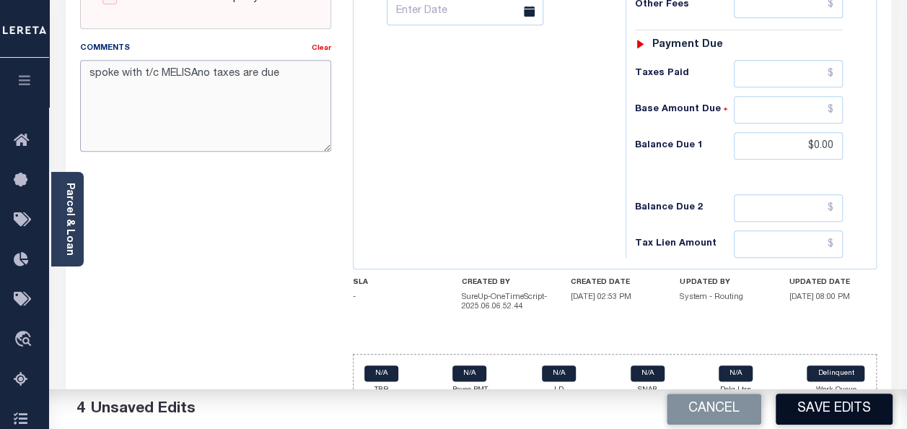
type textarea "spoke with t/c MELISAno taxes are due"
click at [817, 410] on button "Save Edits" at bounding box center [834, 408] width 117 height 31
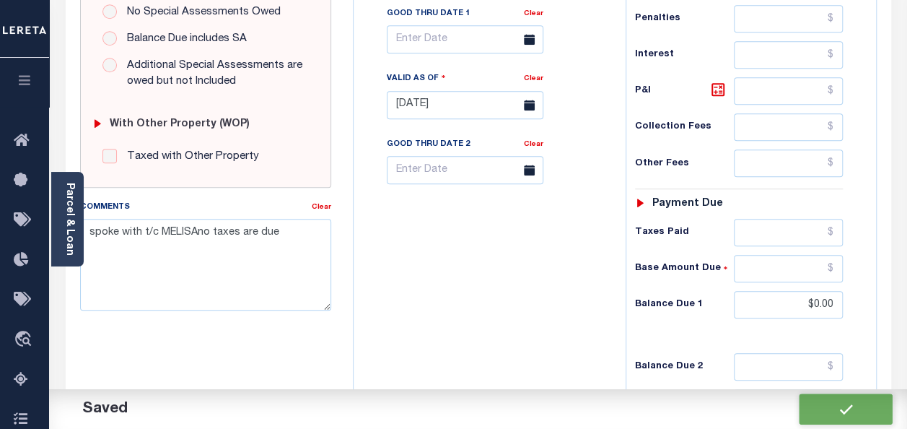
checkbox input "false"
type input "$0"
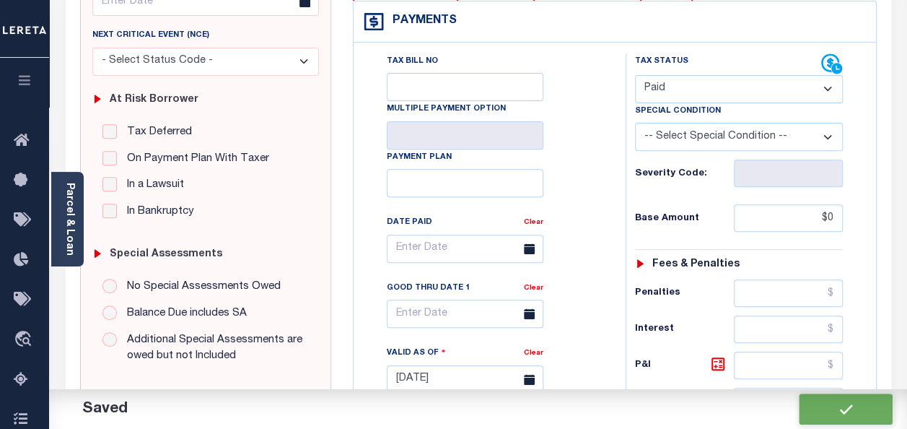
scroll to position [0, 0]
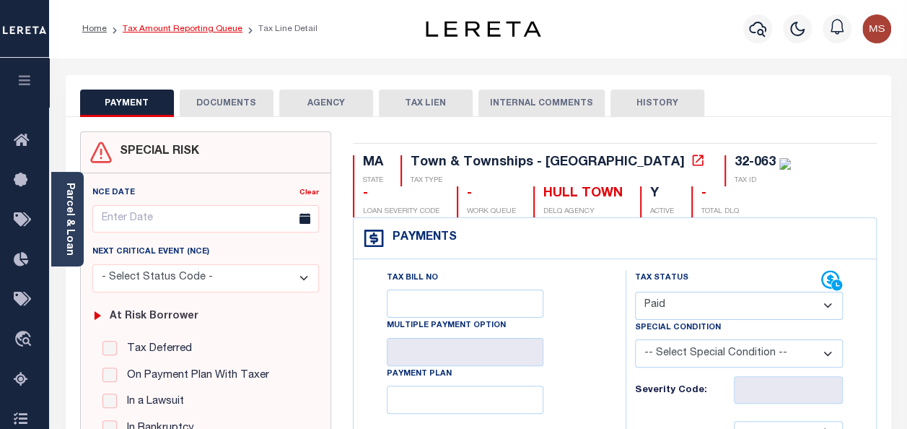
click at [175, 31] on link "Tax Amount Reporting Queue" at bounding box center [183, 29] width 120 height 9
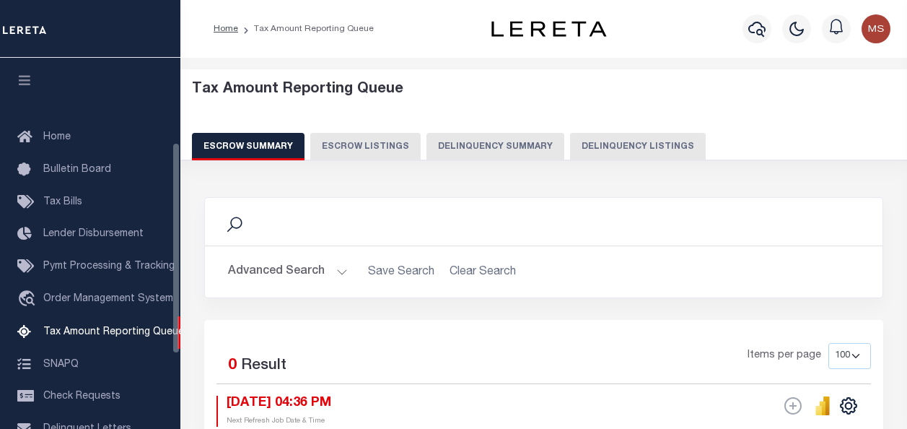
select select "100"
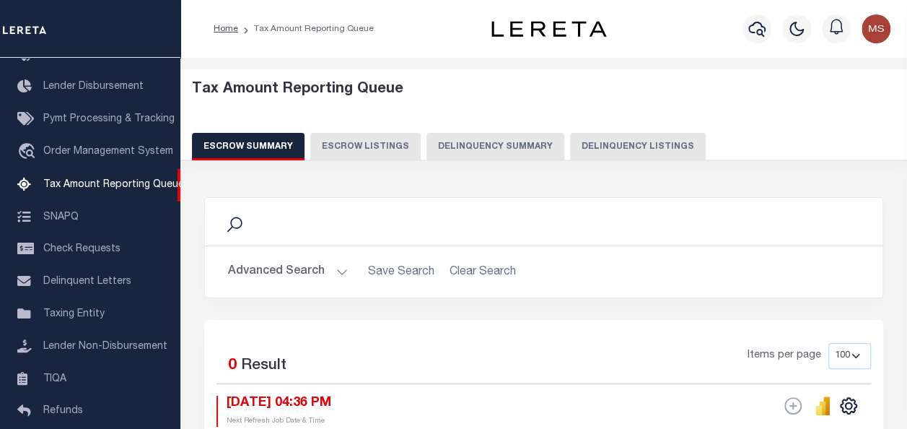
drag, startPoint x: 649, startPoint y: 149, endPoint x: 641, endPoint y: 147, distance: 7.4
click at [649, 149] on button "Delinquency Listings" at bounding box center [638, 146] width 136 height 27
select select "100"
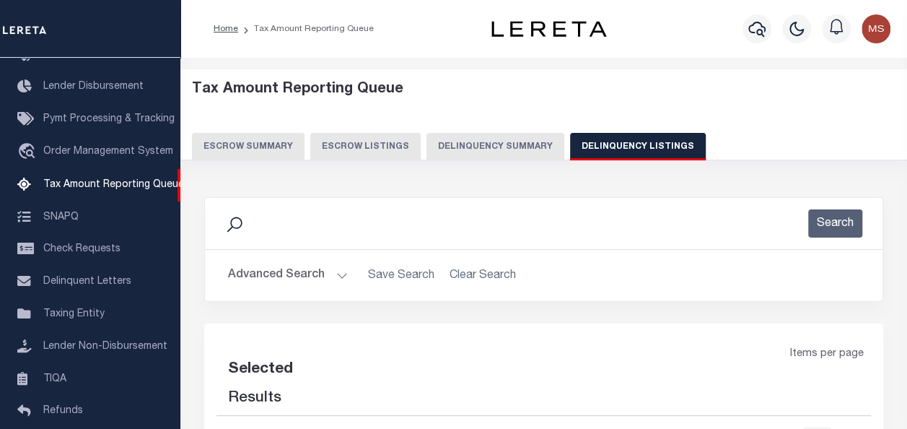
select select "100"
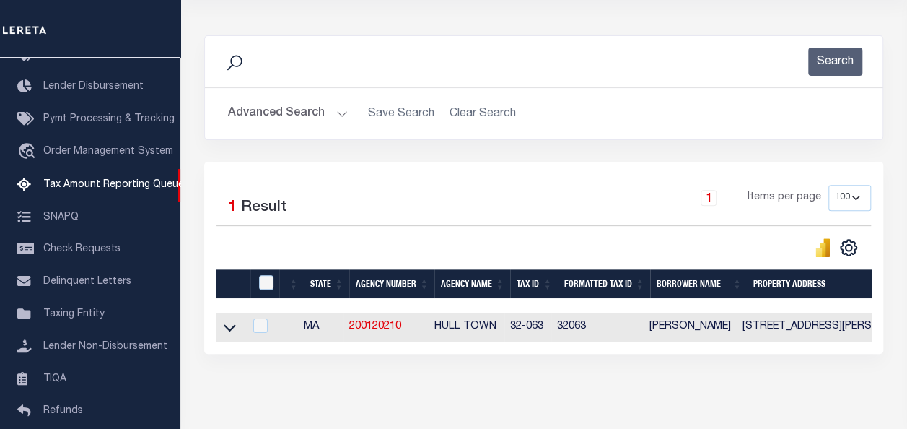
scroll to position [226, 0]
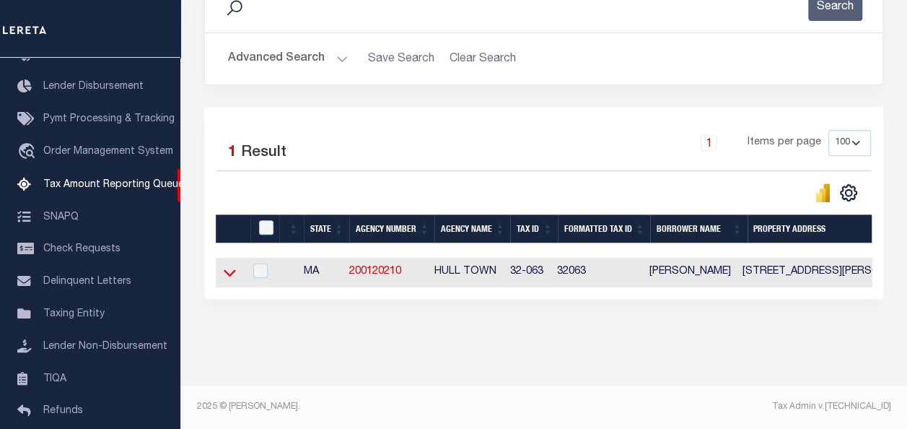
click at [234, 270] on icon at bounding box center [230, 273] width 12 height 7
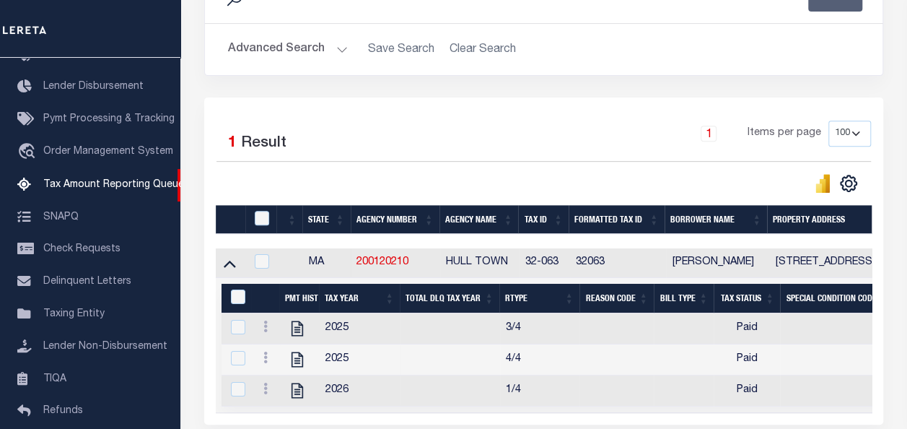
scroll to position [362, 0]
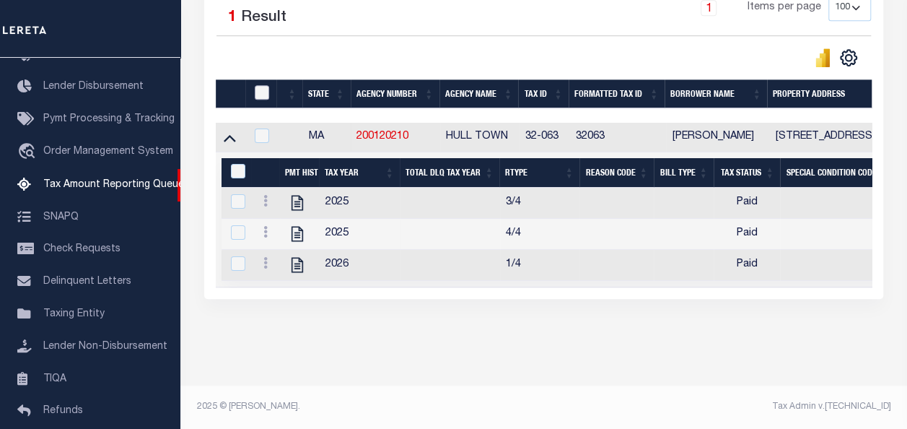
click at [263, 85] on input "checkbox" at bounding box center [262, 92] width 14 height 14
checkbox input "true"
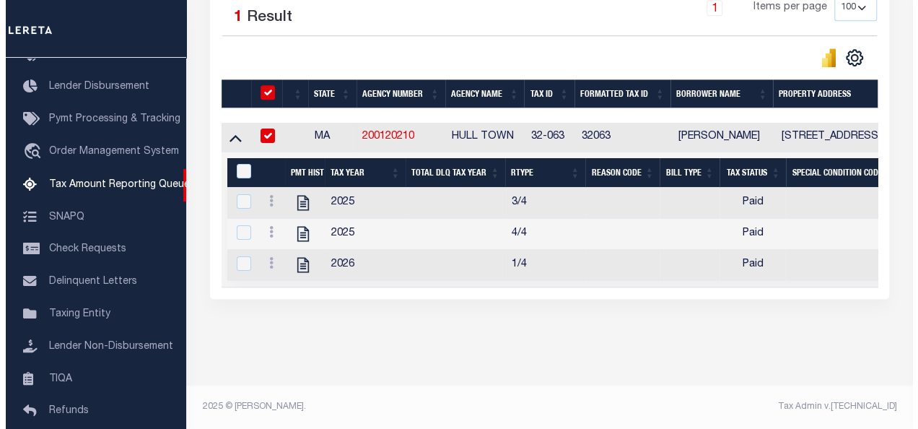
scroll to position [359, 0]
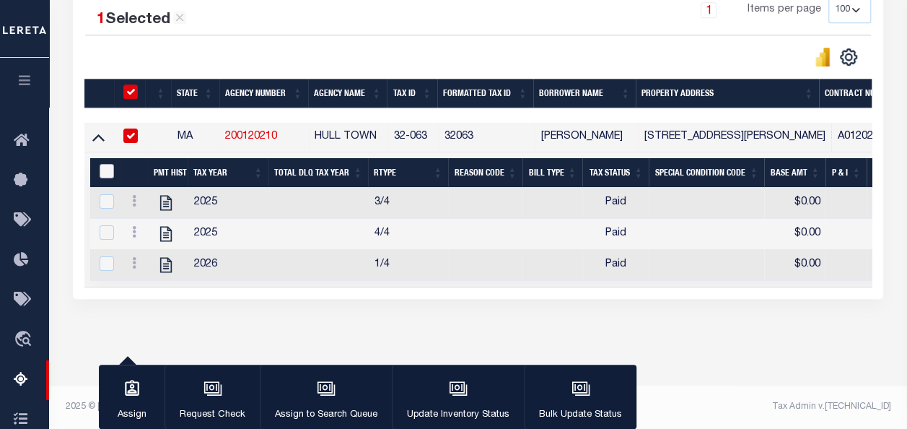
click at [100, 164] on input "&nbsp;" at bounding box center [107, 171] width 14 height 14
checkbox input "true"
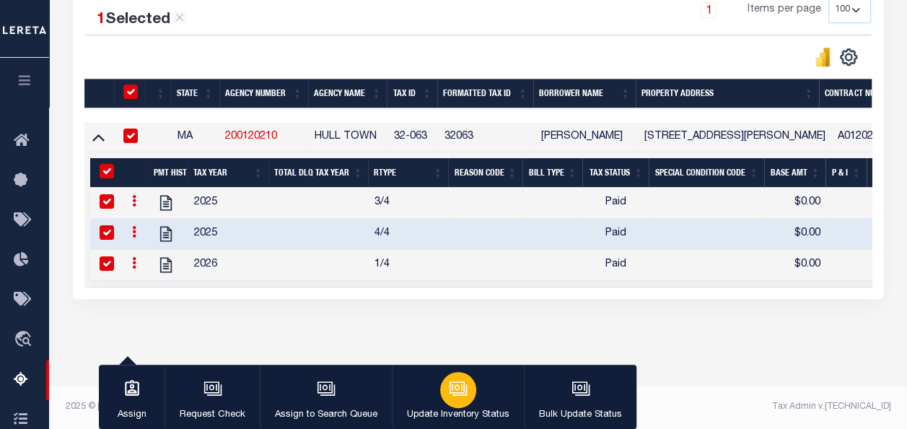
click at [462, 392] on icon "button" at bounding box center [459, 389] width 14 height 11
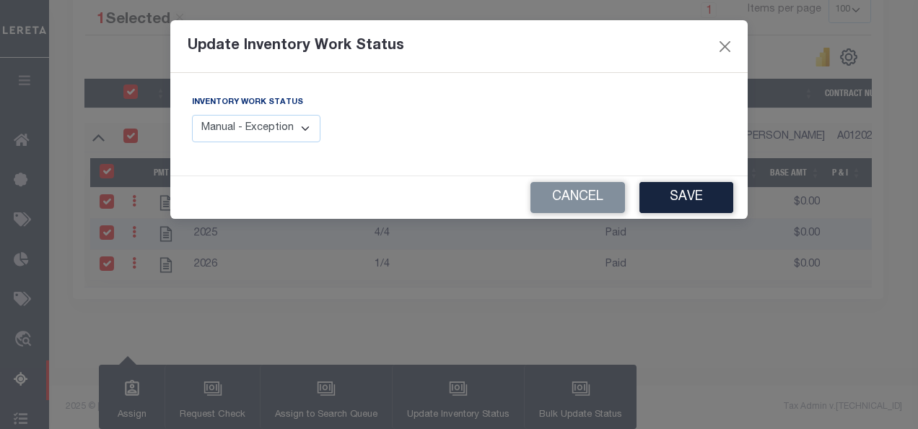
click at [306, 128] on select "Manual - Exception Pended - Awaiting Search Late Add Exception Completed" at bounding box center [256, 129] width 128 height 28
select select "4"
click at [192, 115] on select "Manual - Exception Pended - Awaiting Search Late Add Exception Completed" at bounding box center [256, 129] width 128 height 28
click at [674, 201] on button "Save" at bounding box center [686, 197] width 94 height 31
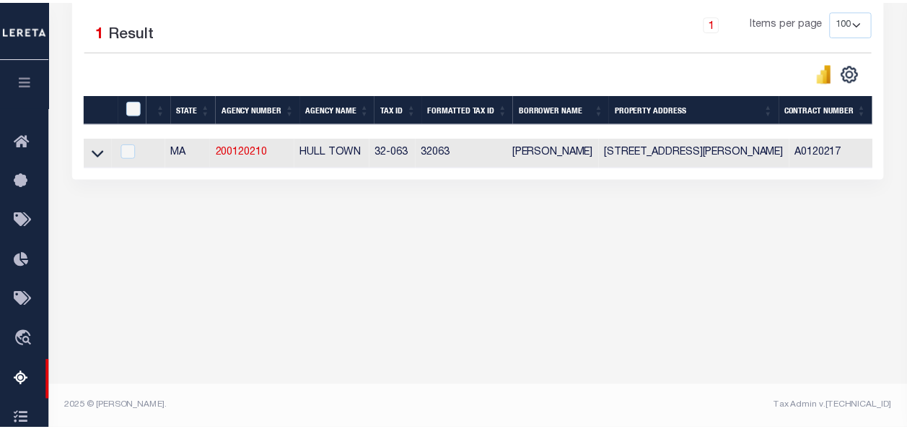
scroll to position [336, 0]
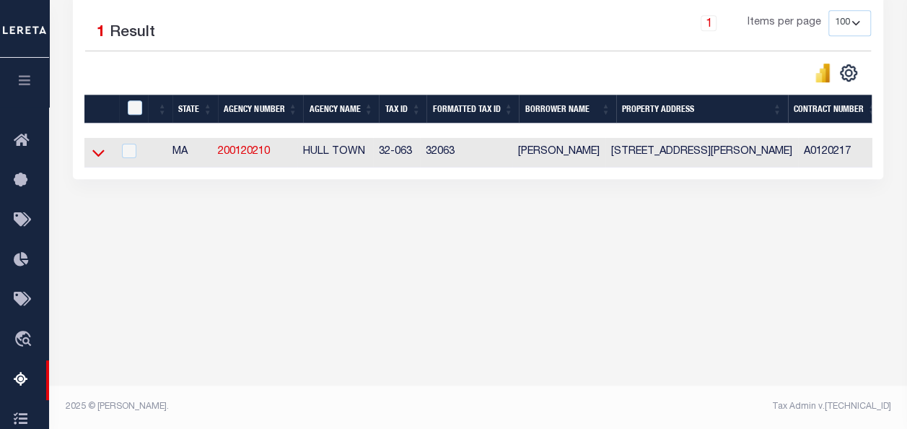
click at [97, 157] on icon at bounding box center [98, 152] width 12 height 15
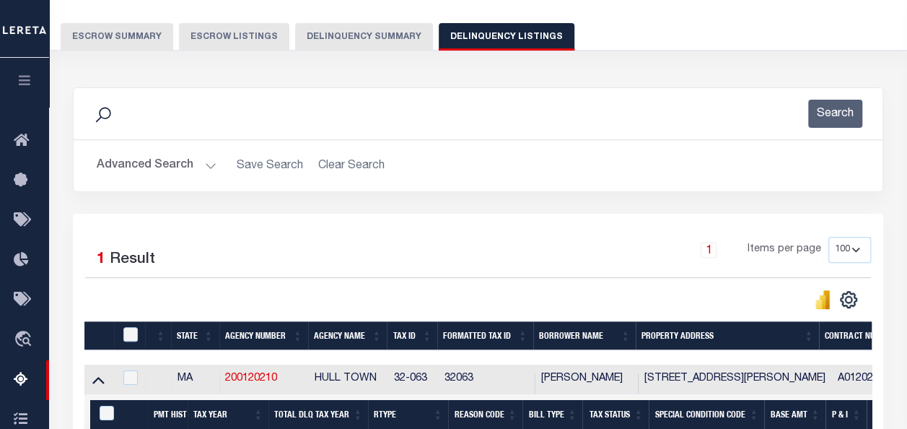
scroll to position [48, 0]
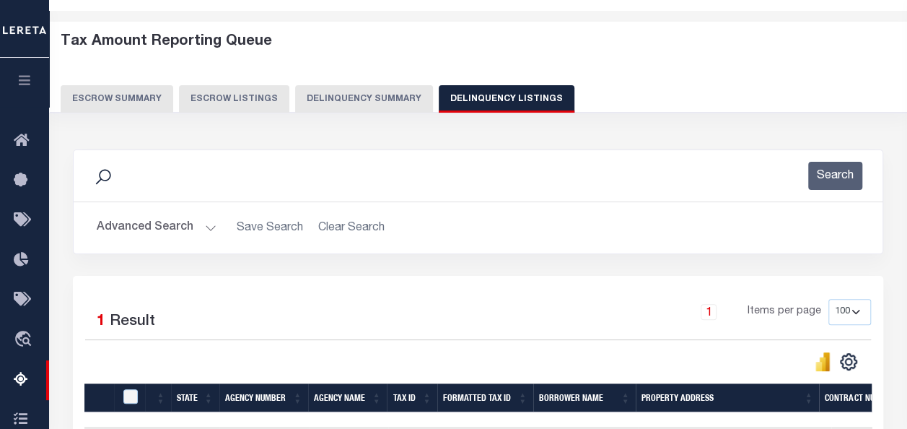
click at [203, 224] on button "Advanced Search" at bounding box center [157, 228] width 120 height 28
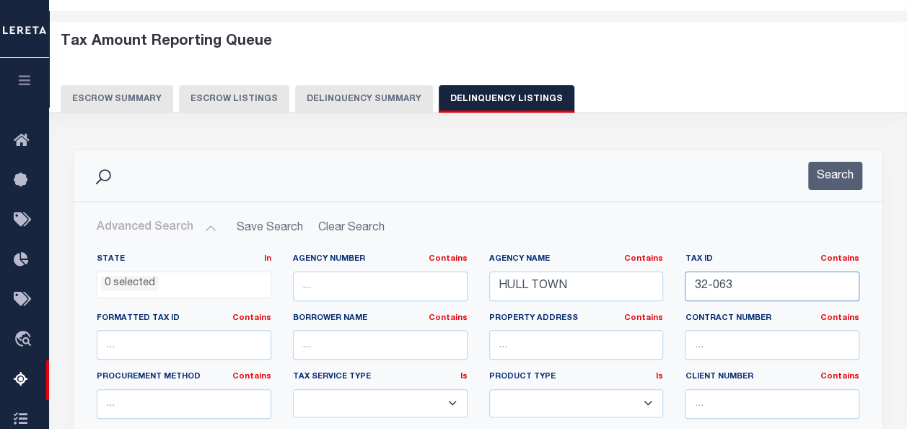
drag, startPoint x: 751, startPoint y: 285, endPoint x: 652, endPoint y: 273, distance: 99.6
click at [652, 273] on div "State In In AK AL AR AZ CA CO CT DC DE FL GA GU HI IA ID IL IN KS KY LA MA MD M…" at bounding box center [478, 400] width 784 height 294
paste input "[PHONE_NUMBER]"
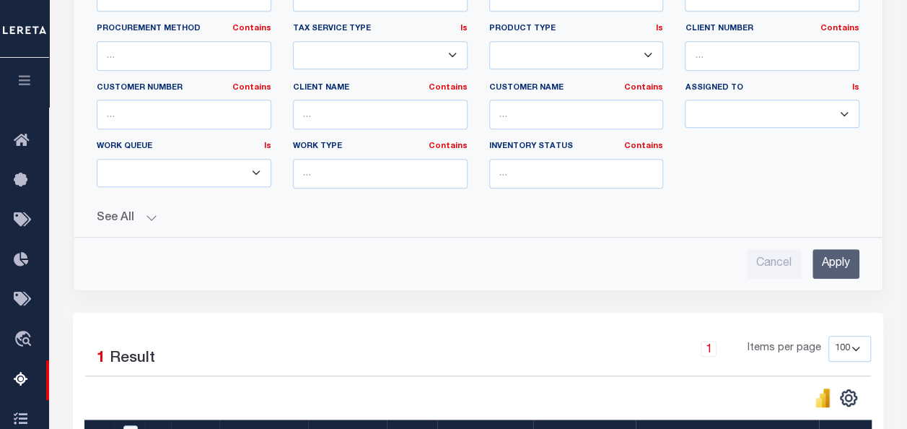
scroll to position [408, 0]
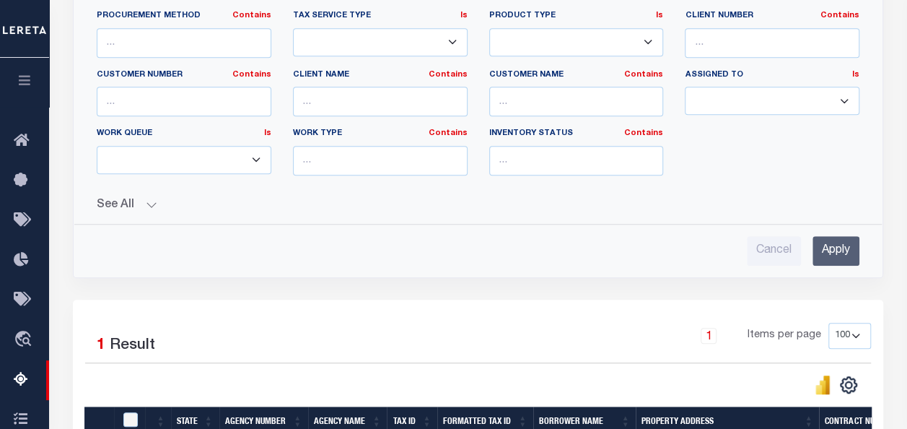
type input "[PHONE_NUMBER]"
click at [830, 244] on input "Apply" at bounding box center [835, 251] width 47 height 30
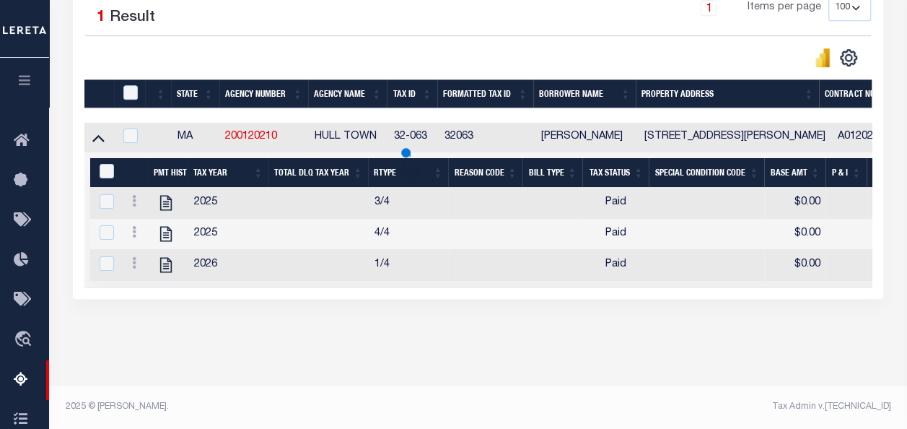
scroll to position [336, 0]
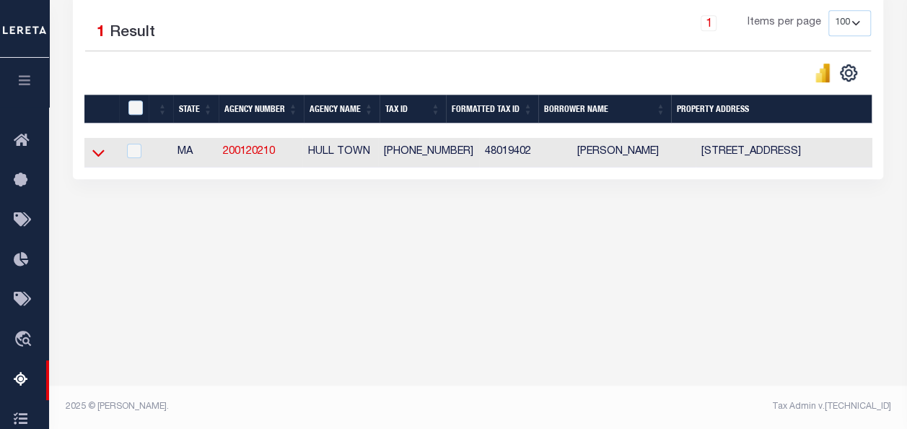
click at [95, 148] on icon at bounding box center [98, 152] width 12 height 15
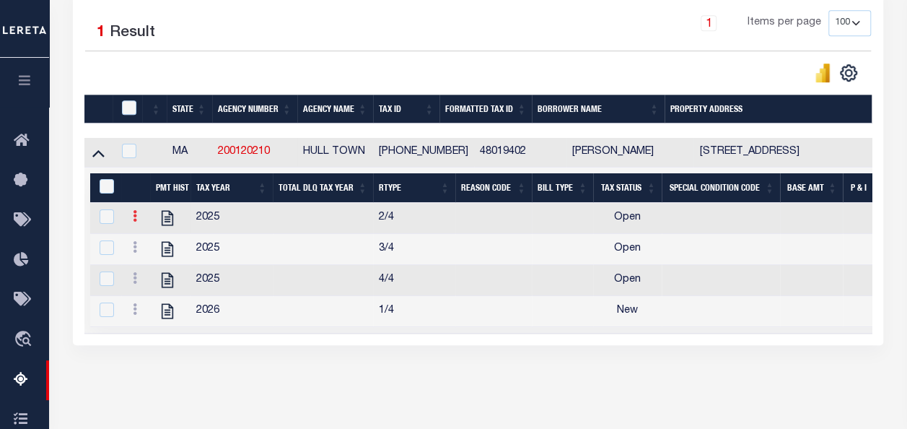
click at [133, 218] on icon at bounding box center [135, 216] width 4 height 12
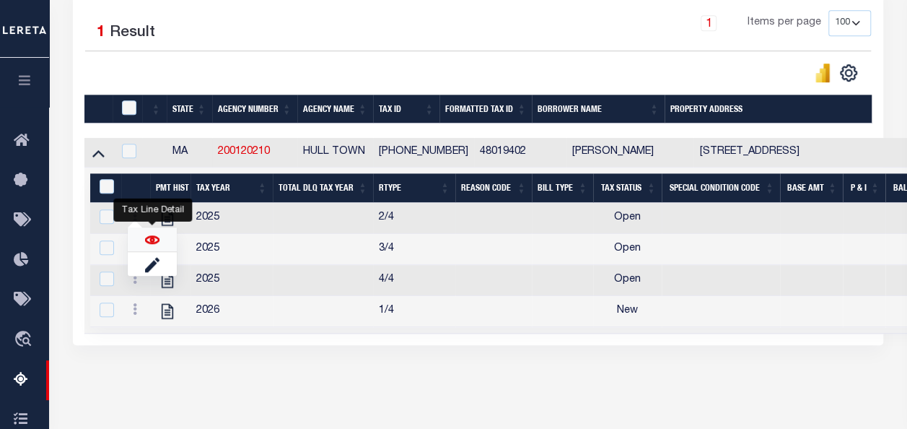
click at [152, 242] on img "" at bounding box center [152, 239] width 14 height 14
checkbox input "false"
checkbox input "true"
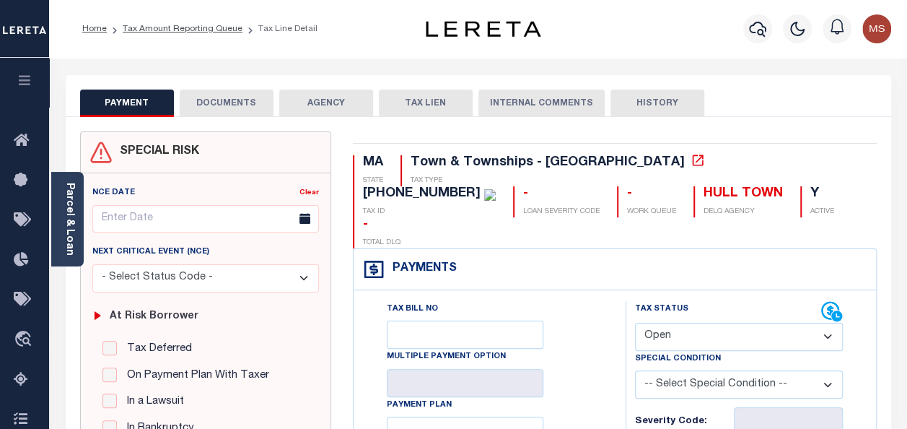
click at [675, 322] on select "- Select Status Code - Open Due/Unpaid Paid Incomplete No Tax Due Internal Refu…" at bounding box center [739, 336] width 208 height 28
select select "PYD"
click at [635, 322] on select "- Select Status Code - Open Due/Unpaid Paid Incomplete No Tax Due Internal Refu…" at bounding box center [739, 336] width 208 height 28
type input "[DATE]"
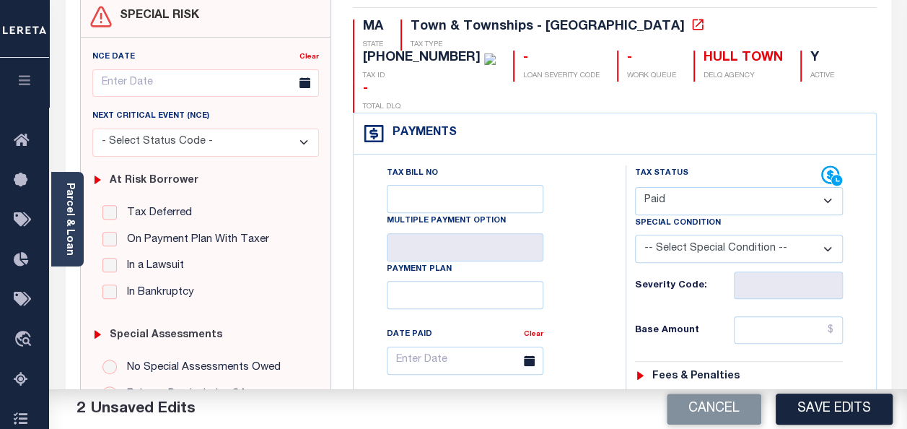
scroll to position [216, 0]
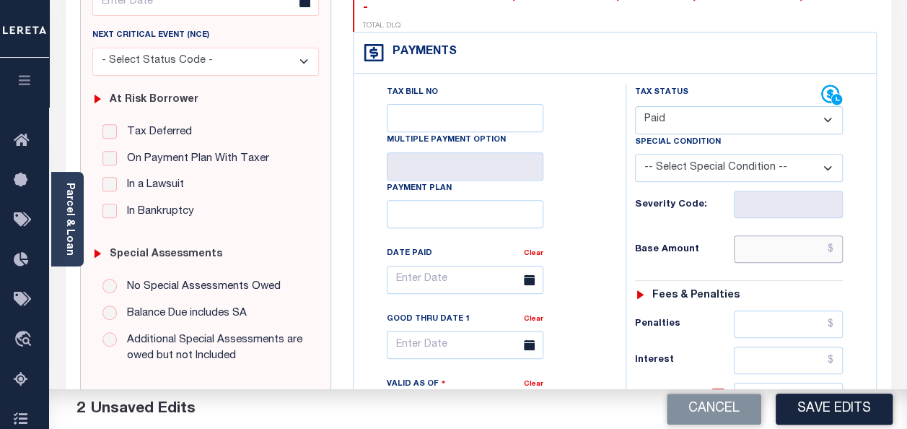
click at [780, 235] on input "text" at bounding box center [788, 248] width 109 height 27
type input "$0.00"
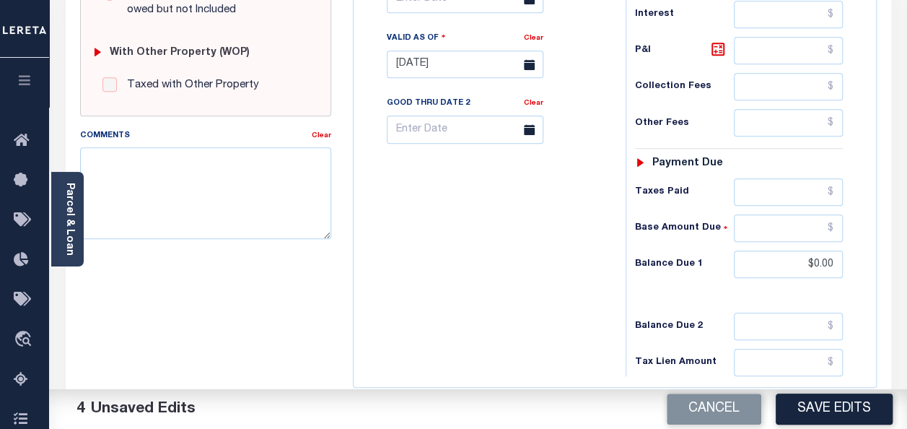
scroll to position [577, 0]
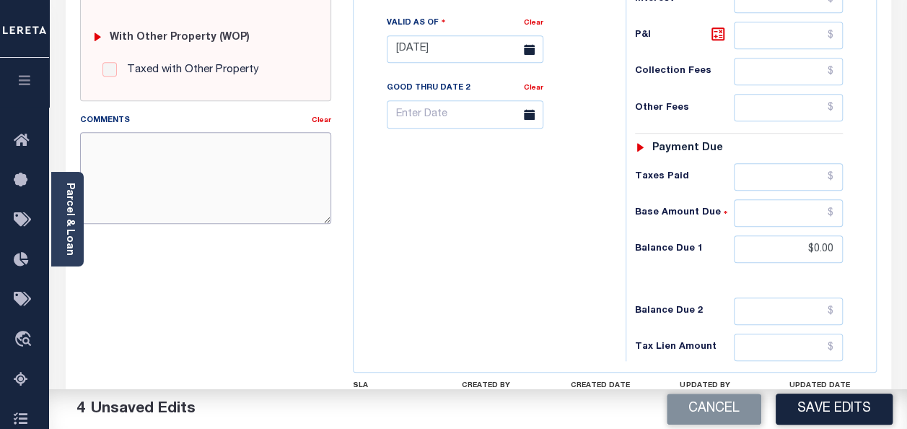
click at [179, 175] on textarea "Comments" at bounding box center [205, 177] width 251 height 91
paste textarea "spoke with t/c MELISAno taxes are due"
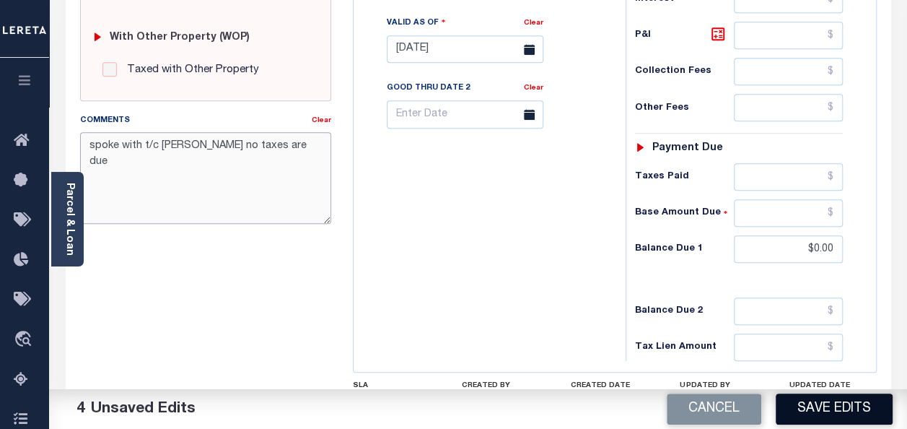
type textarea "spoke with t/c [PERSON_NAME] no taxes are due"
click at [825, 409] on button "Save Edits" at bounding box center [834, 408] width 117 height 31
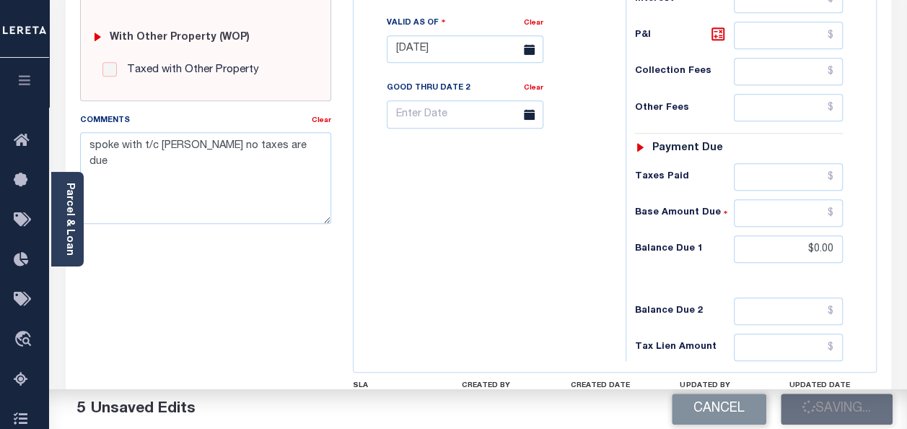
scroll to position [183, 0]
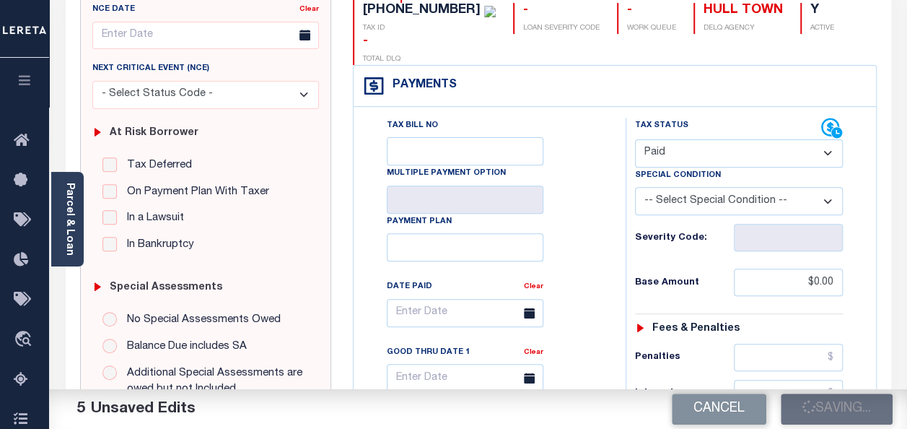
checkbox input "false"
type input "$0"
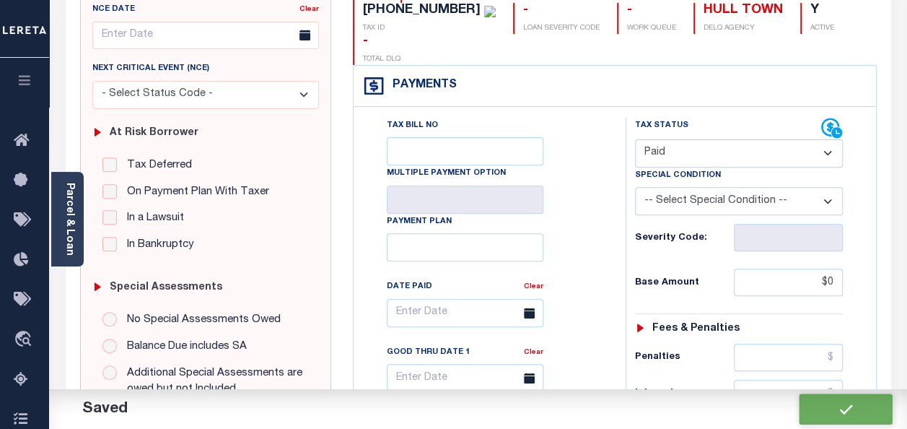
scroll to position [0, 0]
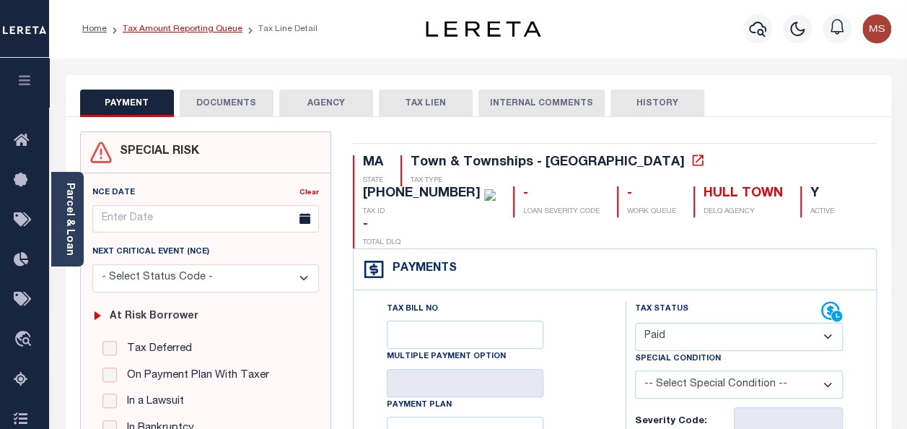
click at [168, 30] on link "Tax Amount Reporting Queue" at bounding box center [183, 29] width 120 height 9
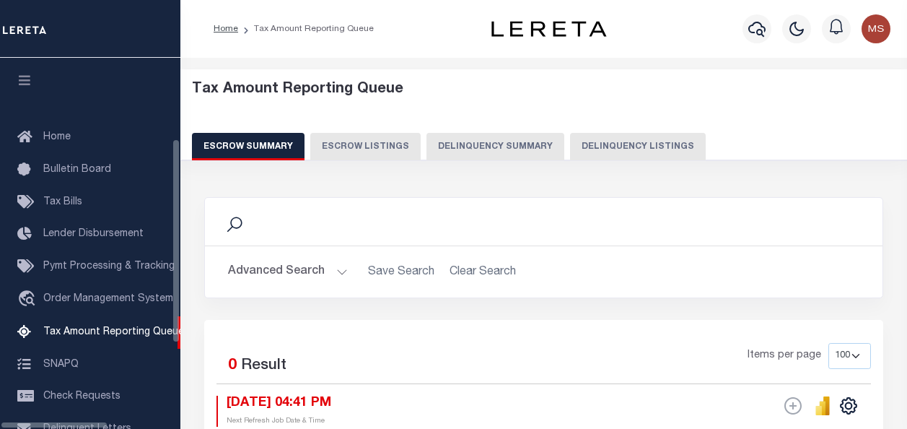
select select "100"
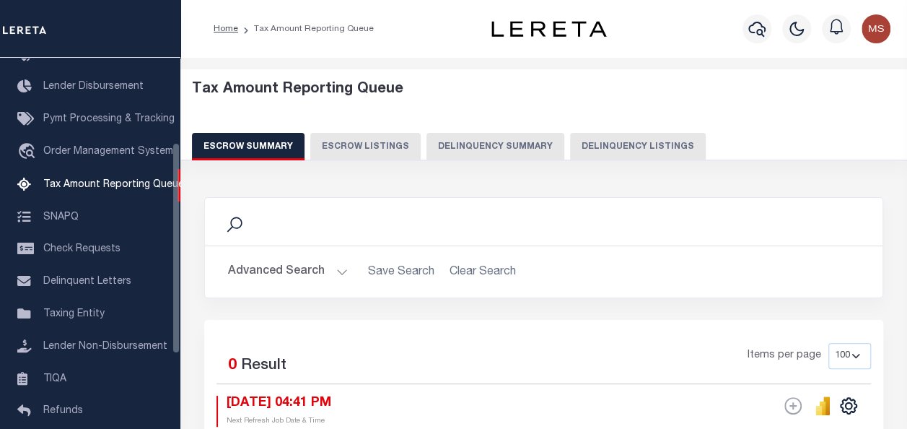
click at [570, 148] on button "Delinquency Listings" at bounding box center [638, 146] width 136 height 27
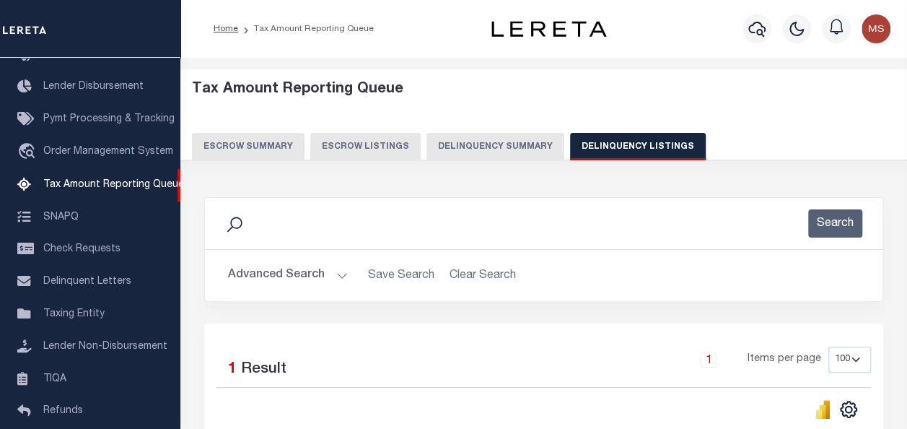
click at [587, 146] on button "Delinquency Listings" at bounding box center [638, 146] width 136 height 27
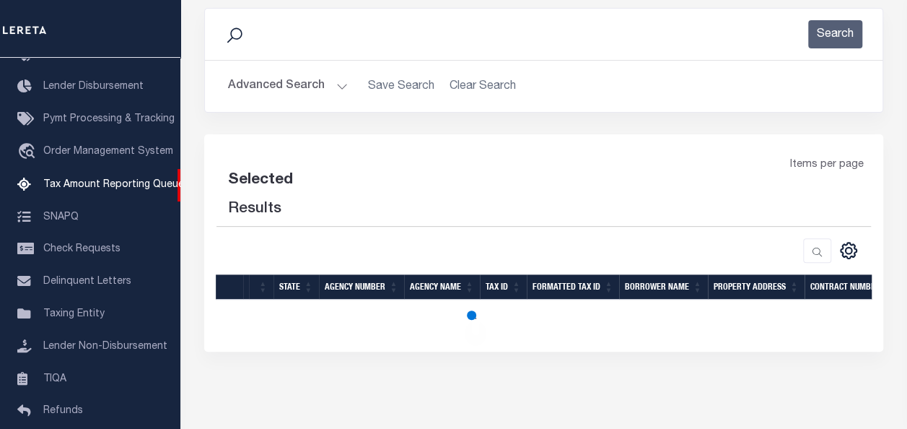
scroll to position [240, 0]
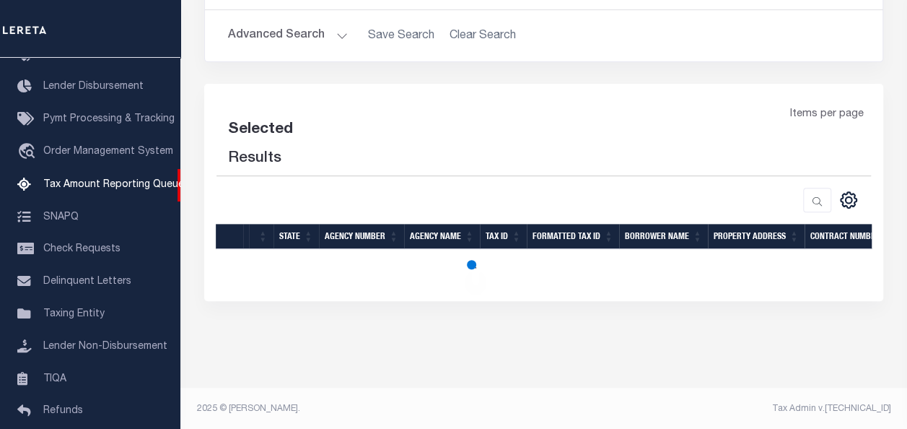
select select "100"
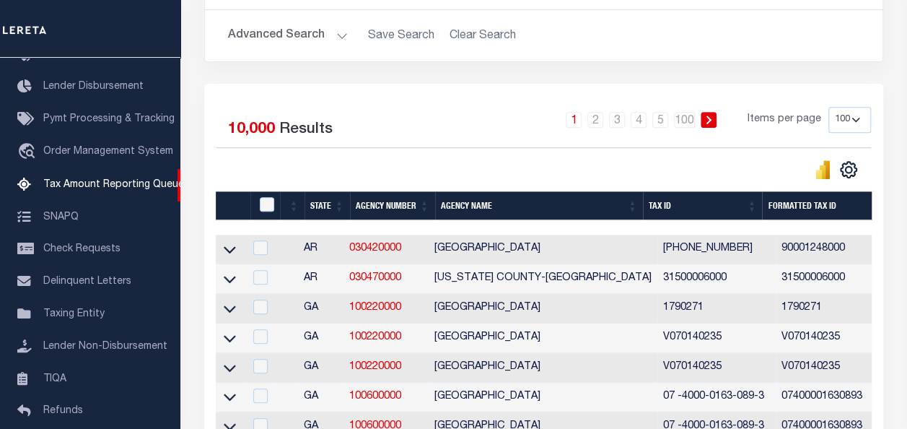
scroll to position [0, 0]
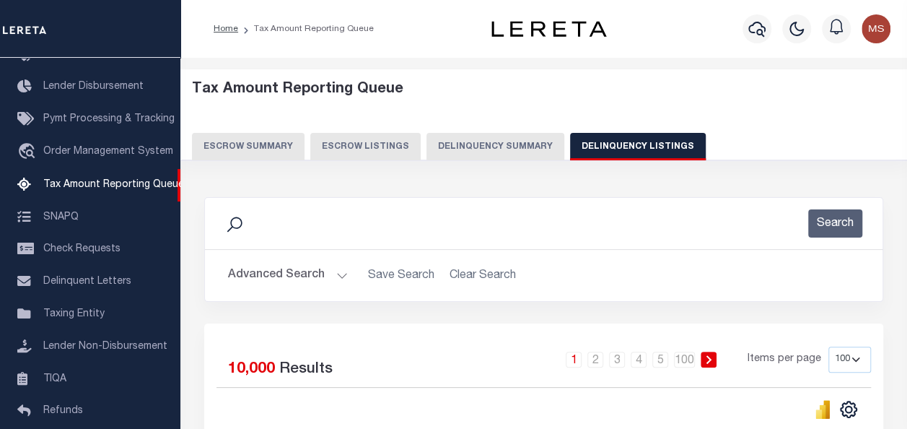
click at [616, 147] on button "Delinquency Listings" at bounding box center [638, 146] width 136 height 27
select select
select select "100"
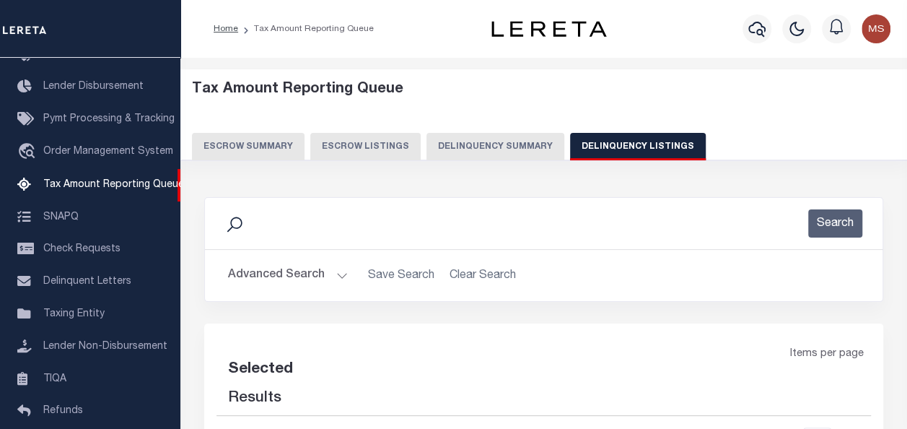
click at [328, 270] on button "Advanced Search" at bounding box center [288, 275] width 120 height 28
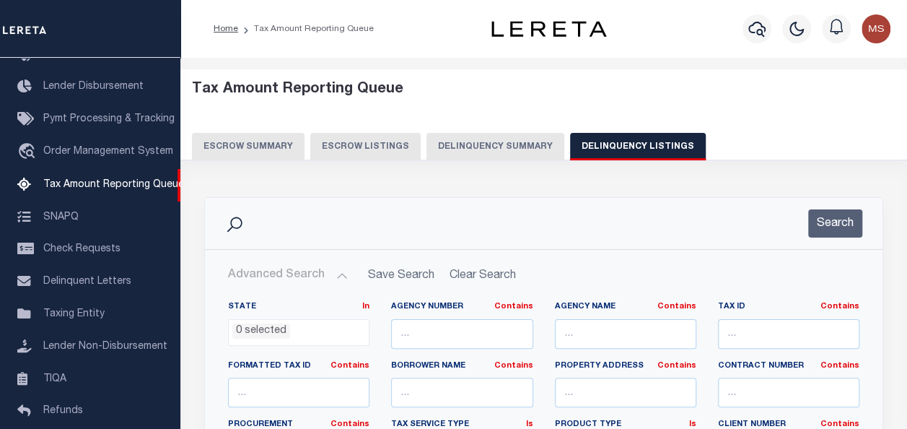
select select "100"
click at [750, 326] on input "text" at bounding box center [788, 334] width 141 height 30
paste input "spoke with t/c MELISAno taxes are due"
type input "spoke with t/c MELISAno taxes are due"
paste input "[PHONE_NUMBER]"
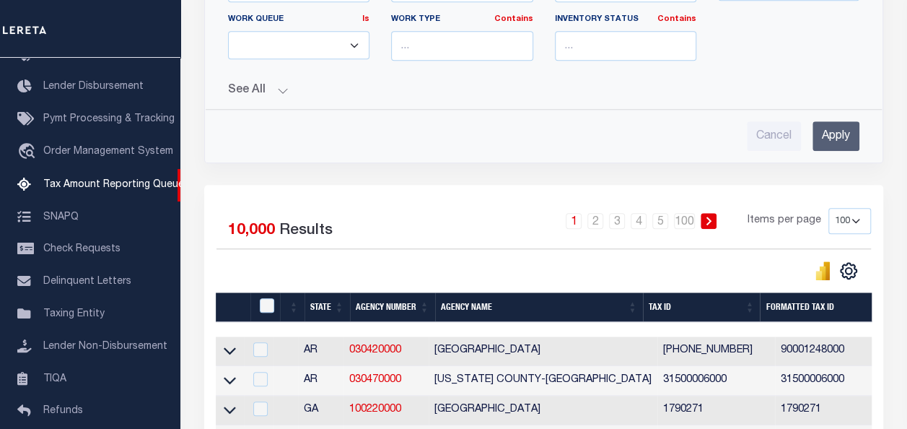
scroll to position [577, 0]
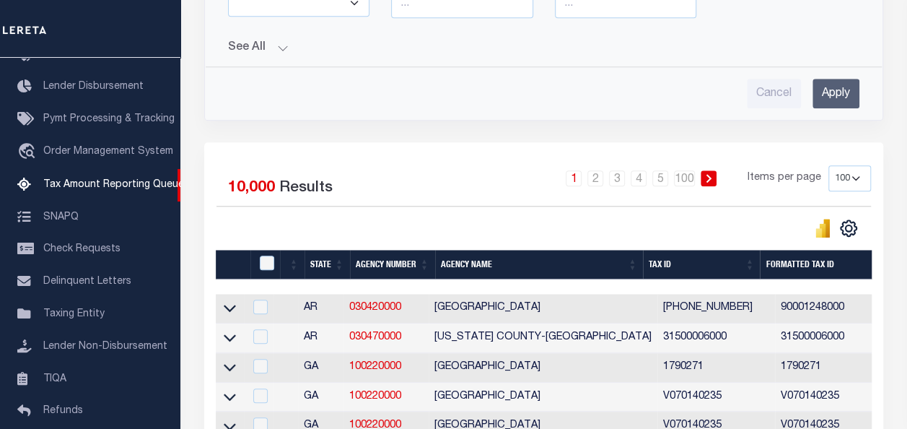
type input "[PHONE_NUMBER]"
click at [829, 79] on input "Apply" at bounding box center [835, 94] width 47 height 30
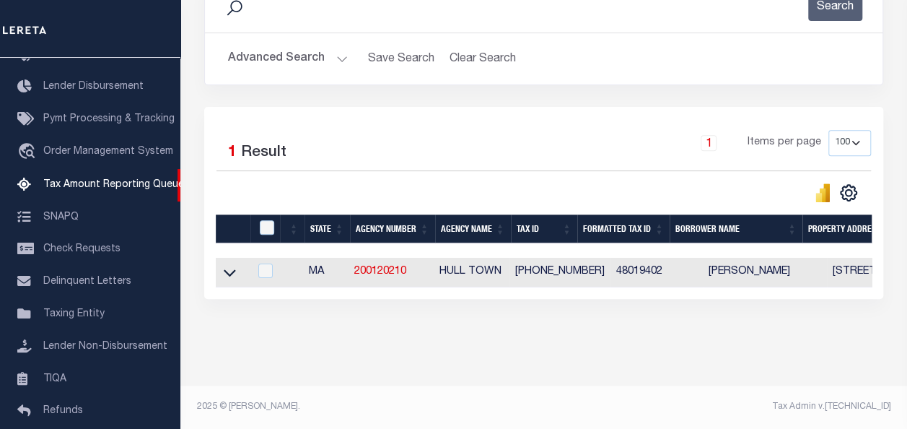
scroll to position [226, 0]
click at [229, 265] on icon at bounding box center [230, 272] width 12 height 15
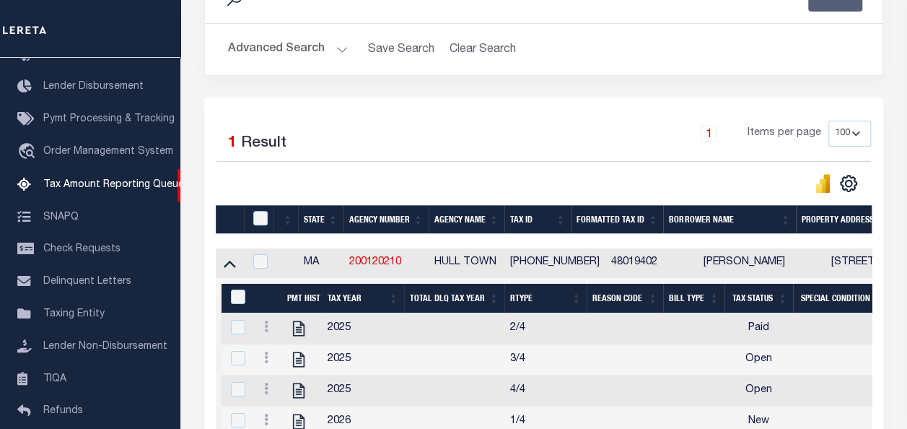
scroll to position [394, 0]
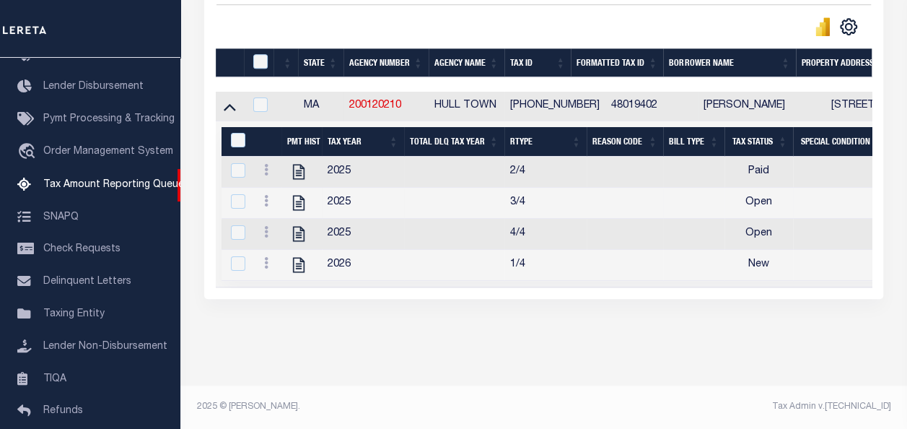
click at [266, 195] on icon at bounding box center [266, 201] width 4 height 12
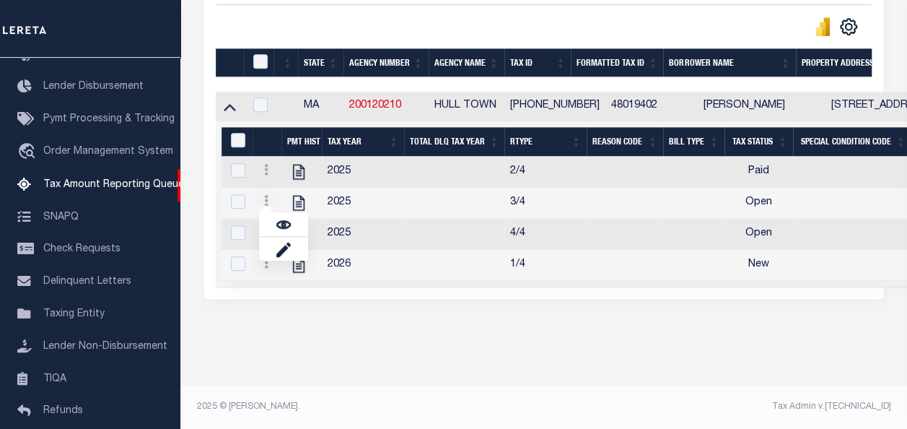
scroll to position [385, 0]
click at [281, 224] on img "" at bounding box center [283, 224] width 14 height 14
checkbox input "true"
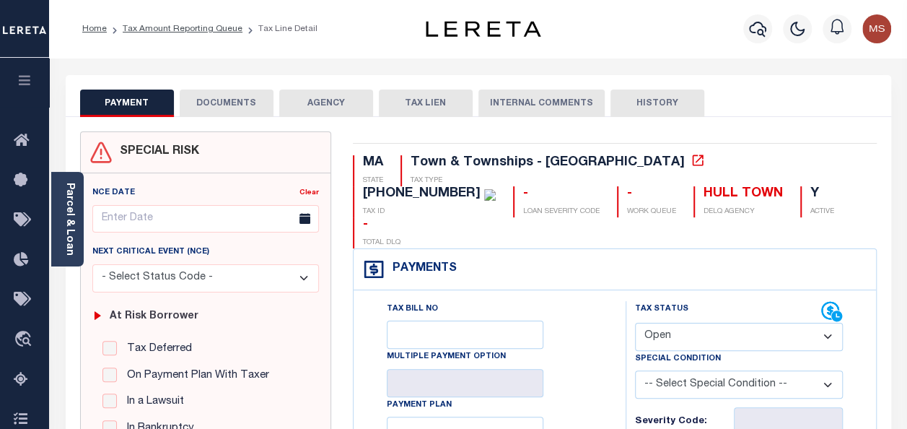
click at [693, 322] on select "- Select Status Code - Open Due/Unpaid Paid Incomplete No Tax Due Internal Refu…" at bounding box center [739, 336] width 208 height 28
select select "PYD"
click at [635, 322] on select "- Select Status Code - Open Due/Unpaid Paid Incomplete No Tax Due Internal Refu…" at bounding box center [739, 336] width 208 height 28
type input "[DATE]"
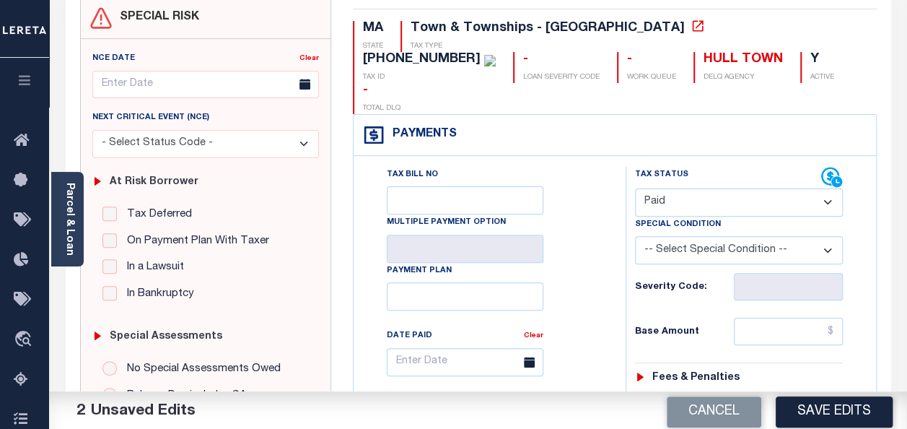
scroll to position [216, 0]
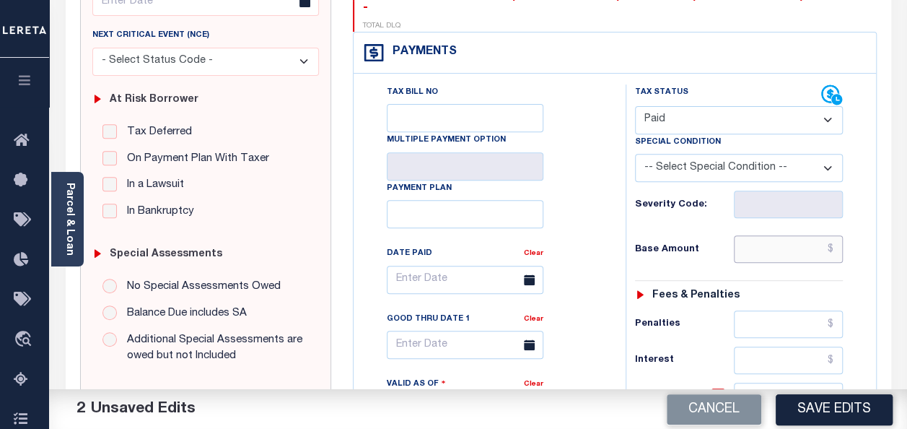
click at [769, 235] on input "text" at bounding box center [788, 248] width 109 height 27
type input "$0.00"
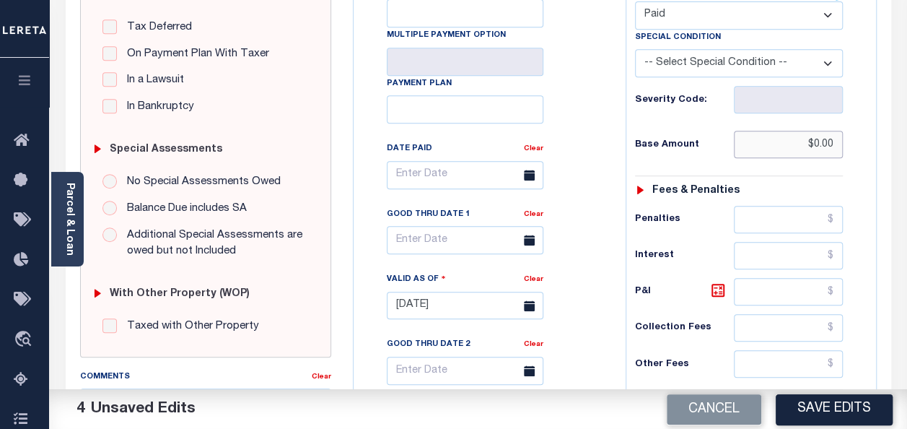
scroll to position [577, 0]
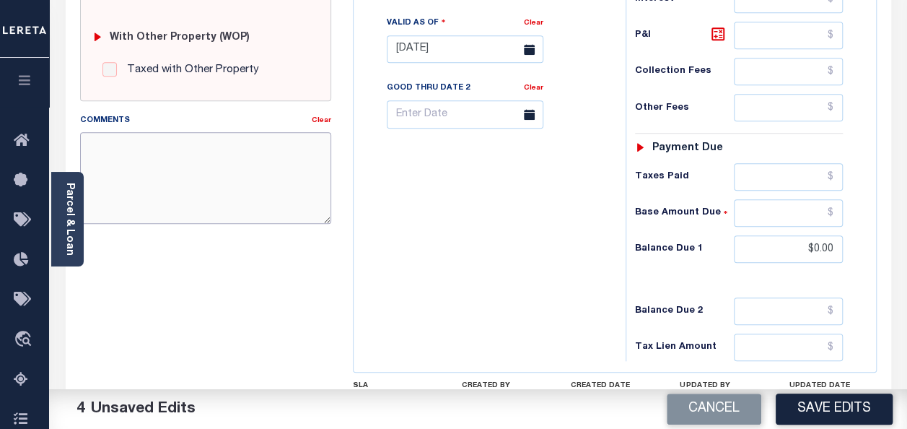
click at [234, 170] on textarea "Comments" at bounding box center [205, 177] width 251 height 91
click at [190, 185] on textarea "Comments" at bounding box center [205, 177] width 251 height 91
paste textarea "spoke with t/c MELISAno taxes are due"
type textarea "spoke with t/c MELISAno taxes are due"
click at [822, 408] on button "Save Edits" at bounding box center [834, 408] width 117 height 31
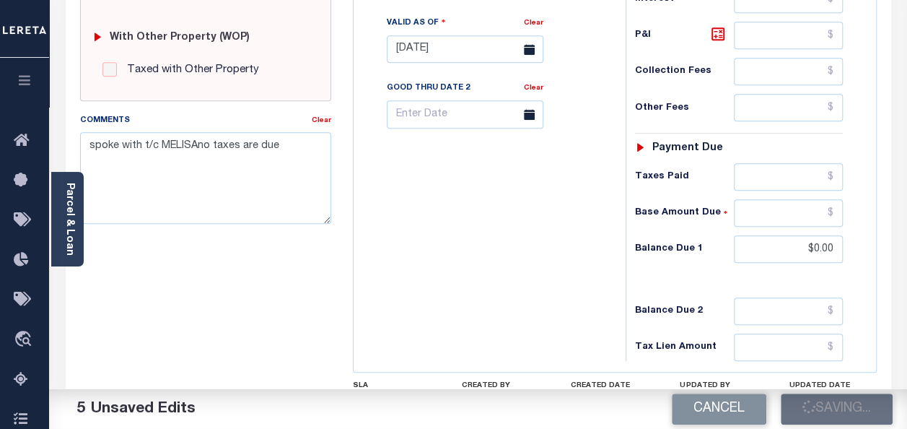
checkbox input "false"
type input "$0"
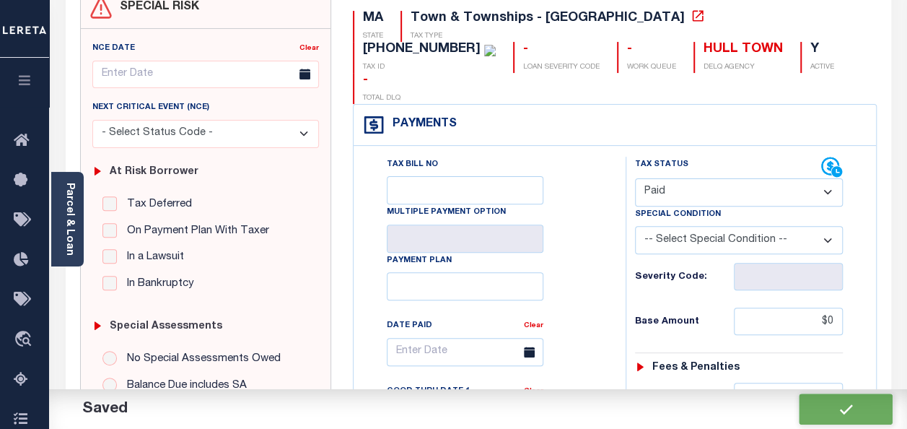
scroll to position [0, 0]
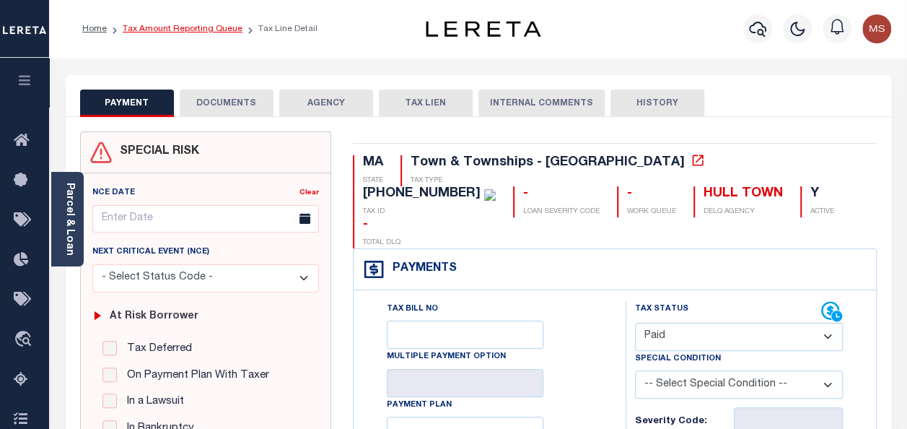
click at [187, 31] on link "Tax Amount Reporting Queue" at bounding box center [183, 29] width 120 height 9
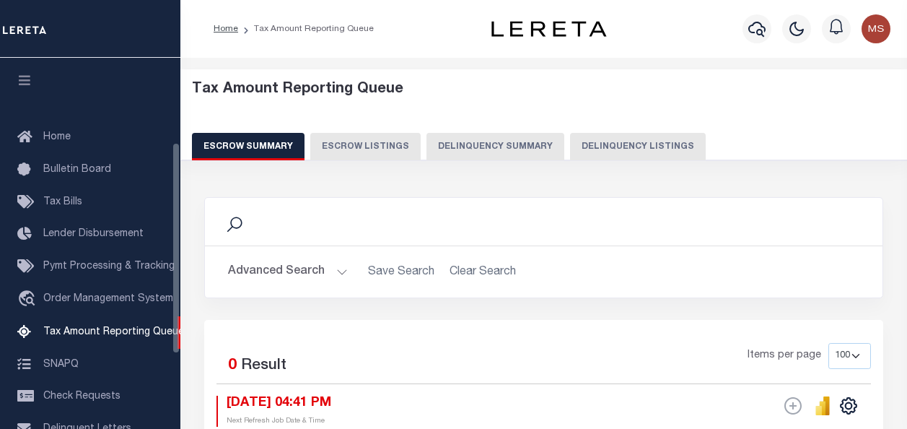
select select "100"
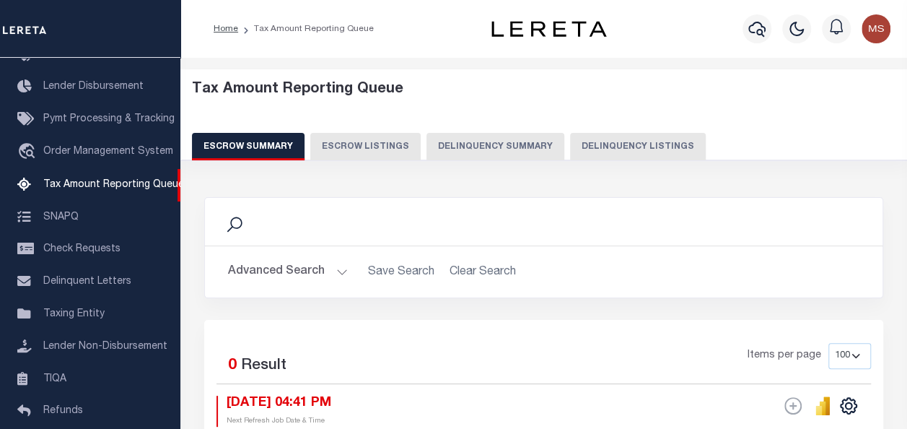
click at [613, 150] on button "Delinquency Listings" at bounding box center [638, 146] width 136 height 27
select select "100"
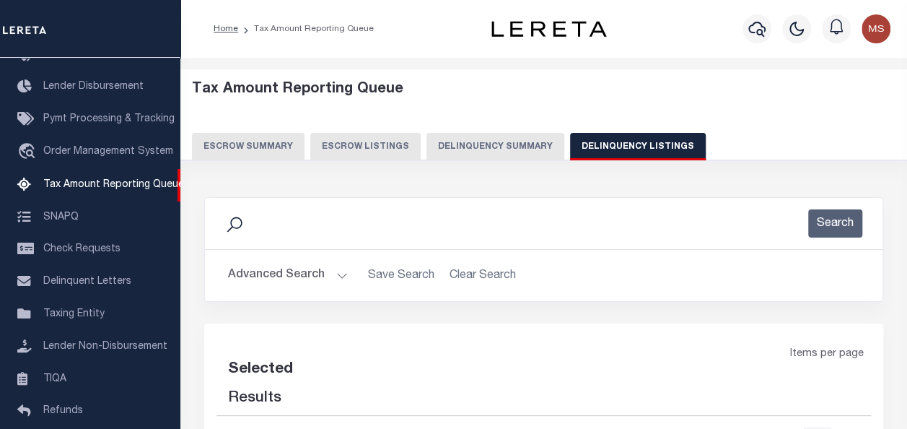
select select "100"
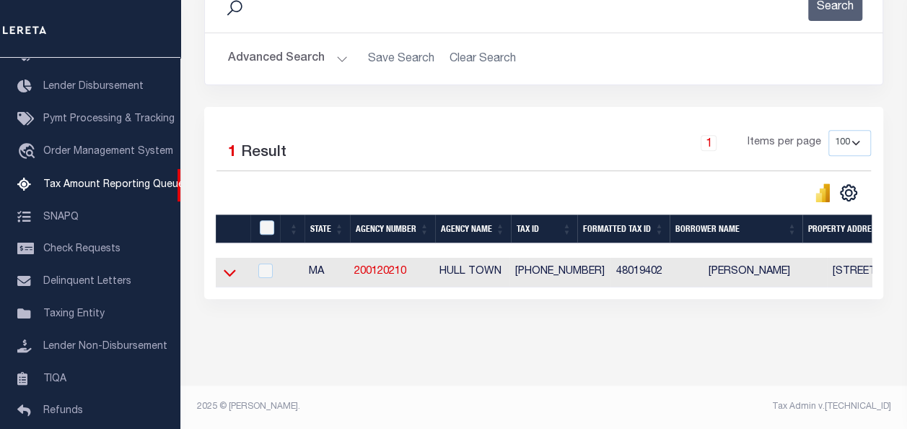
click at [232, 267] on icon at bounding box center [230, 272] width 12 height 15
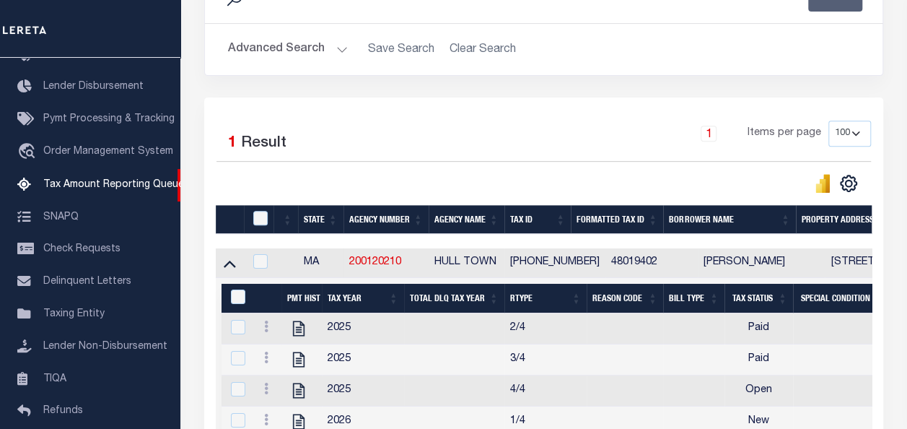
scroll to position [394, 0]
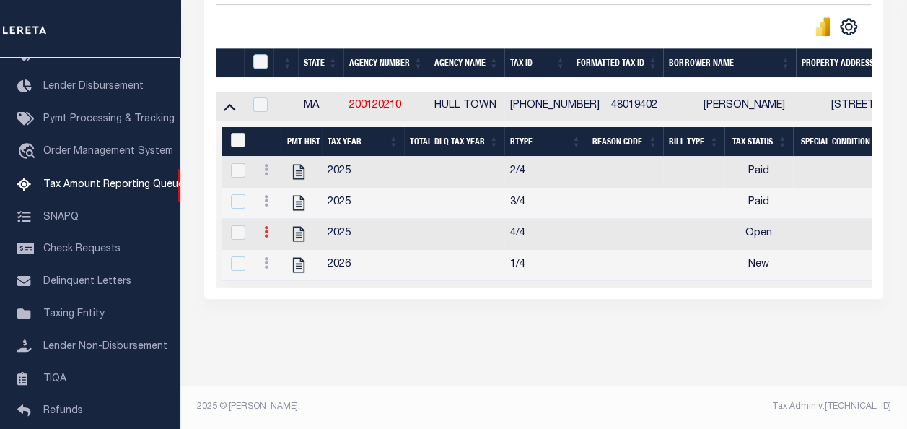
click at [266, 226] on icon at bounding box center [266, 232] width 4 height 12
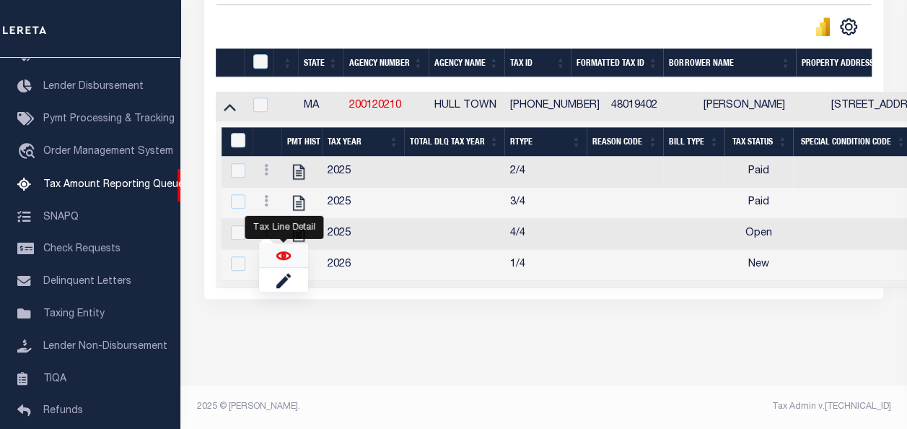
click at [284, 255] on img "" at bounding box center [283, 255] width 14 height 14
checkbox input "true"
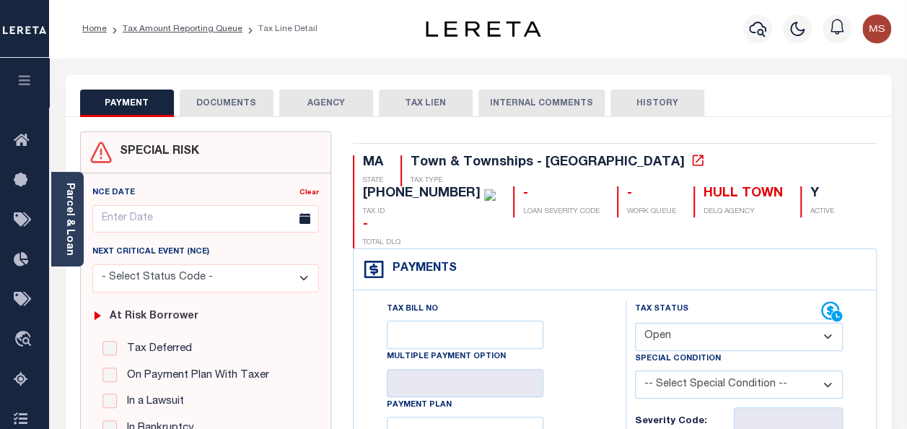
click at [683, 322] on select "- Select Status Code - Open Due/Unpaid Paid Incomplete No Tax Due Internal Refu…" at bounding box center [739, 336] width 208 height 28
select select "PYD"
click at [635, 322] on select "- Select Status Code - Open Due/Unpaid Paid Incomplete No Tax Due Internal Refu…" at bounding box center [739, 336] width 208 height 28
type input "[DATE]"
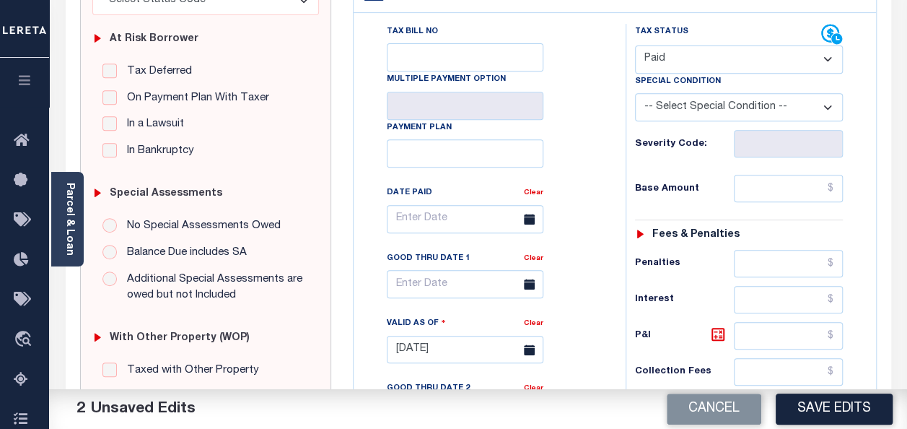
scroll to position [289, 0]
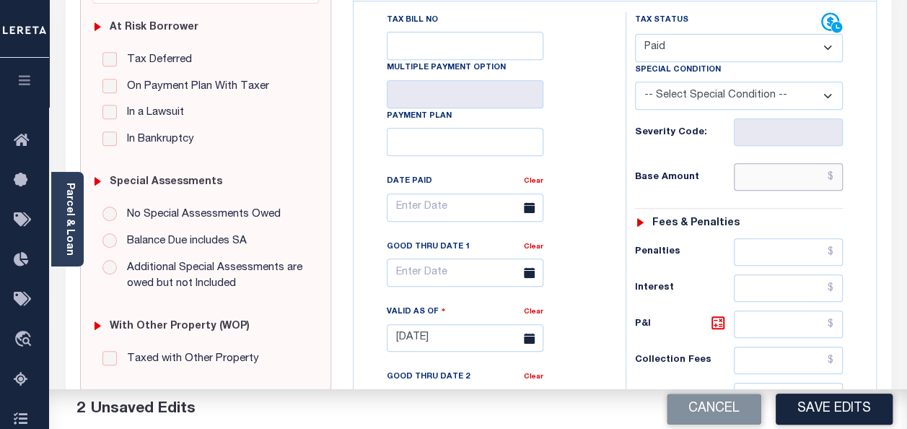
click at [765, 163] on input "text" at bounding box center [788, 176] width 109 height 27
type input "$0.00"
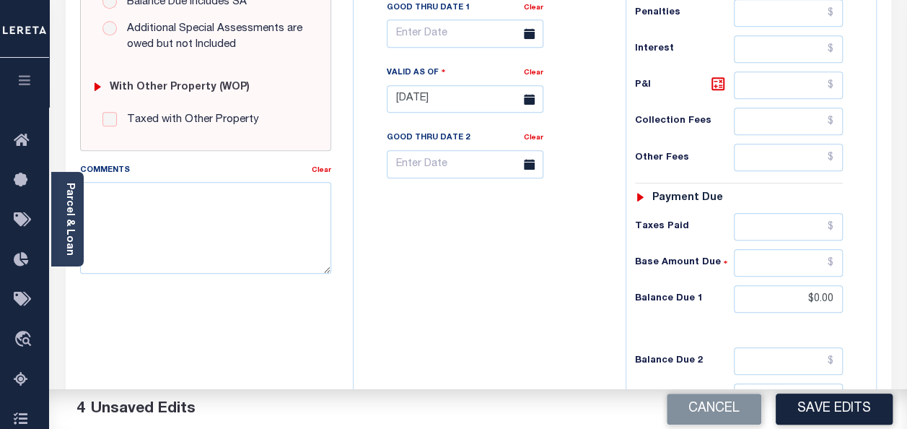
scroll to position [577, 0]
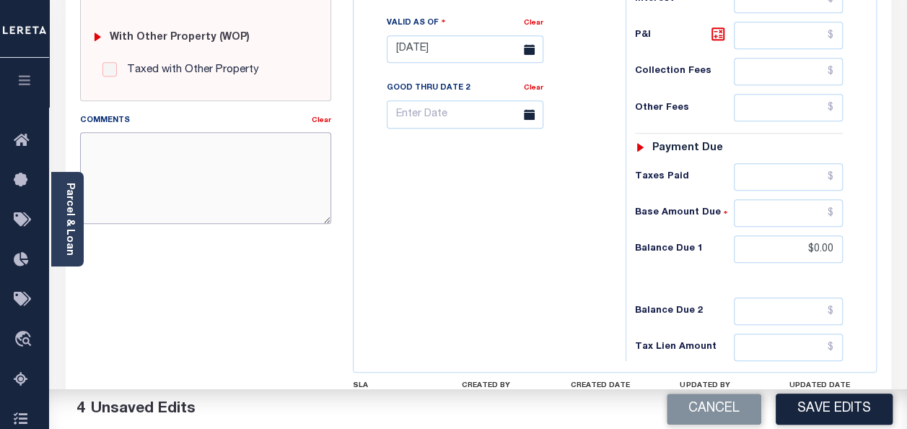
click at [255, 162] on textarea "Comments" at bounding box center [205, 177] width 251 height 91
paste textarea "spoke with t/c MELISA no taxes are due"
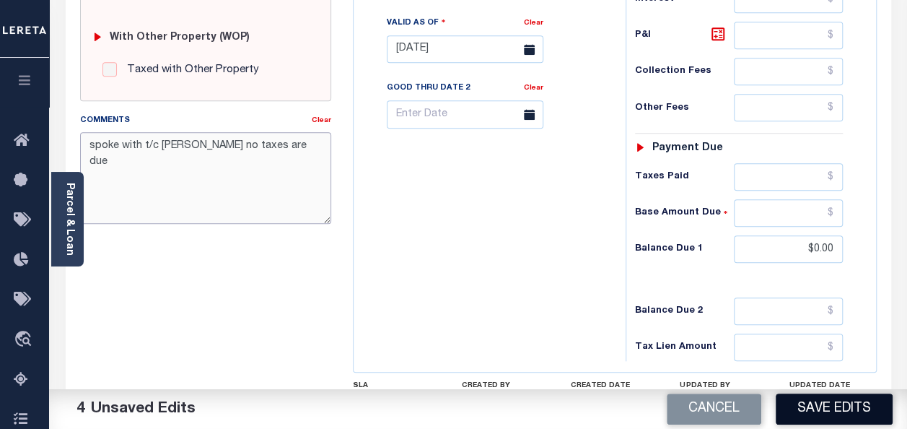
type textarea "spoke with t/c MELISA no taxes are due"
click button "Save Edits"
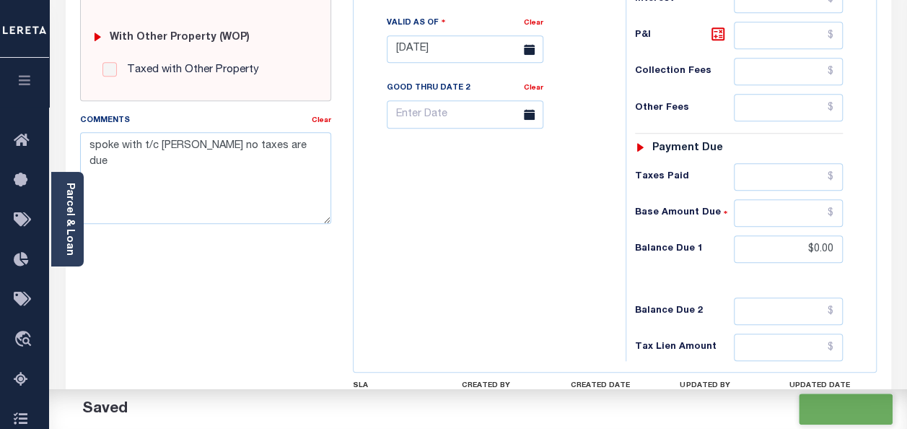
checkbox input "false"
type input "$0"
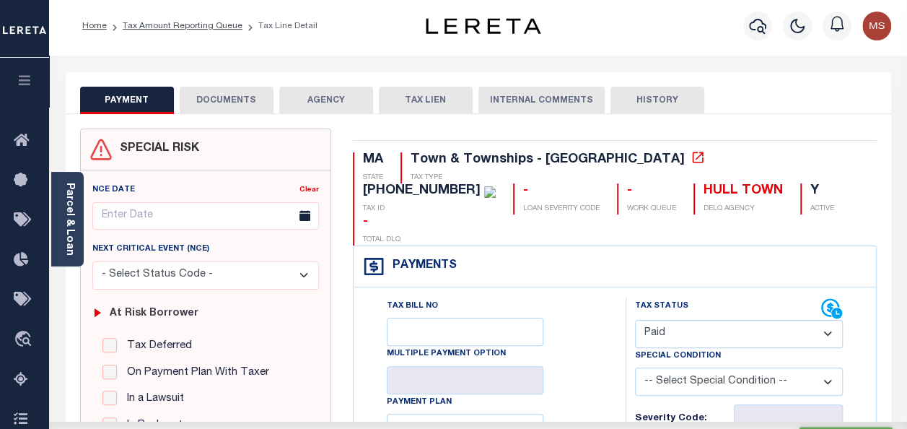
scroll to position [0, 0]
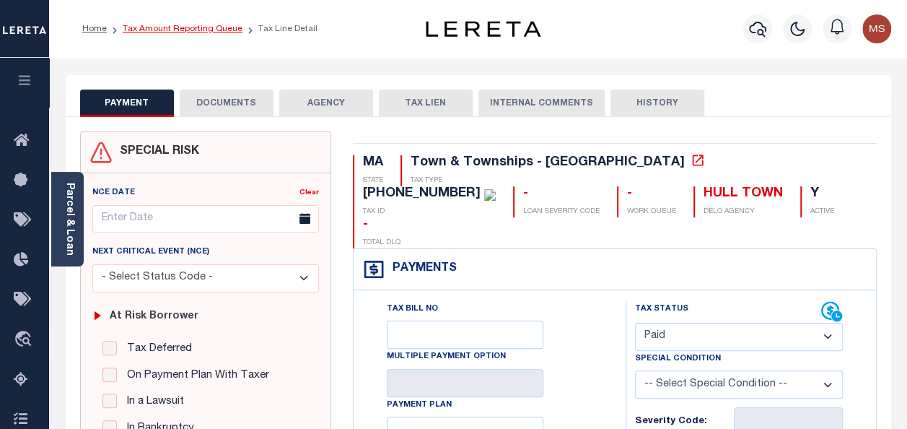
click link "Tax Amount Reporting Queue"
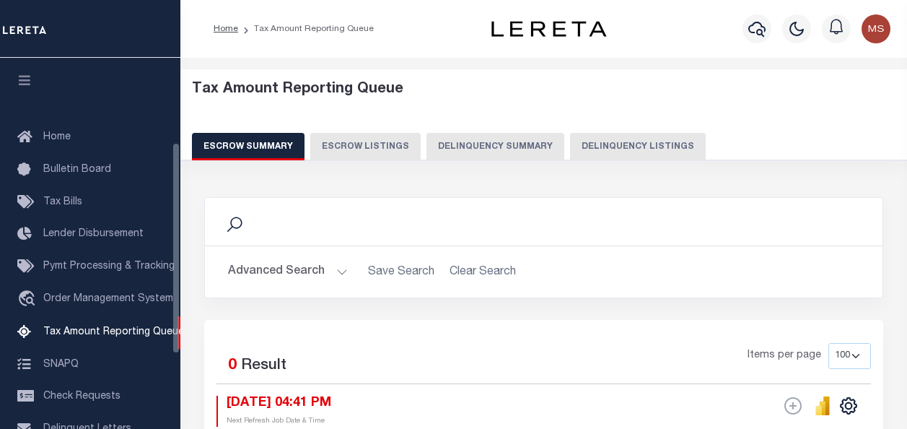
select select "100"
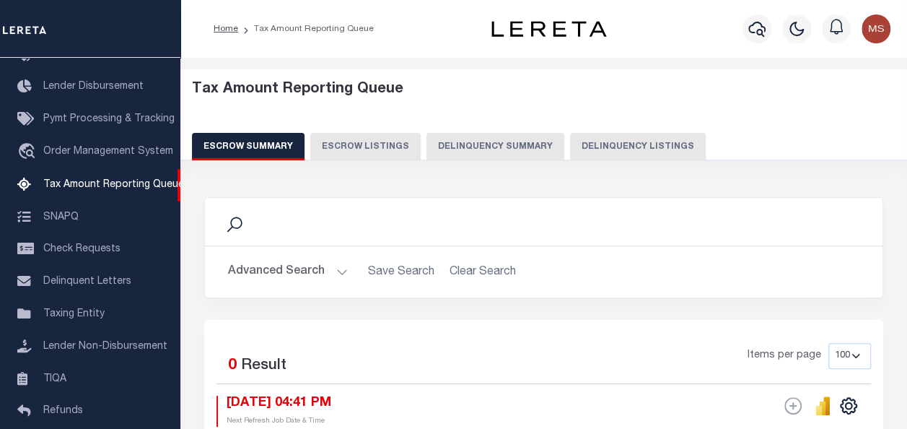
click at [584, 146] on button "Delinquency Listings" at bounding box center [638, 146] width 136 height 27
select select "100"
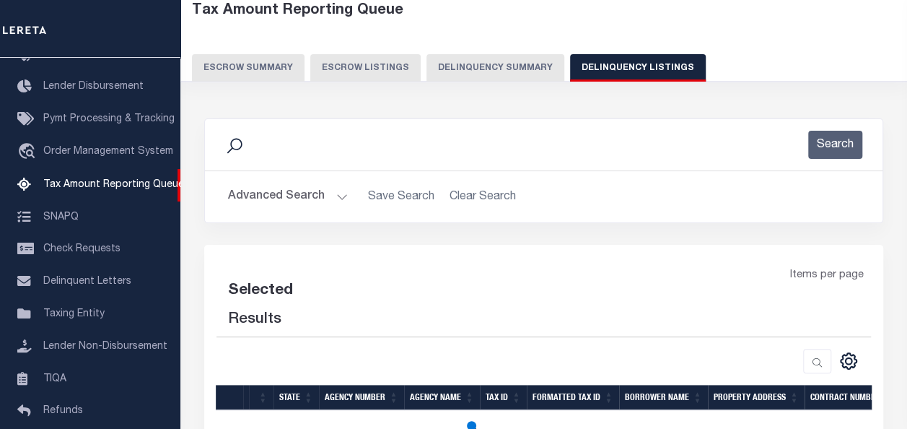
select select "100"
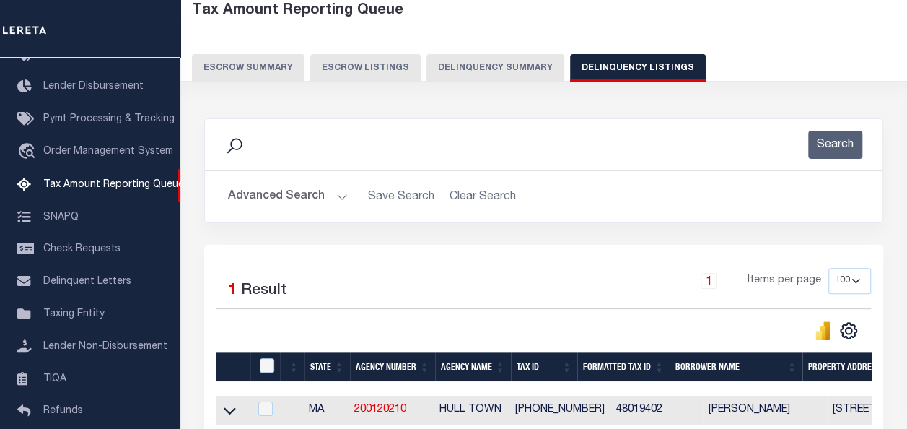
scroll to position [222, 0]
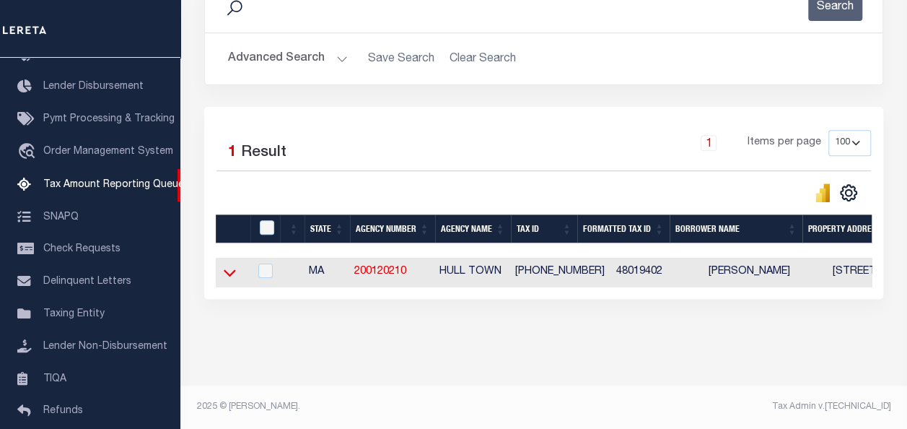
click at [228, 265] on icon at bounding box center [230, 272] width 12 height 15
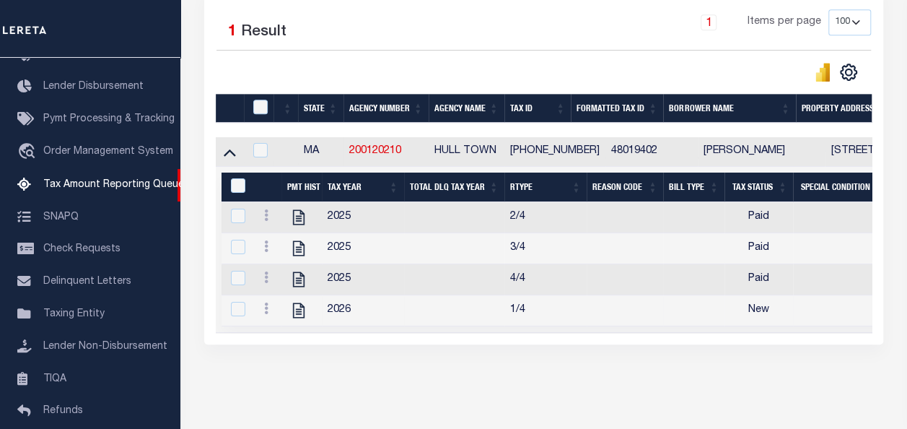
scroll to position [370, 0]
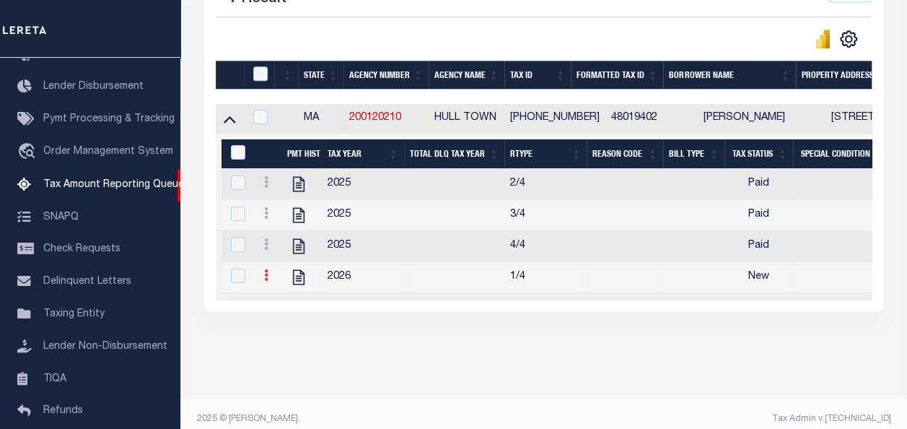
click at [270, 277] on link at bounding box center [266, 277] width 16 height 12
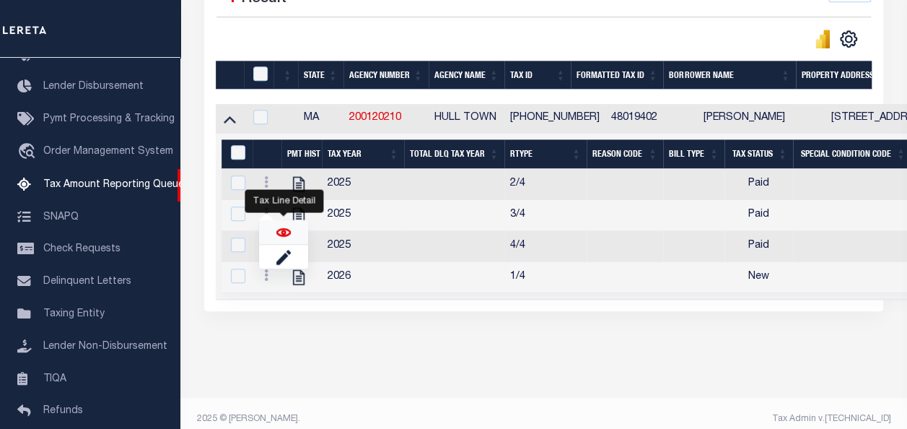
click at [286, 234] on img "" at bounding box center [283, 231] width 14 height 14
checkbox input "true"
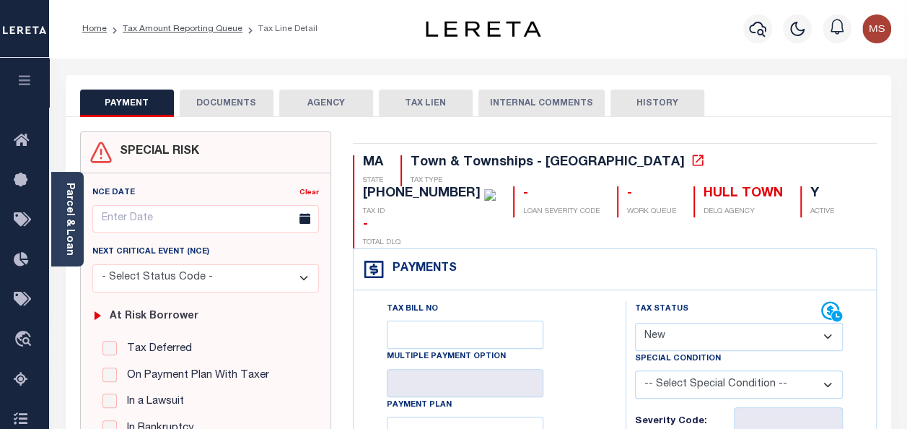
click at [682, 322] on select "- Select Status Code - Open Due/Unpaid Paid Incomplete No Tax Due Internal Refu…" at bounding box center [739, 336] width 208 height 28
select select "PYD"
click at [635, 322] on select "- Select Status Code - Open Due/Unpaid Paid Incomplete No Tax Due Internal Refu…" at bounding box center [739, 336] width 208 height 28
type input "[DATE]"
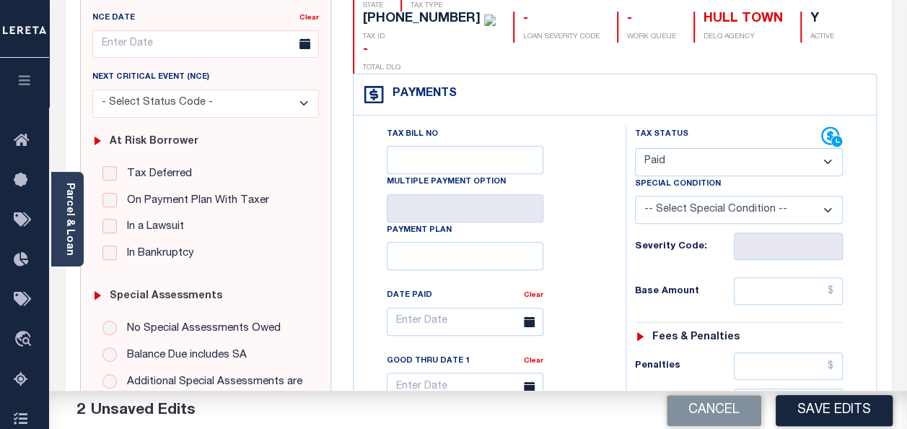
scroll to position [216, 0]
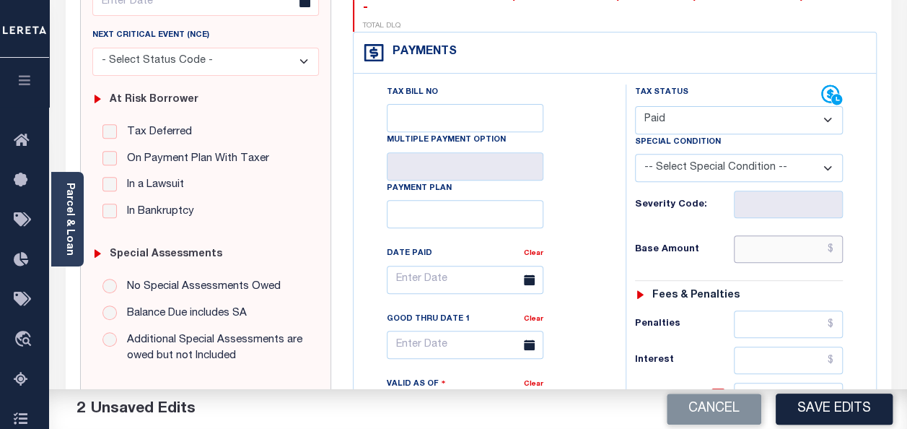
click at [773, 235] on input "text" at bounding box center [788, 248] width 109 height 27
type input "$0.00"
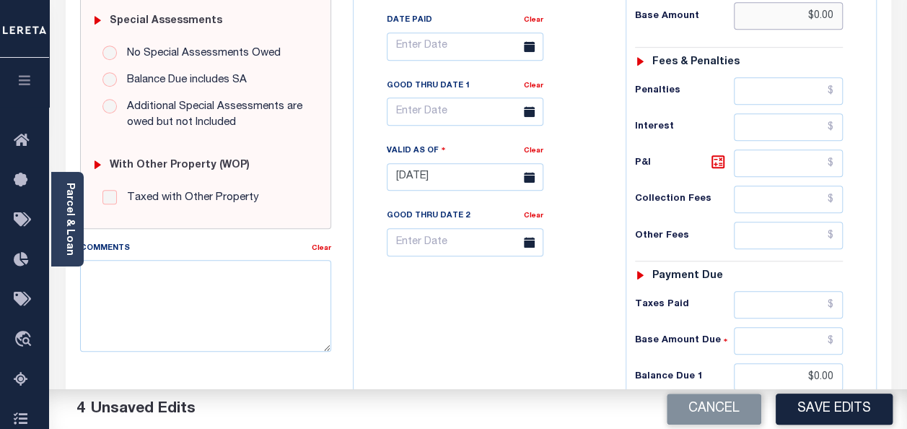
scroll to position [577, 0]
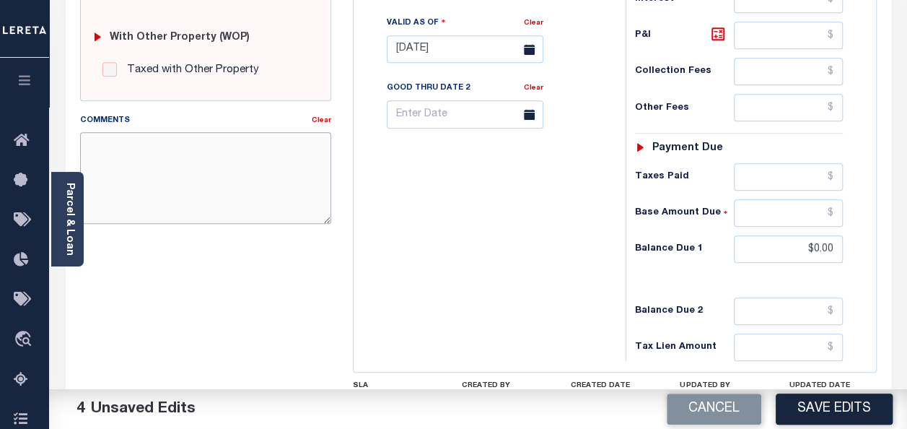
click at [235, 180] on textarea "Comments" at bounding box center [205, 177] width 251 height 91
paste textarea "spoke with t/c [PERSON_NAME] no taxes are due"
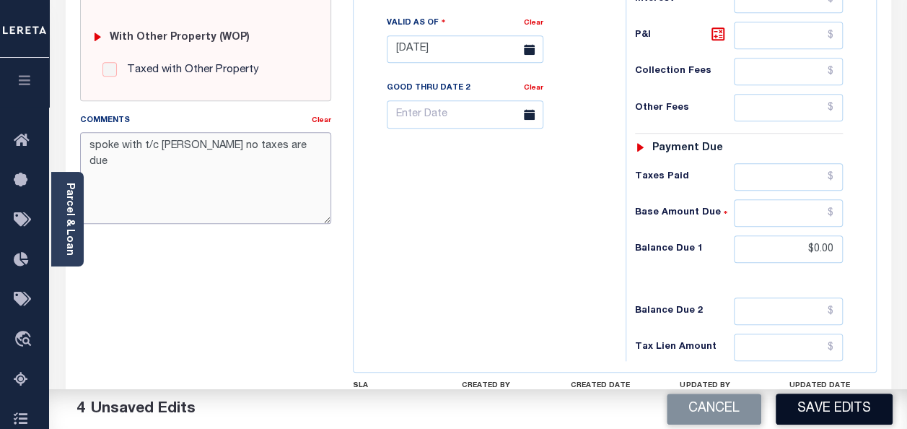
type textarea "spoke with t/c [PERSON_NAME] no taxes are due"
click at [856, 405] on button "Save Edits" at bounding box center [834, 408] width 117 height 31
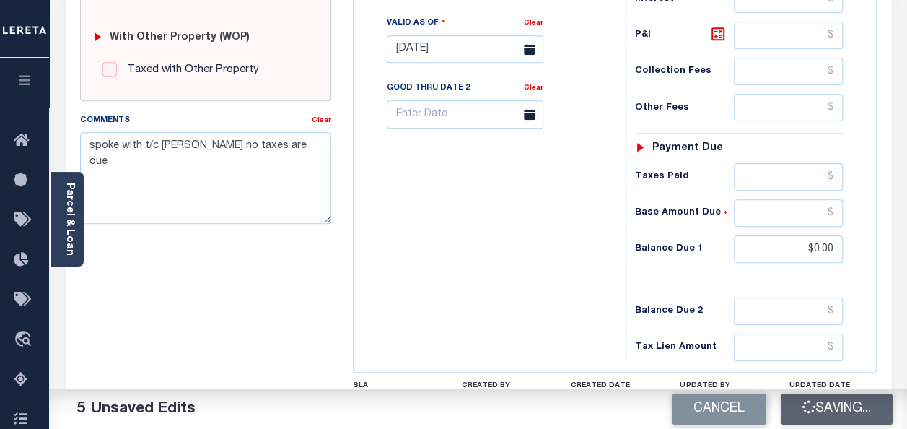
checkbox input "false"
type input "$0"
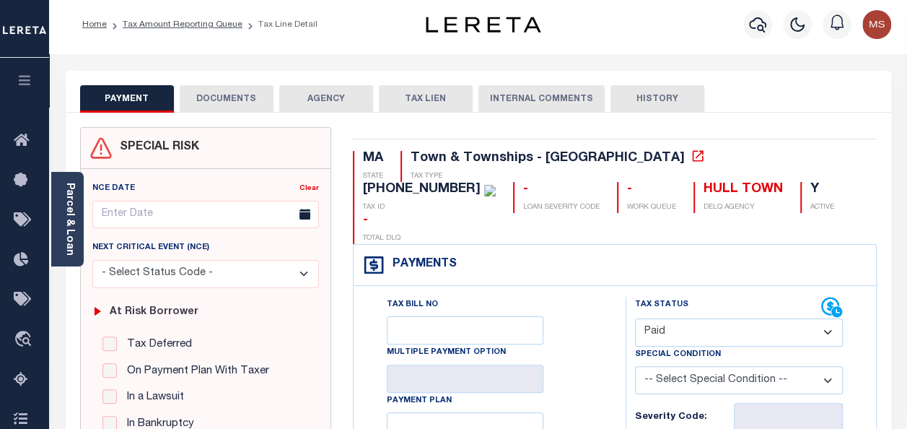
scroll to position [0, 0]
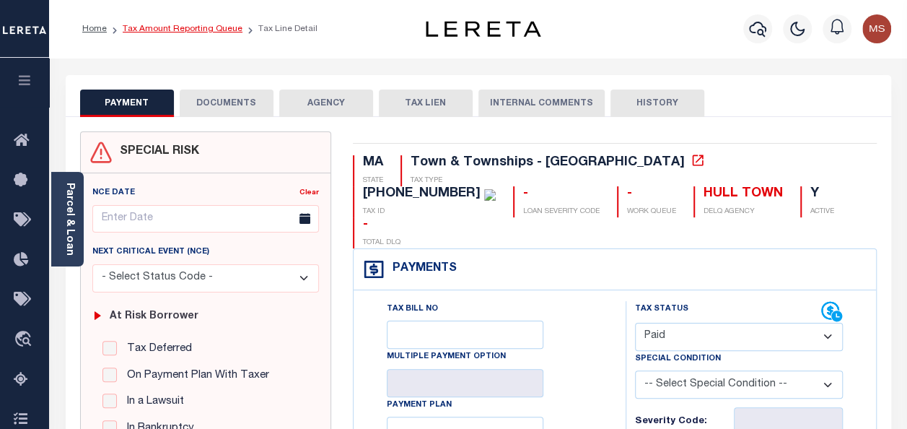
click at [202, 31] on link "Tax Amount Reporting Queue" at bounding box center [183, 29] width 120 height 9
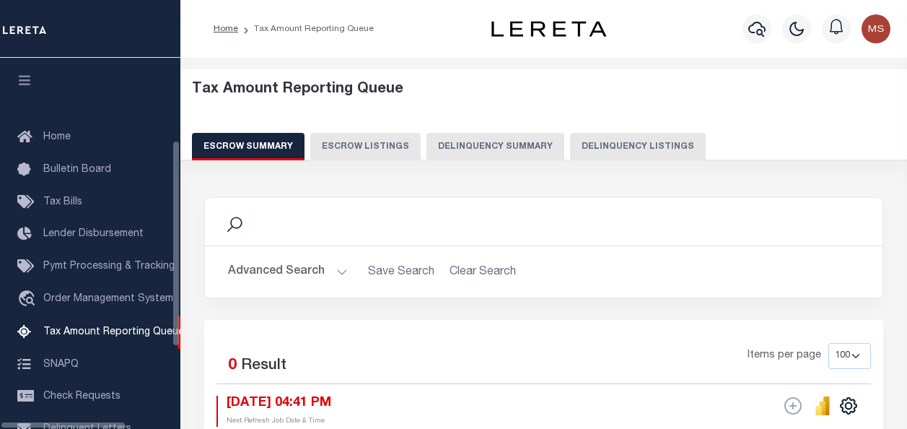
select select "100"
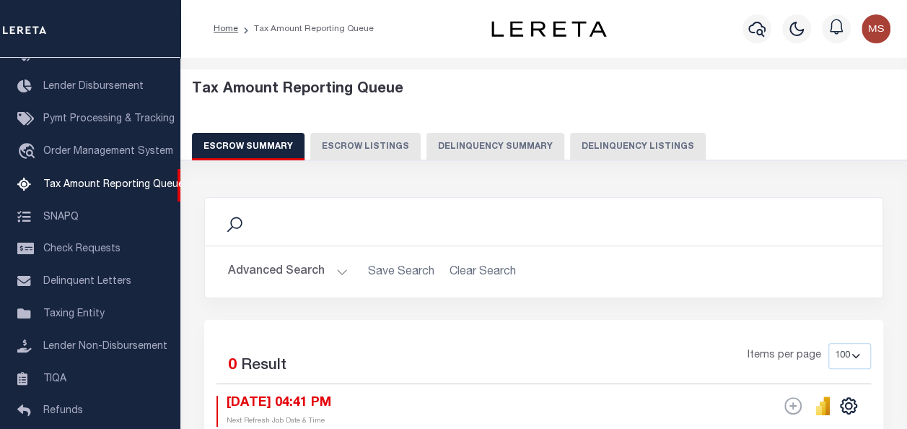
click at [618, 147] on button "Delinquency Listings" at bounding box center [638, 146] width 136 height 27
select select "100"
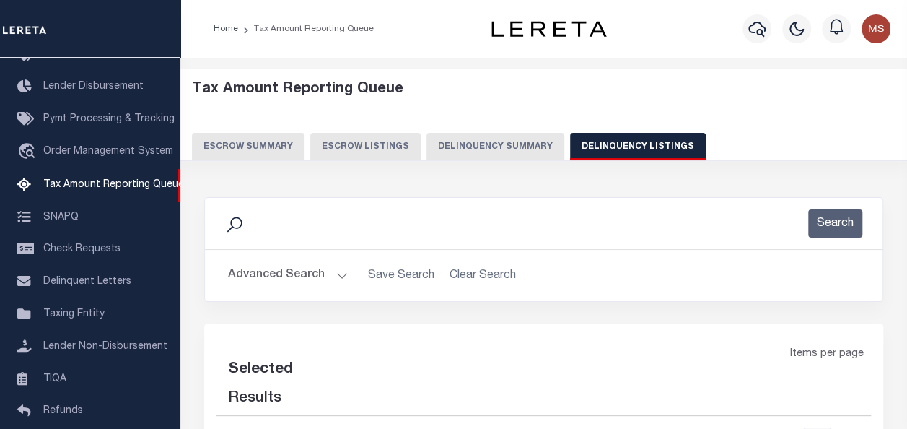
select select "100"
click at [333, 269] on button "Advanced Search" at bounding box center [288, 275] width 120 height 28
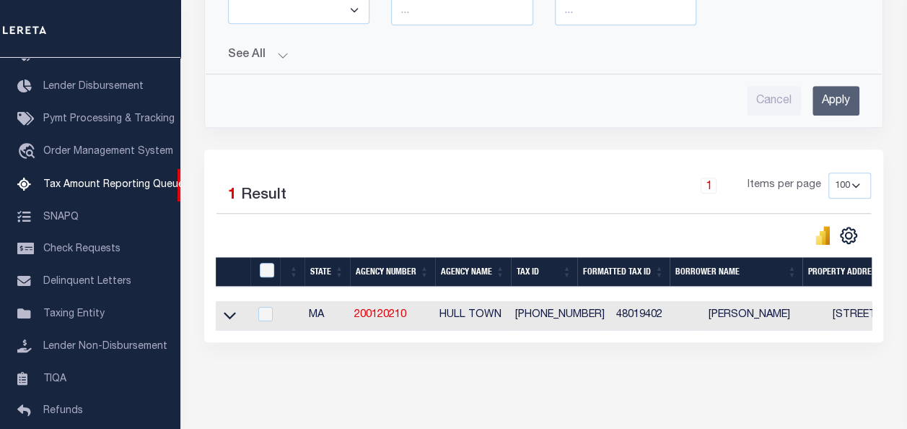
scroll to position [607, 0]
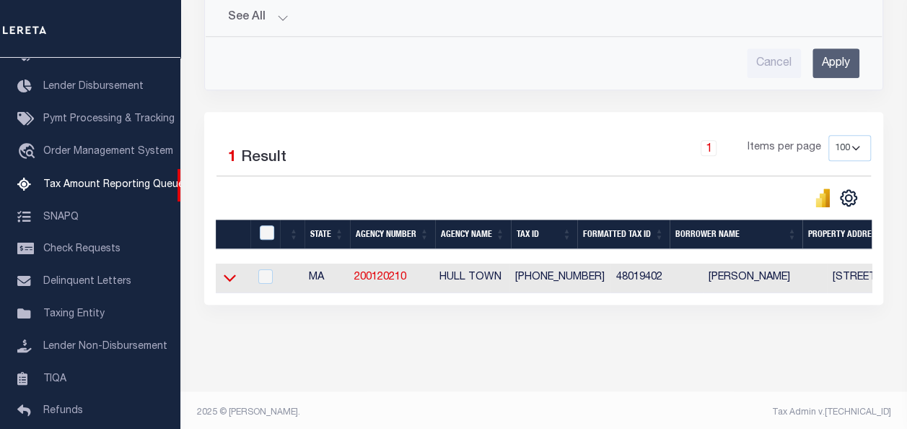
click at [231, 270] on icon at bounding box center [230, 277] width 12 height 15
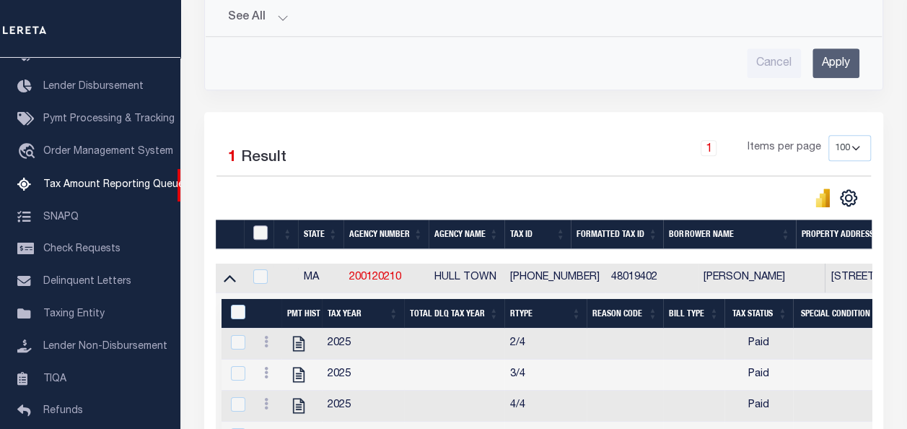
click at [263, 225] on input "checkbox" at bounding box center [260, 232] width 14 height 14
checkbox input "true"
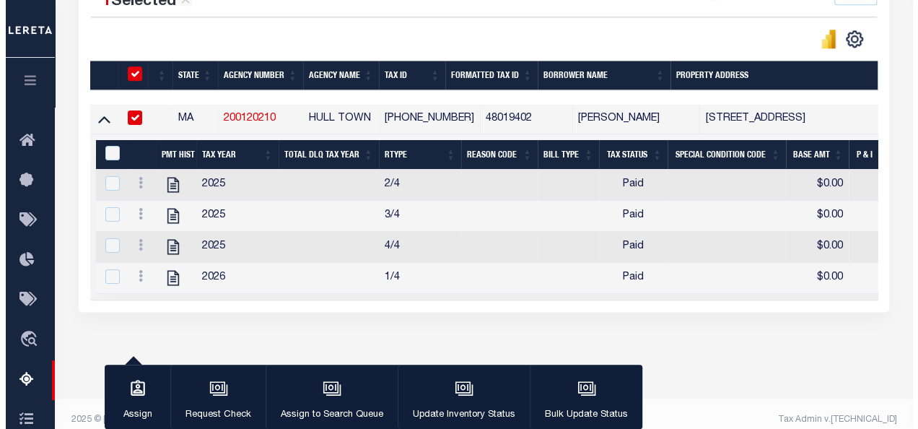
scroll to position [773, 0]
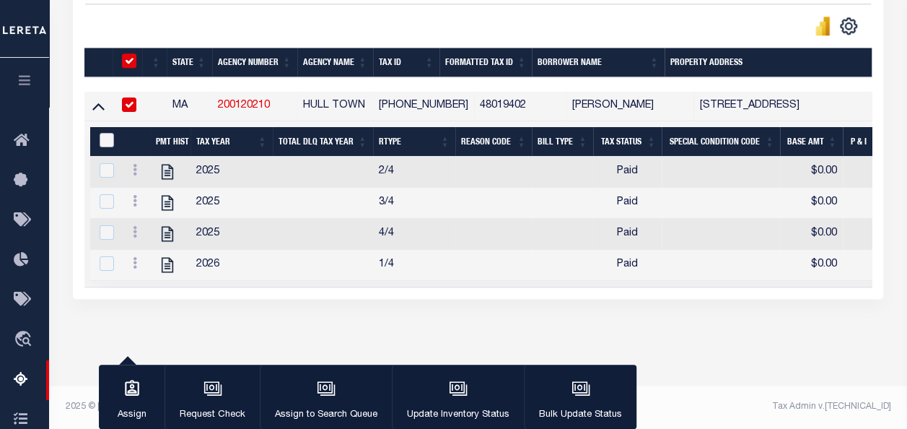
click at [107, 133] on input "&nbsp;" at bounding box center [107, 140] width 14 height 14
checkbox input "true"
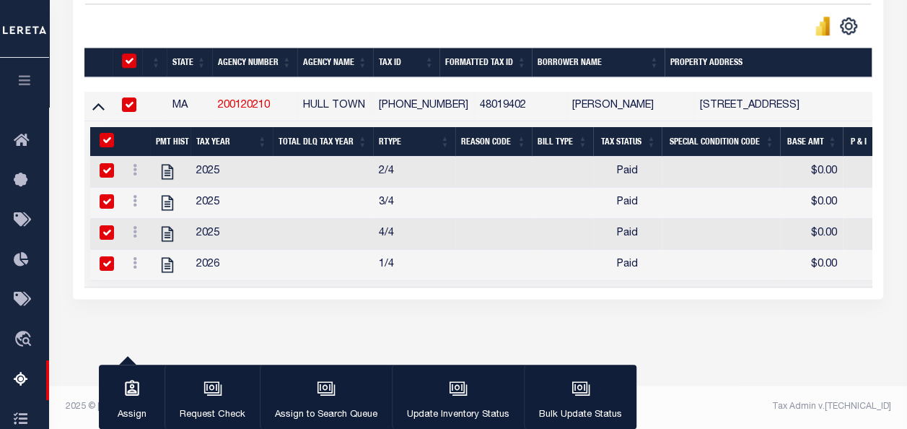
checkbox input "true"
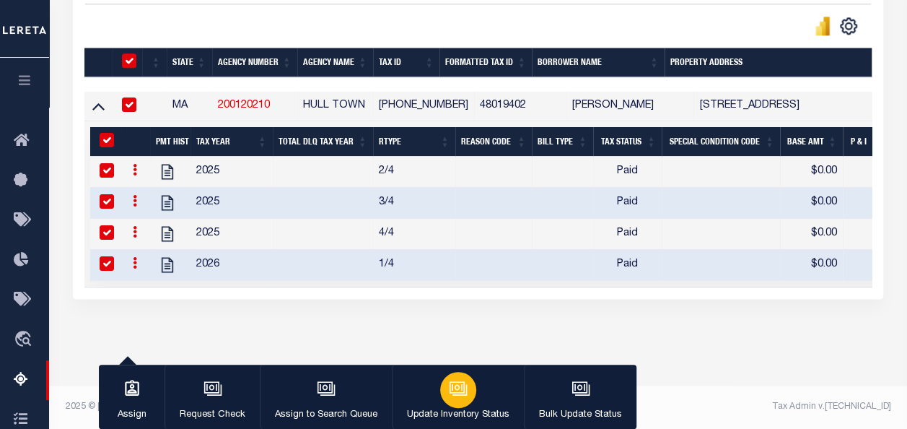
click at [462, 388] on icon "button" at bounding box center [459, 389] width 14 height 11
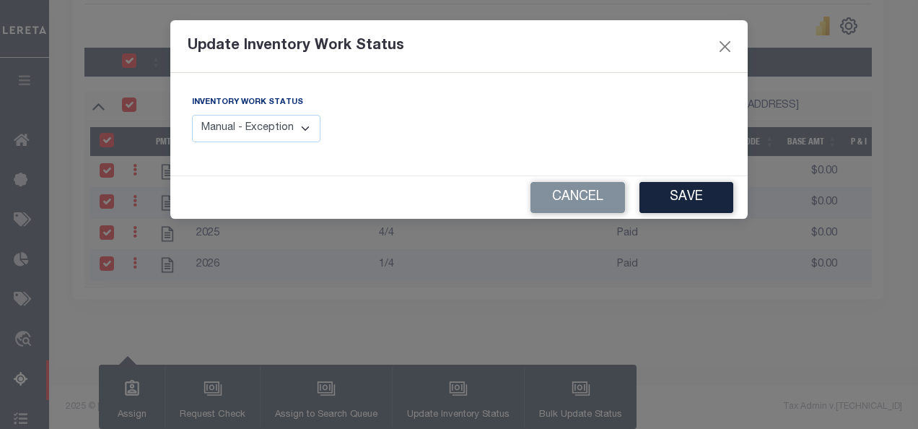
click at [291, 123] on select "Manual - Exception Pended - Awaiting Search Late Add Exception Completed" at bounding box center [256, 129] width 128 height 28
select select "4"
click at [192, 115] on select "Manual - Exception Pended - Awaiting Search Late Add Exception Completed" at bounding box center [256, 129] width 128 height 28
click at [698, 199] on button "Save" at bounding box center [686, 197] width 94 height 31
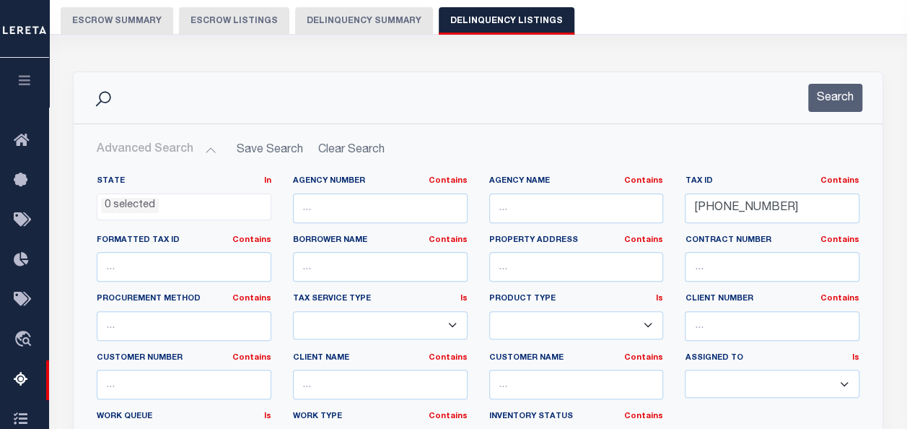
scroll to position [102, 0]
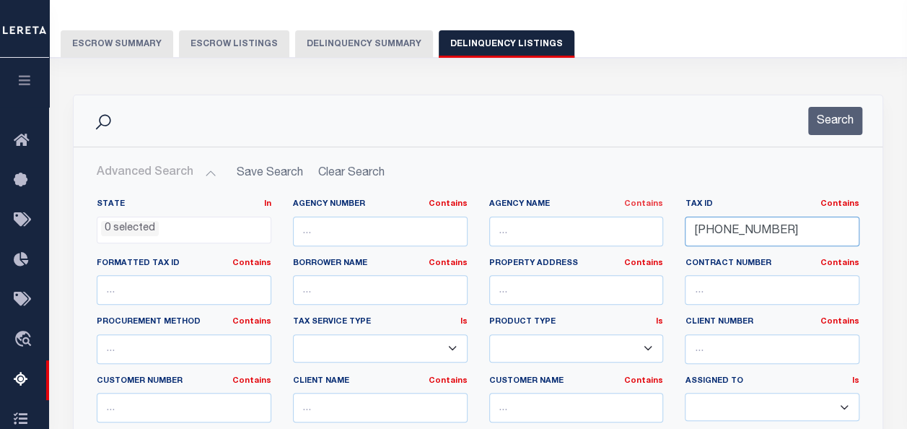
drag, startPoint x: 780, startPoint y: 224, endPoint x: 634, endPoint y: 203, distance: 147.2
click at [634, 203] on div "State In In AK AL AR AZ CA CO CT DC DE FL GA GU HI IA ID IL IN KS KY LA MA MD M…" at bounding box center [478, 345] width 784 height 294
paste input "20C-A13"
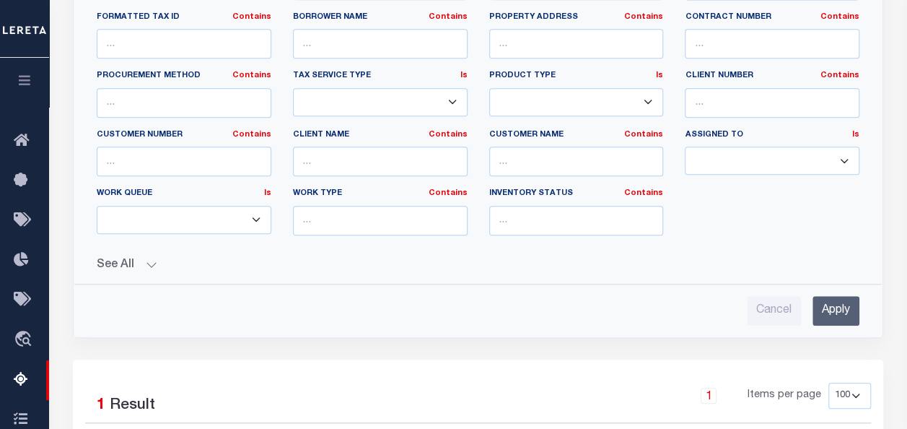
scroll to position [463, 0]
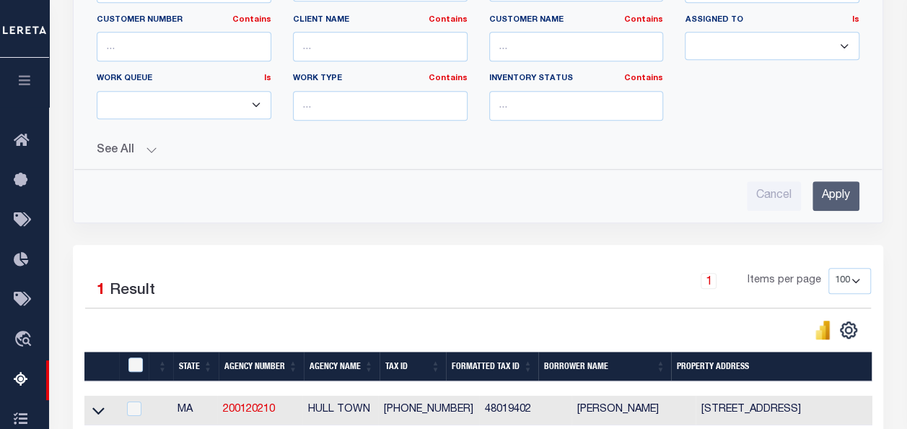
type input "20C-A13"
click at [850, 185] on input "Apply" at bounding box center [835, 196] width 47 height 30
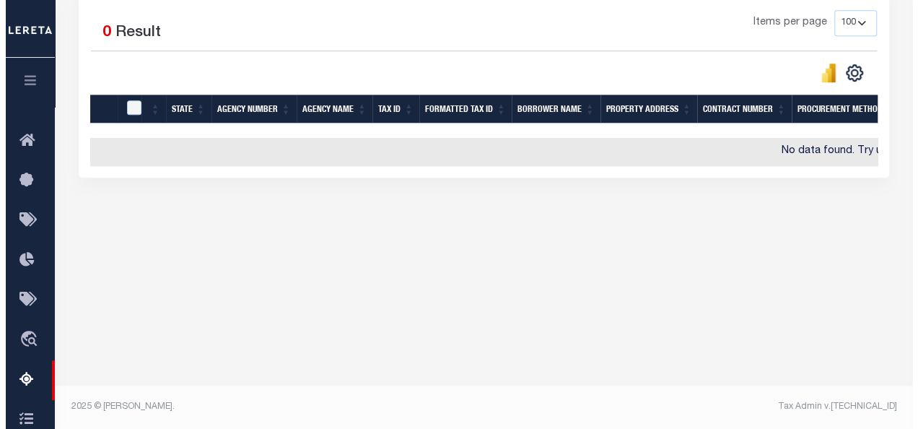
scroll to position [0, 0]
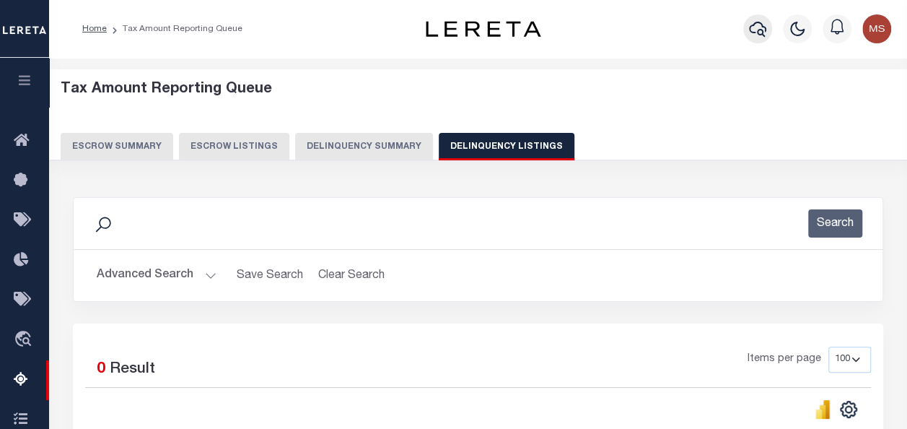
click at [753, 29] on icon "button" at bounding box center [757, 28] width 17 height 17
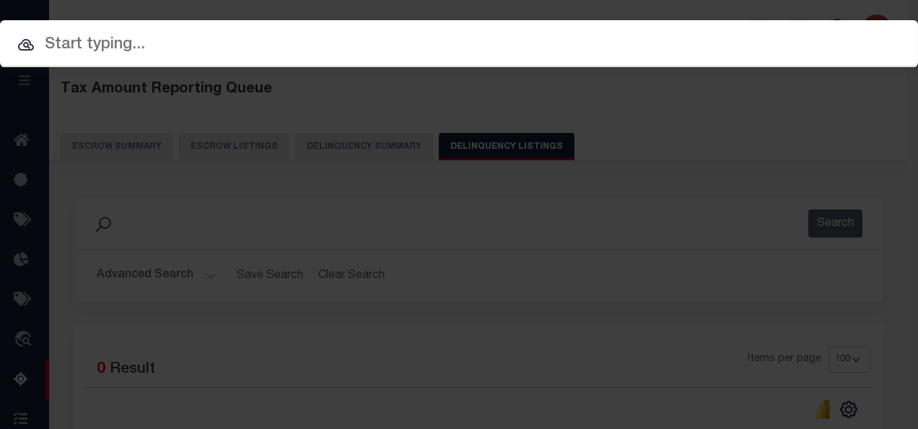
paste input "20C-A13"
type input "20C-A13"
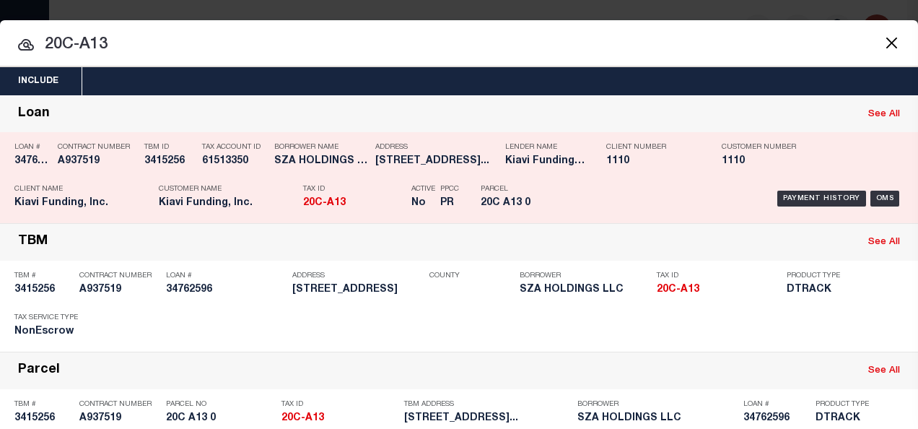
click at [315, 180] on div "Tax ID 20C-A13" at bounding box center [353, 198] width 101 height 42
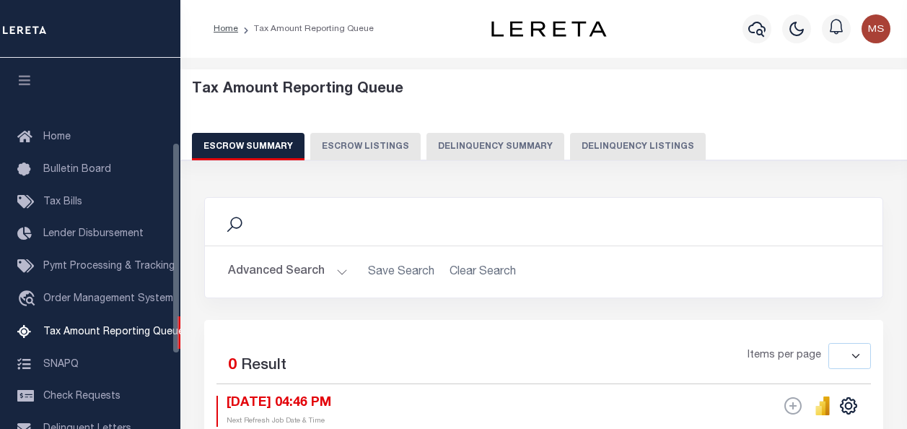
select select
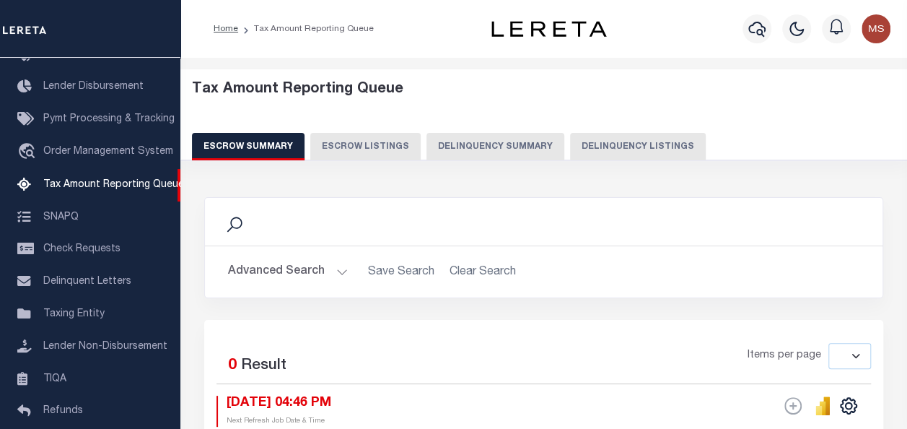
click at [605, 143] on button "Delinquency Listings" at bounding box center [638, 146] width 136 height 27
select select
select select "100"
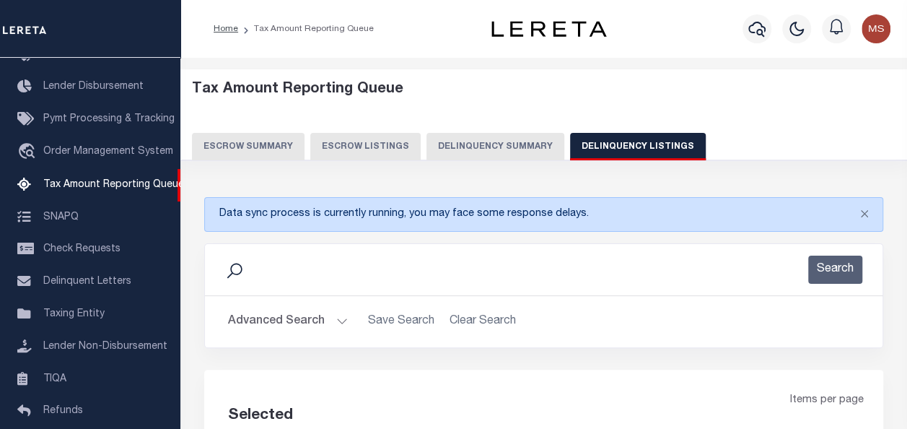
select select "100"
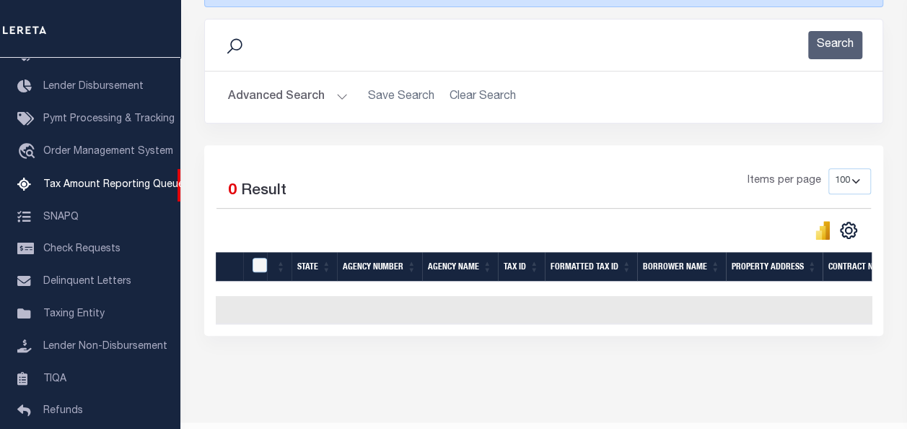
scroll to position [270, 0]
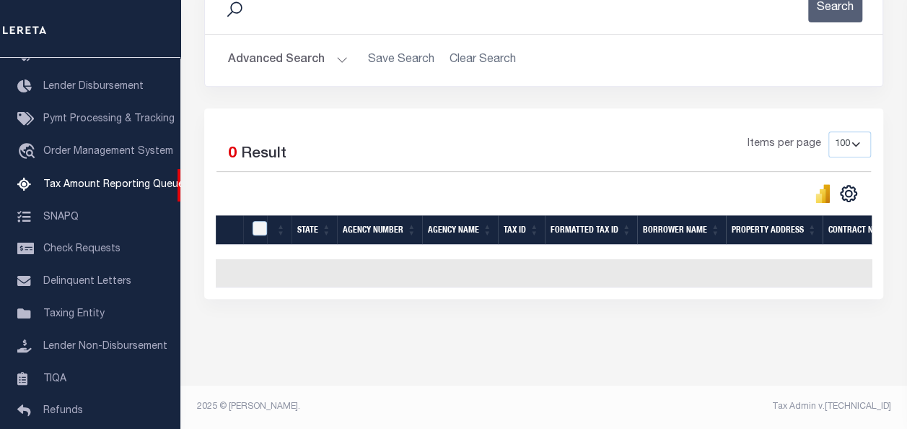
click at [336, 49] on button "Advanced Search" at bounding box center [288, 60] width 120 height 28
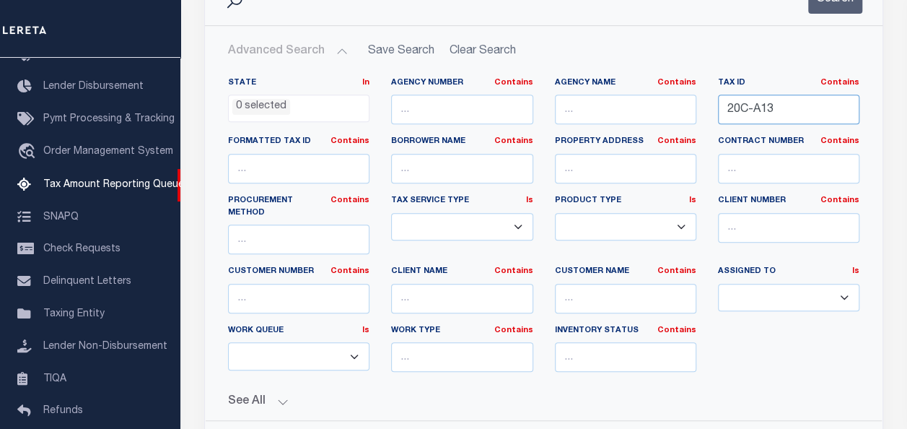
drag, startPoint x: 712, startPoint y: 108, endPoint x: 677, endPoint y: 110, distance: 35.4
click at [677, 110] on div "State In In AK AL AR AZ CA CO CT DC DE FL GA GU HI IA ID IL IN KS KY LA MA MD M…" at bounding box center [543, 230] width 653 height 306
paste input "43-A8"
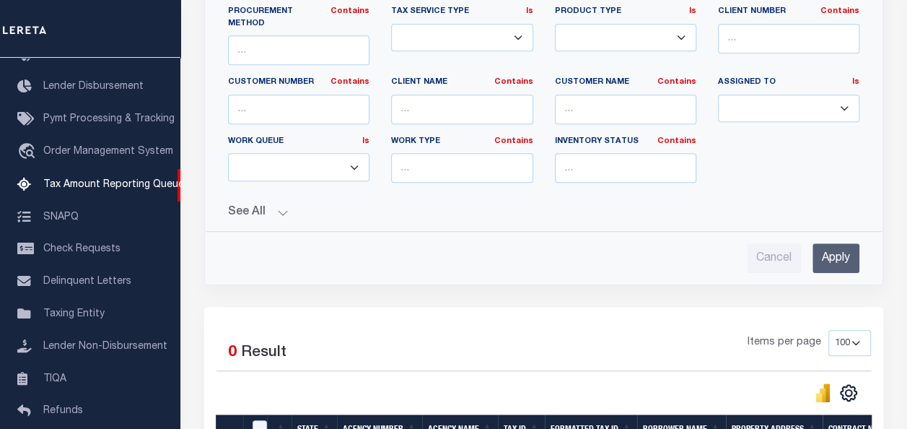
scroll to position [486, 0]
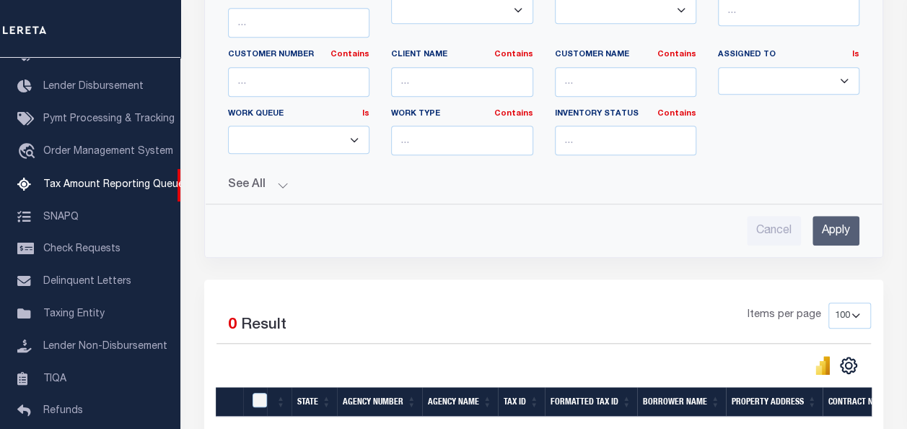
type input "43-A8"
click at [832, 216] on input "Apply" at bounding box center [835, 231] width 47 height 30
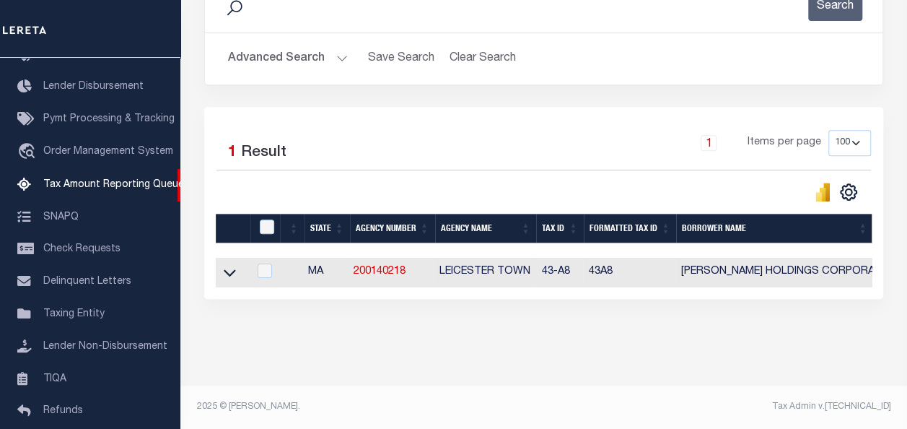
scroll to position [271, 0]
click at [228, 265] on icon at bounding box center [230, 272] width 12 height 15
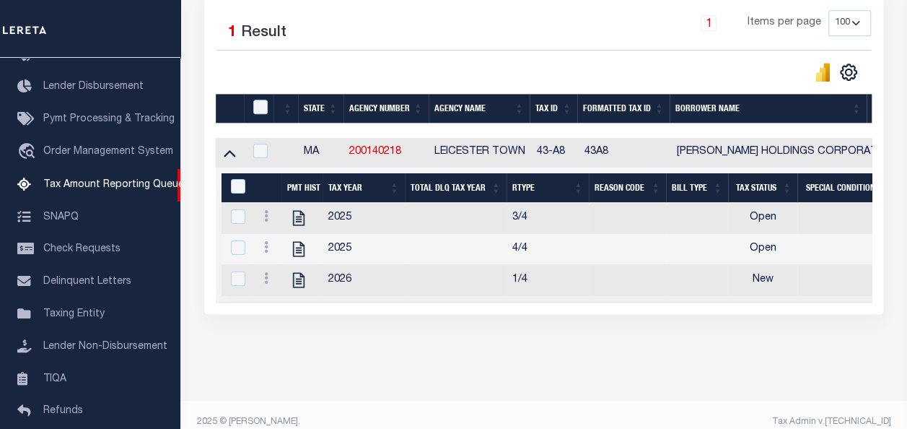
scroll to position [408, 0]
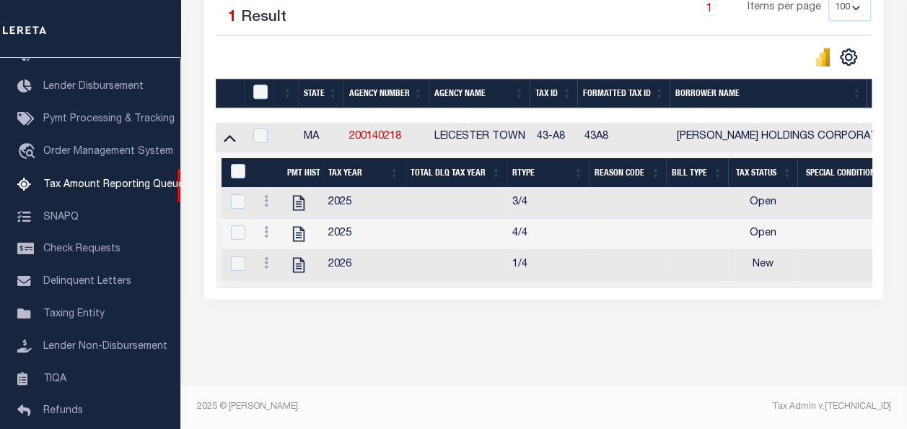
click at [264, 194] on div at bounding box center [266, 202] width 17 height 17
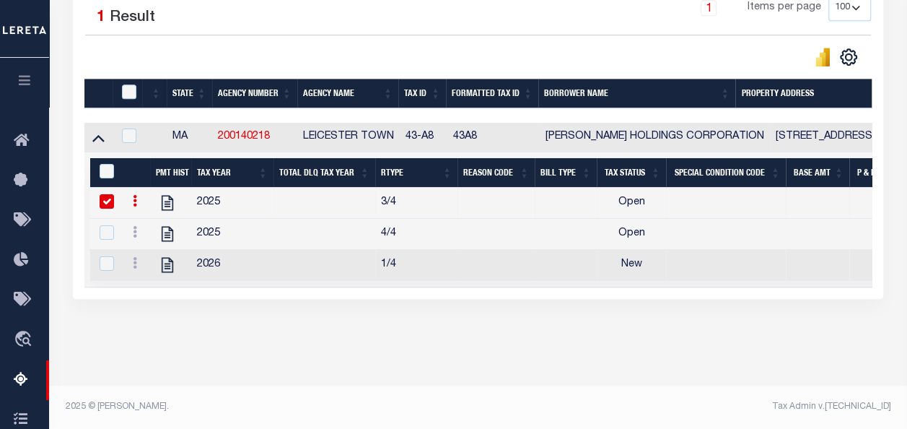
click at [102, 194] on input "checkbox" at bounding box center [107, 201] width 14 height 14
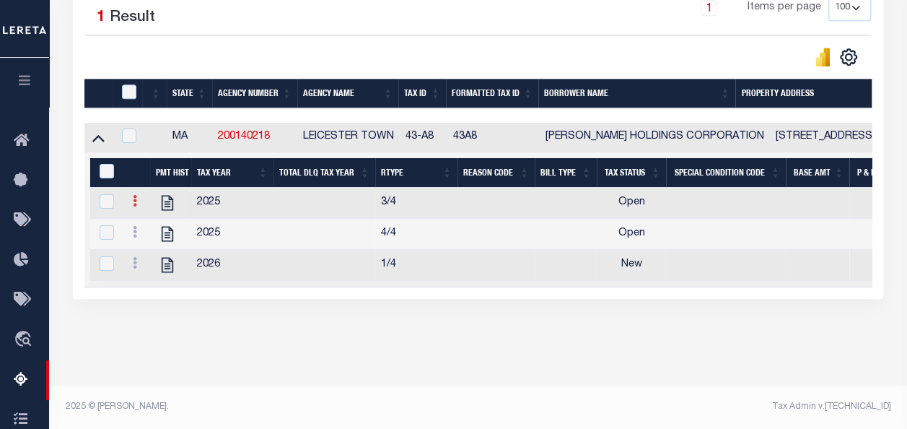
click at [136, 195] on icon at bounding box center [135, 201] width 4 height 12
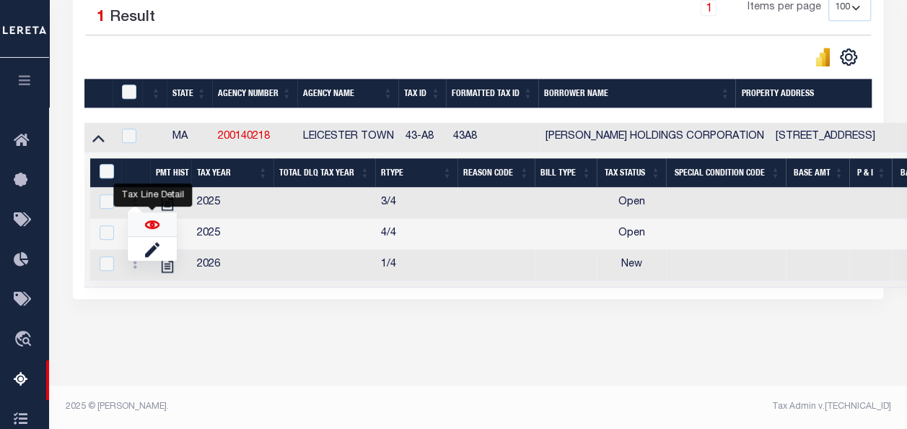
click at [153, 221] on img "" at bounding box center [152, 224] width 14 height 14
checkbox input "true"
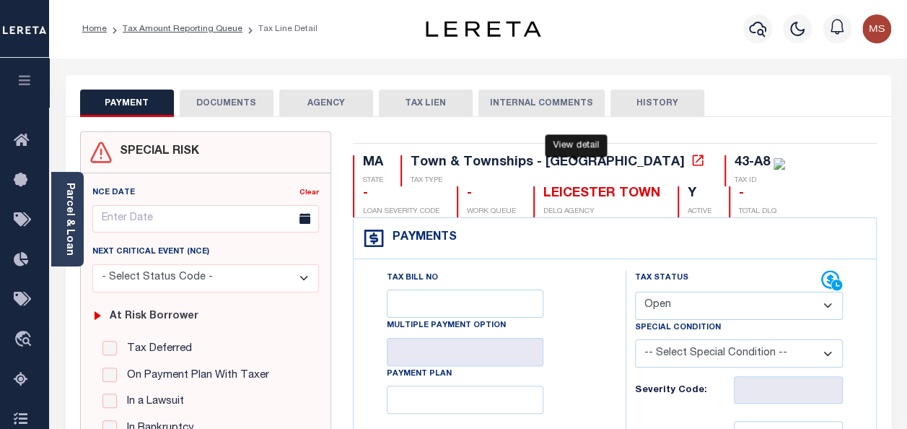
click at [690, 156] on icon at bounding box center [697, 160] width 14 height 14
click at [721, 307] on select "- Select Status Code - Open Due/Unpaid Paid Incomplete No Tax Due Internal Refu…" at bounding box center [739, 305] width 208 height 28
select select "PYD"
click at [635, 291] on select "- Select Status Code - Open Due/Unpaid Paid Incomplete No Tax Due Internal Refu…" at bounding box center [739, 305] width 208 height 28
type input "[DATE]"
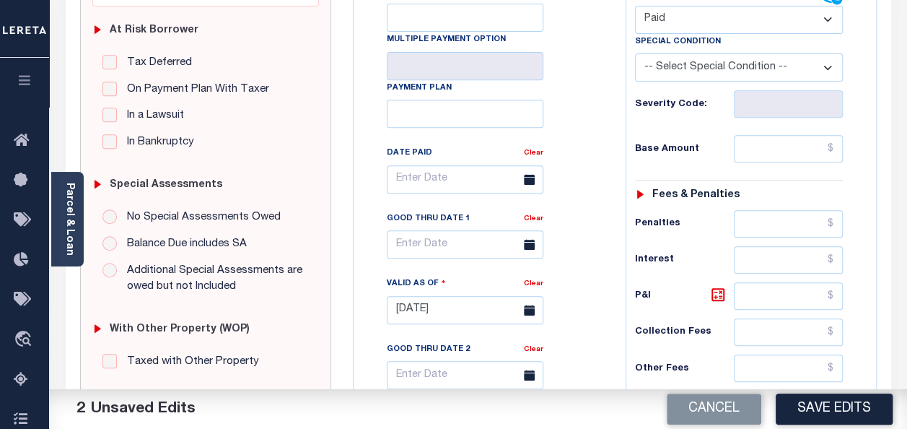
scroll to position [289, 0]
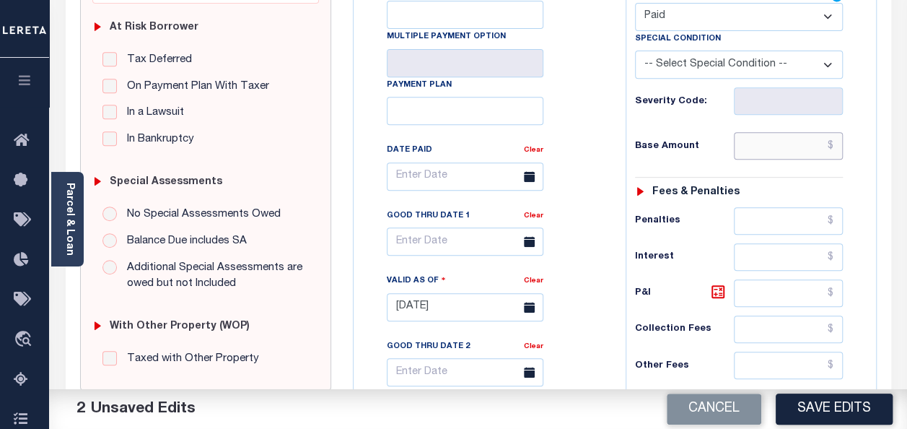
click at [781, 147] on input "text" at bounding box center [788, 145] width 109 height 27
type input "$0.00"
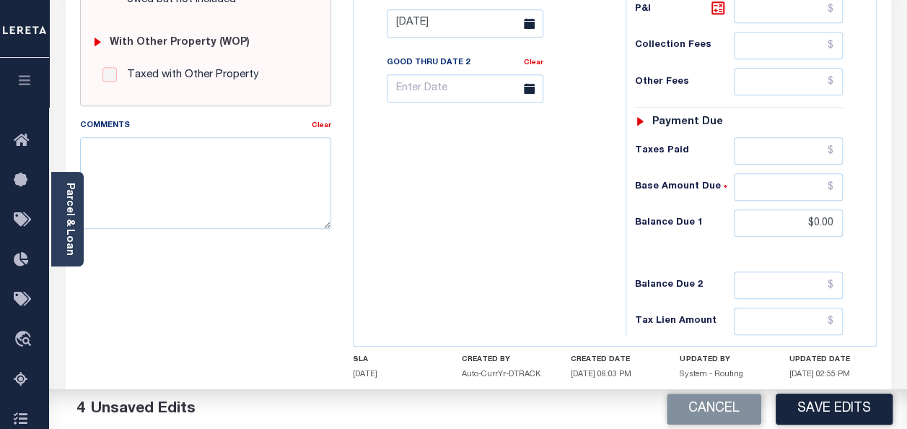
scroll to position [577, 0]
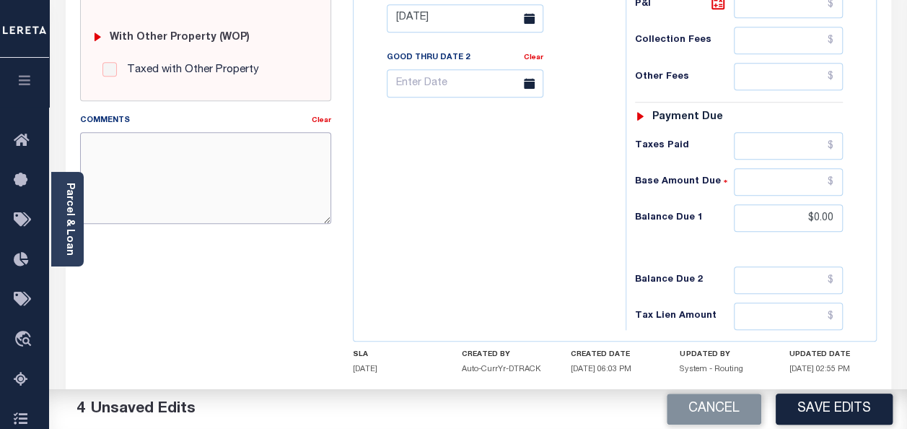
click at [211, 201] on textarea "Comments" at bounding box center [205, 177] width 251 height 91
click at [212, 164] on textarea "Comments" at bounding box center [205, 177] width 251 height 91
paste textarea "spoke with t/c [PERSON_NAME] no taxes are due"
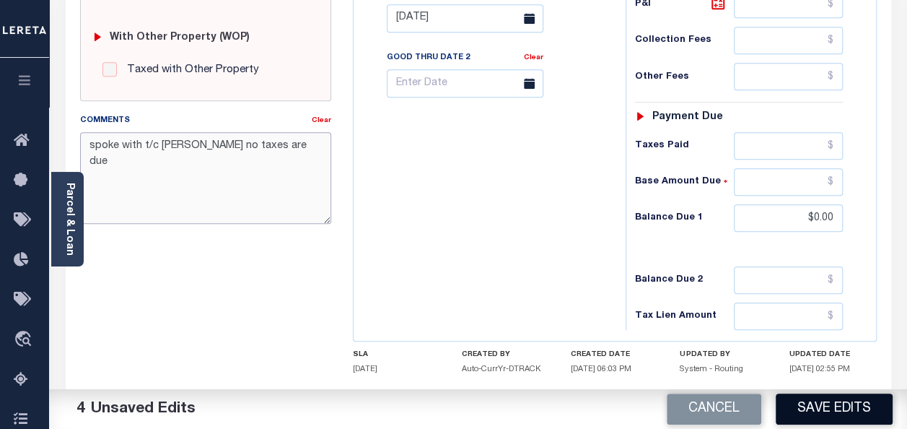
type textarea "spoke with t/c [PERSON_NAME] no taxes are due"
click at [796, 413] on button "Save Edits" at bounding box center [834, 408] width 117 height 31
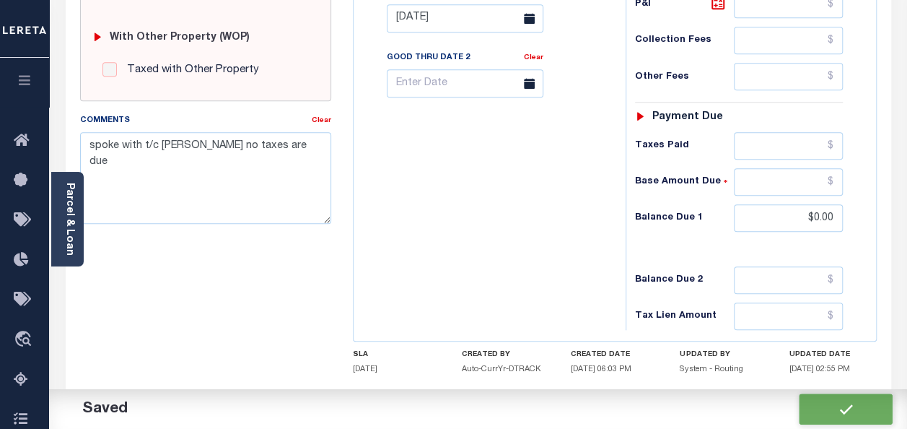
checkbox input "false"
type input "$0"
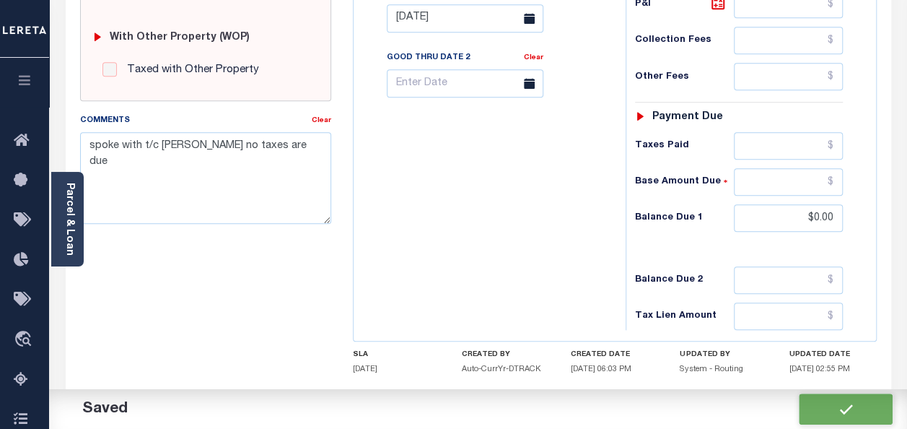
type input "$0"
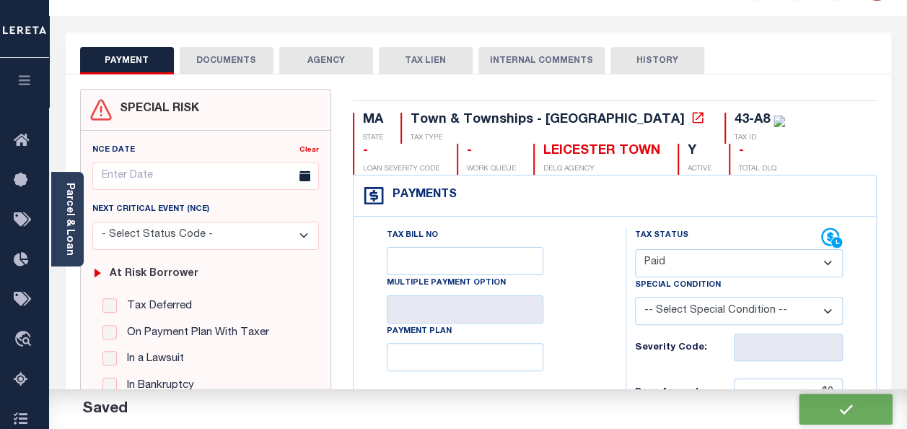
scroll to position [0, 0]
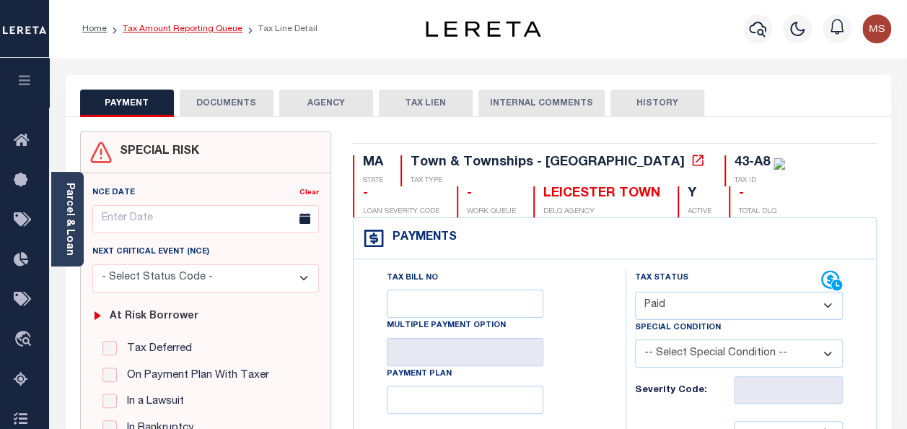
click at [172, 33] on link "Tax Amount Reporting Queue" at bounding box center [183, 29] width 120 height 9
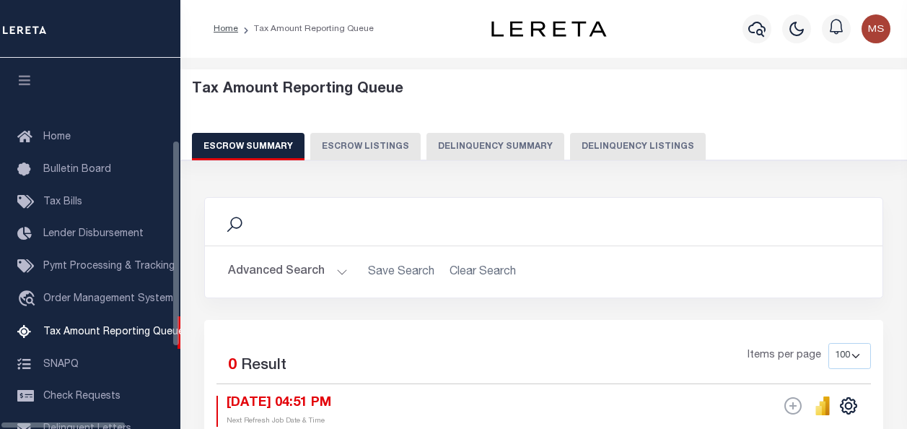
select select "100"
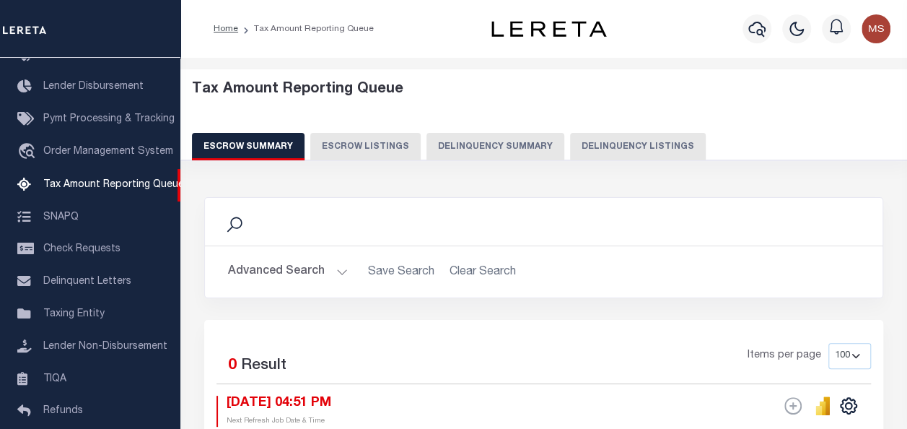
click at [618, 149] on button "Delinquency Listings" at bounding box center [638, 146] width 136 height 27
select select "100"
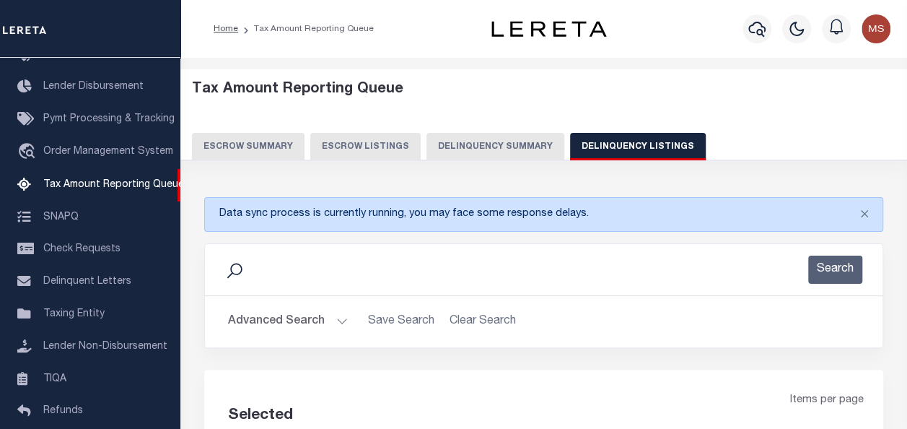
select select "100"
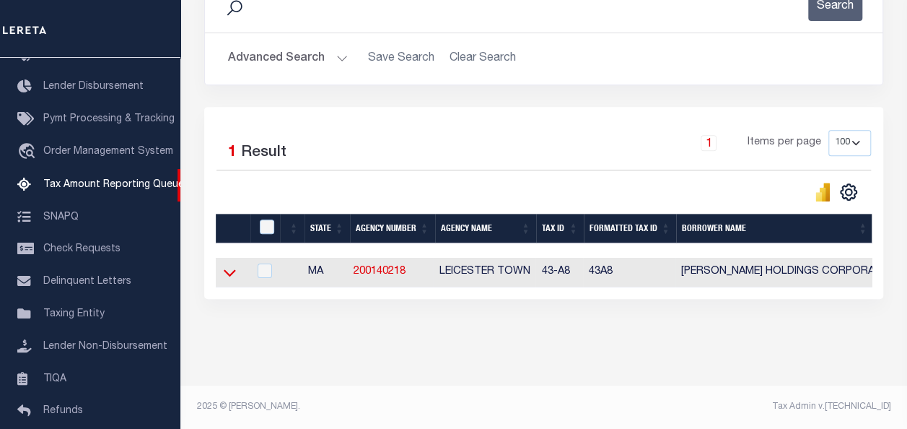
click at [227, 269] on icon at bounding box center [230, 272] width 12 height 7
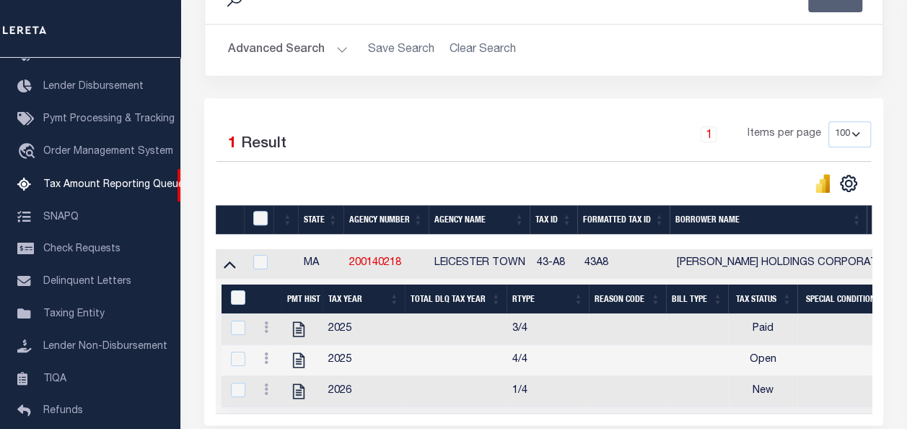
scroll to position [408, 0]
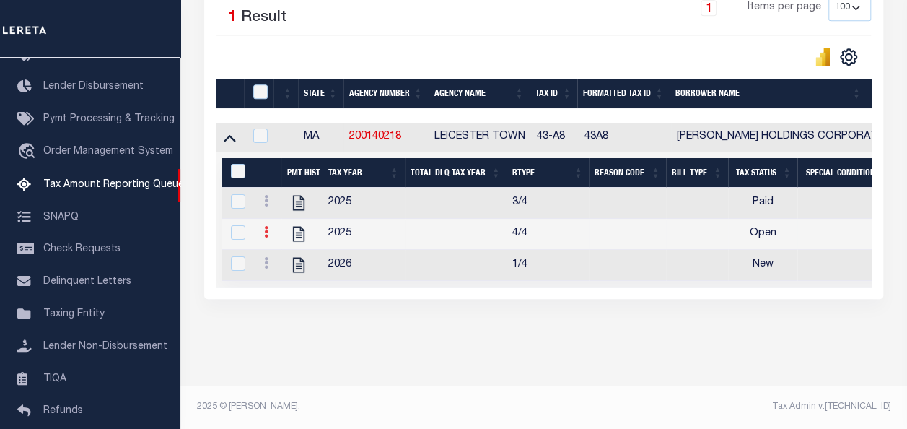
click at [264, 226] on icon at bounding box center [266, 232] width 4 height 12
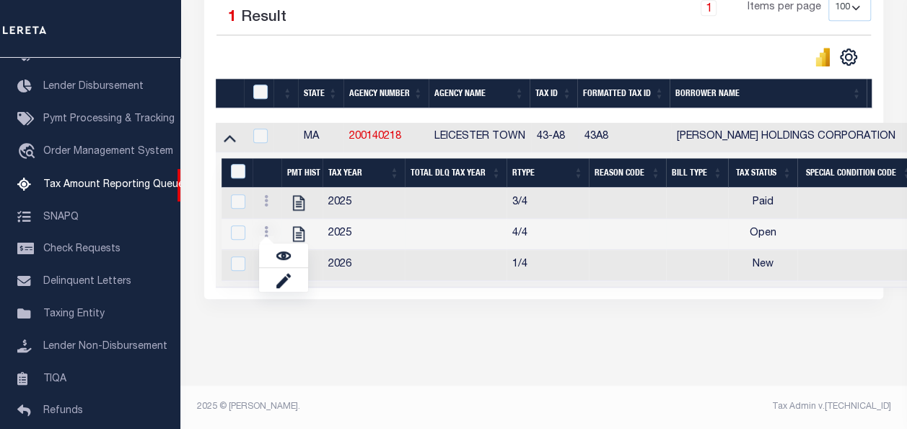
scroll to position [398, 0]
click at [287, 253] on img "" at bounding box center [283, 255] width 14 height 14
checkbox input "true"
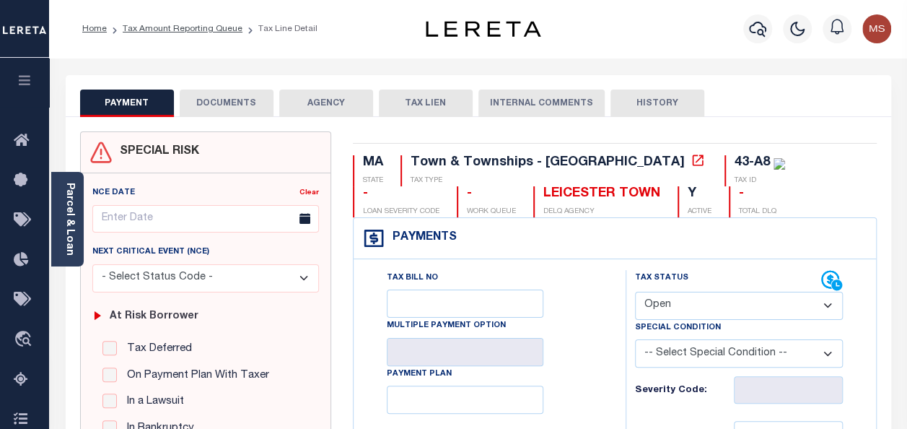
click at [706, 303] on select "- Select Status Code - Open Due/Unpaid Paid Incomplete No Tax Due Internal Refu…" at bounding box center [739, 305] width 208 height 28
select select "PYD"
click at [635, 291] on select "- Select Status Code - Open Due/Unpaid Paid Incomplete No Tax Due Internal Refu…" at bounding box center [739, 305] width 208 height 28
type input "[DATE]"
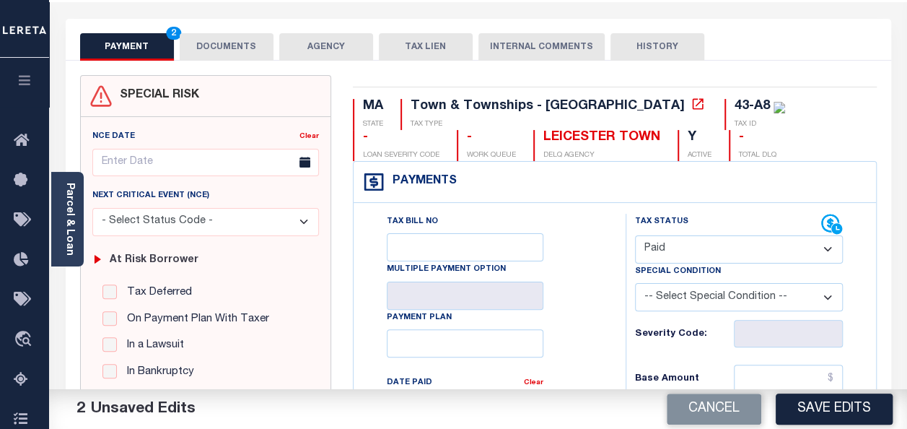
scroll to position [289, 0]
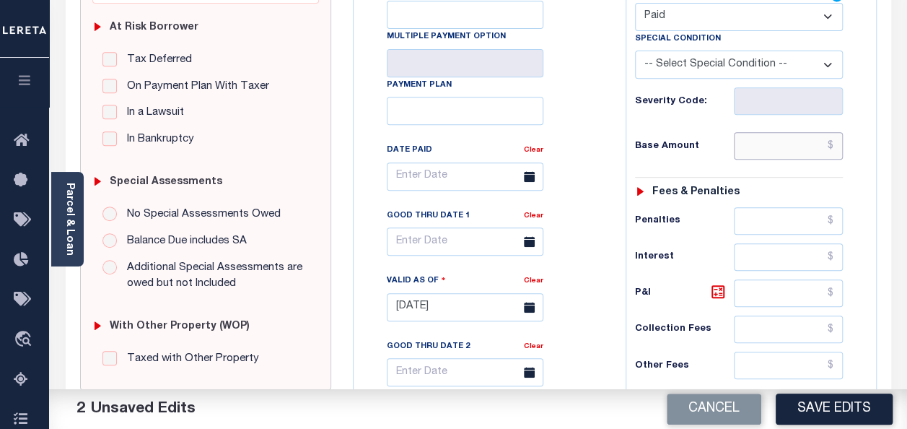
click at [764, 154] on input "text" at bounding box center [788, 145] width 109 height 27
type input "$0.00"
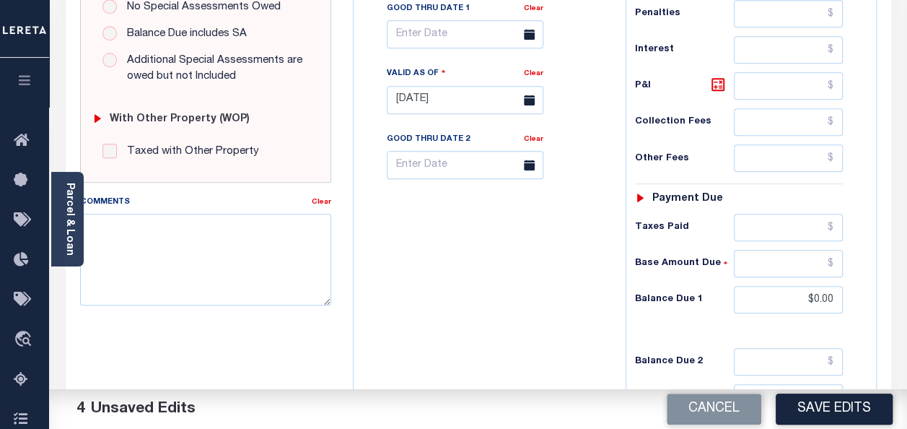
scroll to position [577, 0]
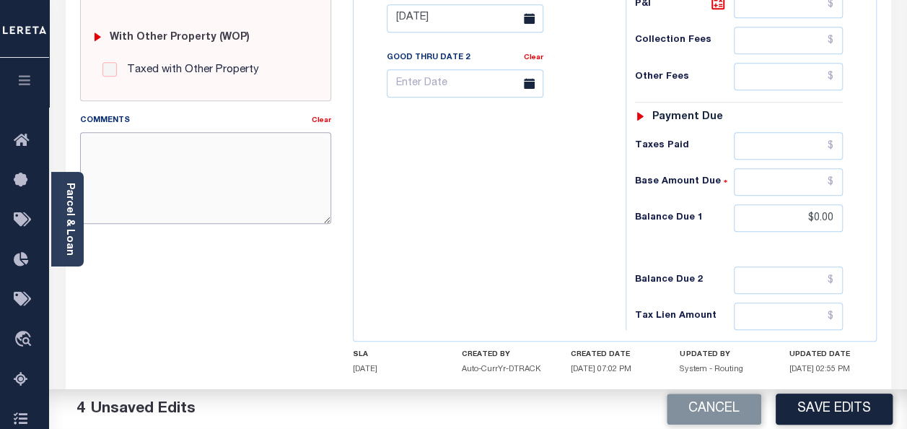
click at [265, 164] on textarea "Comments" at bounding box center [205, 177] width 251 height 91
paste textarea "spoke with t/c EMILY no taxes are due"
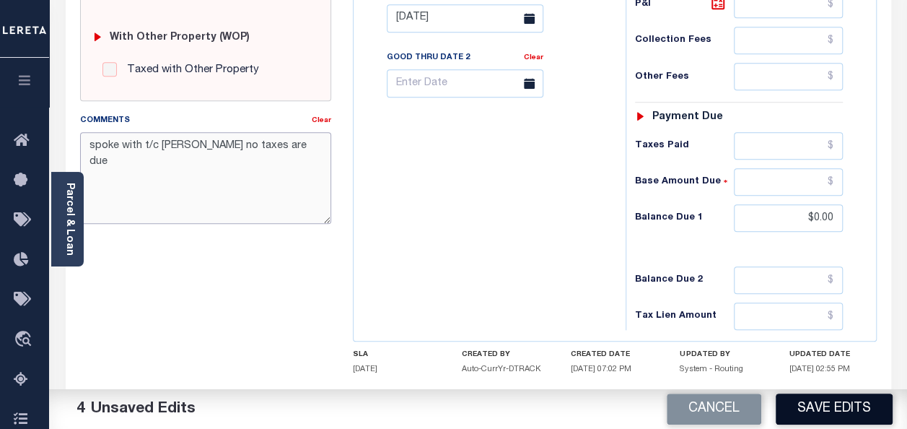
type textarea "spoke with t/c EMILY no taxes are due"
click at [837, 413] on button "Save Edits" at bounding box center [834, 408] width 117 height 31
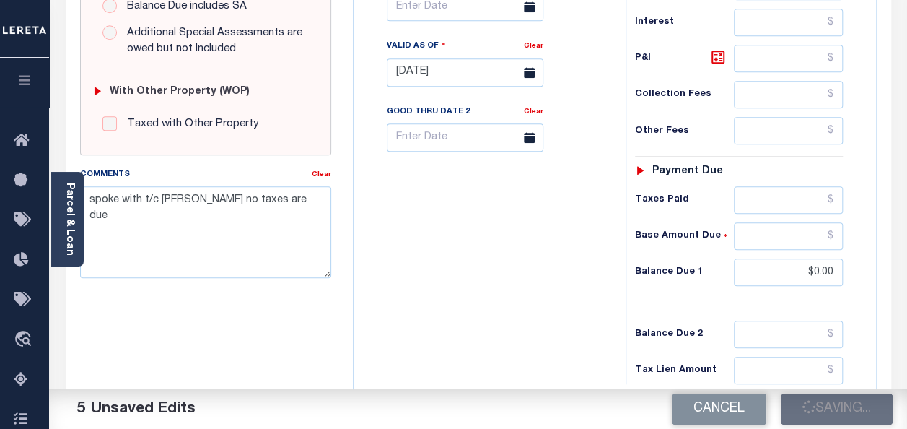
checkbox input "false"
type input "$0"
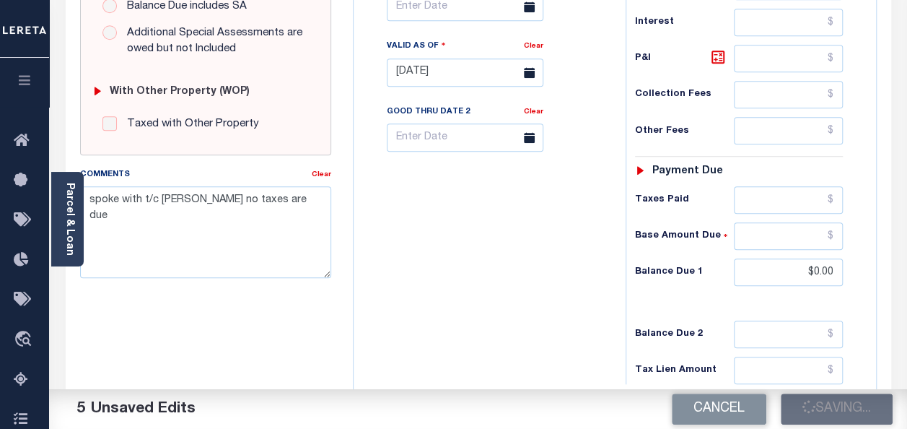
type input "$0"
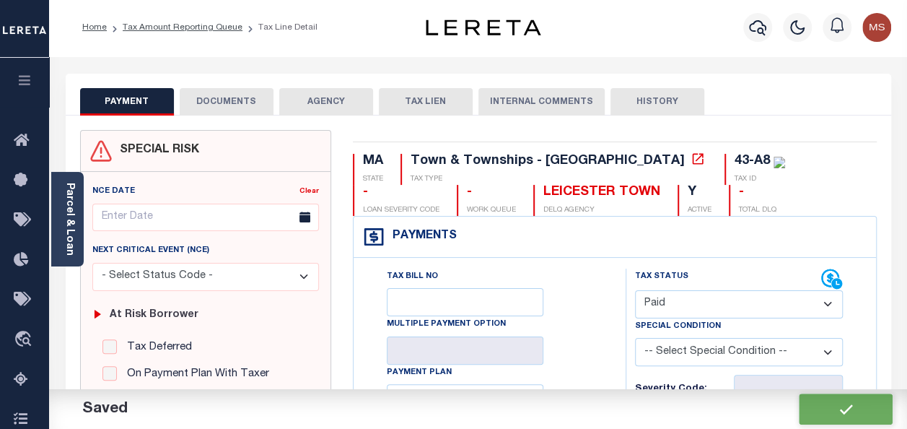
scroll to position [0, 0]
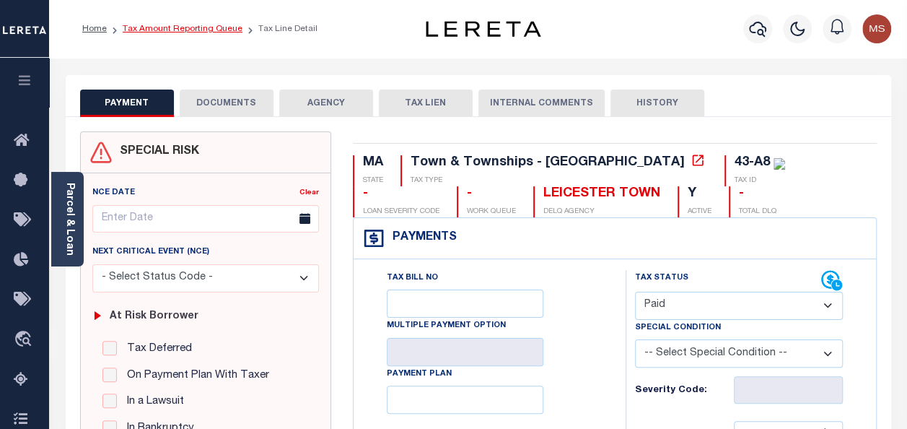
click at [209, 32] on link "Tax Amount Reporting Queue" at bounding box center [183, 29] width 120 height 9
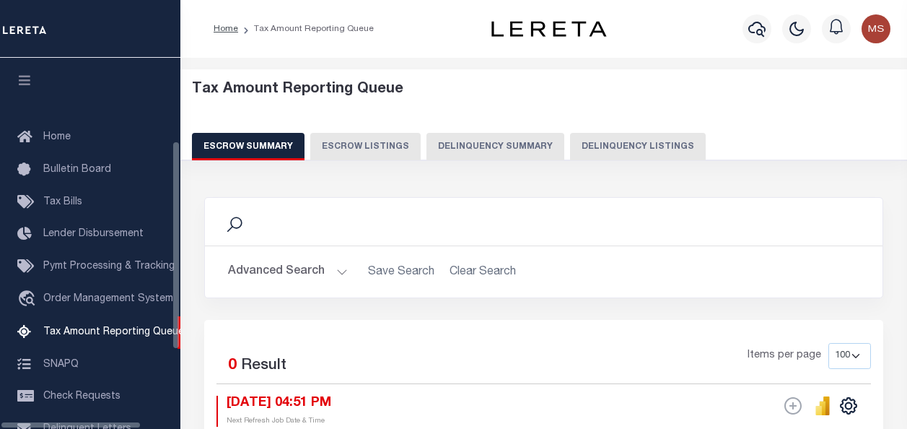
select select "100"
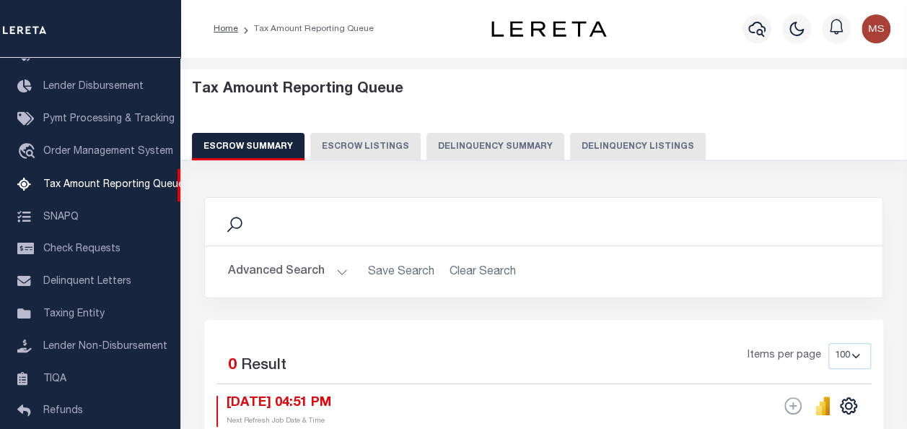
drag, startPoint x: 639, startPoint y: 137, endPoint x: 639, endPoint y: 149, distance: 12.3
click at [639, 136] on button "Delinquency Listings" at bounding box center [638, 146] width 136 height 27
select select "100"
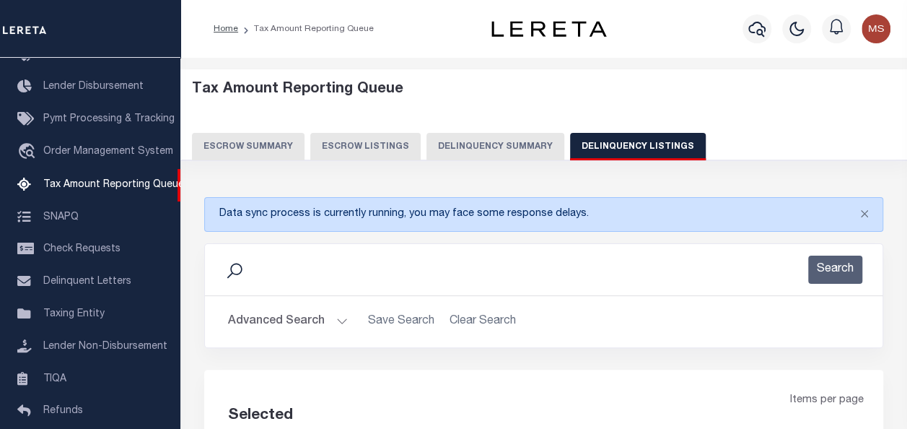
select select "100"
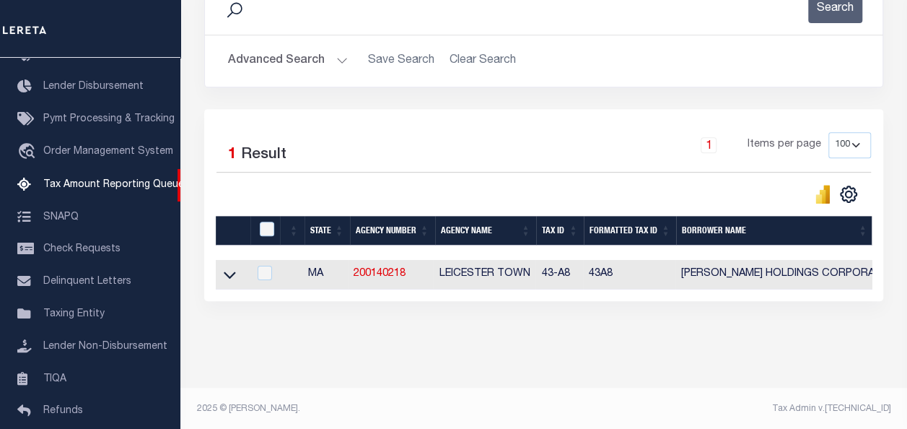
scroll to position [271, 0]
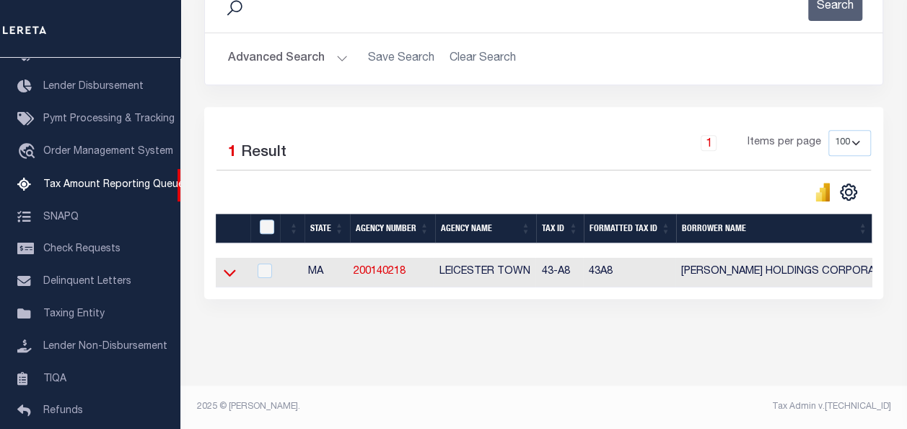
click at [229, 265] on icon at bounding box center [230, 272] width 12 height 15
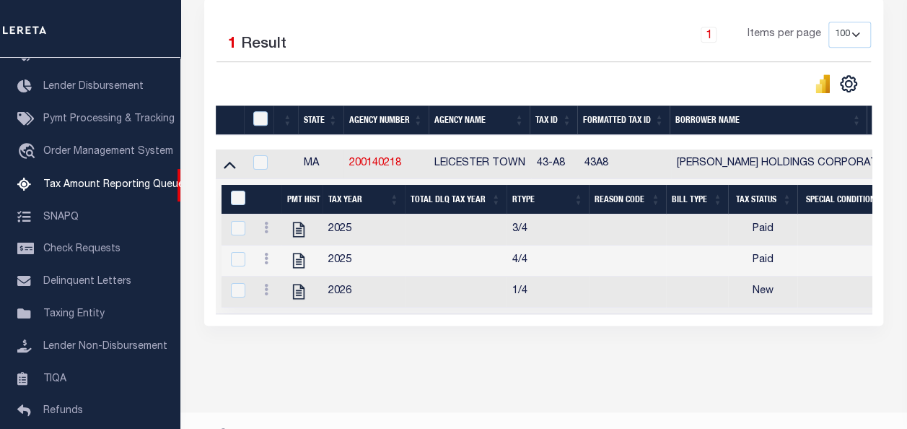
scroll to position [408, 0]
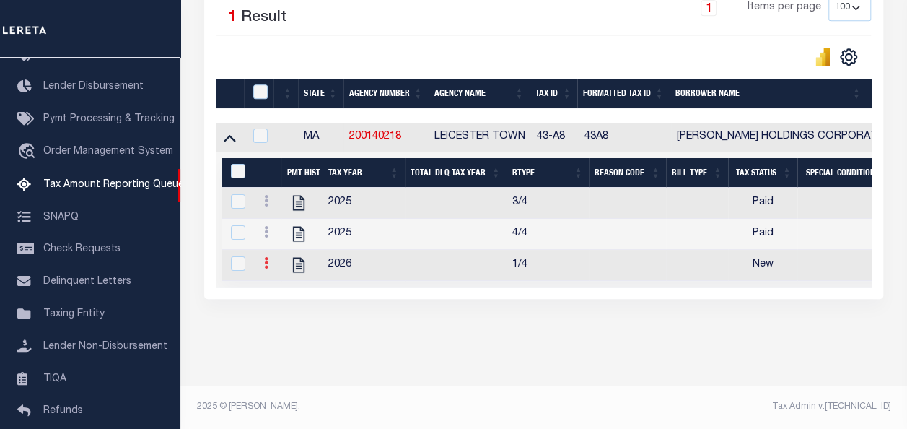
click at [271, 259] on link at bounding box center [266, 265] width 16 height 12
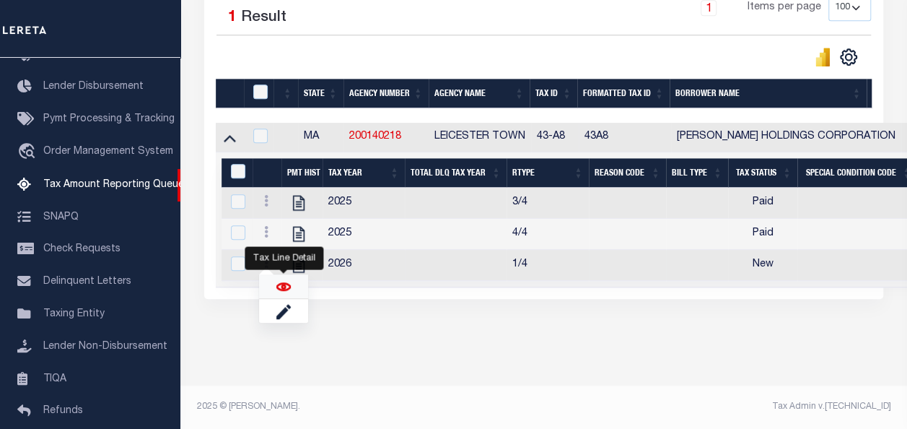
click at [284, 289] on img "" at bounding box center [283, 286] width 14 height 14
checkbox input "true"
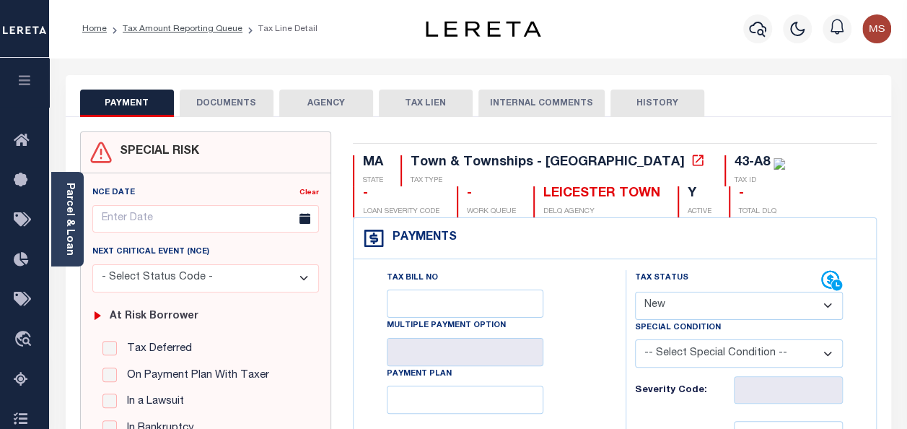
click at [755, 307] on select "- Select Status Code - Open Due/Unpaid Paid Incomplete No Tax Due Internal Refu…" at bounding box center [739, 305] width 208 height 28
select select "PYD"
click at [635, 291] on select "- Select Status Code - Open Due/Unpaid Paid Incomplete No Tax Due Internal Refu…" at bounding box center [739, 305] width 208 height 28
type input "[DATE]"
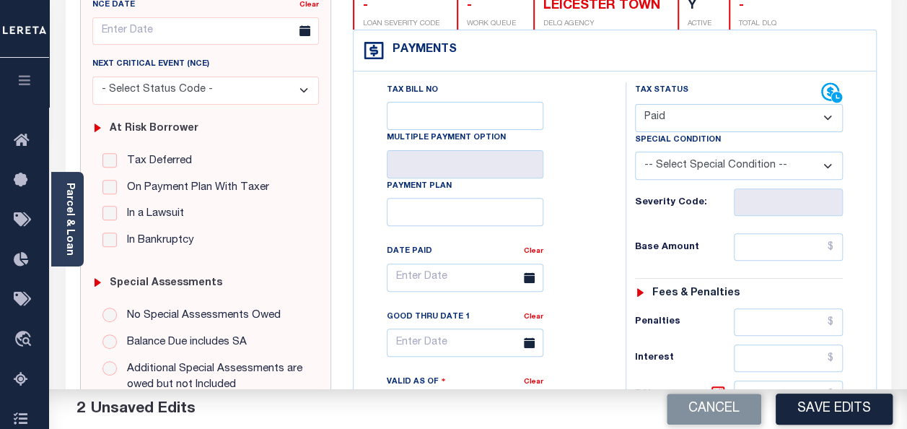
scroll to position [289, 0]
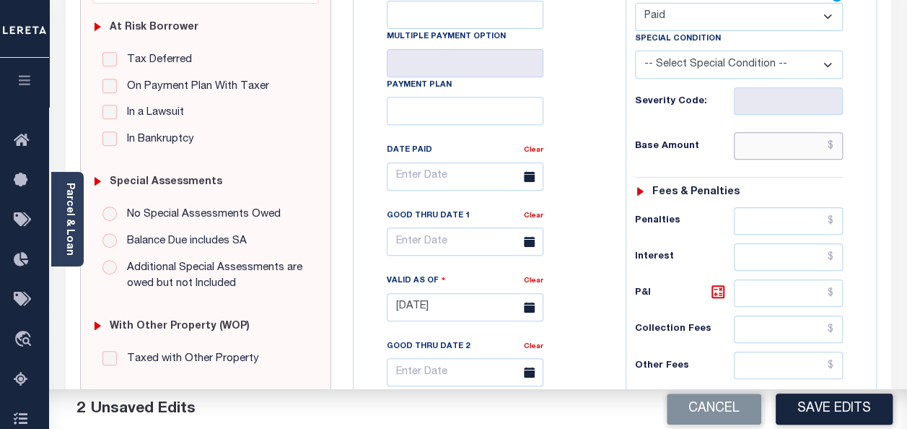
click at [770, 152] on input "text" at bounding box center [788, 145] width 109 height 27
type input "$0.00"
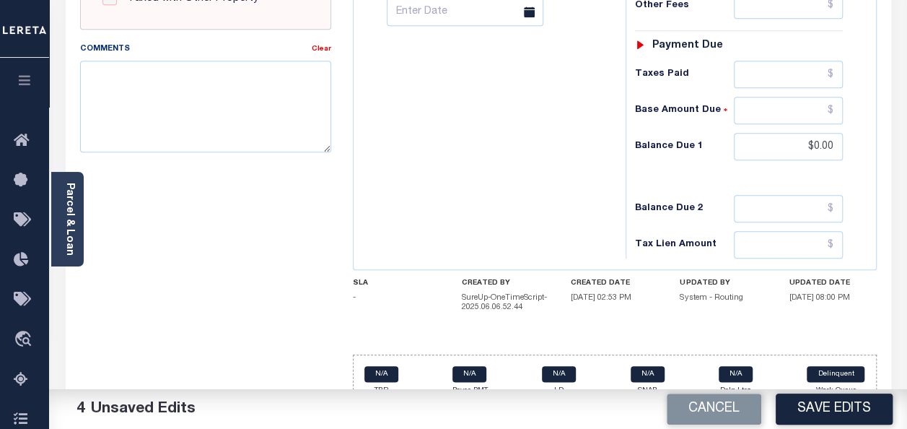
scroll to position [649, 0]
click at [163, 97] on textarea "Comments" at bounding box center [205, 105] width 251 height 91
paste textarea "spoke with t/c [PERSON_NAME] no taxes are due"
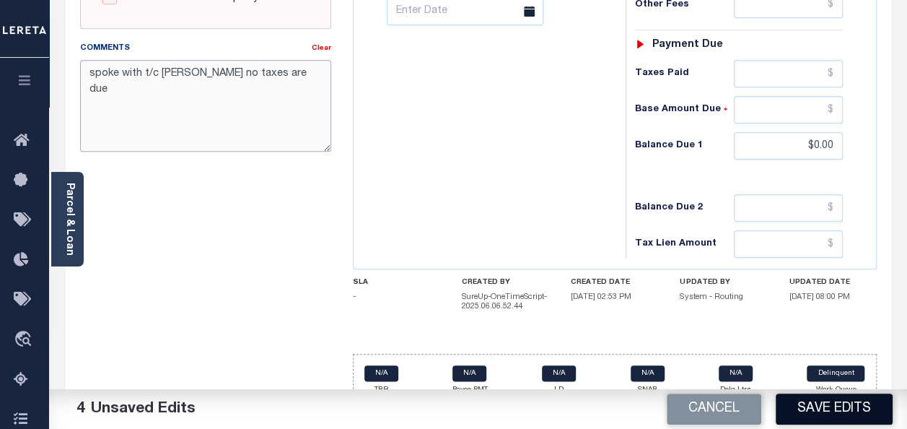
type textarea "spoke with t/c [PERSON_NAME] no taxes are due"
click at [842, 411] on button "Save Edits" at bounding box center [834, 408] width 117 height 31
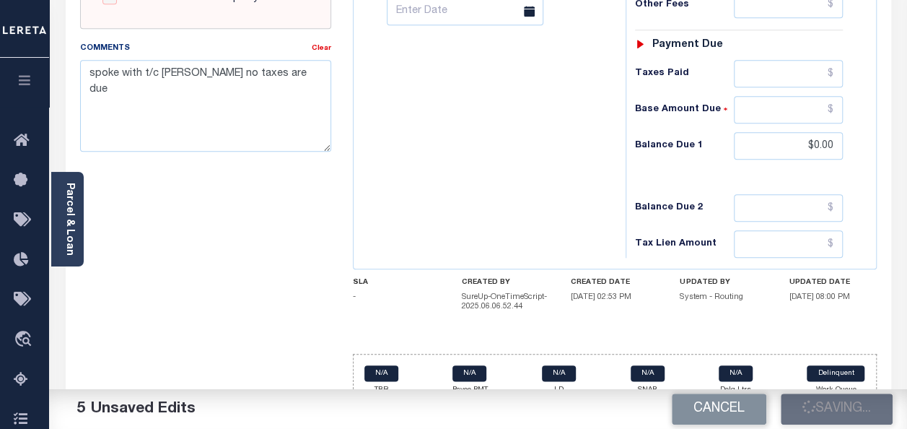
checkbox input "false"
type input "$0"
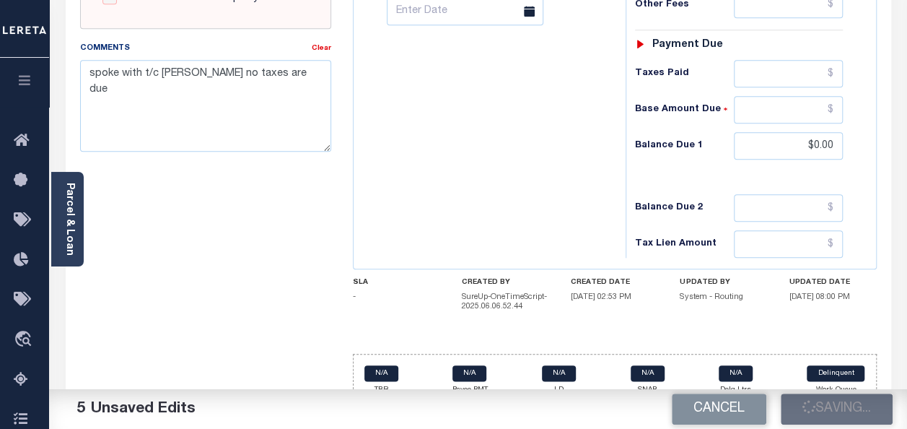
type input "$0"
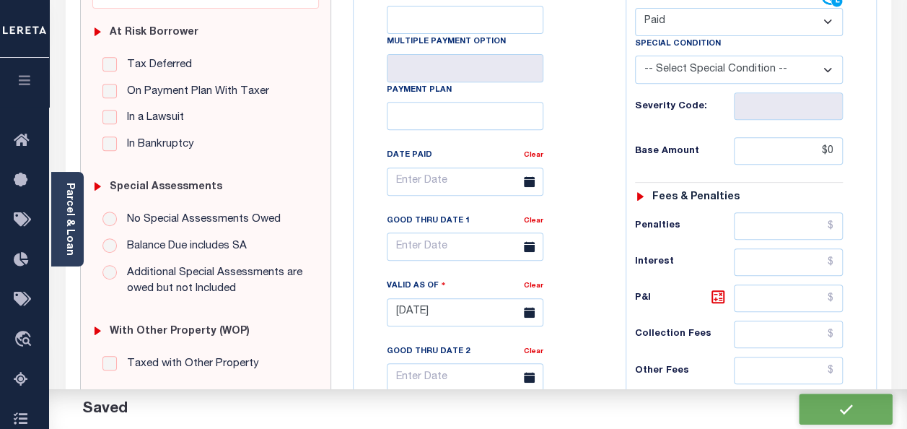
scroll to position [0, 0]
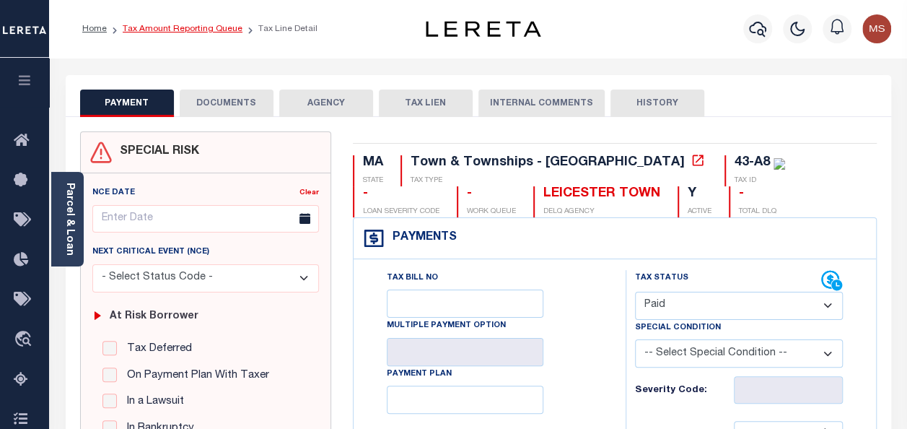
click at [147, 30] on link "Tax Amount Reporting Queue" at bounding box center [183, 29] width 120 height 9
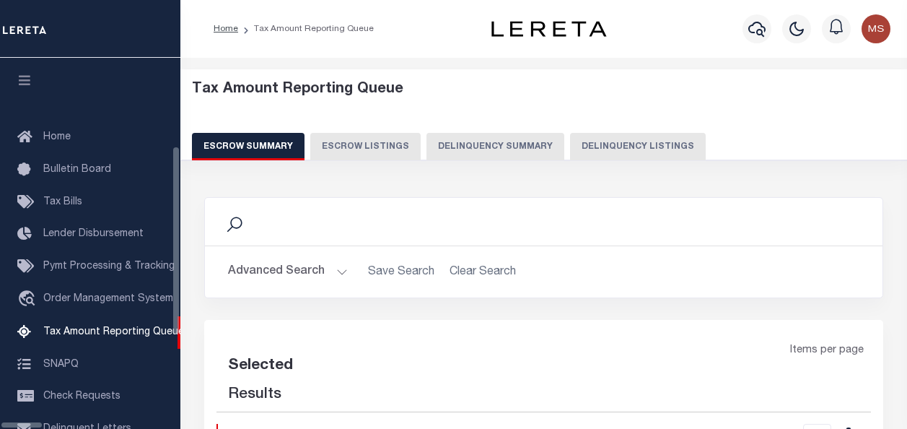
select select "100"
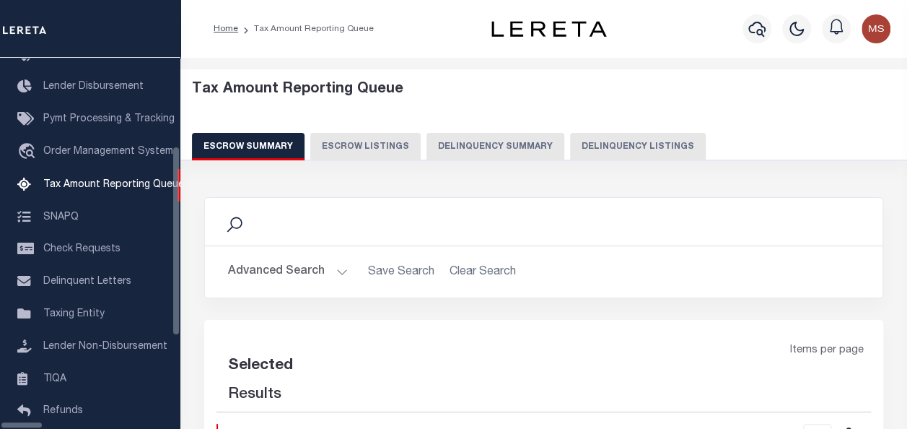
select select "100"
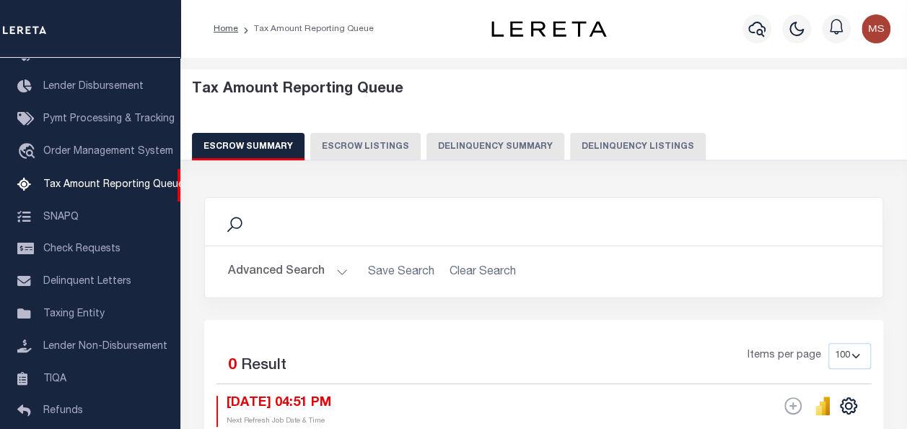
click at [622, 147] on button "Delinquency Listings" at bounding box center [638, 146] width 136 height 27
select select "100"
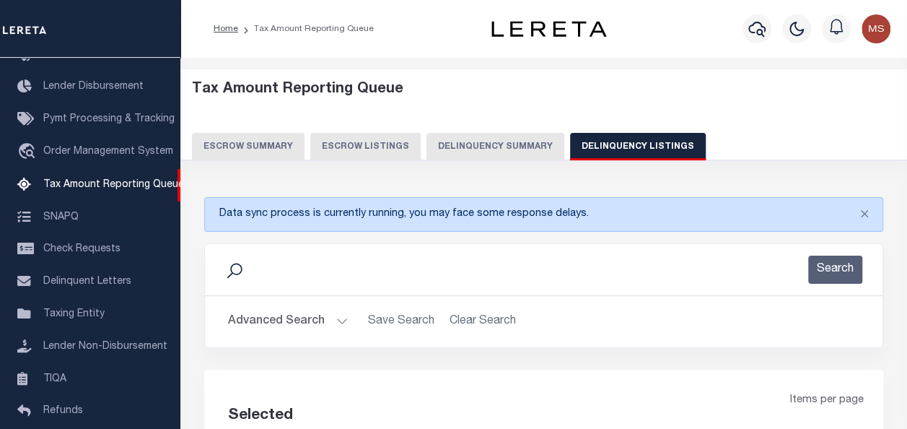
select select "100"
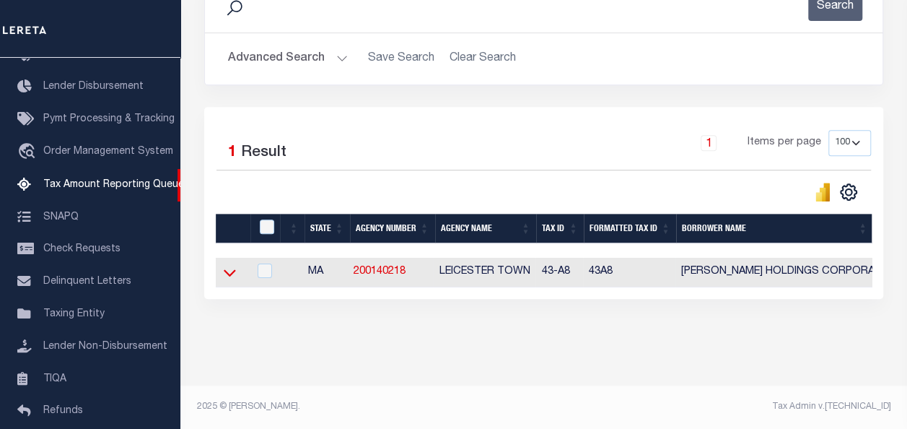
click at [230, 265] on icon at bounding box center [230, 272] width 12 height 15
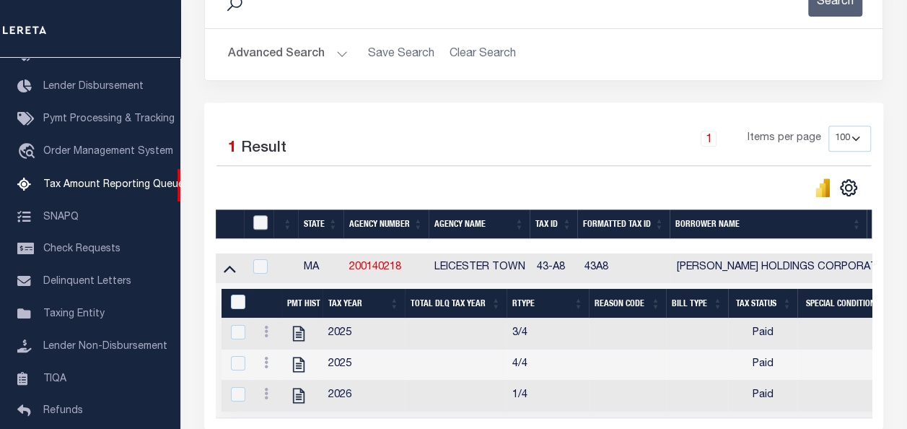
click at [265, 216] on input "checkbox" at bounding box center [260, 222] width 14 height 14
checkbox input "true"
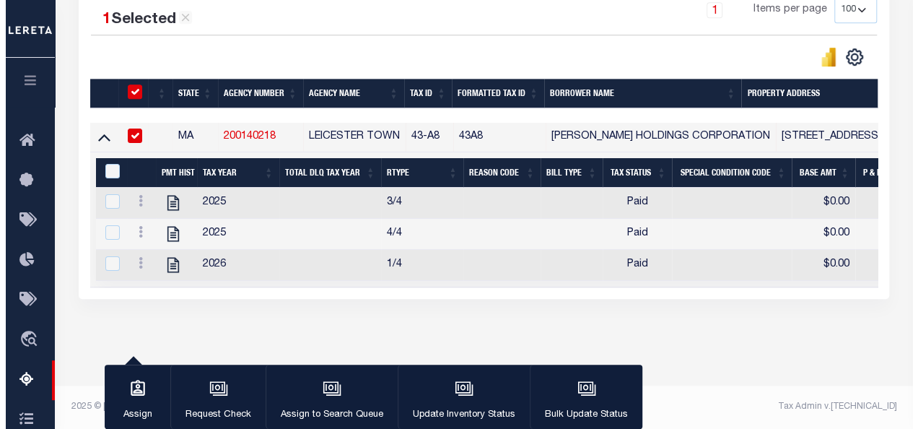
scroll to position [405, 0]
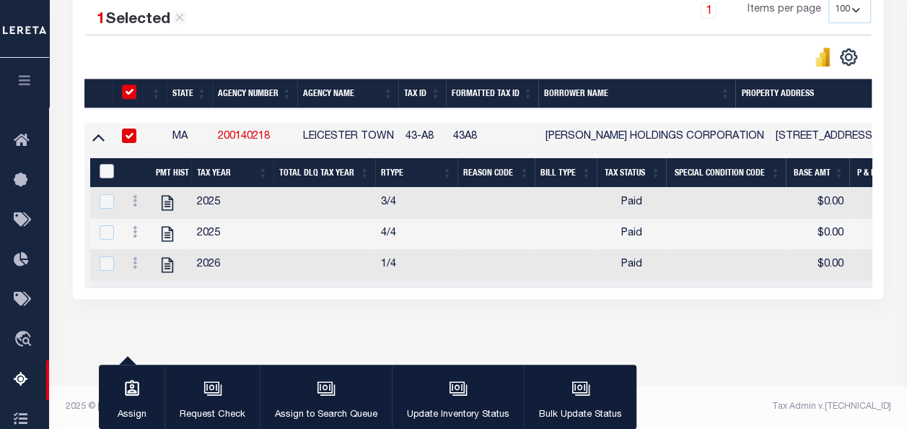
click at [100, 164] on input "&nbsp;" at bounding box center [107, 171] width 14 height 14
checkbox input "true"
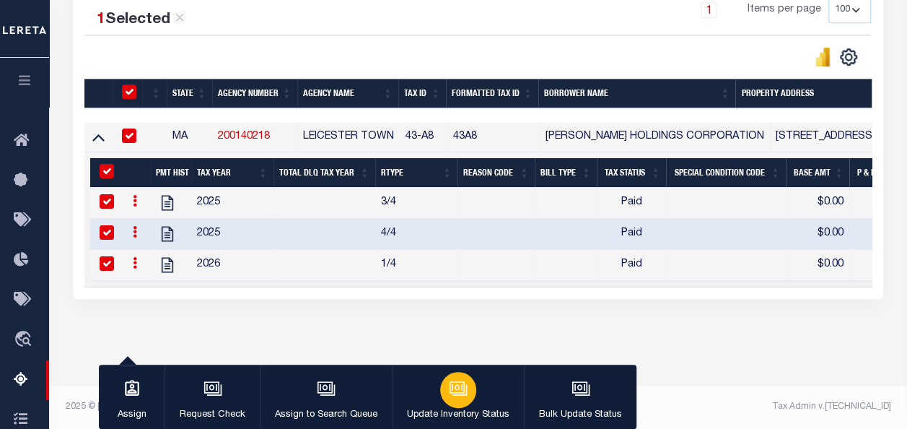
click at [471, 382] on div "button" at bounding box center [458, 390] width 36 height 36
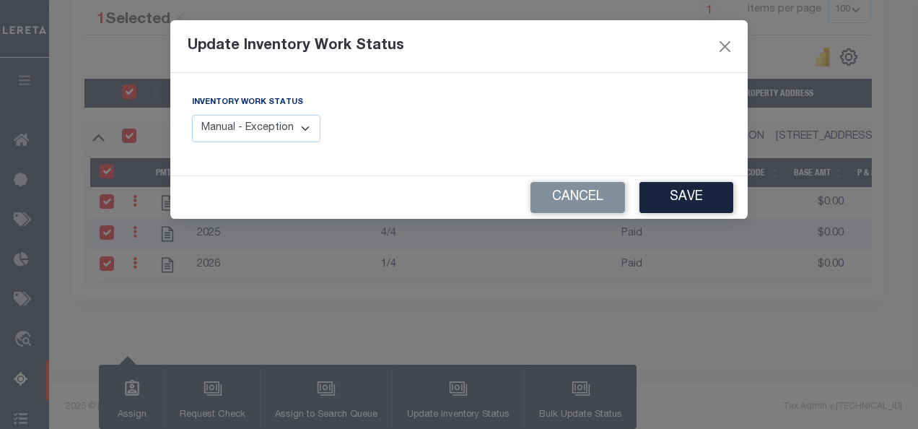
click at [279, 132] on select "Manual - Exception Pended - Awaiting Search Late Add Exception Completed" at bounding box center [256, 129] width 128 height 28
select select "4"
click at [192, 115] on select "Manual - Exception Pended - Awaiting Search Late Add Exception Completed" at bounding box center [256, 129] width 128 height 28
click at [697, 196] on button "Save" at bounding box center [686, 197] width 94 height 31
